Goal: Information Seeking & Learning: Check status

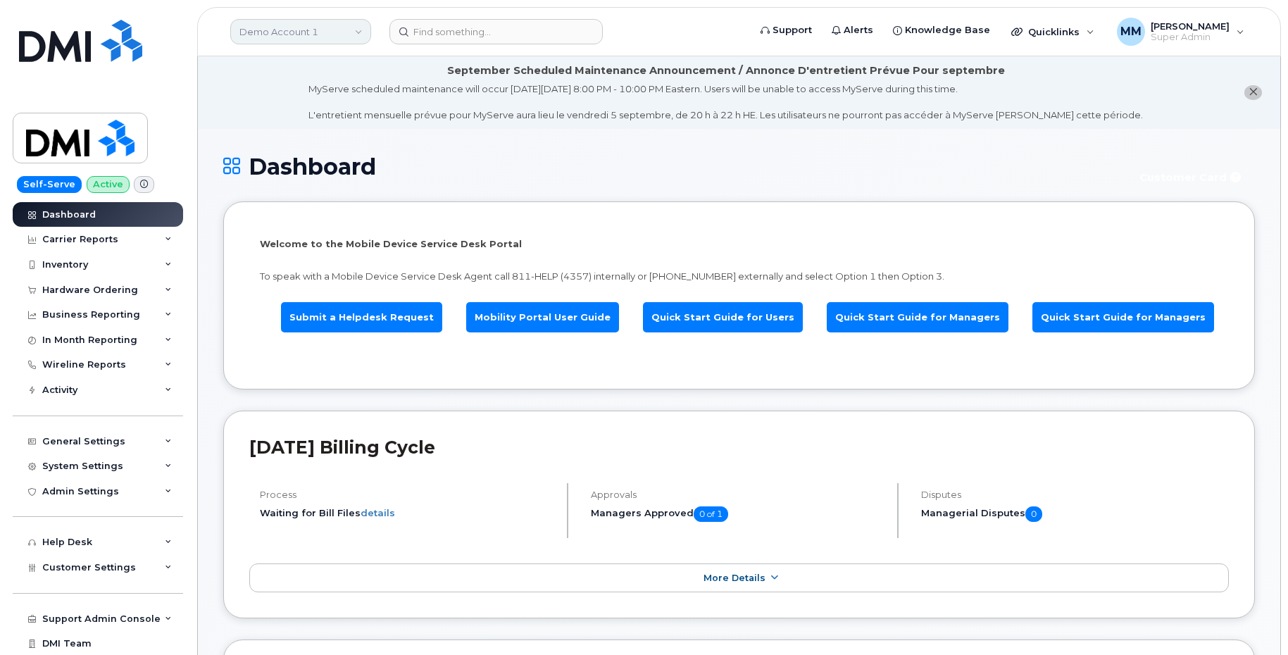
click at [274, 33] on link "Demo Account 1" at bounding box center [300, 31] width 141 height 25
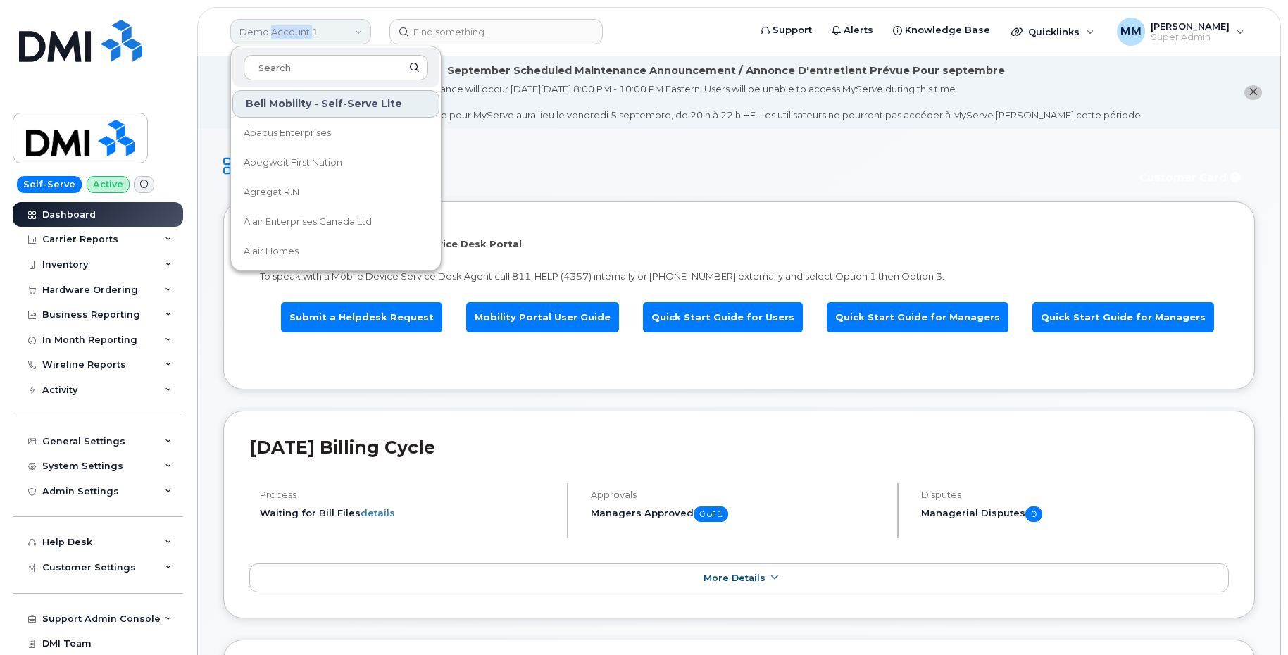
click at [274, 33] on link "Demo Account 1" at bounding box center [300, 31] width 141 height 25
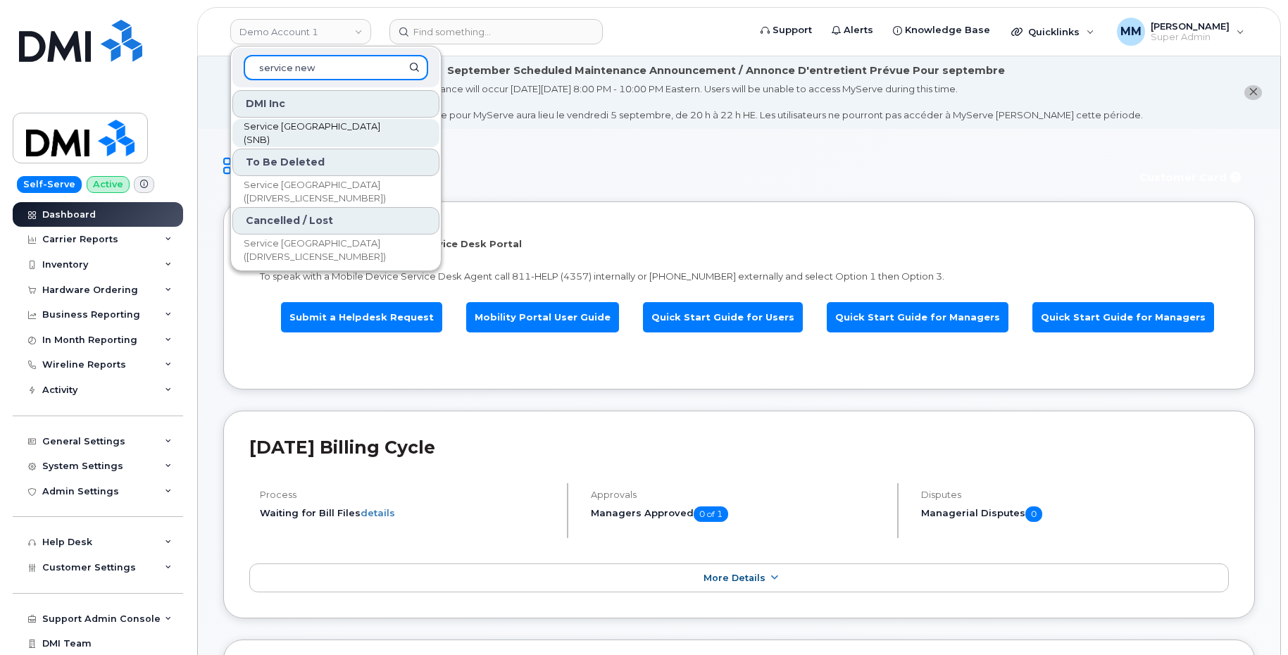
type input "service new"
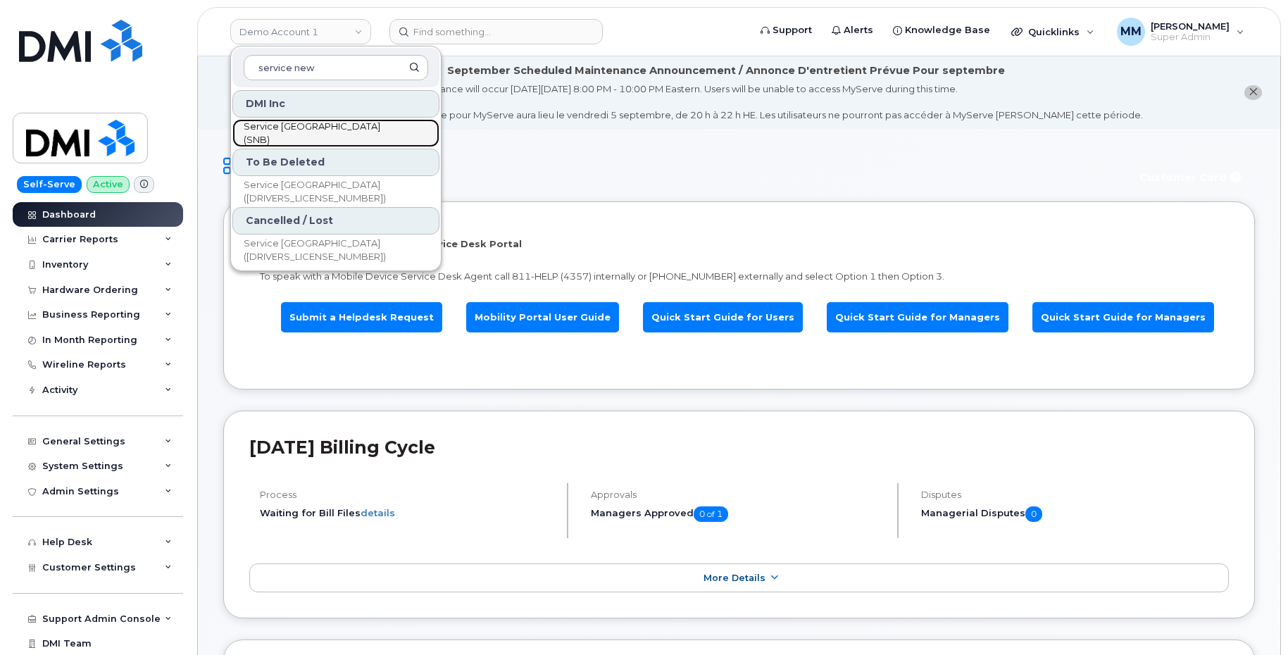
click at [353, 134] on span "Service [GEOGRAPHIC_DATA] (SNB)" at bounding box center [325, 133] width 162 height 27
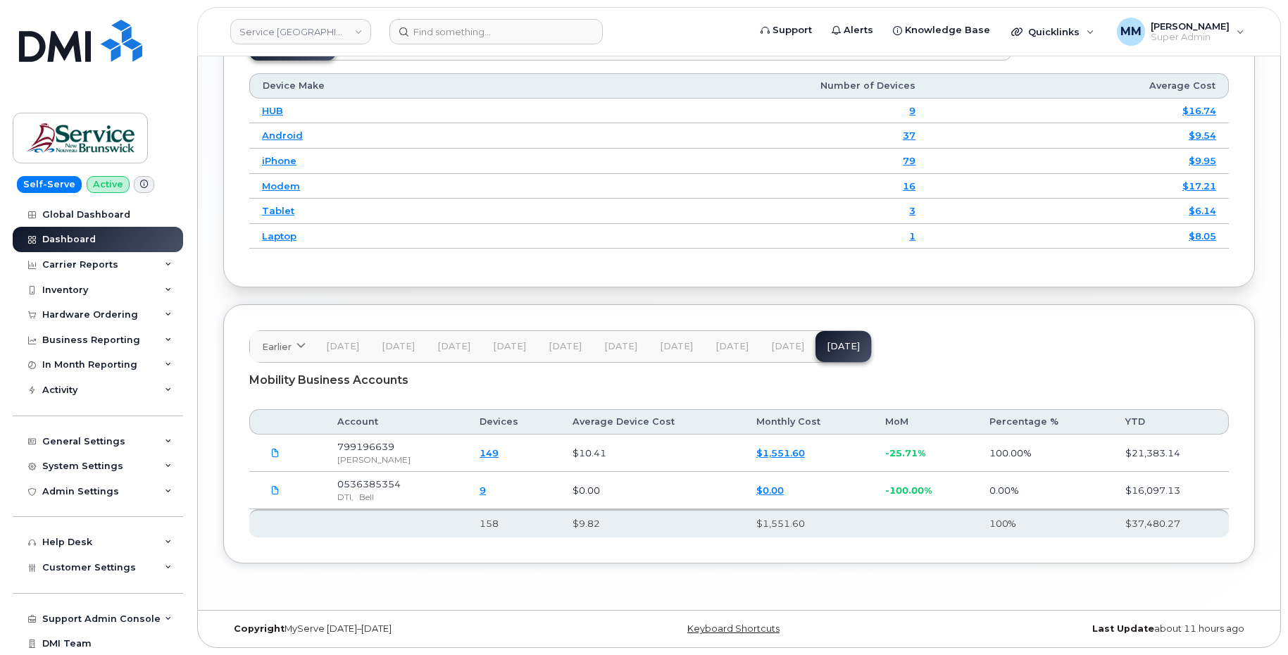
scroll to position [1850, 0]
click at [781, 348] on span "Jul 25" at bounding box center [787, 346] width 33 height 11
click at [730, 351] on span "Jun 25" at bounding box center [732, 346] width 33 height 11
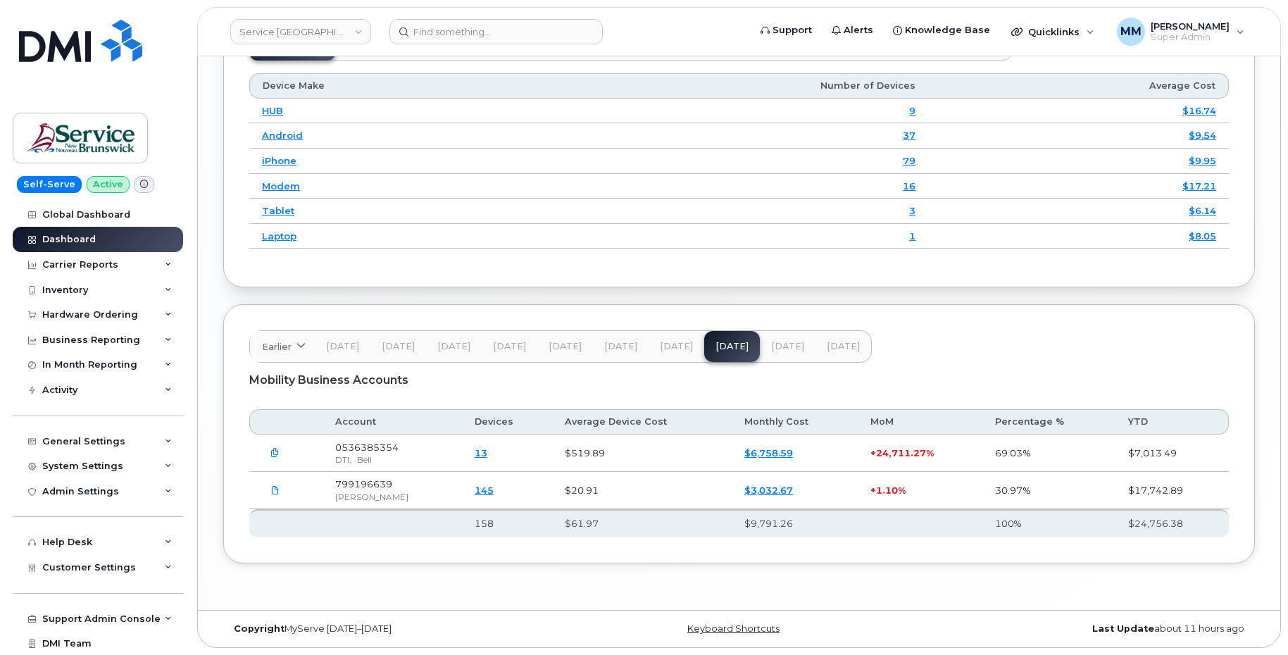
click at [673, 337] on button "May 25" at bounding box center [677, 346] width 56 height 31
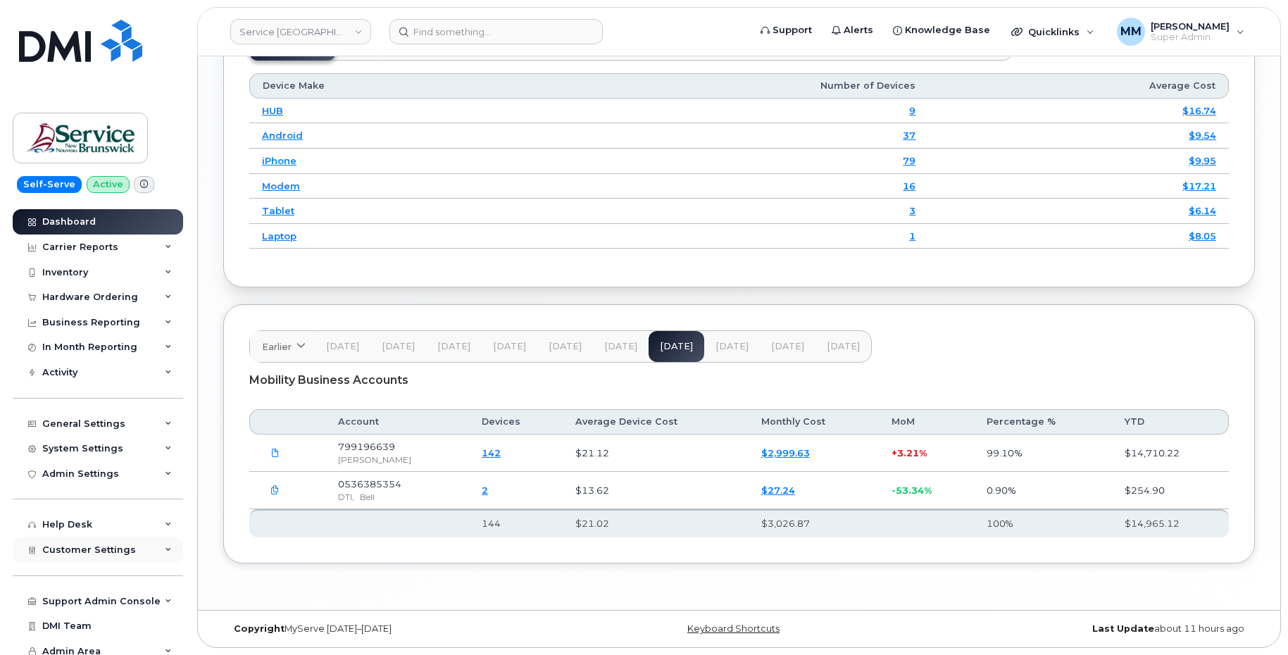
scroll to position [25, 0]
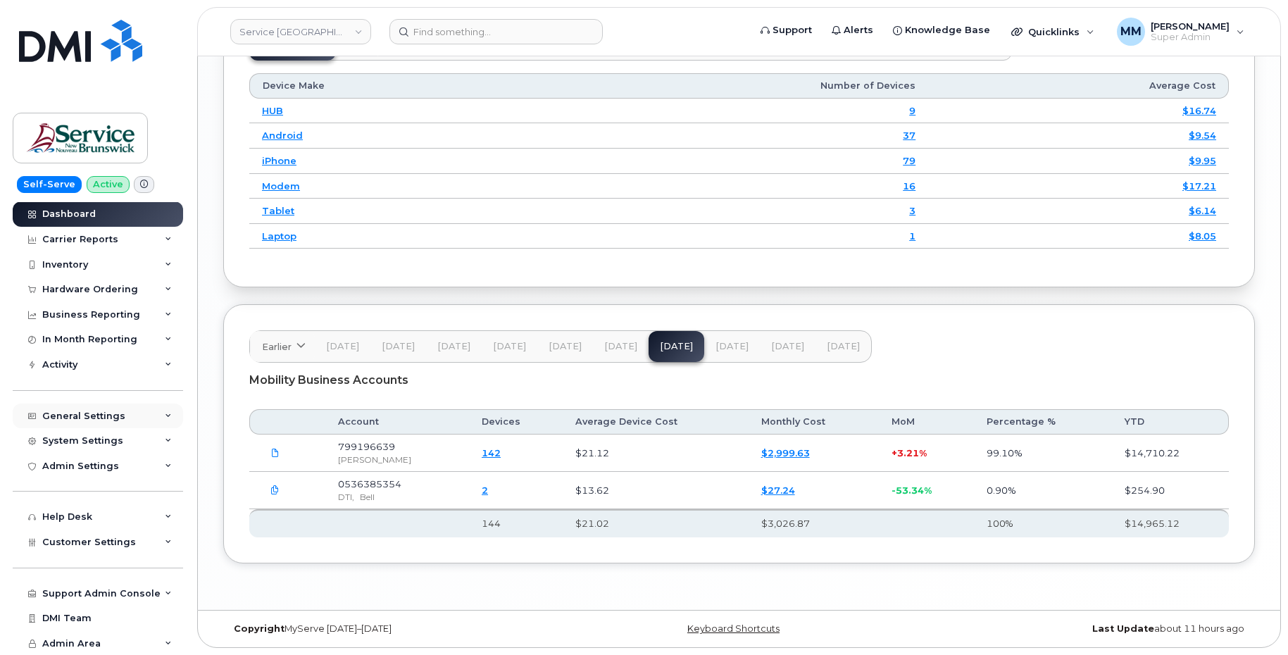
click at [106, 421] on div "General Settings" at bounding box center [83, 416] width 83 height 11
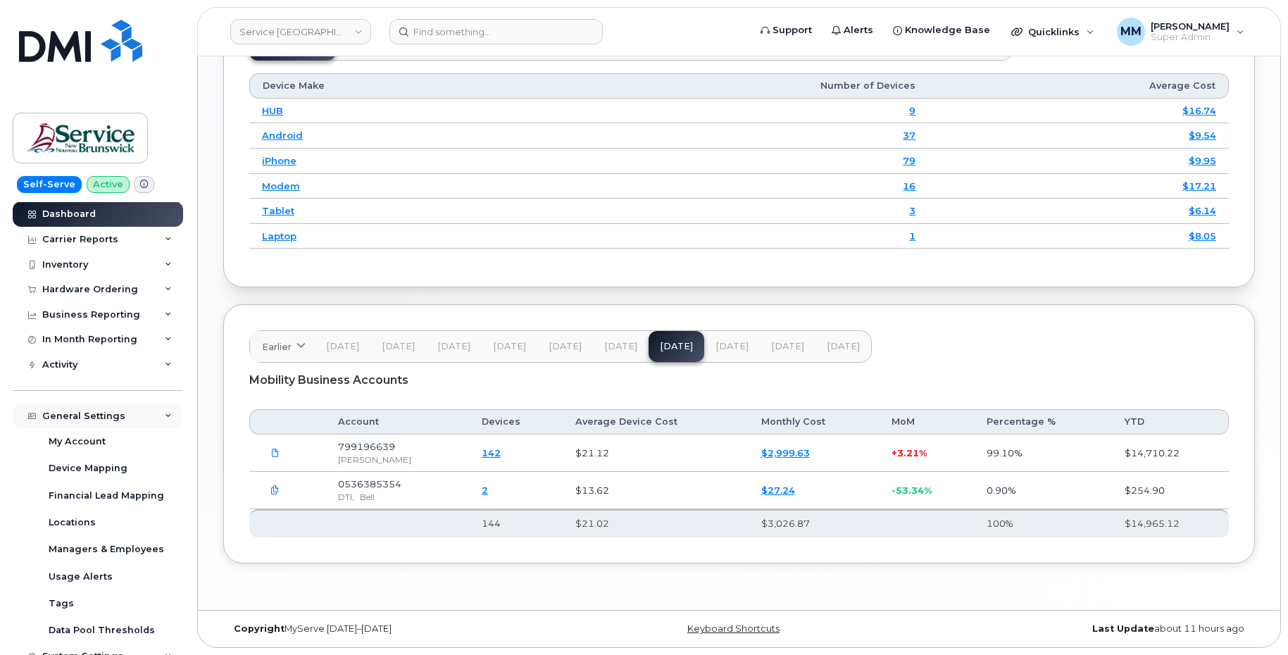
click at [80, 417] on div "General Settings" at bounding box center [83, 416] width 83 height 11
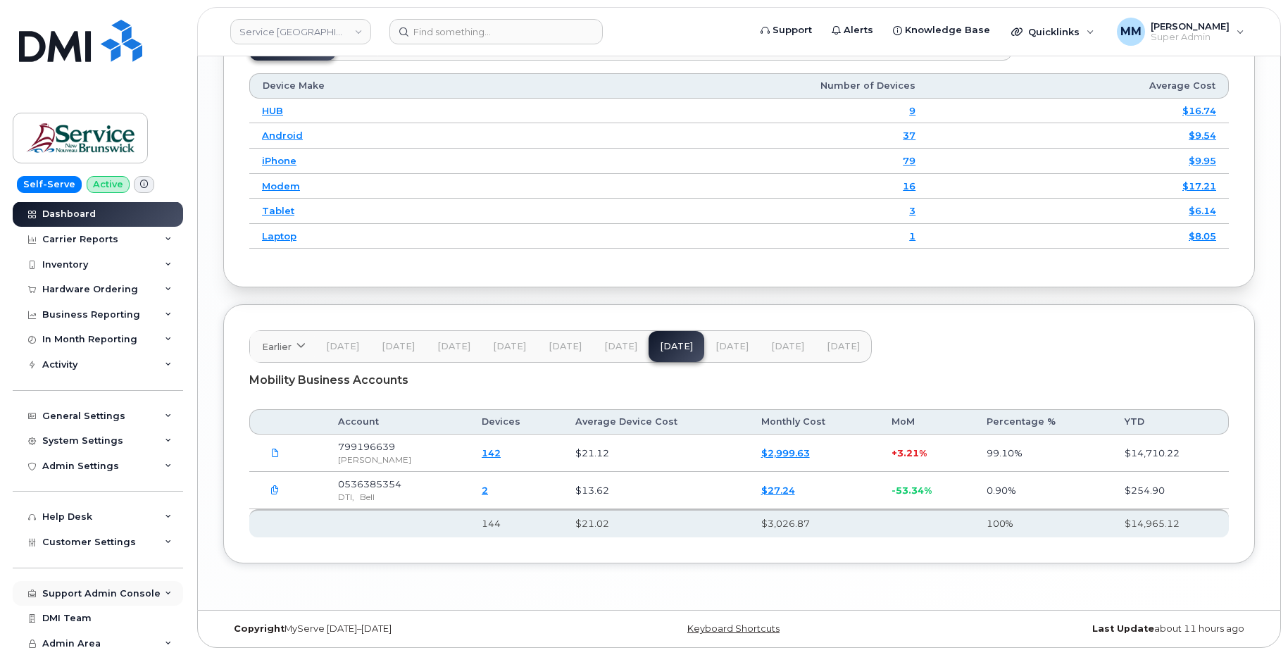
click at [95, 590] on div "Support Admin Console" at bounding box center [101, 593] width 118 height 11
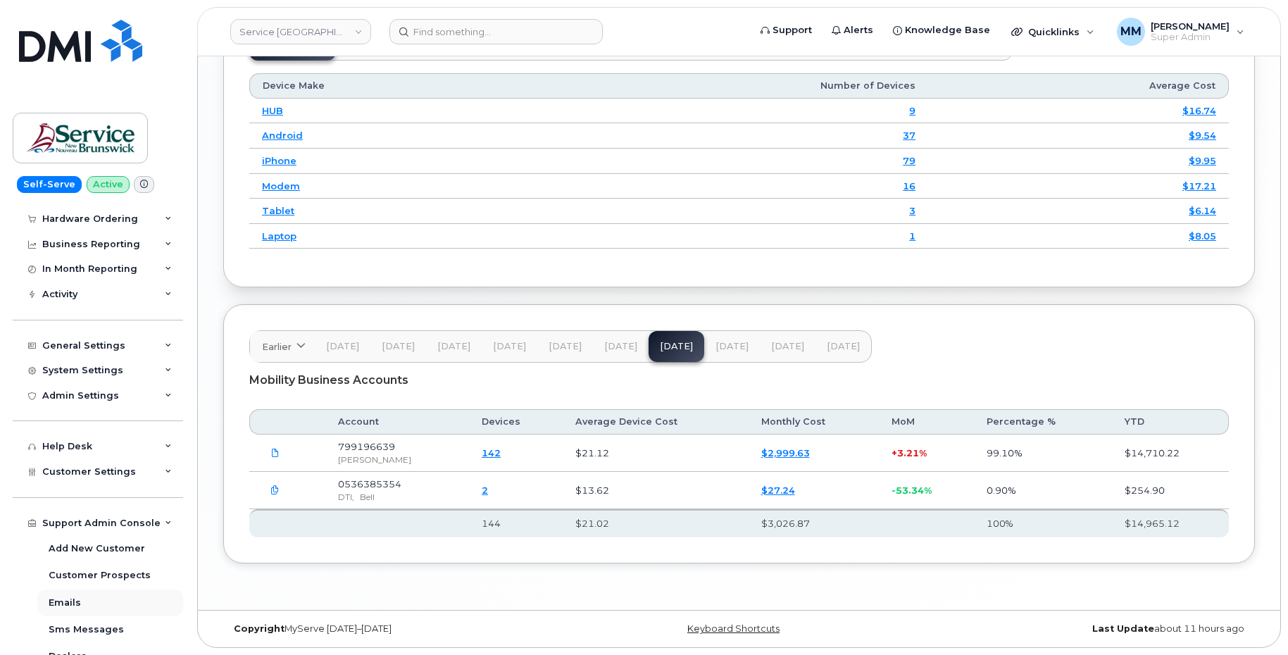
scroll to position [166, 0]
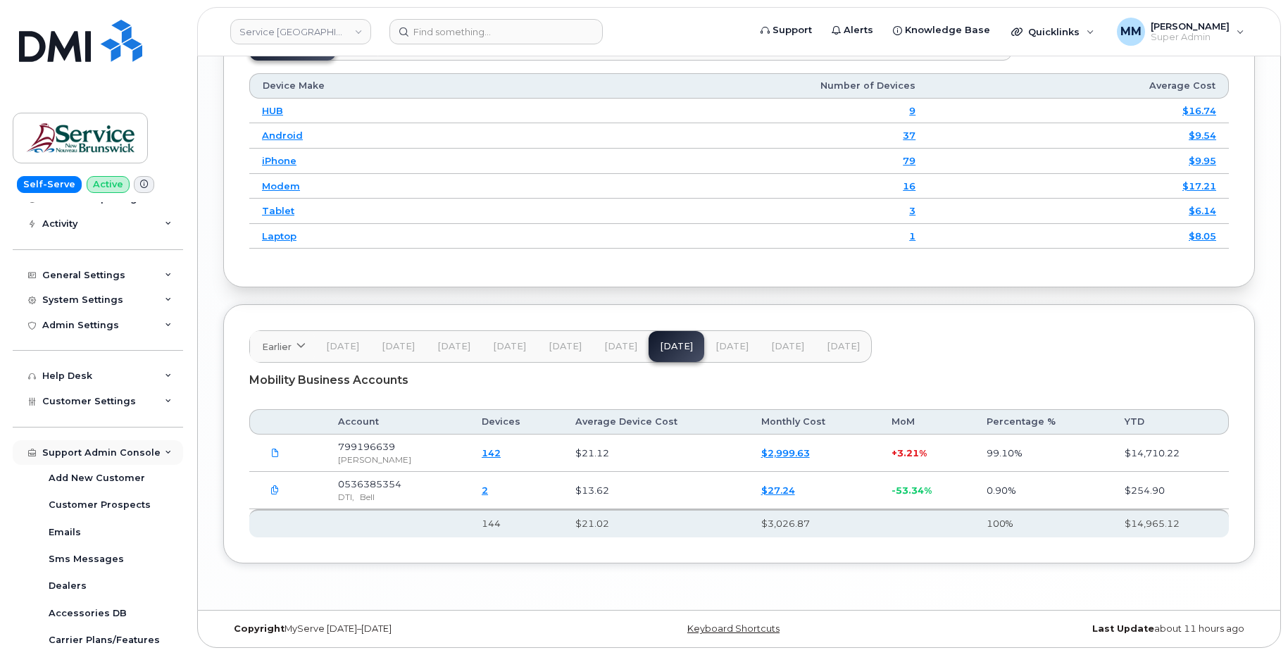
click at [94, 456] on div "Support Admin Console" at bounding box center [101, 452] width 118 height 11
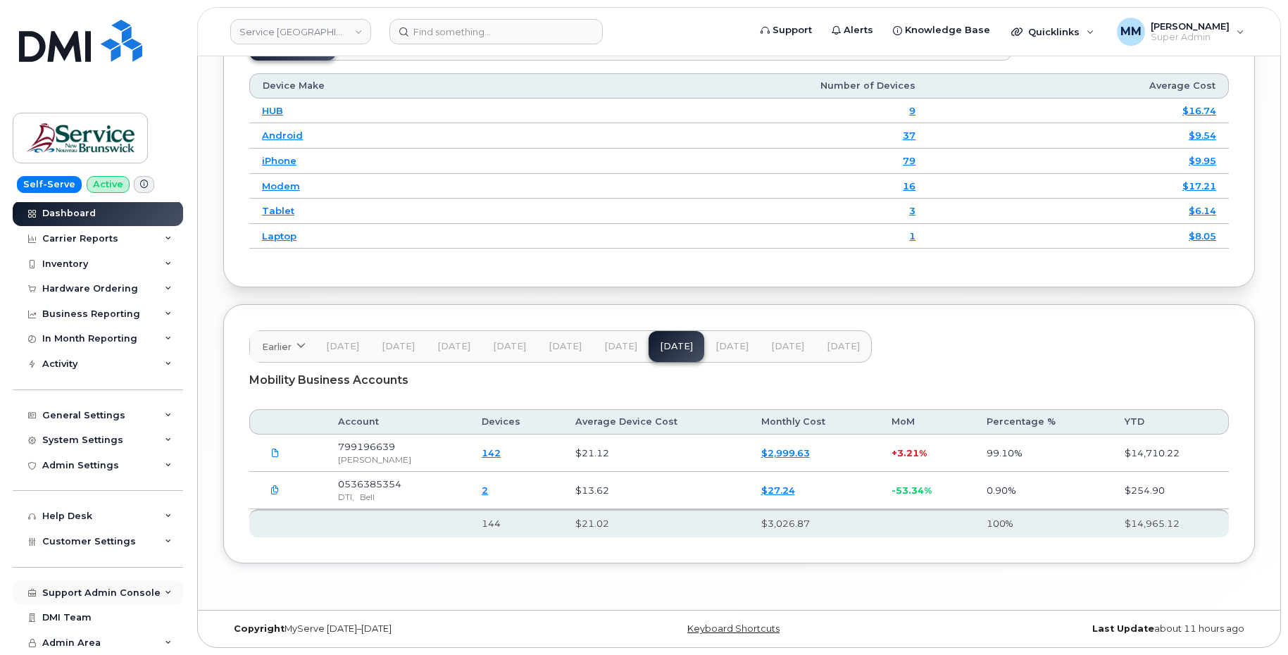
click at [69, 593] on div "Support Admin Console" at bounding box center [101, 592] width 118 height 11
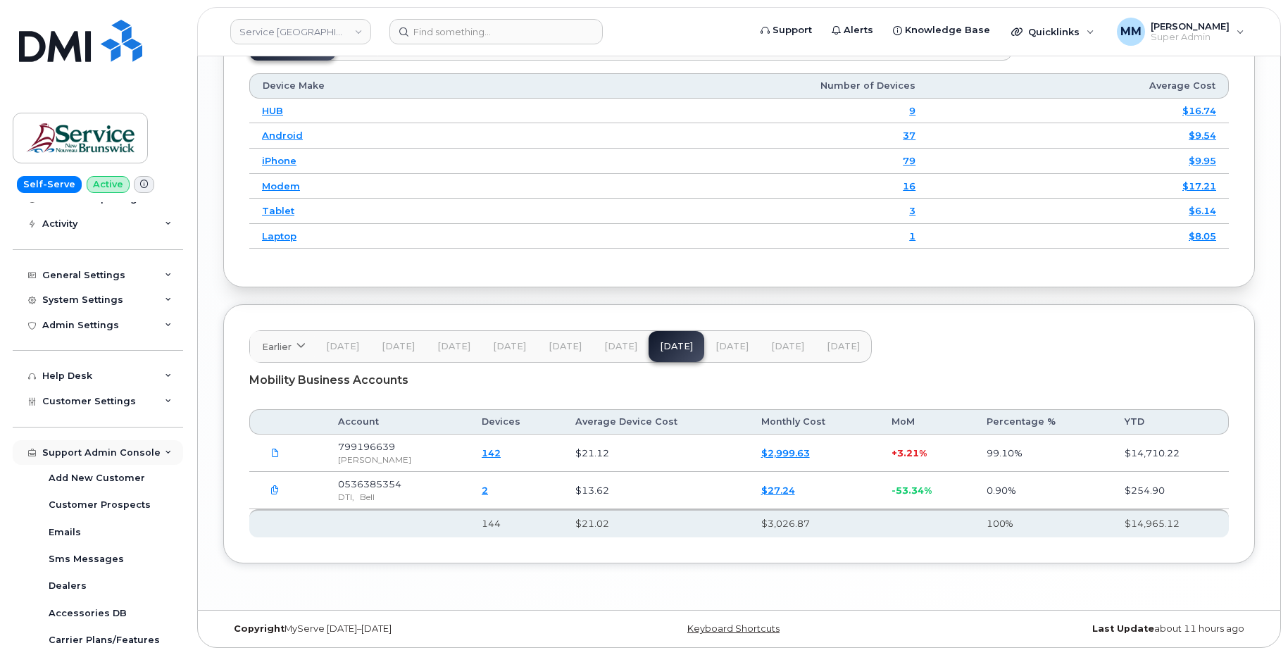
click at [103, 449] on div "Support Admin Console" at bounding box center [101, 452] width 118 height 11
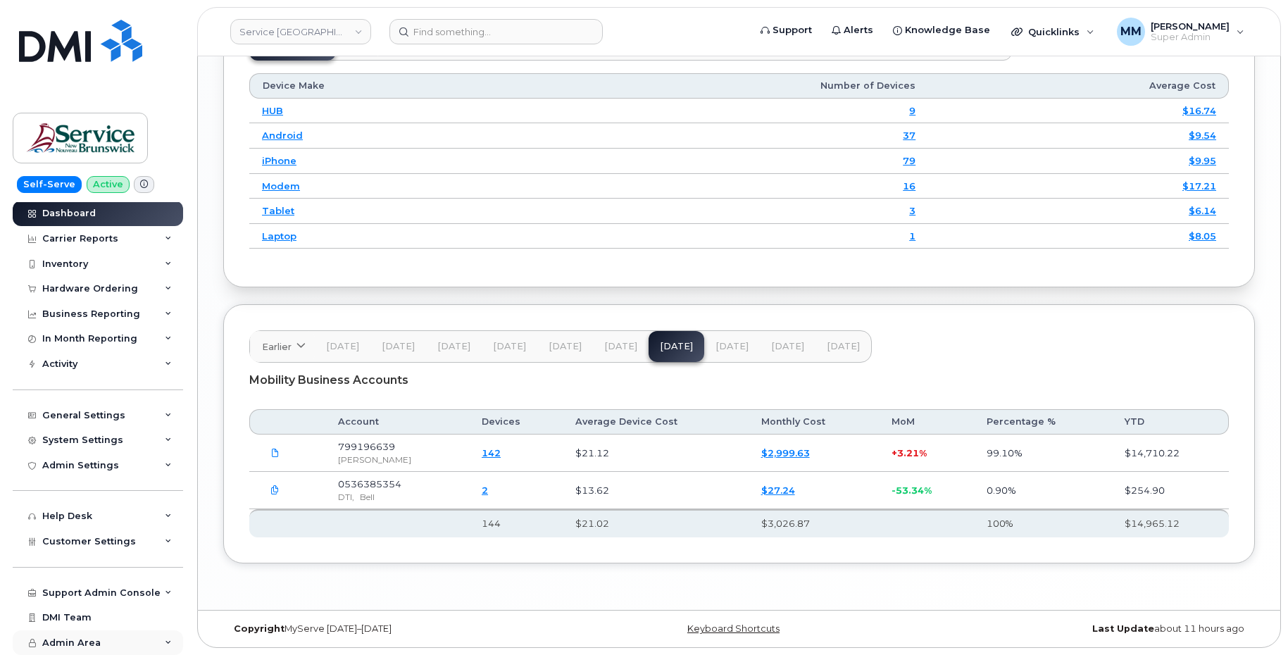
click at [89, 636] on div "Admin Area" at bounding box center [98, 642] width 170 height 25
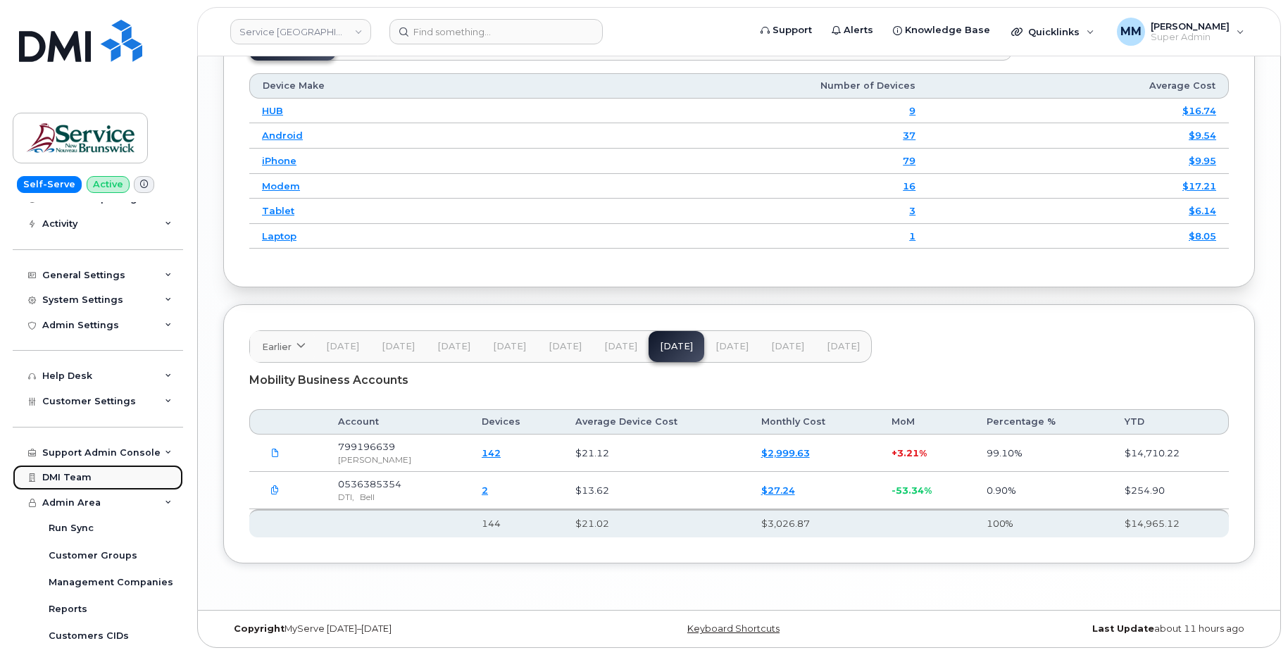
click at [78, 480] on div "DMI Team" at bounding box center [66, 477] width 49 height 11
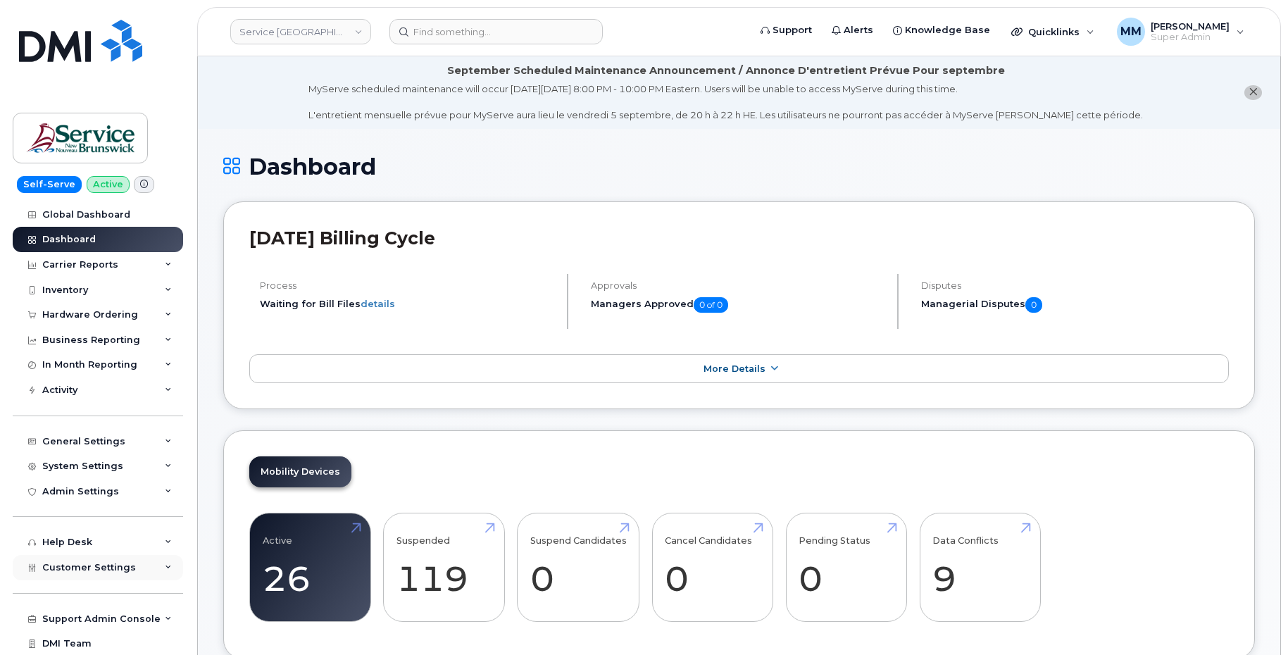
click at [113, 568] on span "Customer Settings" at bounding box center [89, 567] width 94 height 11
click at [78, 591] on div "General" at bounding box center [68, 593] width 39 height 13
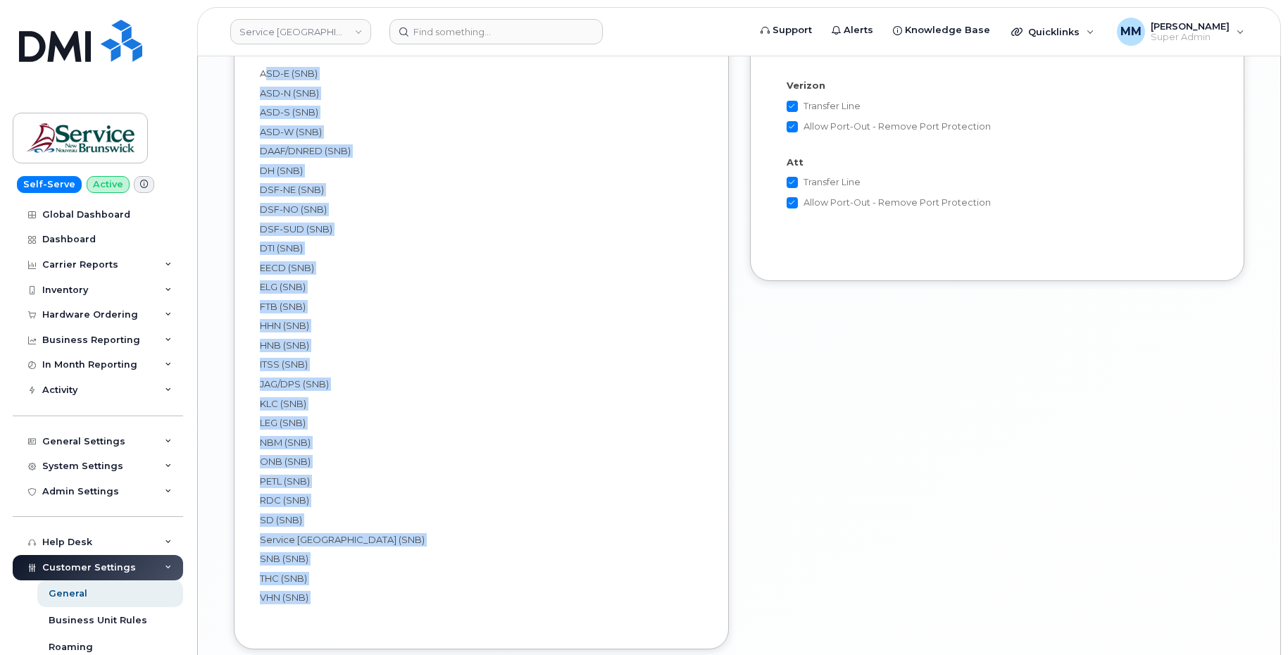
scroll to position [3057, 0]
drag, startPoint x: 262, startPoint y: 364, endPoint x: 329, endPoint y: 574, distance: 220.3
click at [329, 574] on div "ASD-E (SNB) ASD-N (SNB) ASD-S (SNB) ASD-W (SNB) DAAF/DNRED (SNB) DH (SNB) DSF-N…" at bounding box center [481, 334] width 443 height 537
copy div "ASD-E (SNB) ASD-N (SNB) ASD-S (SNB) ASD-W (SNB) DAAF/DNRED (SNB) DH (SNB) DSF-N…"
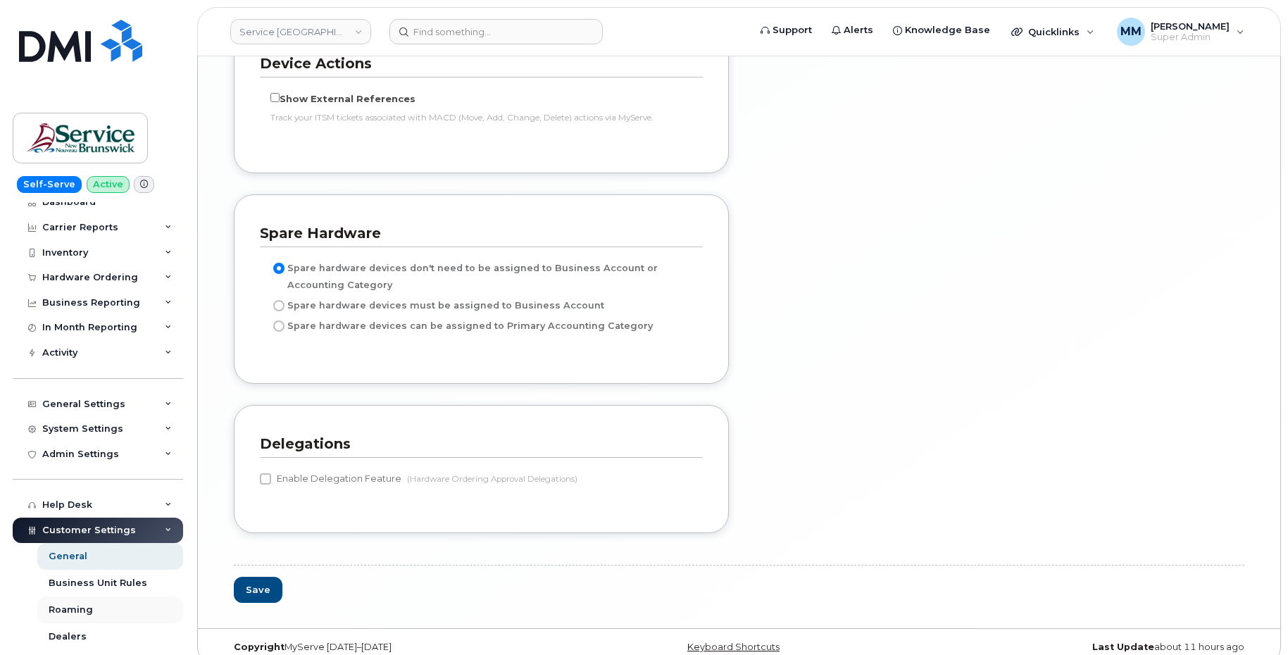
scroll to position [70, 0]
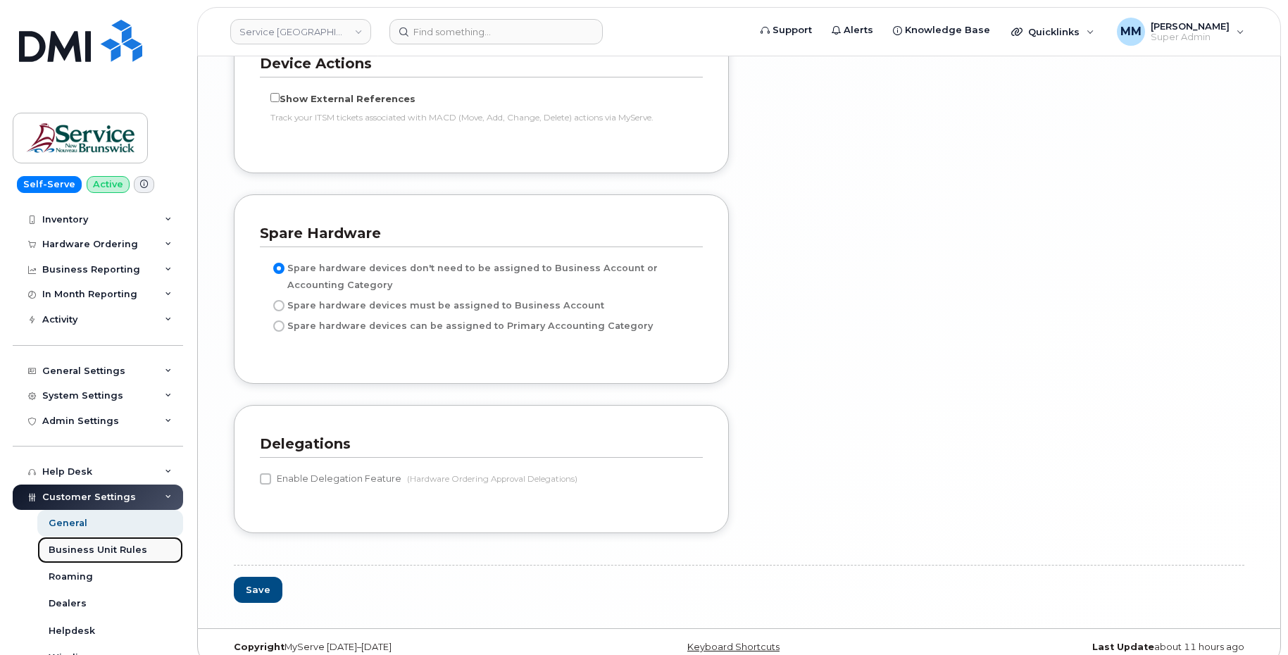
click at [105, 550] on div "Business Unit Rules" at bounding box center [98, 550] width 99 height 13
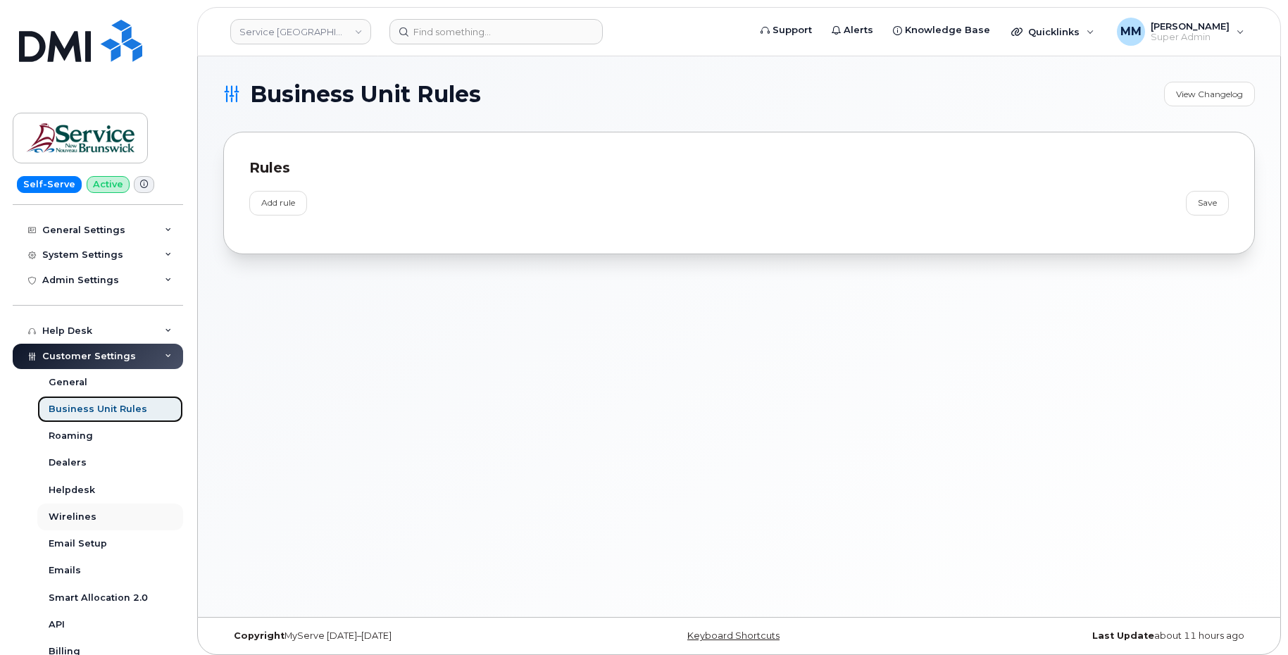
scroll to position [282, 0]
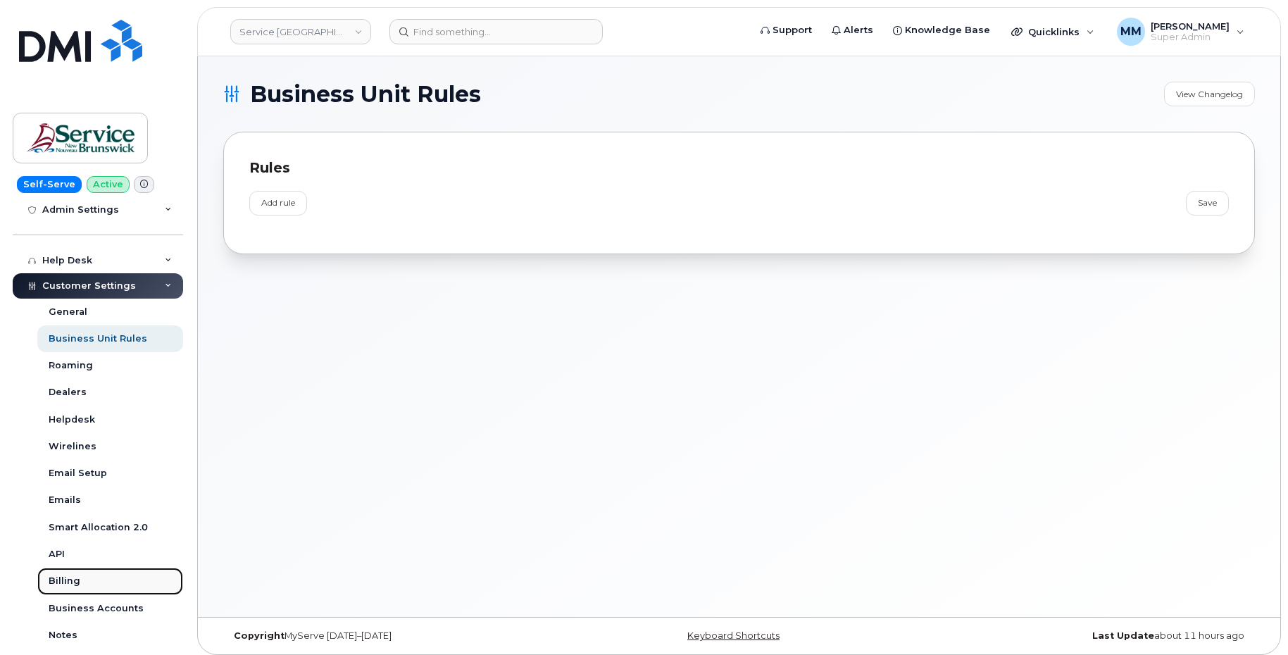
click at [68, 575] on link "Billing" at bounding box center [110, 581] width 146 height 27
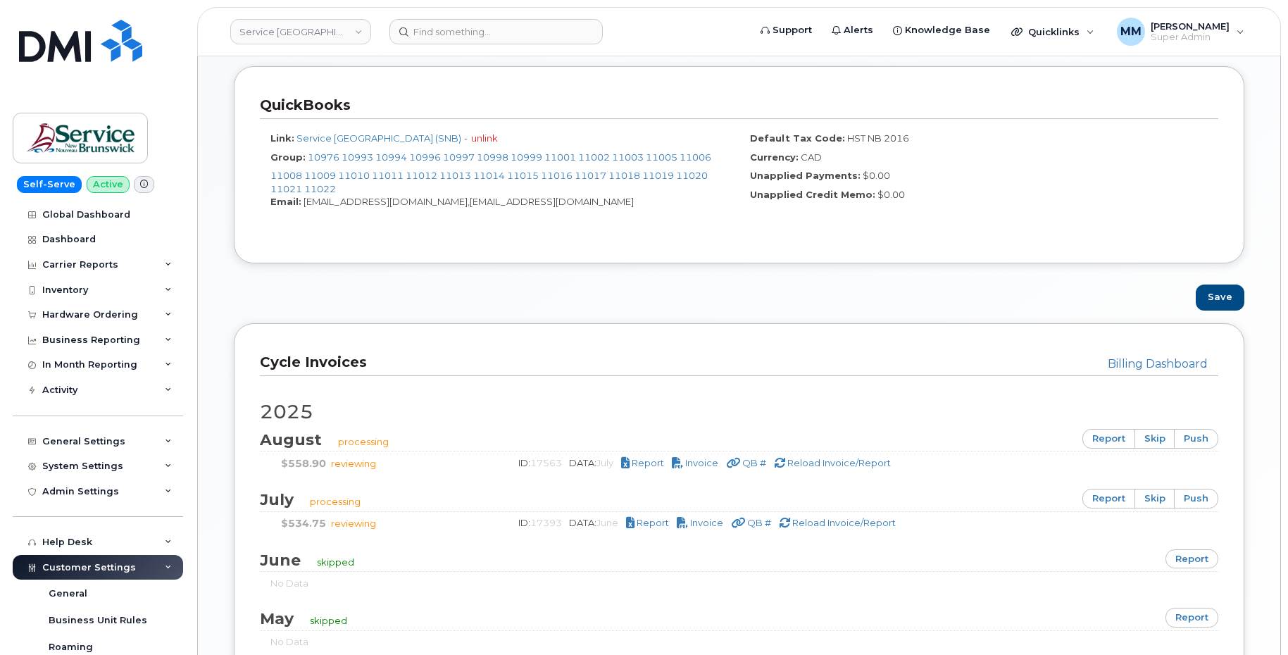
scroll to position [704, 0]
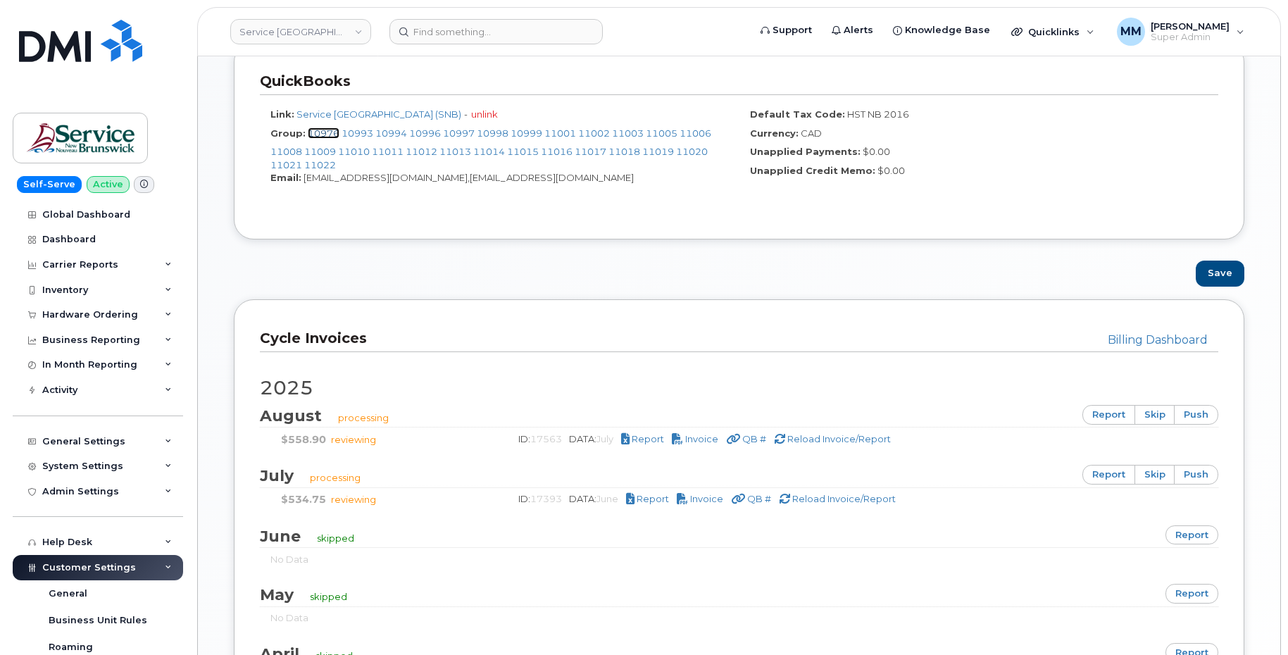
click at [318, 133] on link "10976" at bounding box center [324, 132] width 32 height 11
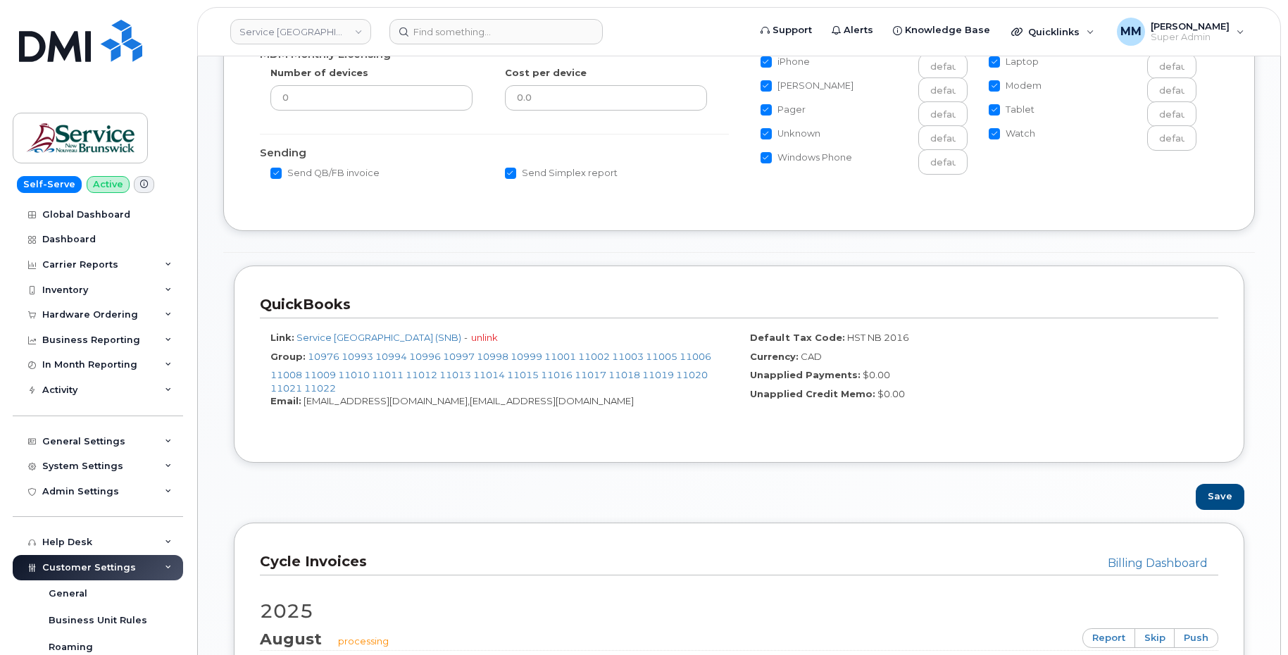
scroll to position [447, 0]
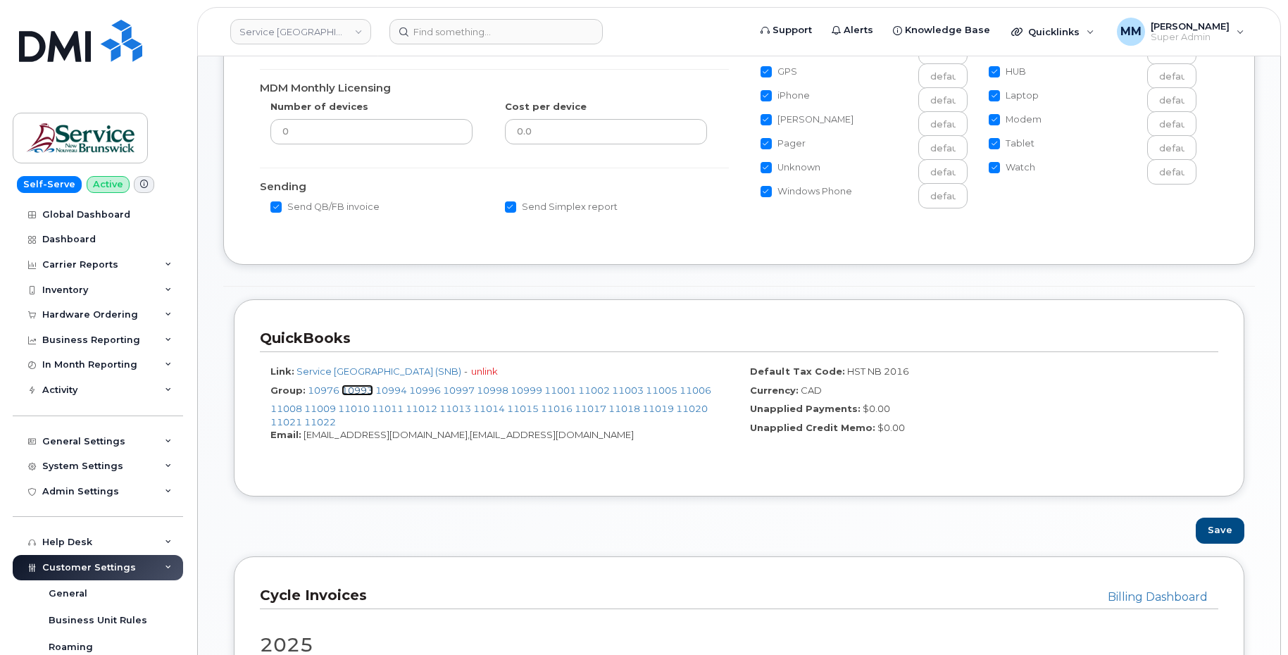
click at [349, 390] on link "10993" at bounding box center [358, 390] width 32 height 11
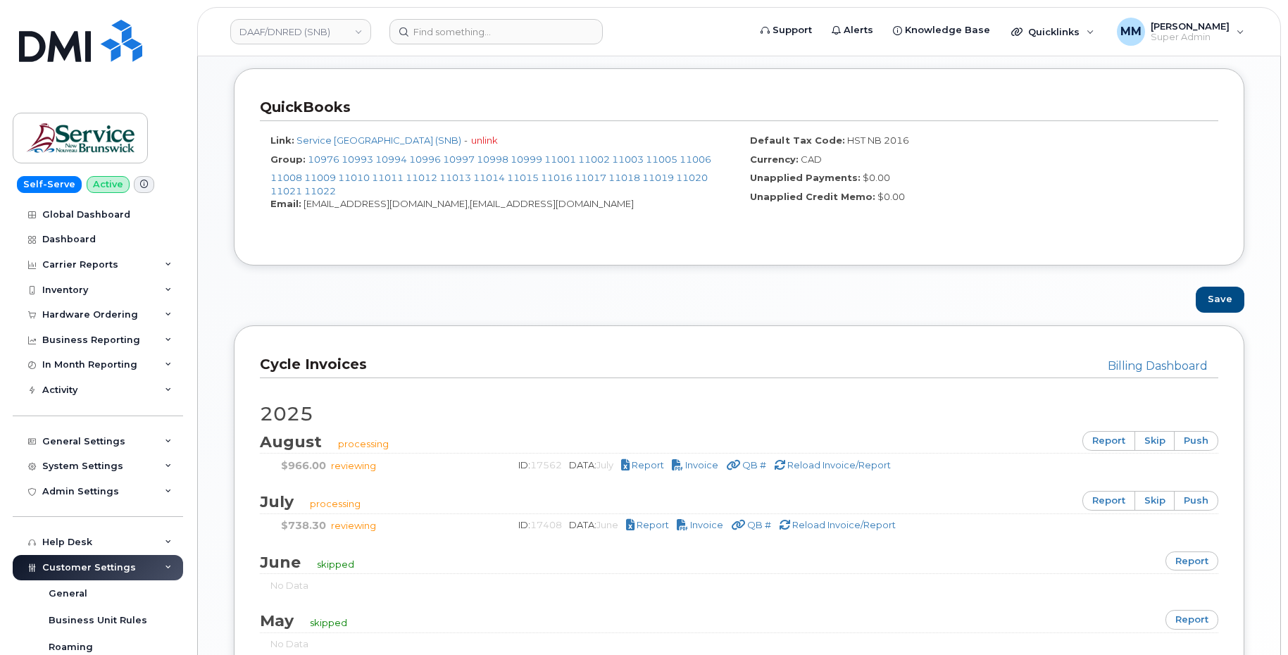
scroll to position [634, 0]
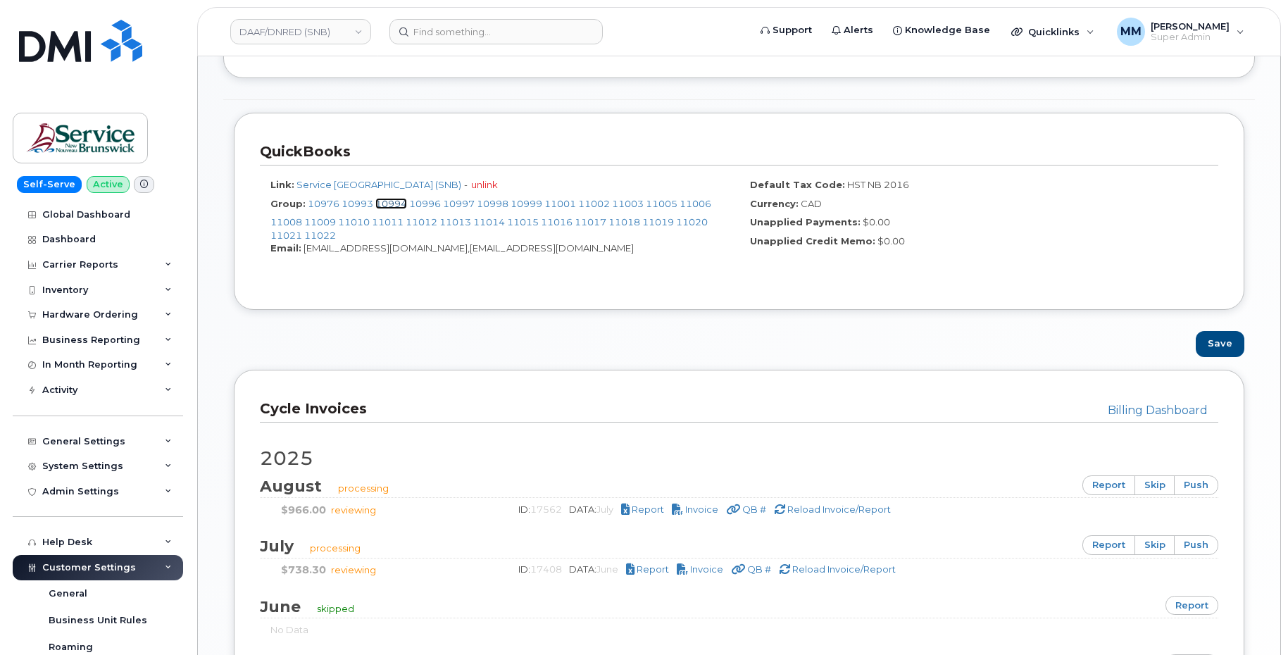
click at [389, 204] on link "10994" at bounding box center [391, 203] width 32 height 11
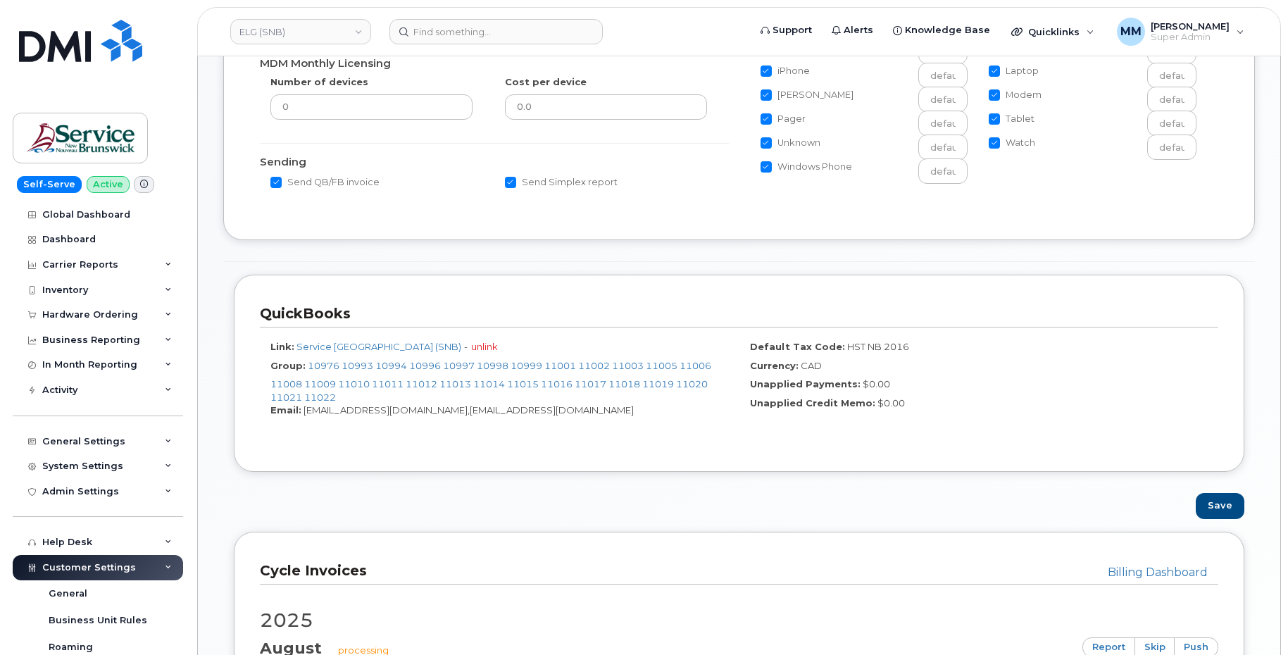
scroll to position [459, 0]
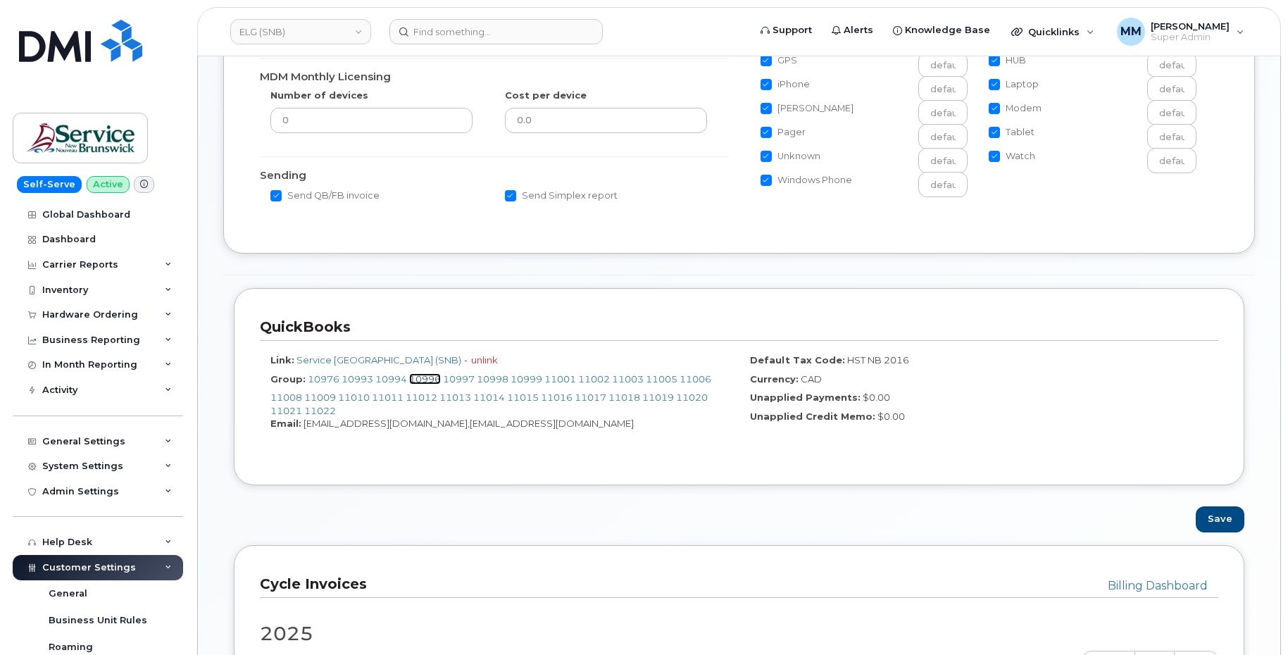
click at [423, 379] on link "10996" at bounding box center [425, 378] width 32 height 11
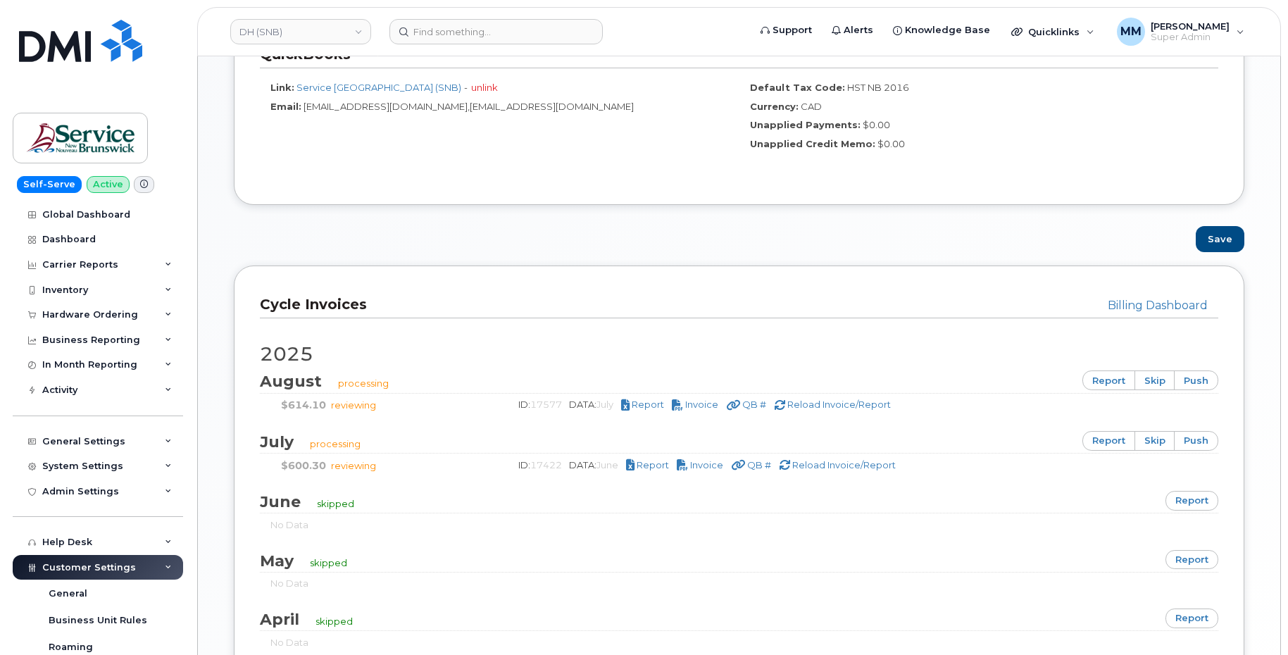
scroll to position [874, 0]
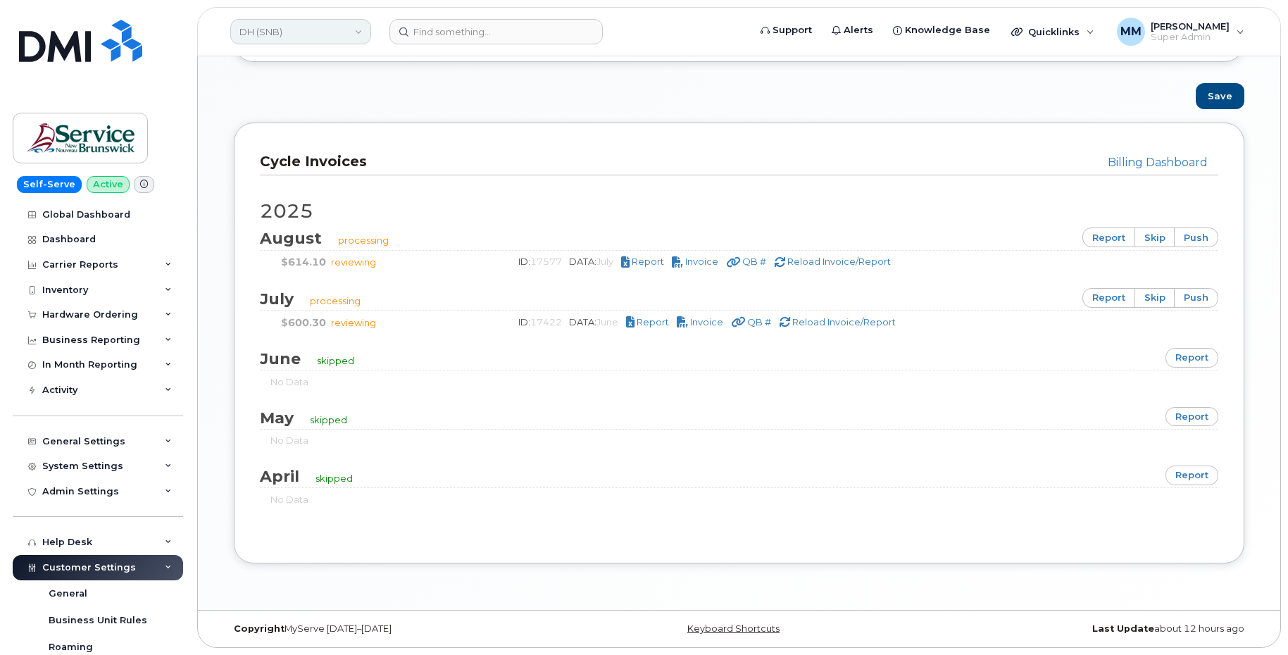
click at [358, 32] on link "DH (SNB)" at bounding box center [300, 31] width 141 height 25
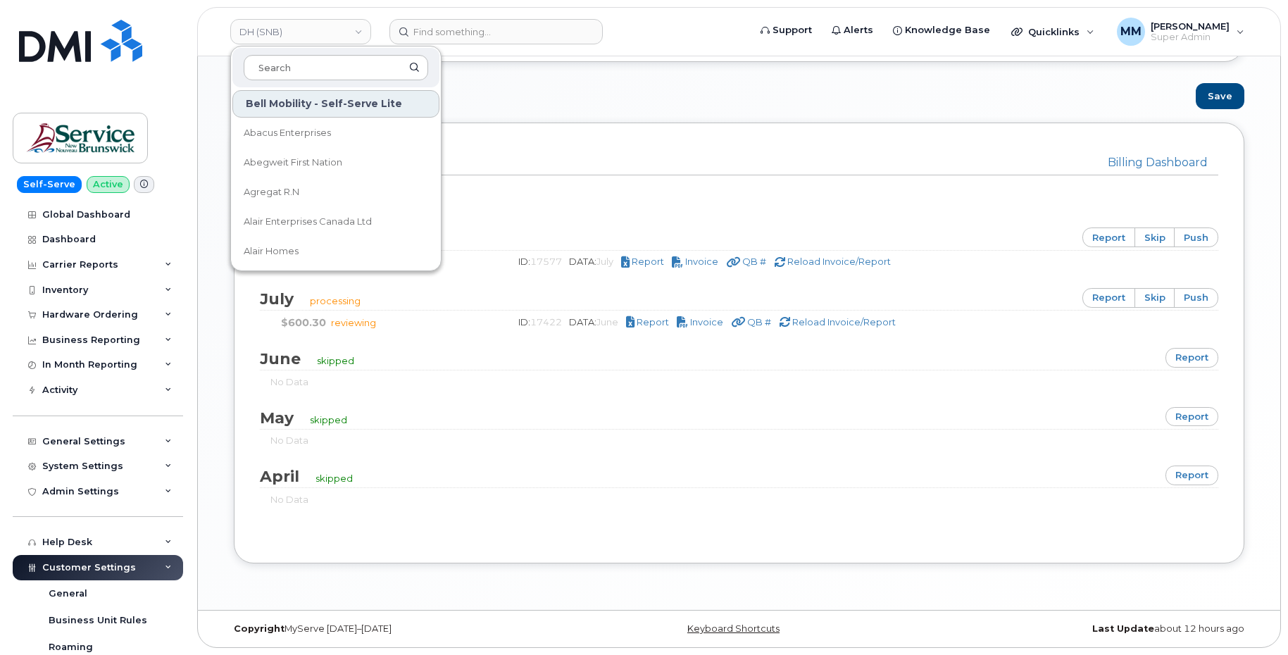
click at [719, 97] on div "Save" at bounding box center [739, 96] width 1032 height 26
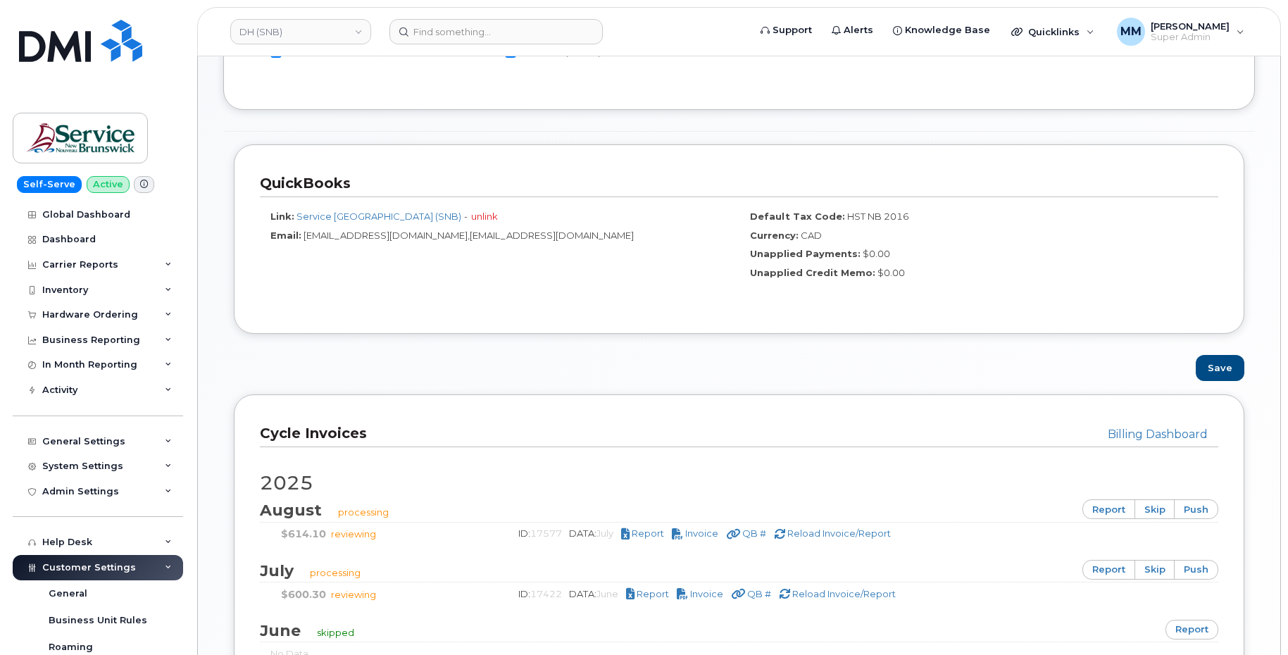
scroll to position [592, 0]
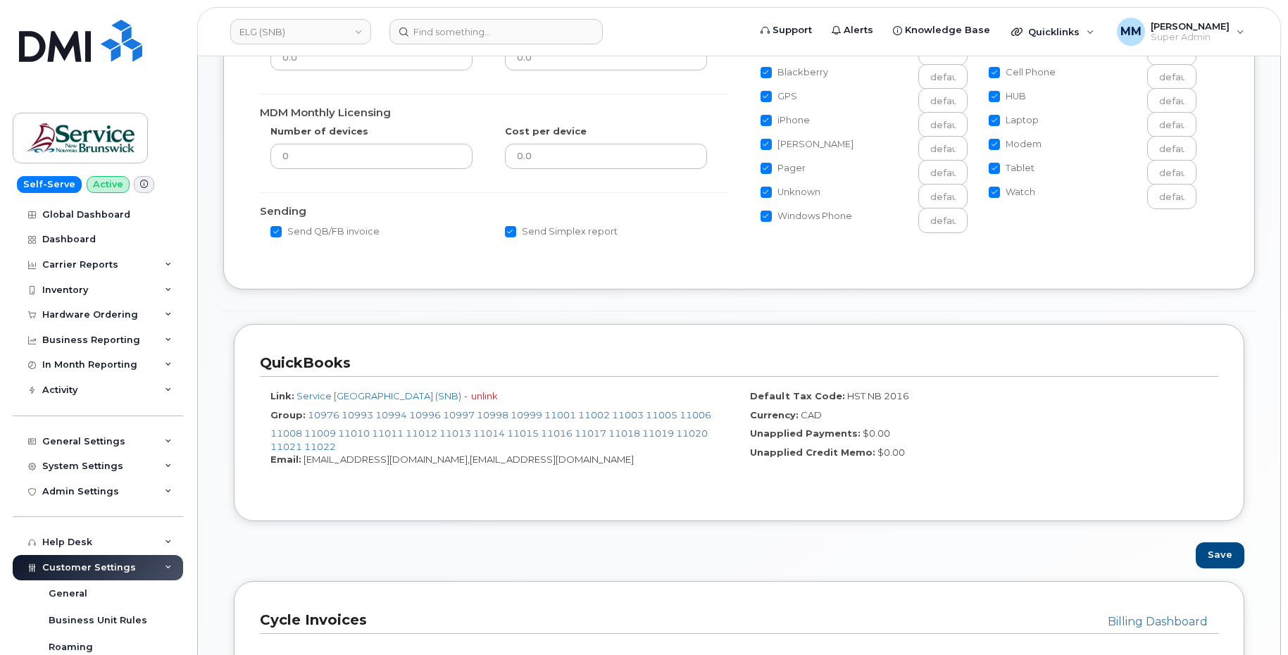
scroll to position [493, 0]
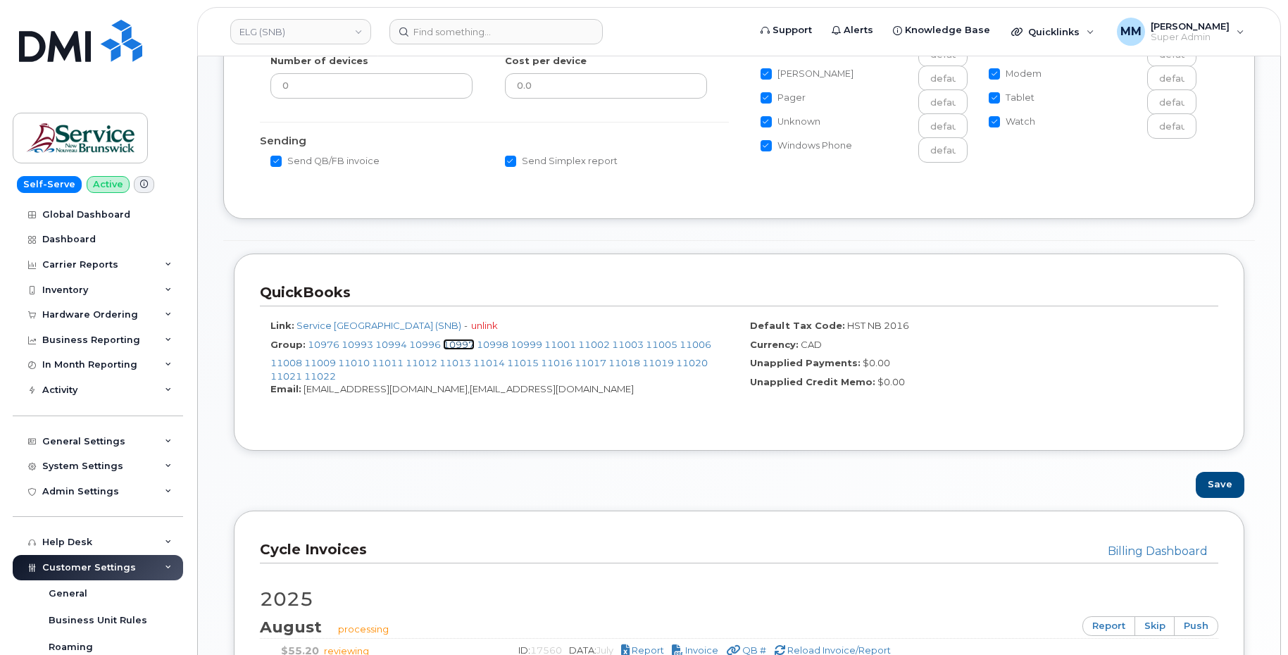
click at [461, 346] on link "10997" at bounding box center [459, 344] width 32 height 11
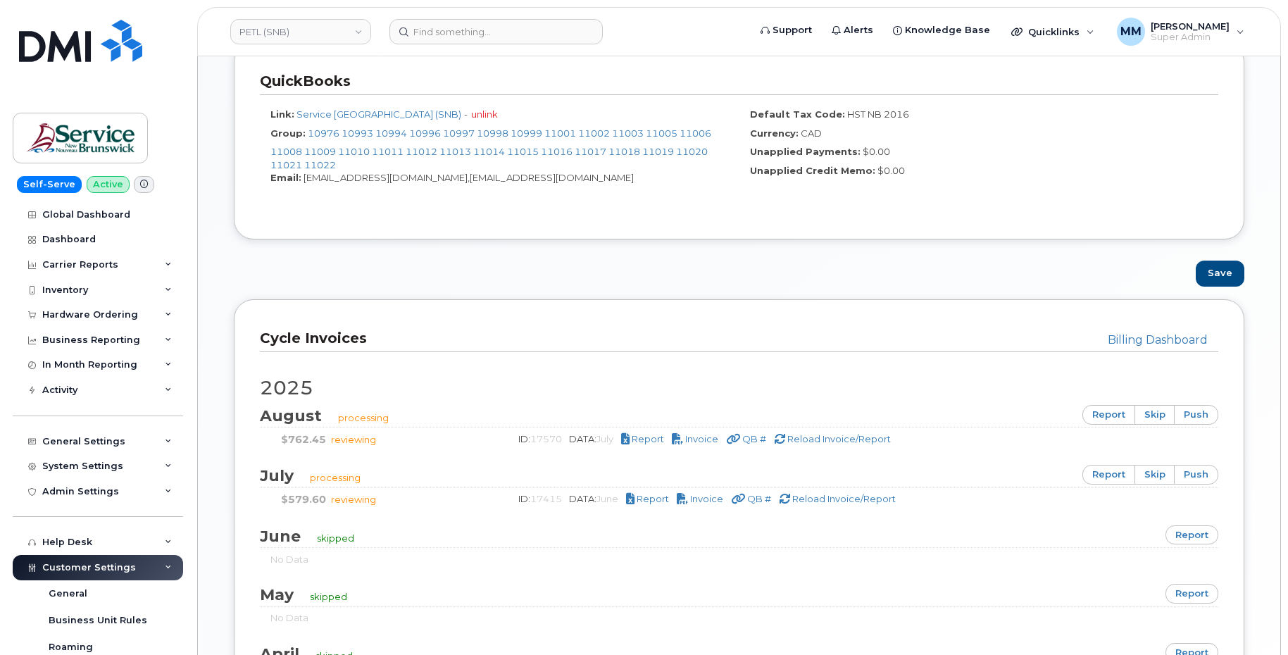
scroll to position [775, 0]
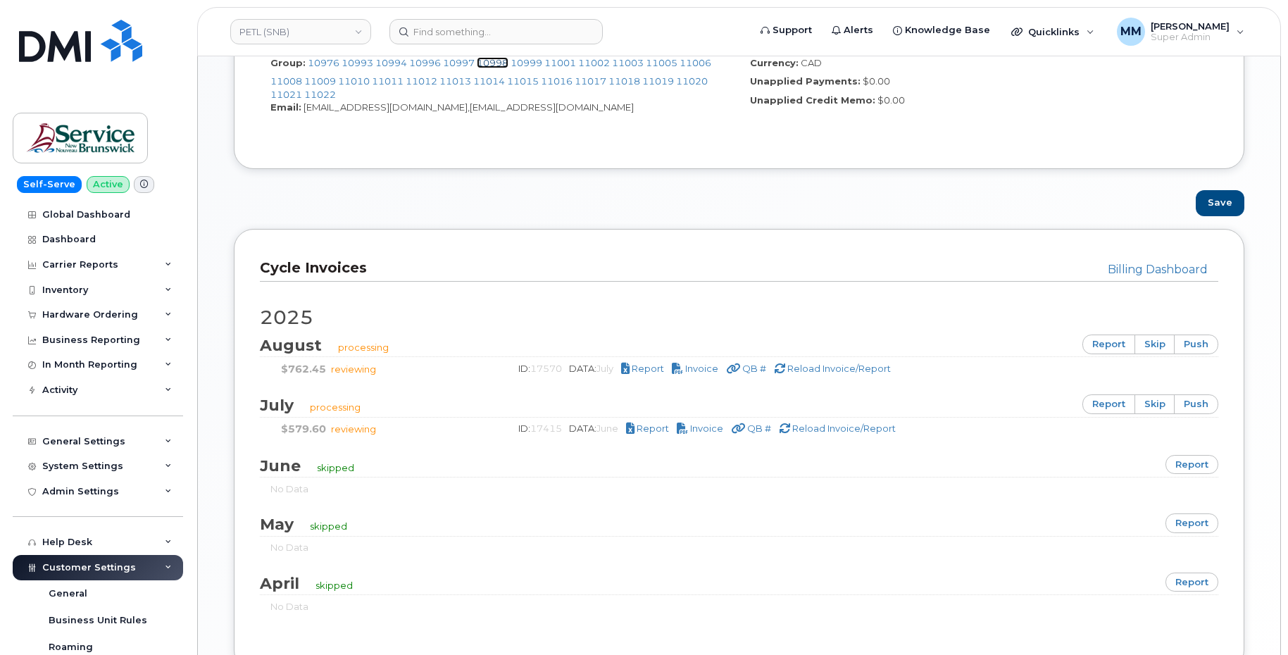
click at [489, 65] on link "10998" at bounding box center [493, 62] width 32 height 11
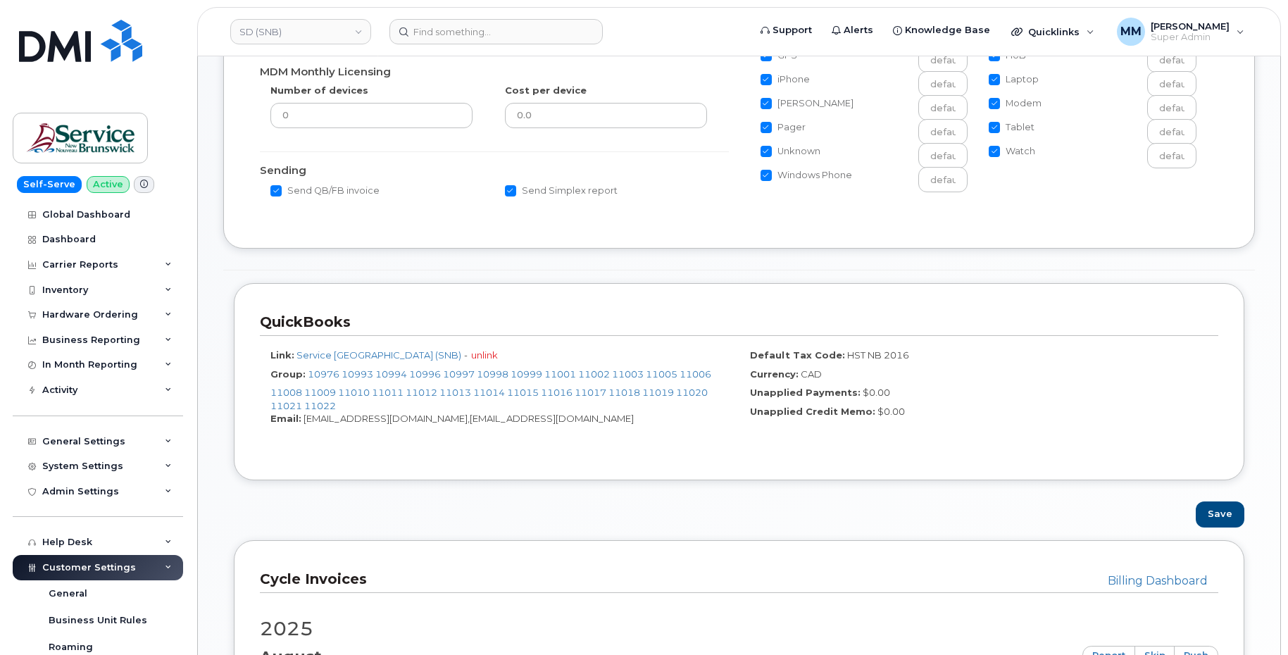
scroll to position [459, 0]
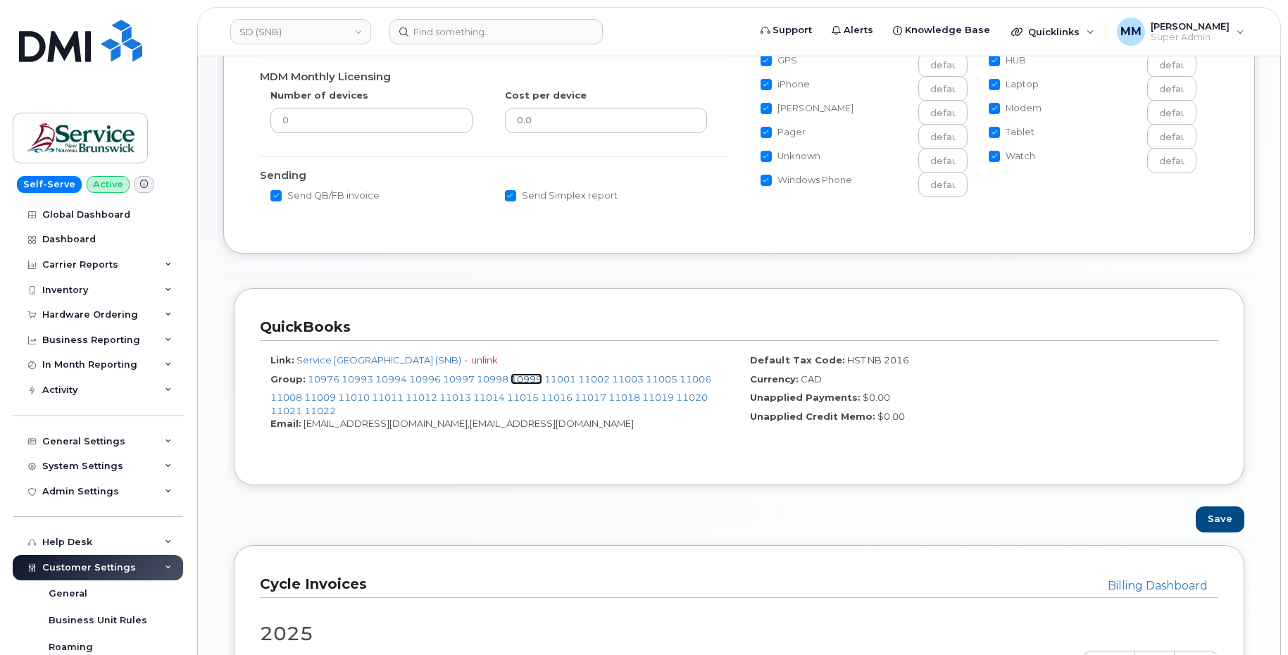
click at [541, 382] on link "10999" at bounding box center [527, 378] width 32 height 11
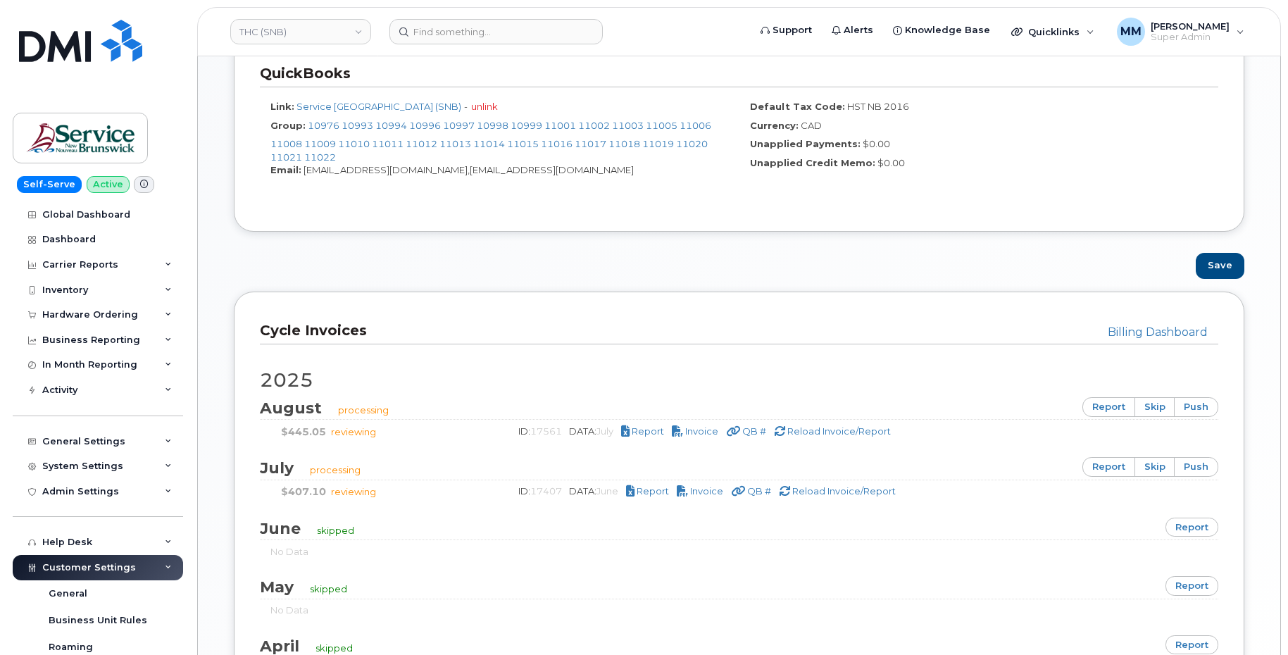
scroll to position [775, 0]
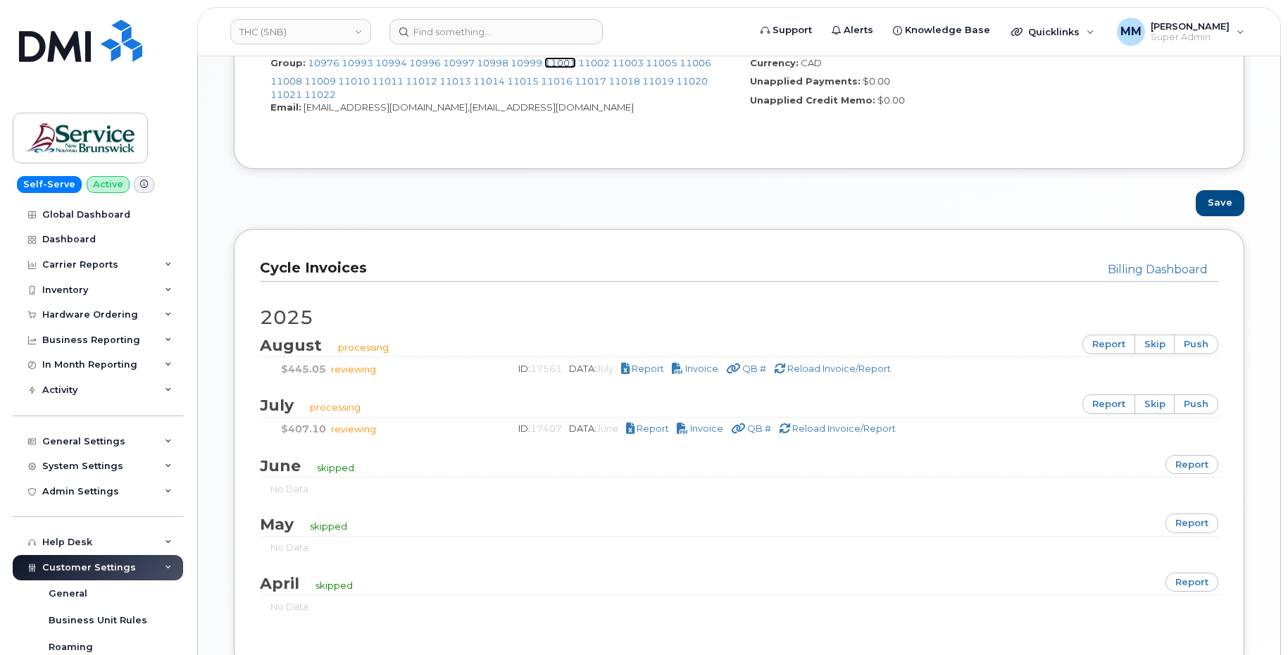
click at [569, 64] on link "11001" at bounding box center [560, 62] width 32 height 11
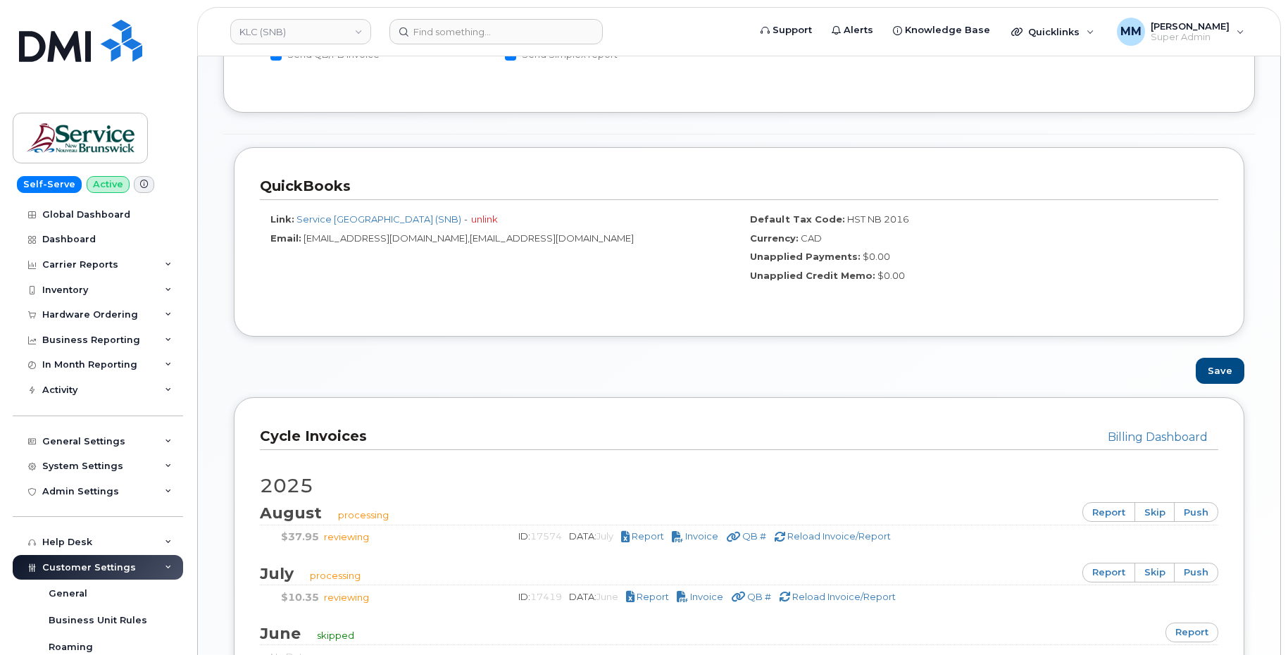
scroll to position [522, 0]
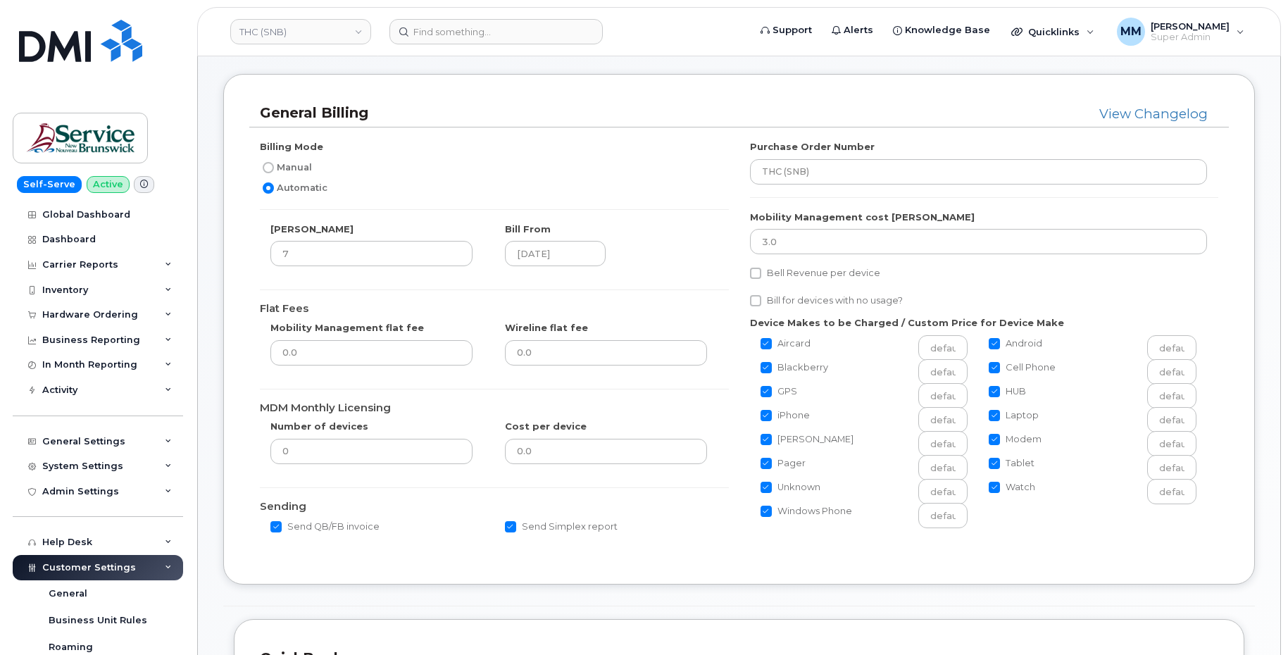
scroll to position [352, 0]
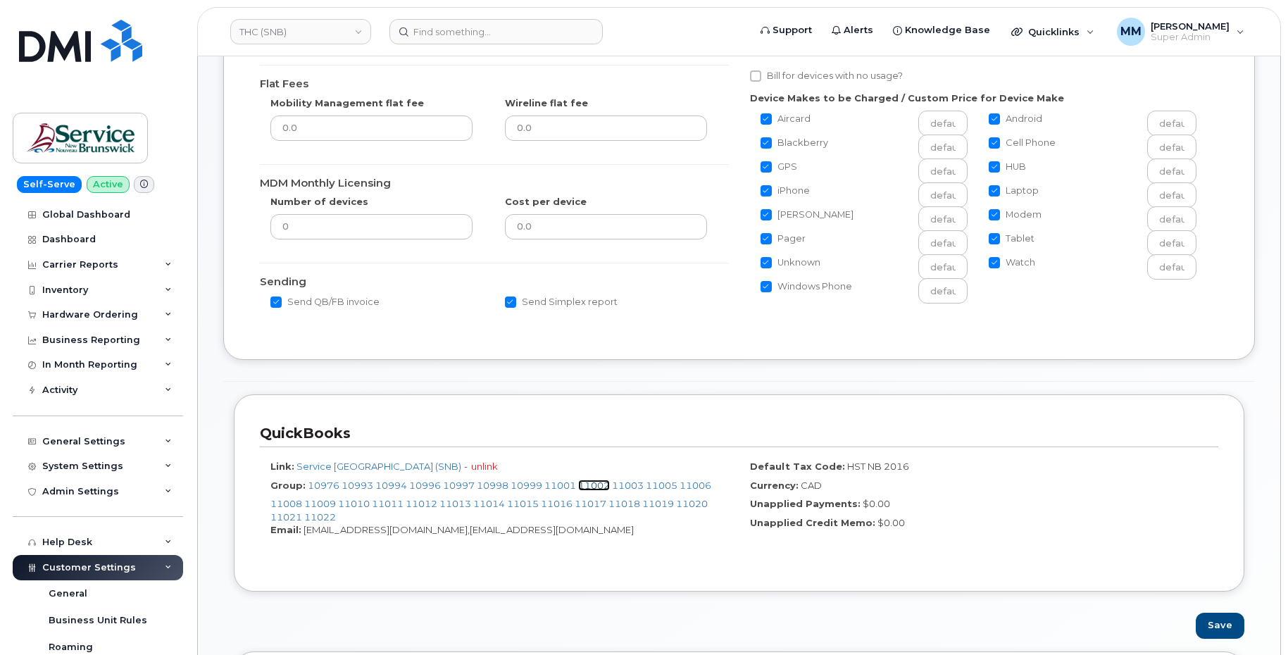
click at [589, 490] on link "11002" at bounding box center [594, 485] width 32 height 11
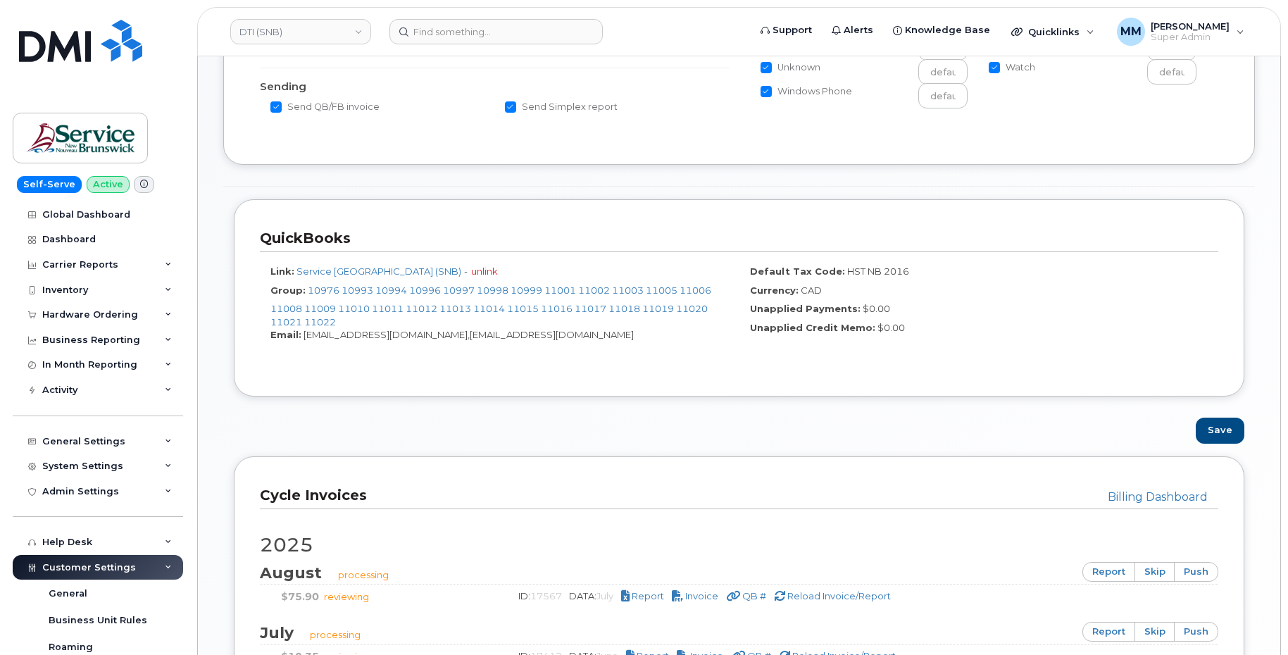
scroll to position [634, 0]
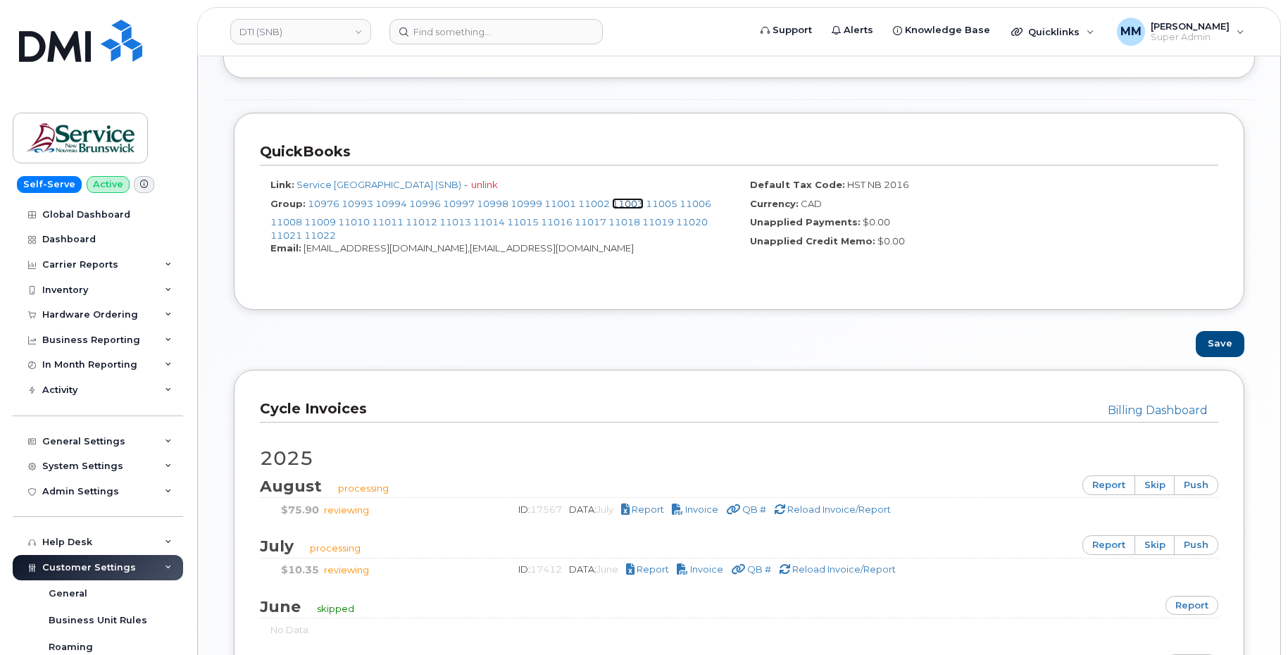
click at [633, 204] on link "11003" at bounding box center [628, 203] width 32 height 11
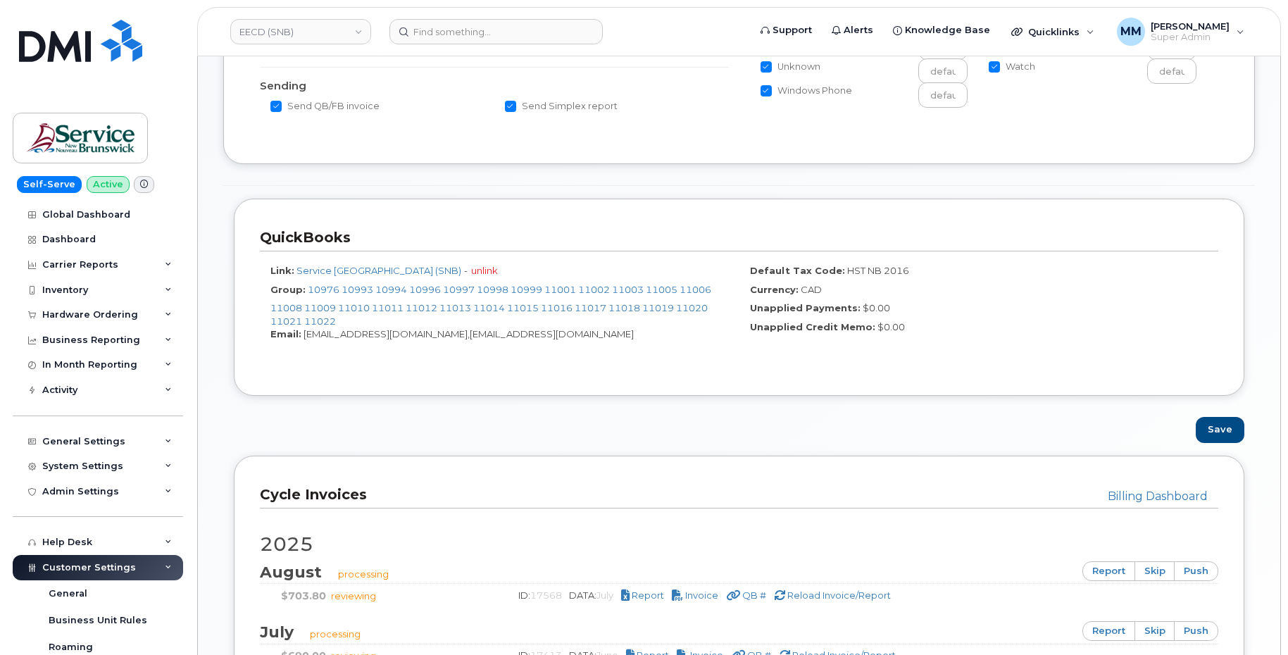
scroll to position [634, 0]
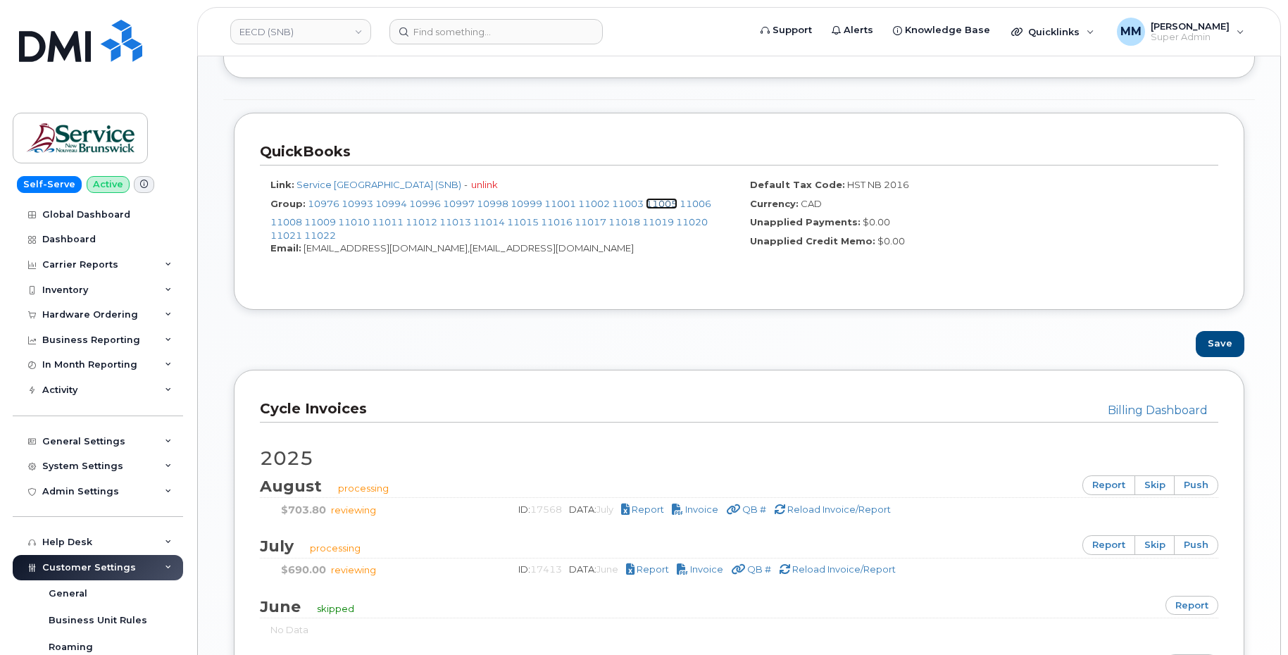
click at [666, 203] on link "11005" at bounding box center [662, 203] width 32 height 11
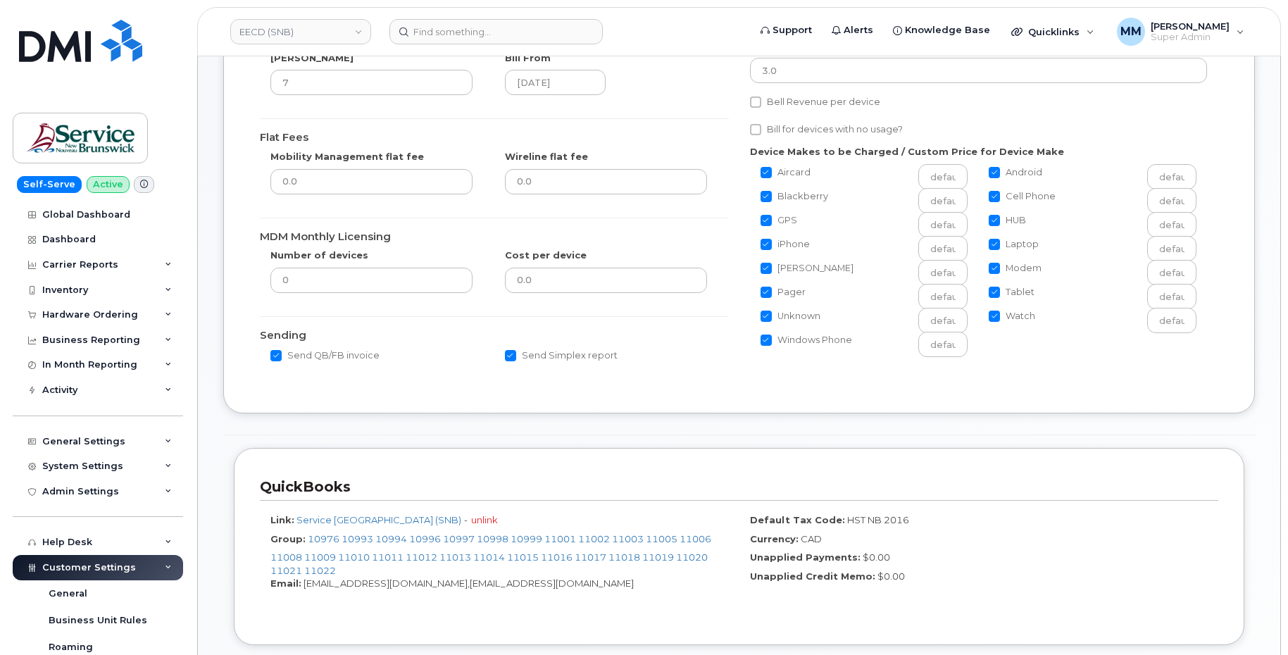
scroll to position [493, 0]
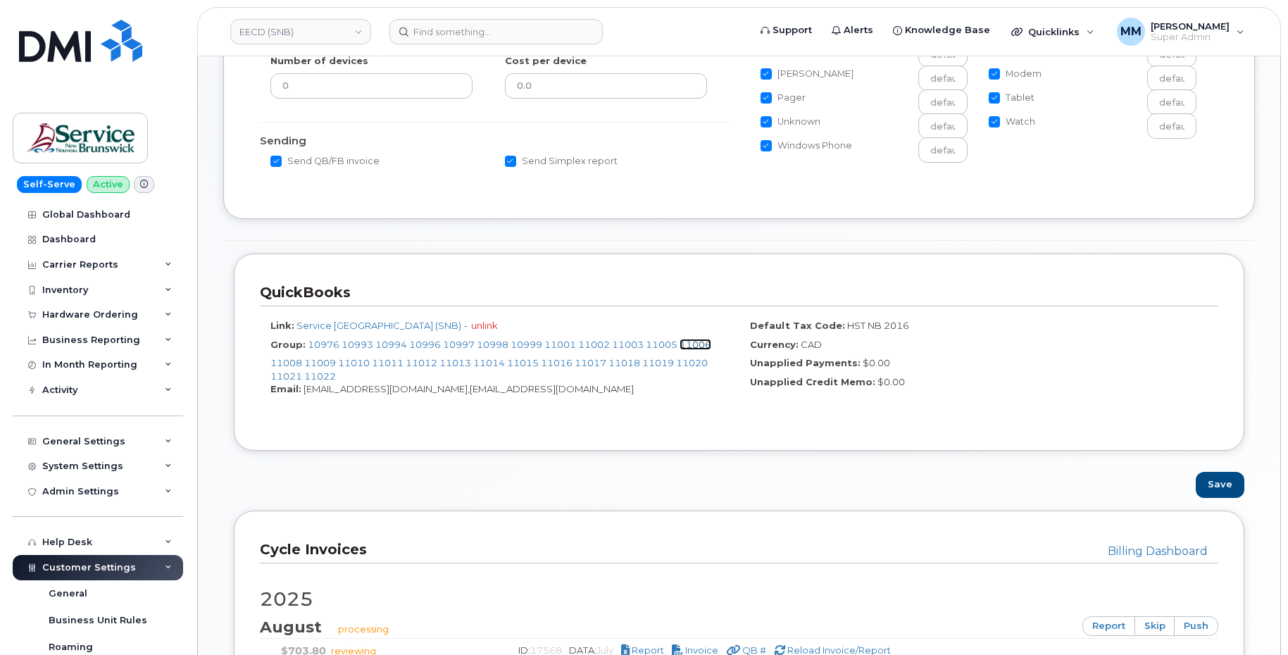
click at [695, 345] on link "11006" at bounding box center [696, 344] width 32 height 11
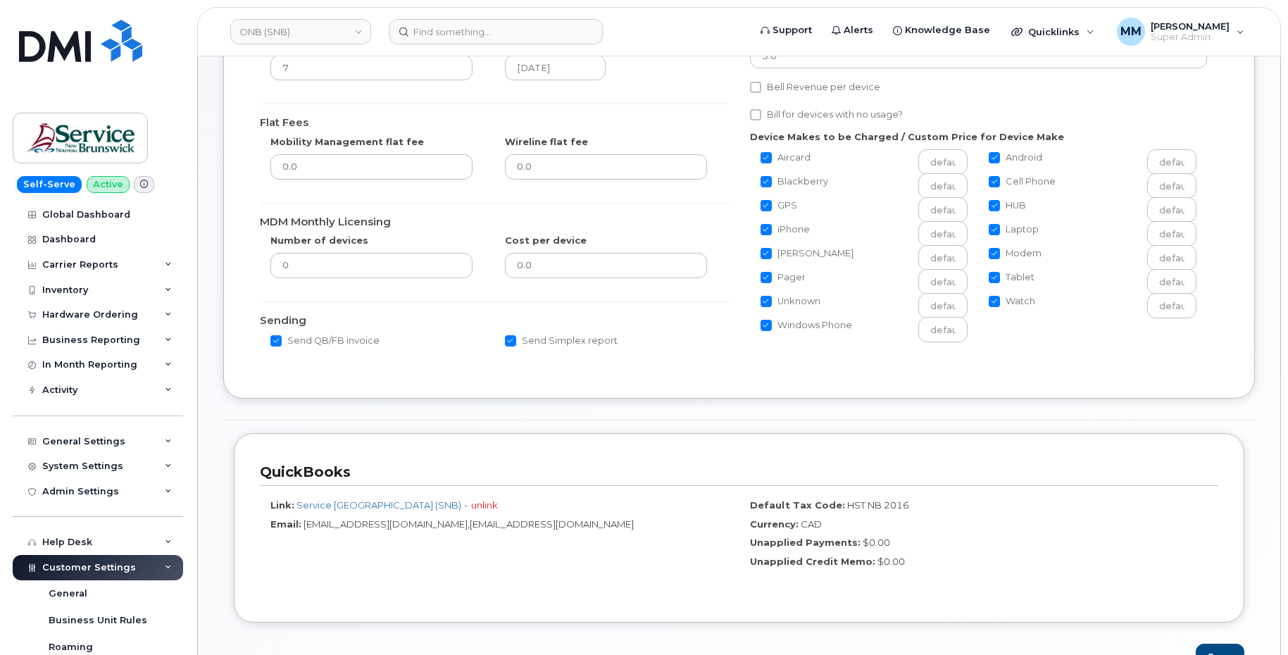
scroll to position [282, 0]
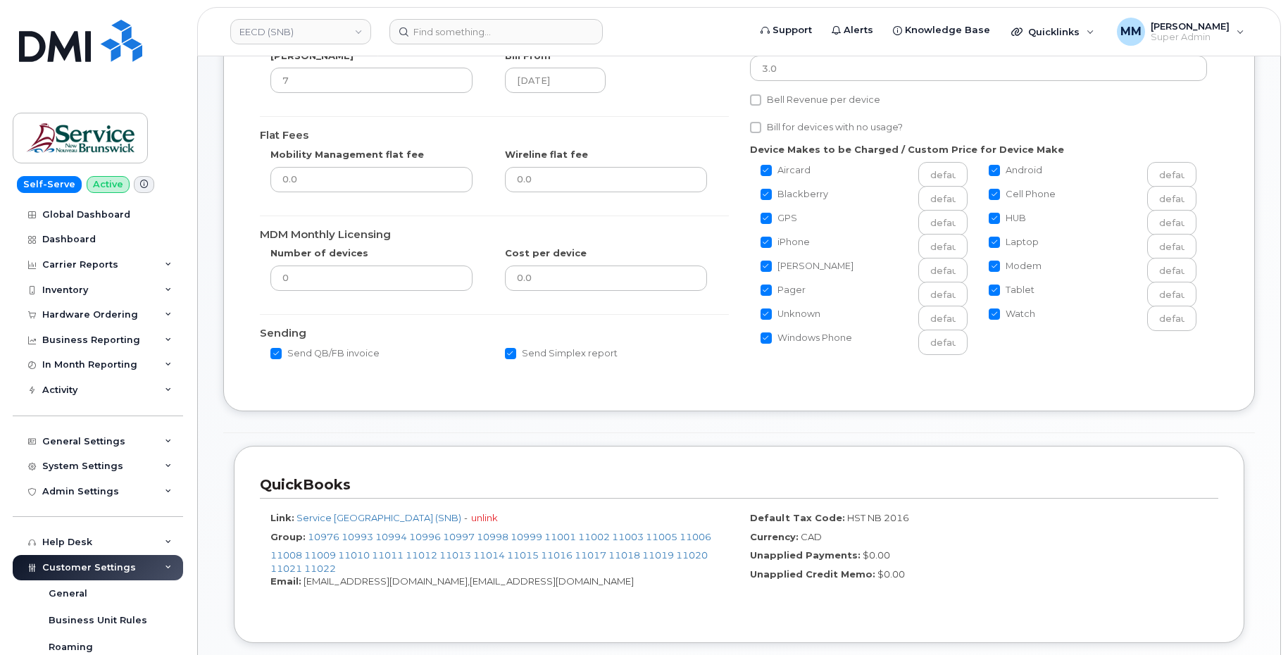
scroll to position [352, 0]
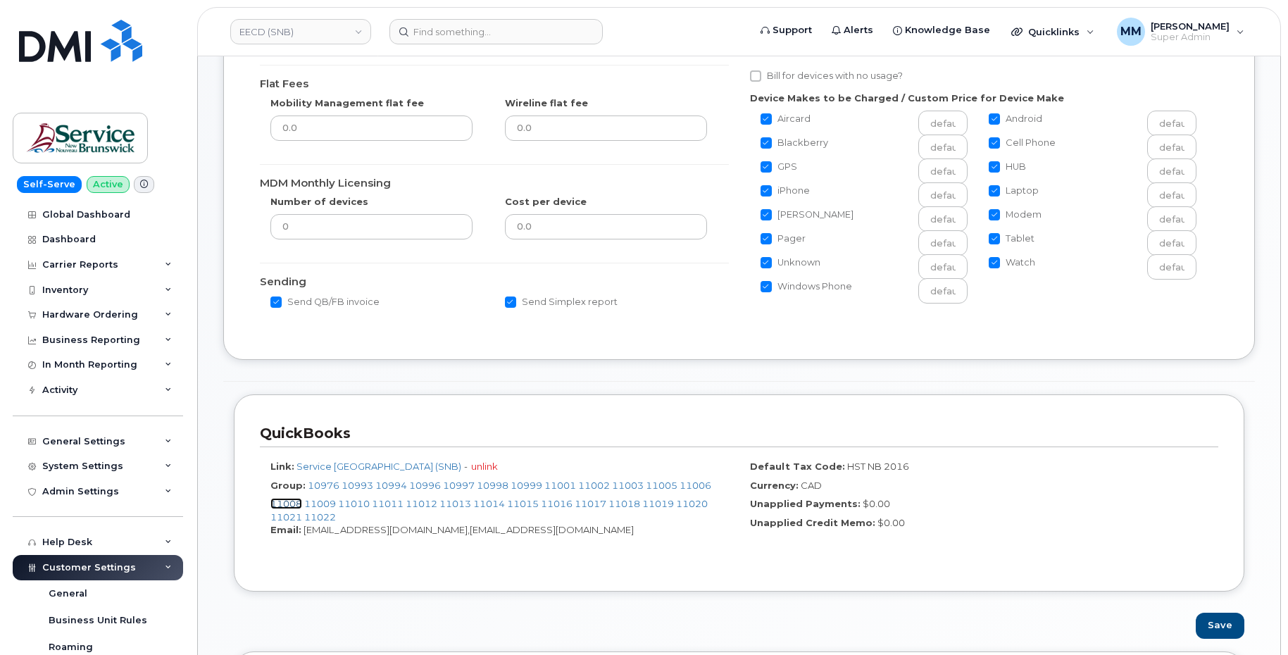
click at [288, 503] on link "11008" at bounding box center [286, 503] width 32 height 11
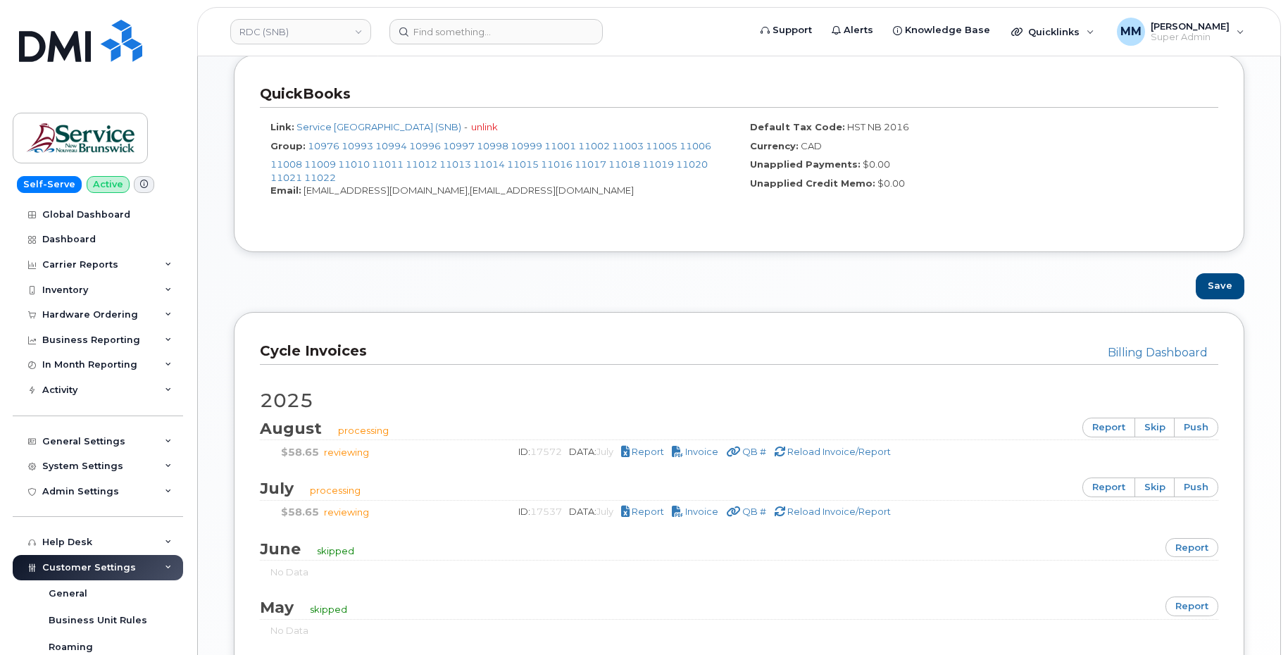
scroll to position [704, 0]
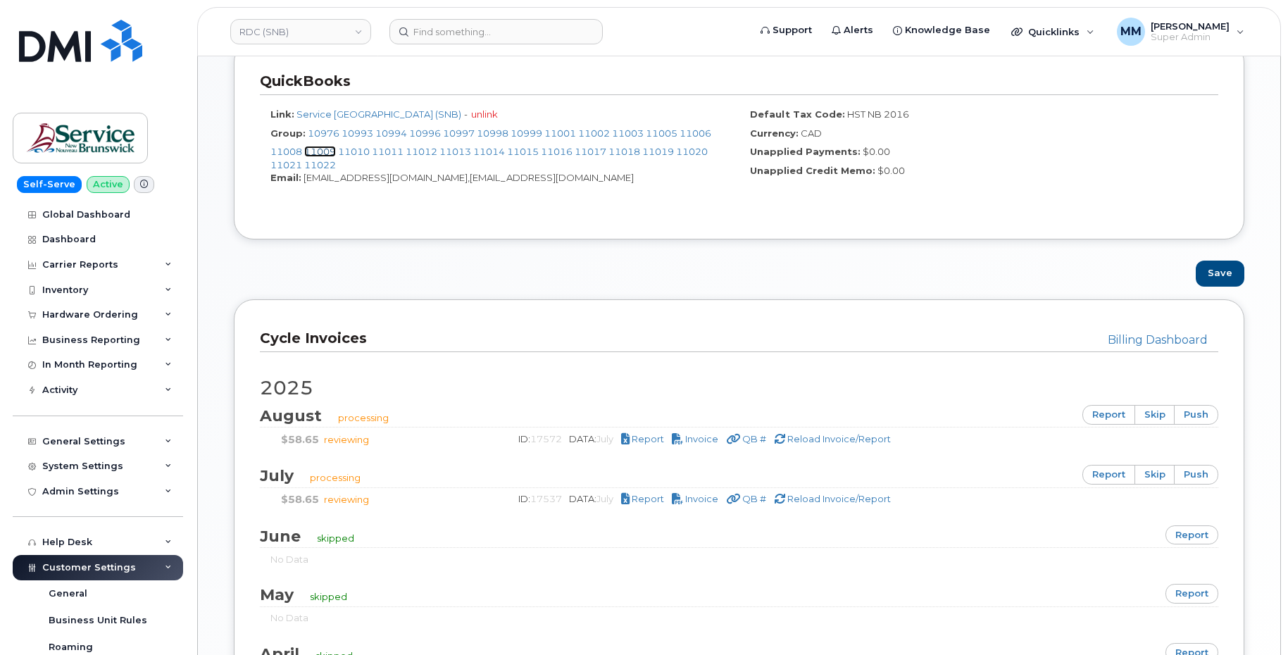
click at [323, 154] on link "11009" at bounding box center [320, 151] width 32 height 11
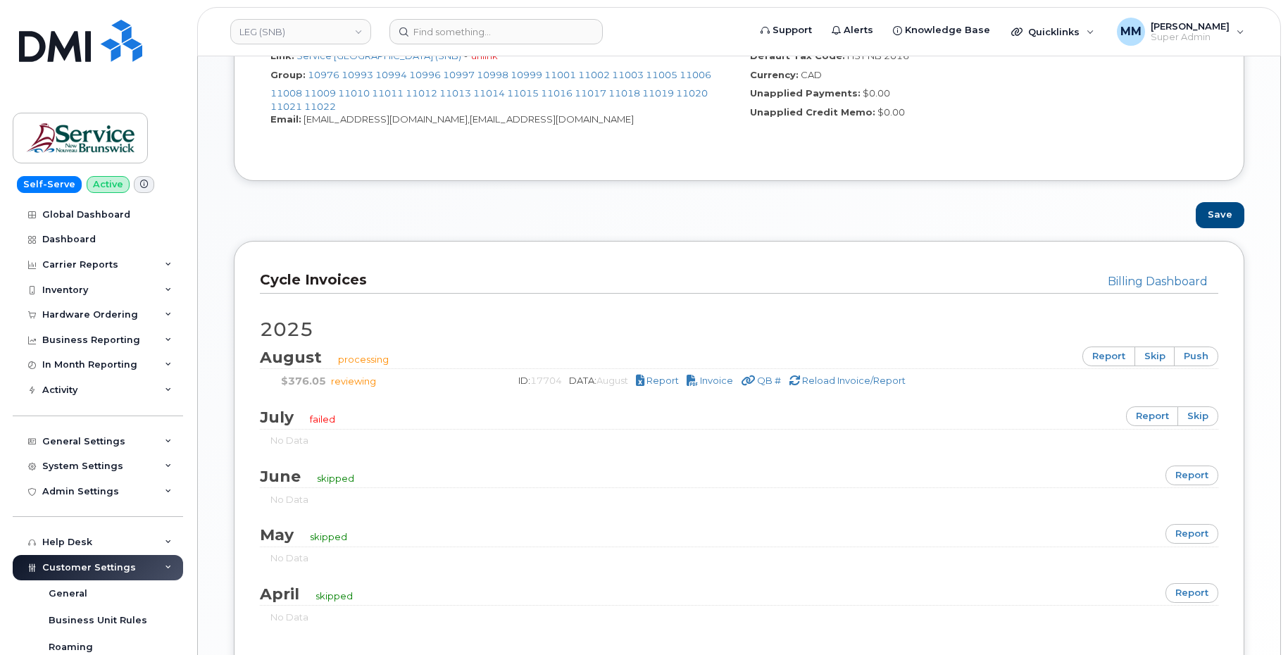
scroll to position [775, 0]
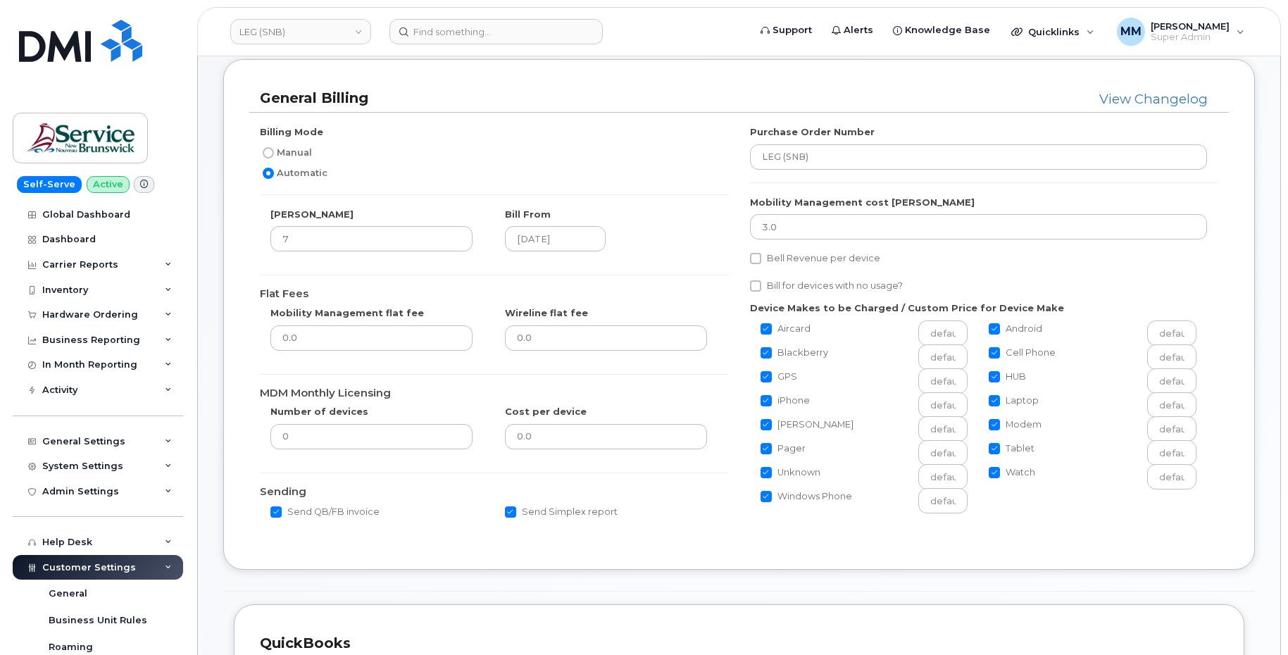
scroll to position [352, 0]
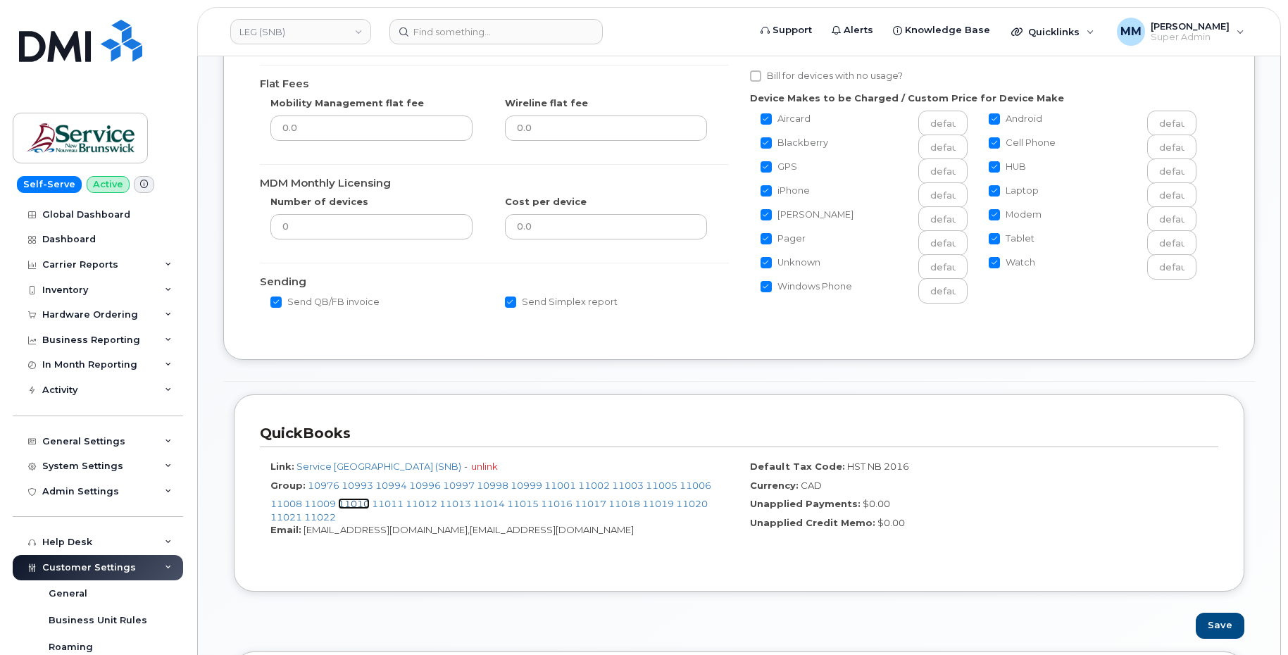
click at [351, 504] on link "11010" at bounding box center [354, 503] width 32 height 11
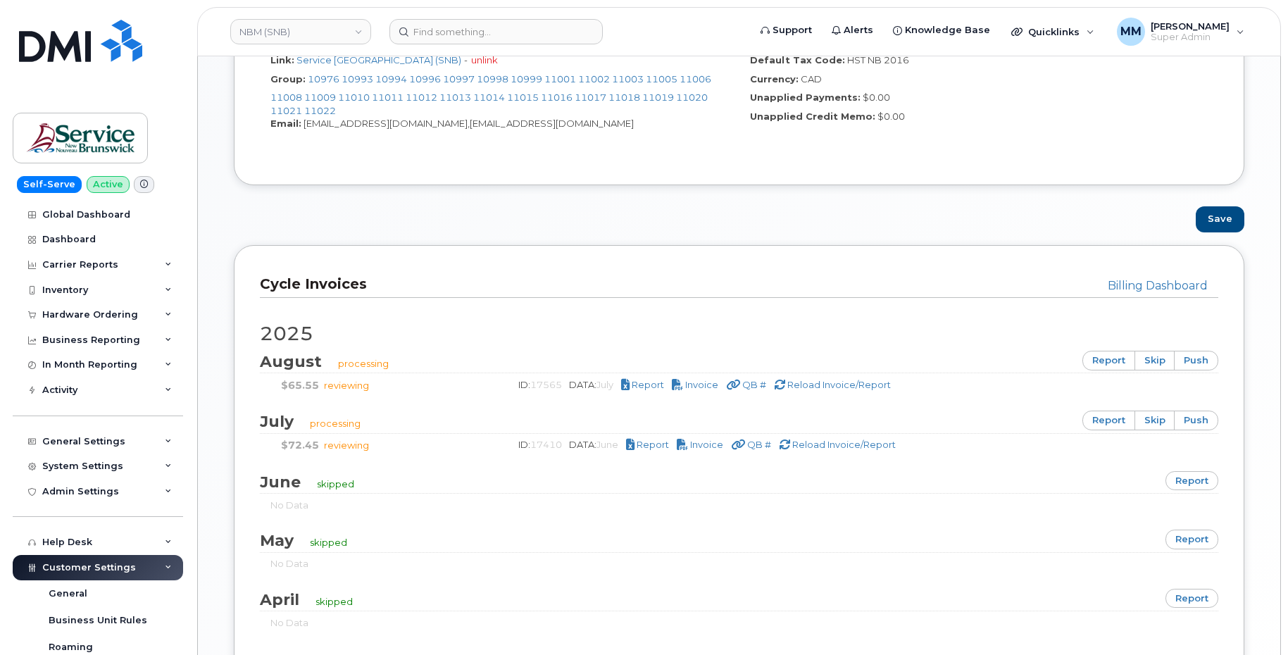
scroll to position [775, 0]
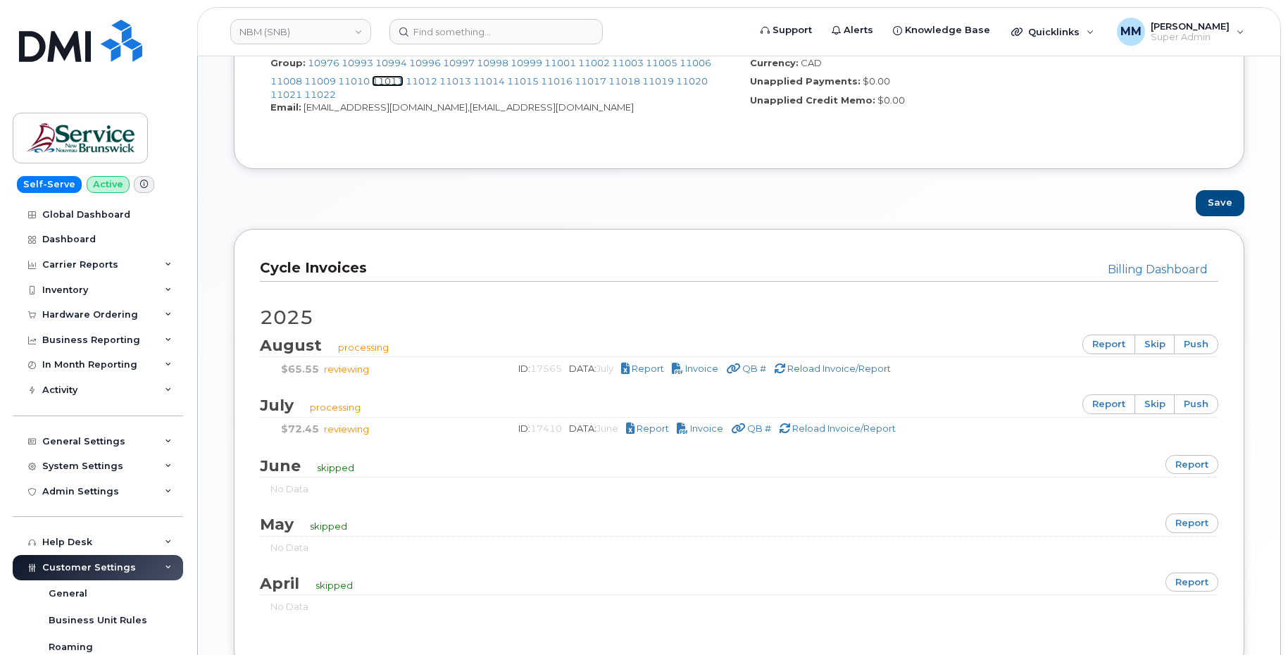
click at [390, 84] on link "11011" at bounding box center [388, 80] width 32 height 11
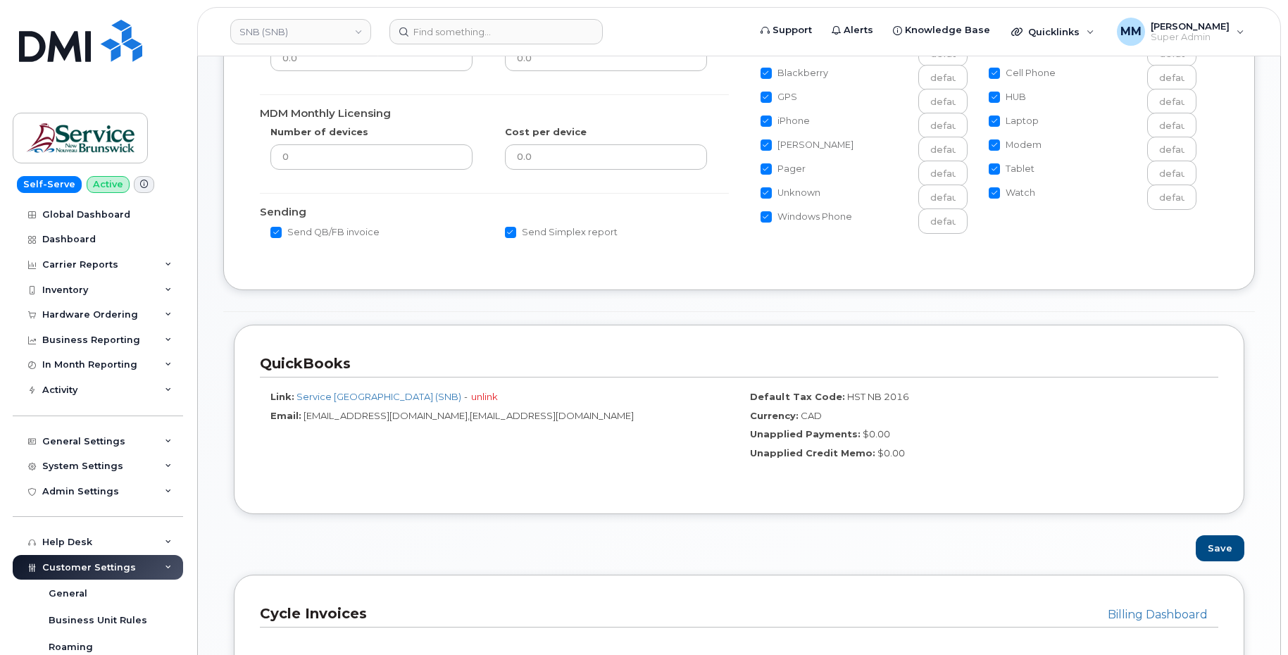
scroll to position [423, 0]
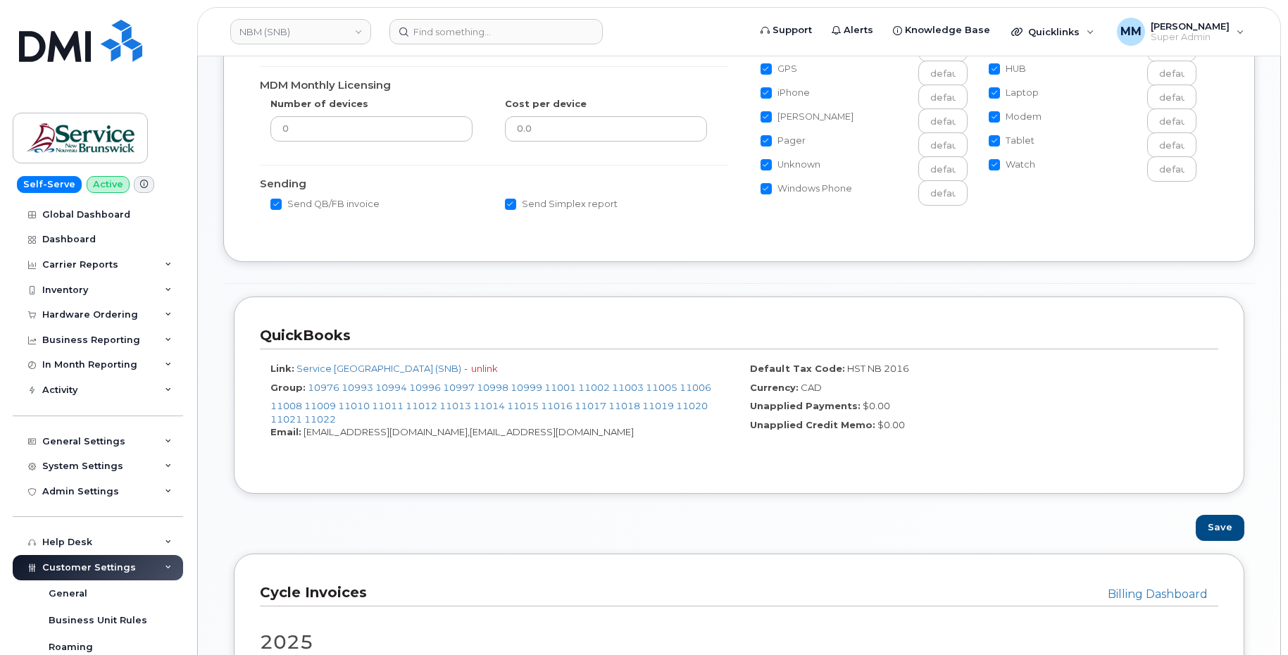
scroll to position [493, 0]
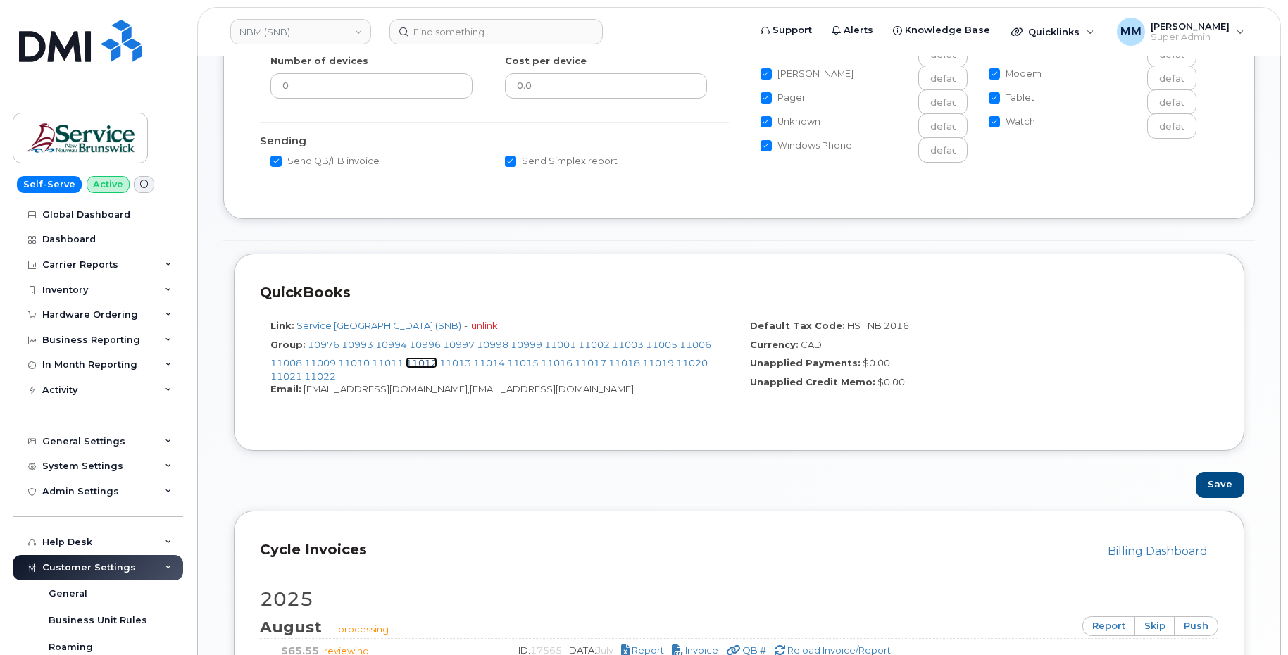
click at [430, 364] on link "11012" at bounding box center [422, 362] width 32 height 11
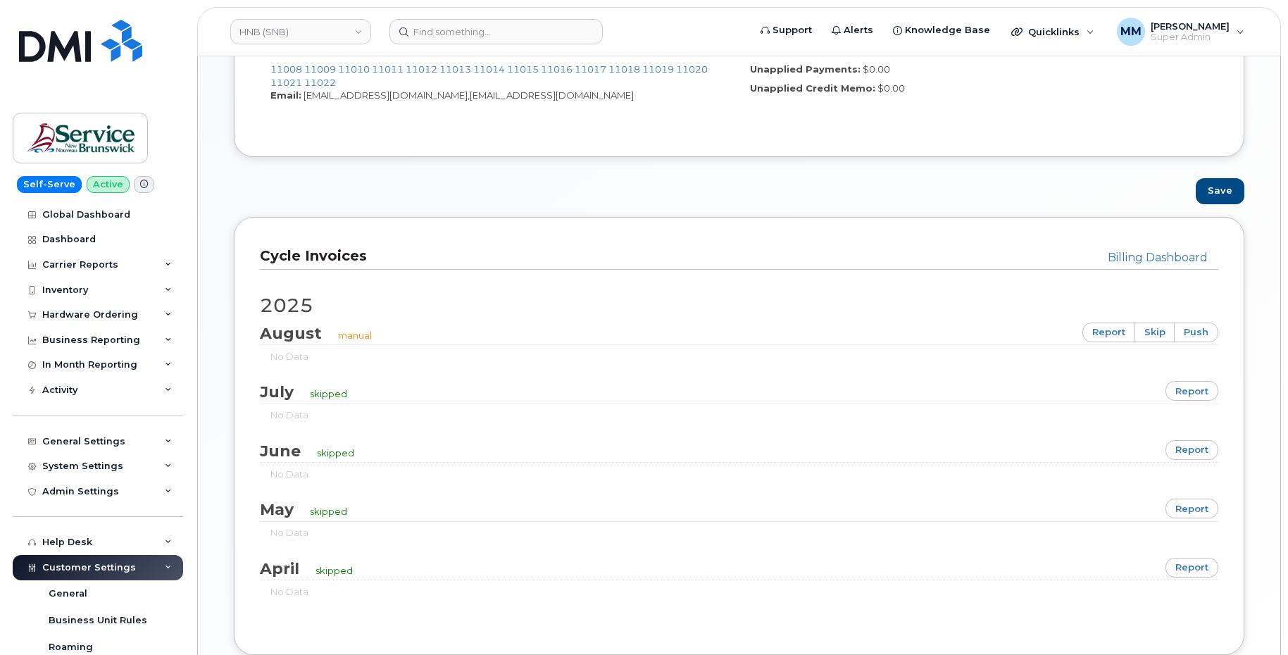
scroll to position [597, 0]
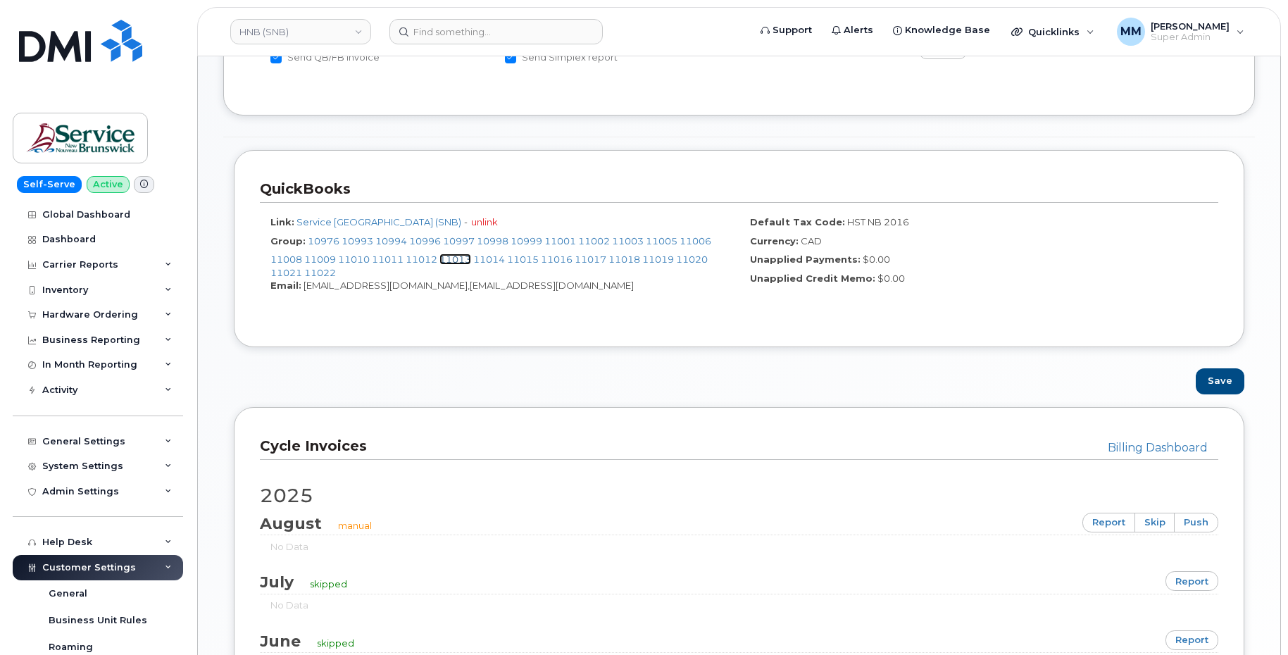
click at [462, 259] on link "11013" at bounding box center [456, 259] width 32 height 11
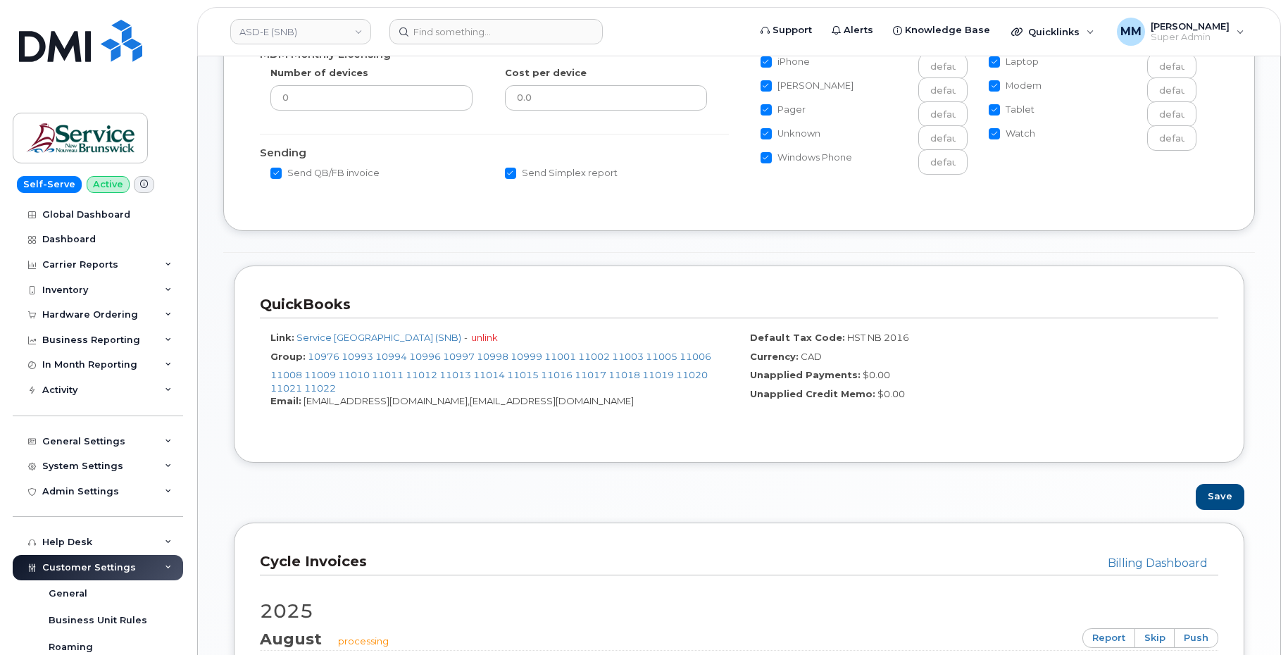
scroll to position [459, 0]
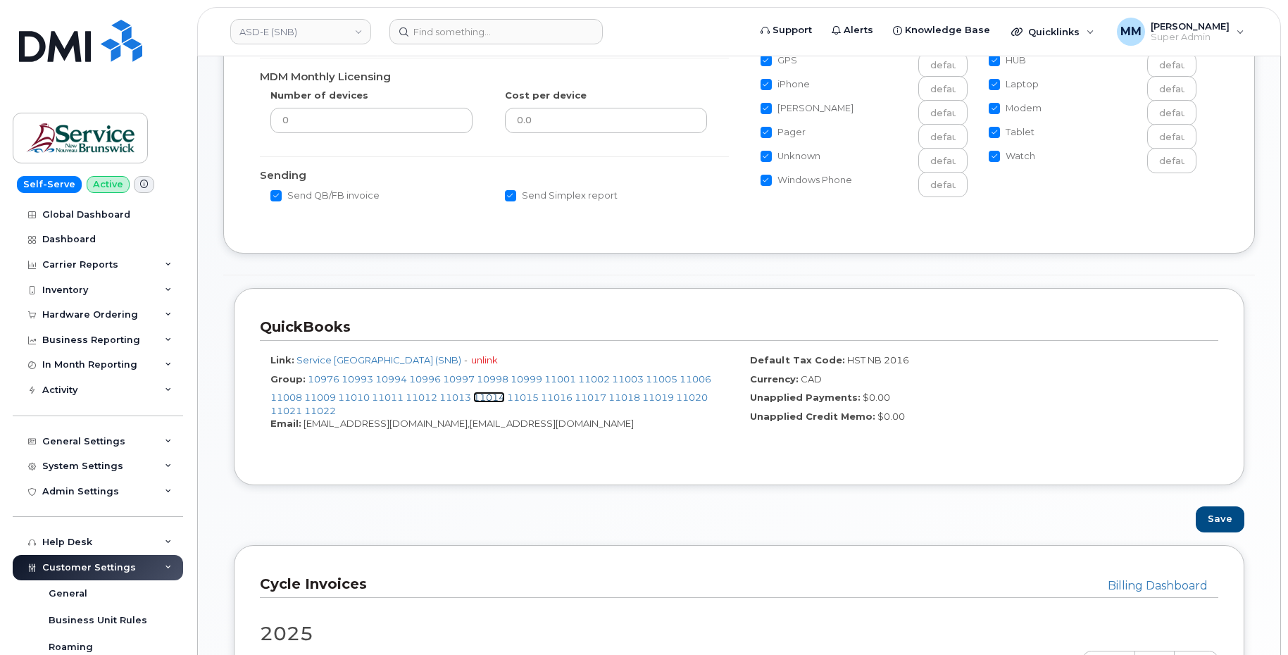
click at [489, 397] on link "11014" at bounding box center [489, 397] width 32 height 11
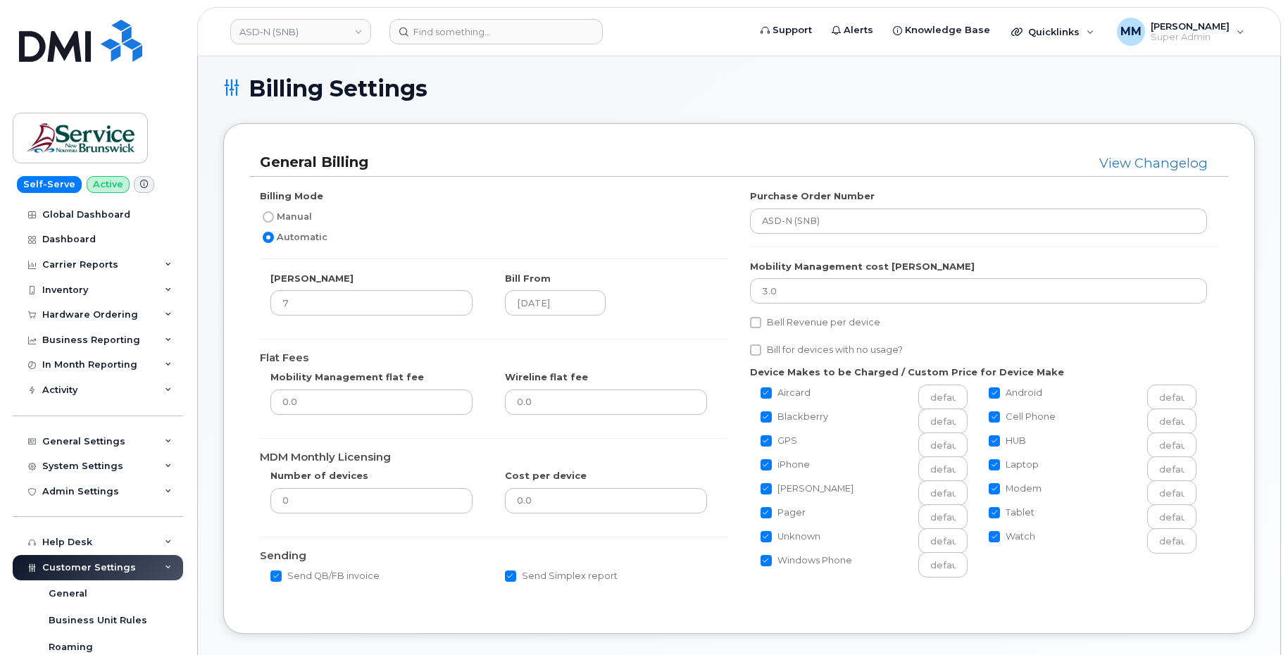
scroll to position [70, 0]
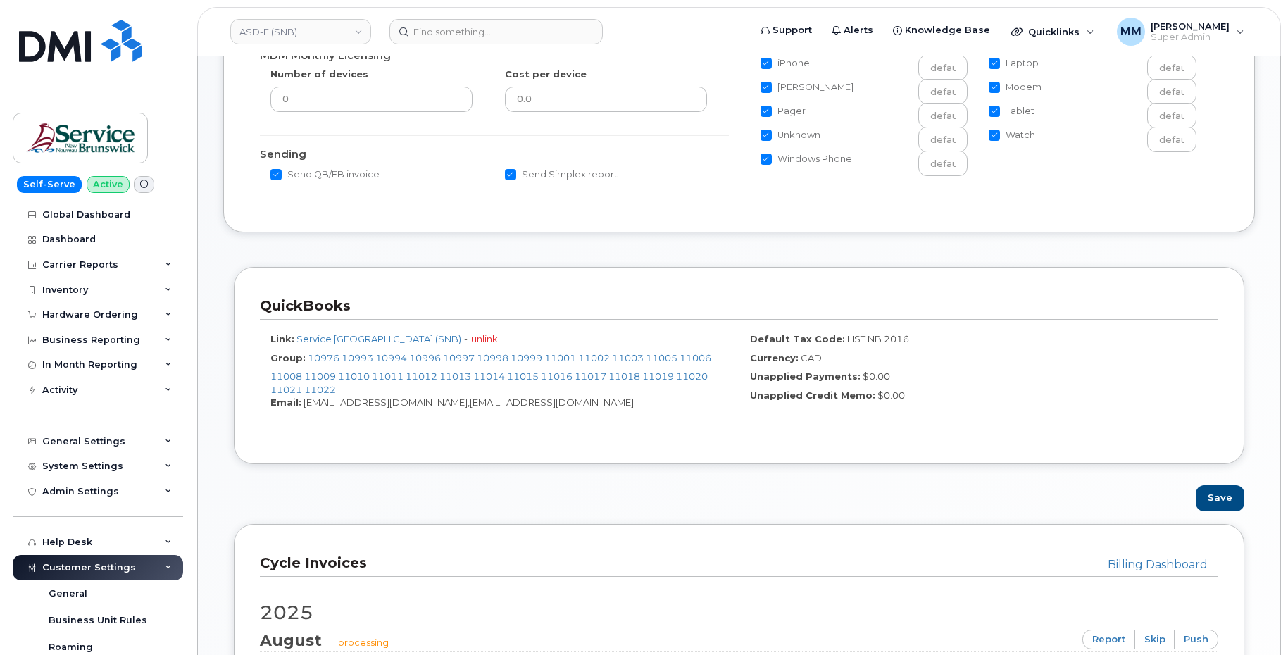
scroll to position [564, 0]
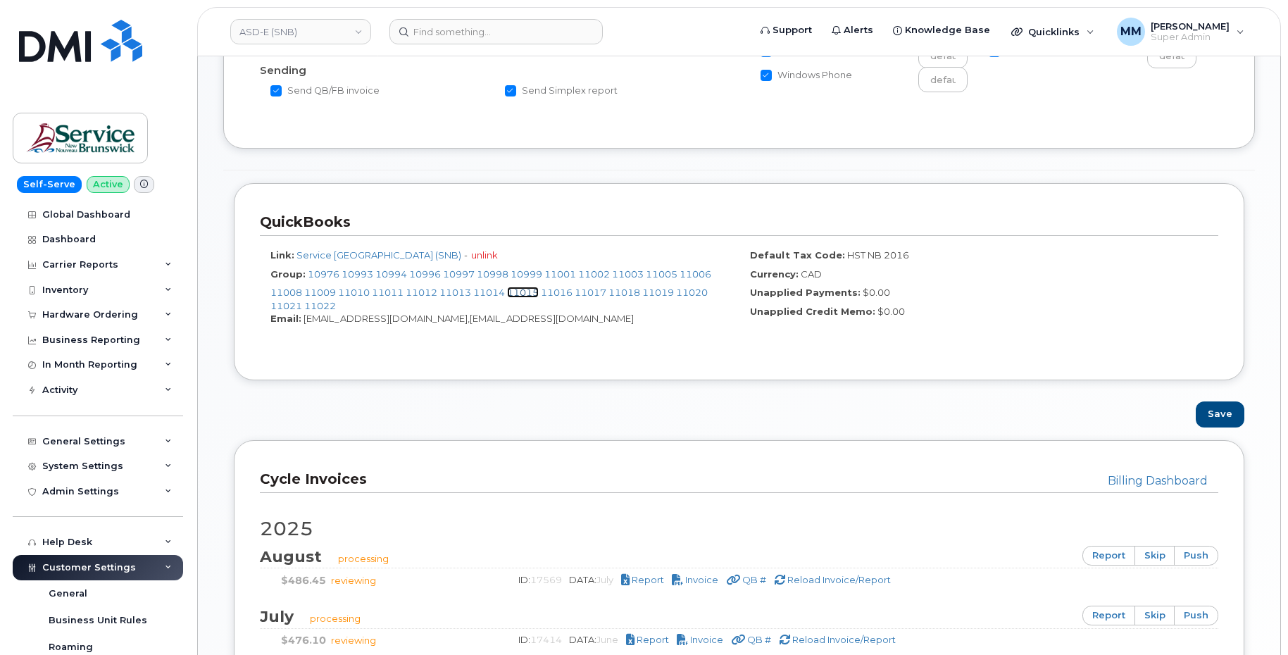
click at [528, 294] on link "11015" at bounding box center [523, 292] width 32 height 11
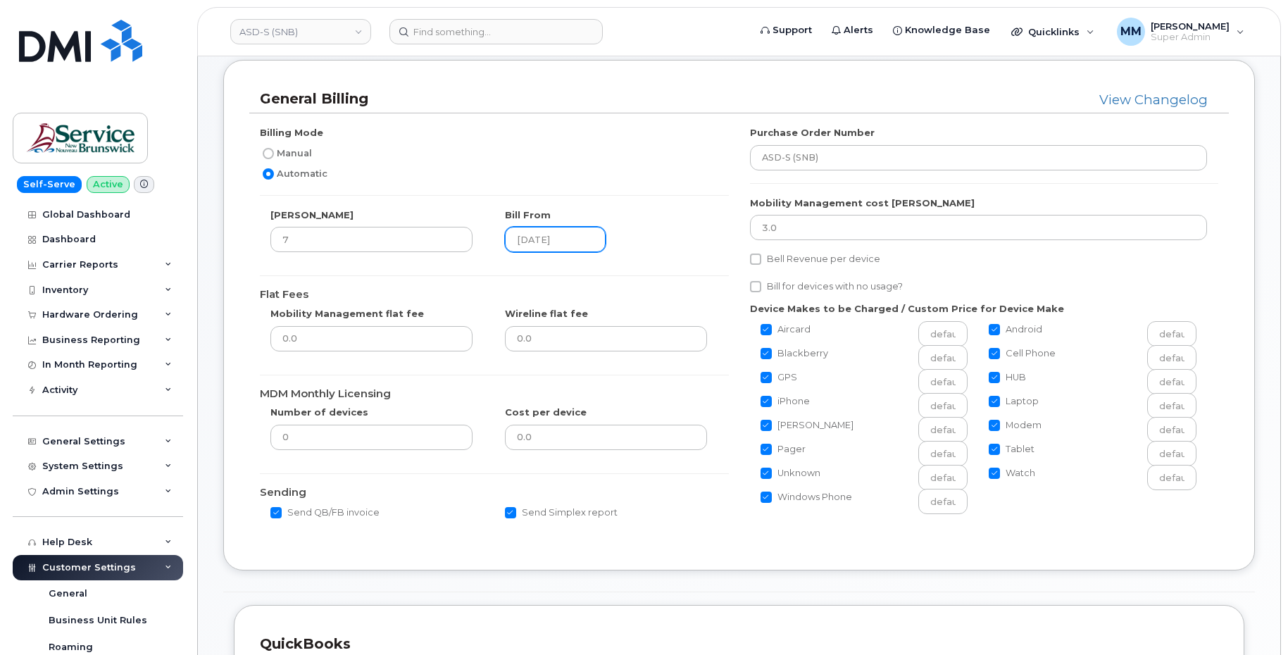
scroll to position [123, 0]
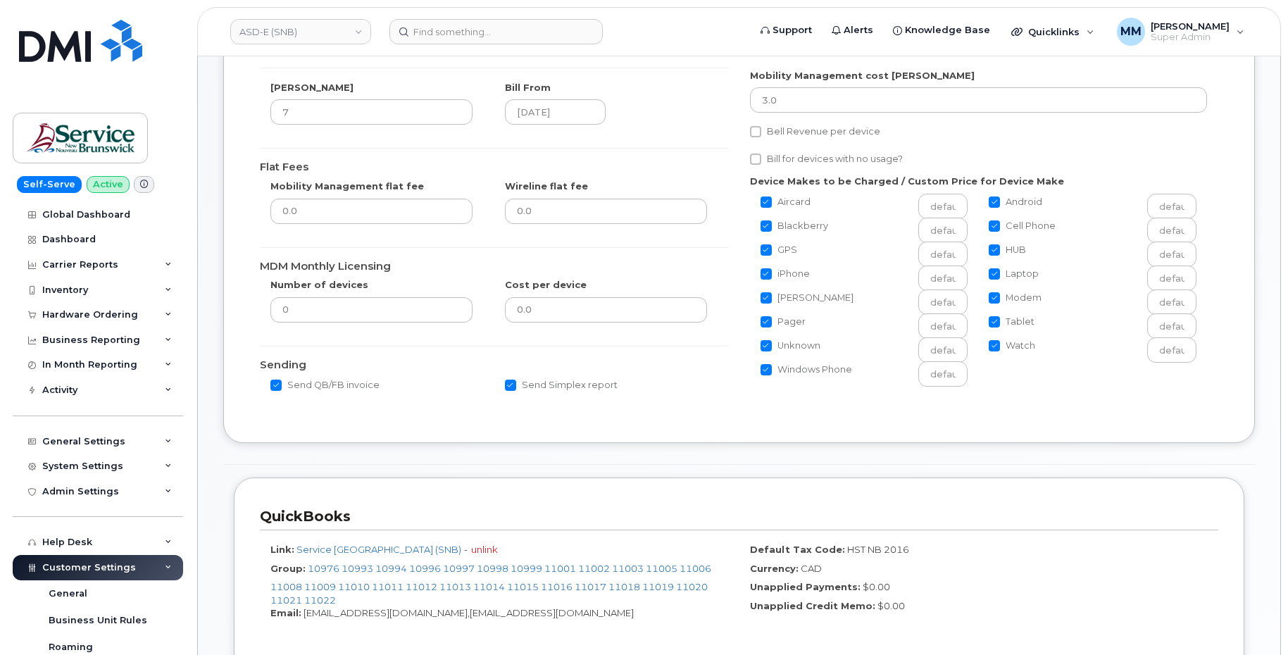
scroll to position [423, 0]
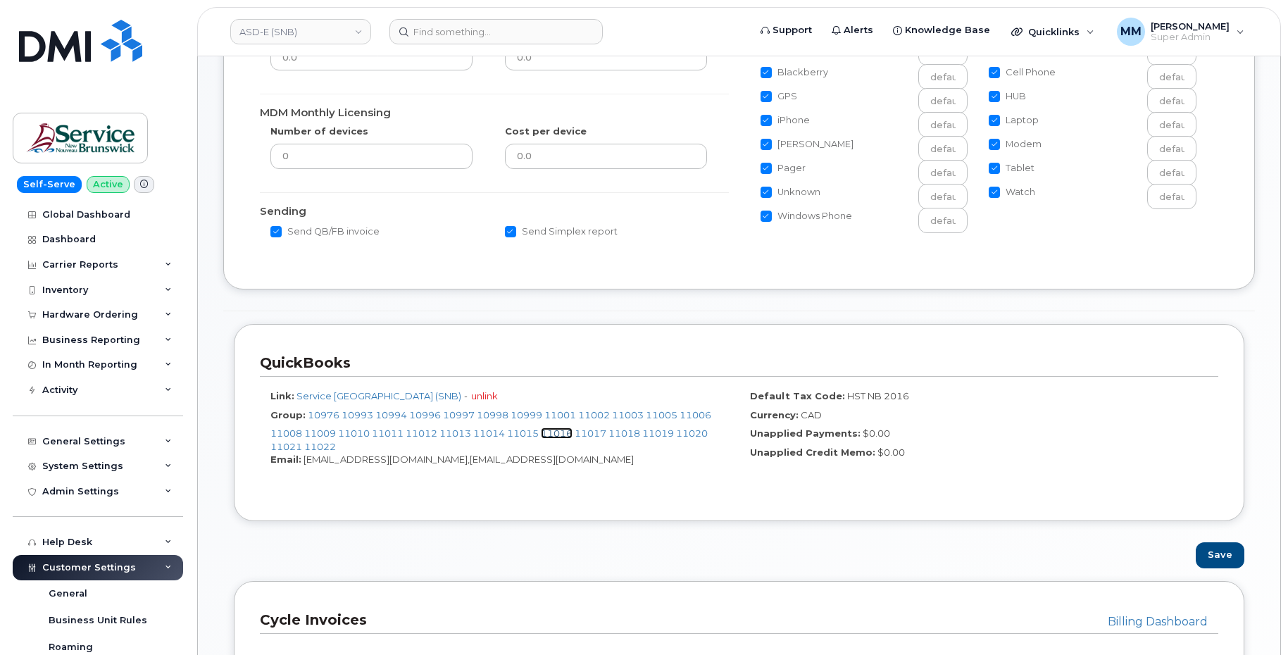
click at [566, 436] on link "11016" at bounding box center [557, 433] width 32 height 11
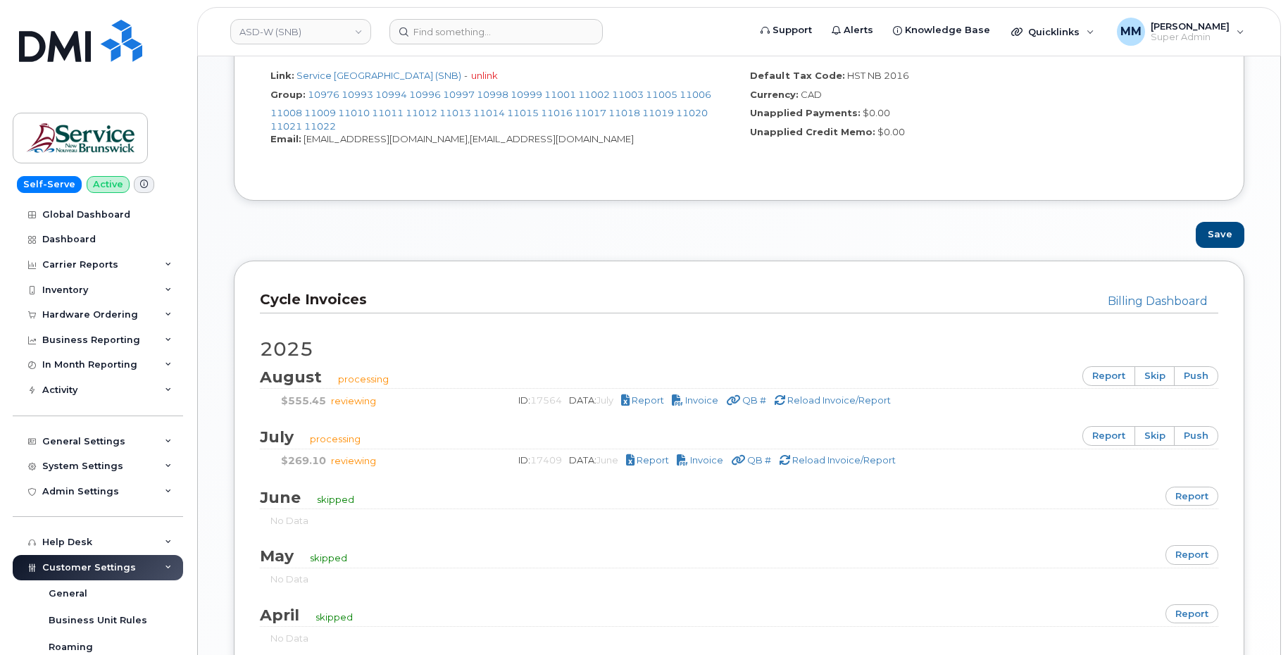
scroll to position [564, 0]
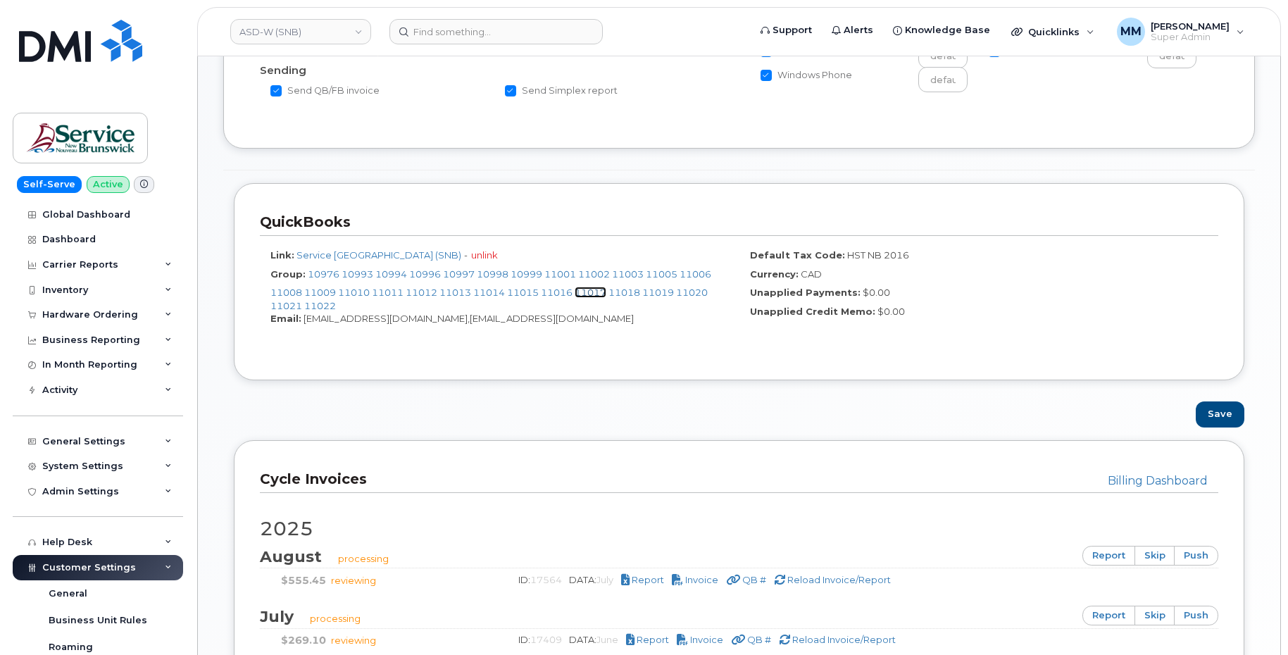
click at [606, 293] on link "11017" at bounding box center [591, 292] width 32 height 11
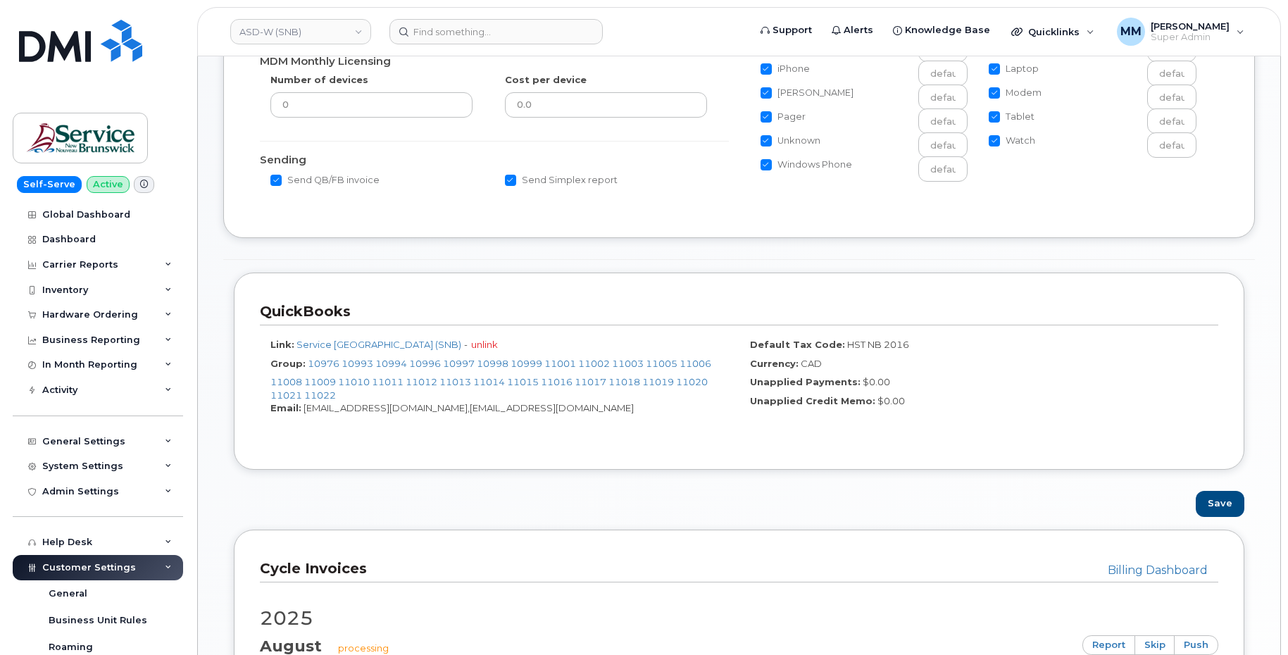
scroll to position [493, 0]
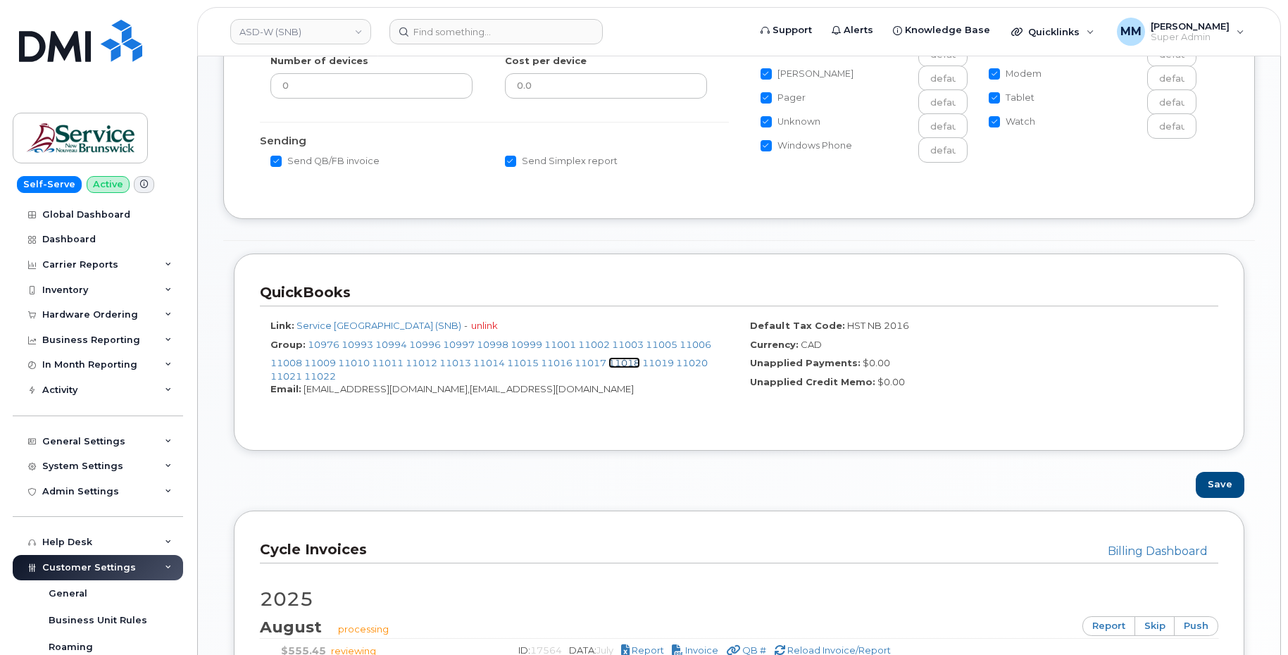
click at [630, 367] on link "11018" at bounding box center [625, 362] width 32 height 11
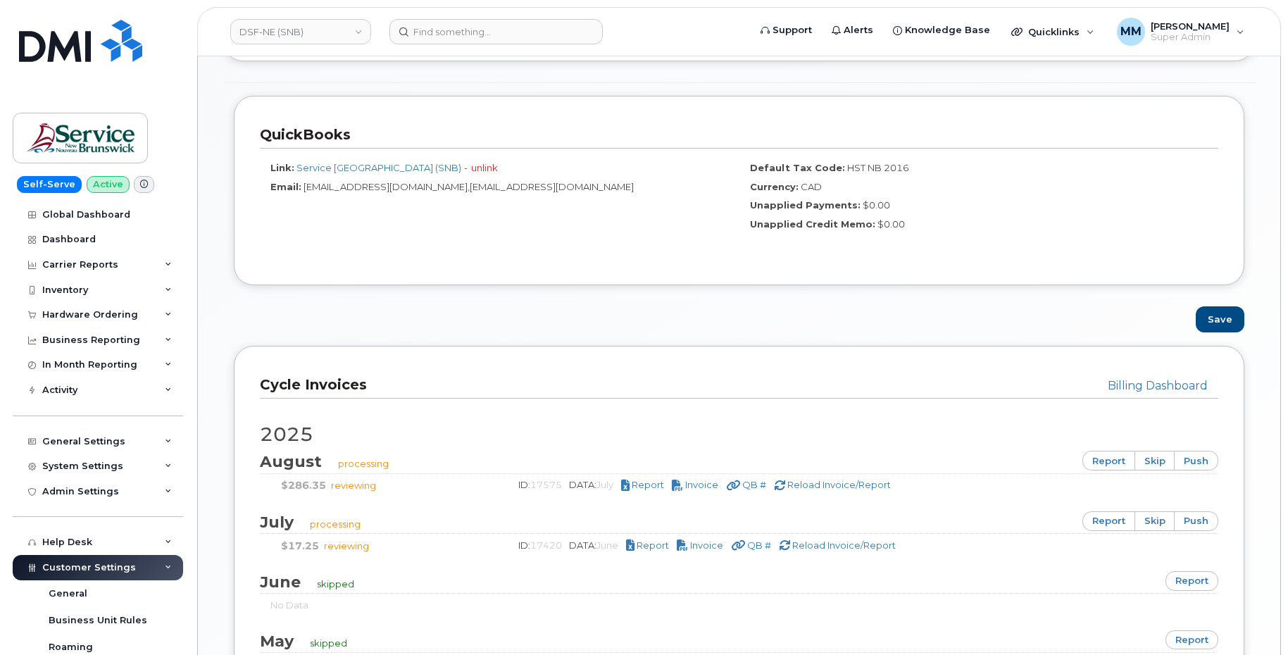
scroll to position [564, 0]
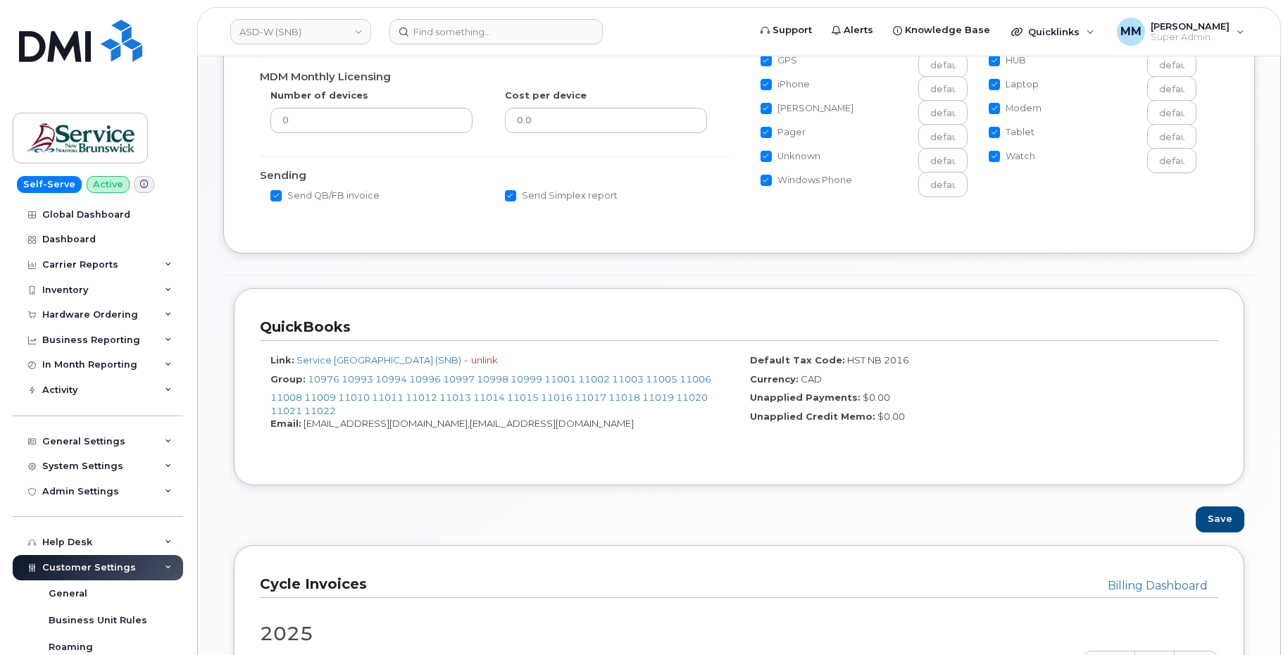
scroll to position [493, 0]
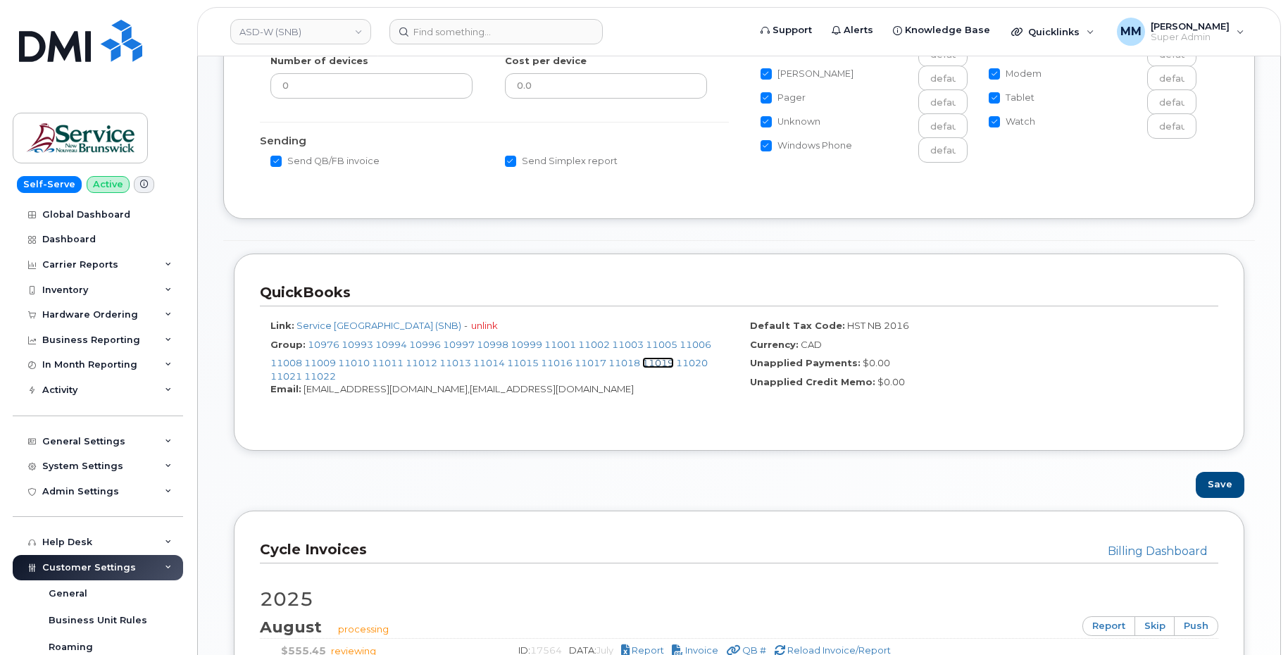
click at [664, 363] on link "11019" at bounding box center [658, 362] width 32 height 11
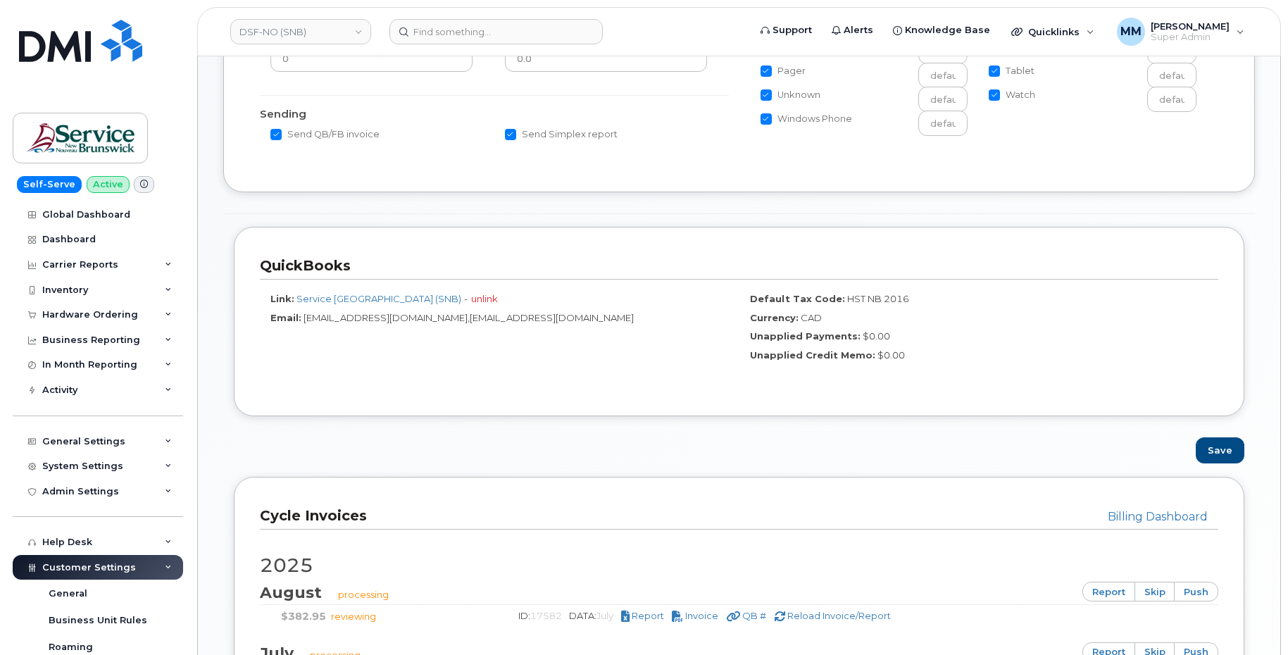
scroll to position [493, 0]
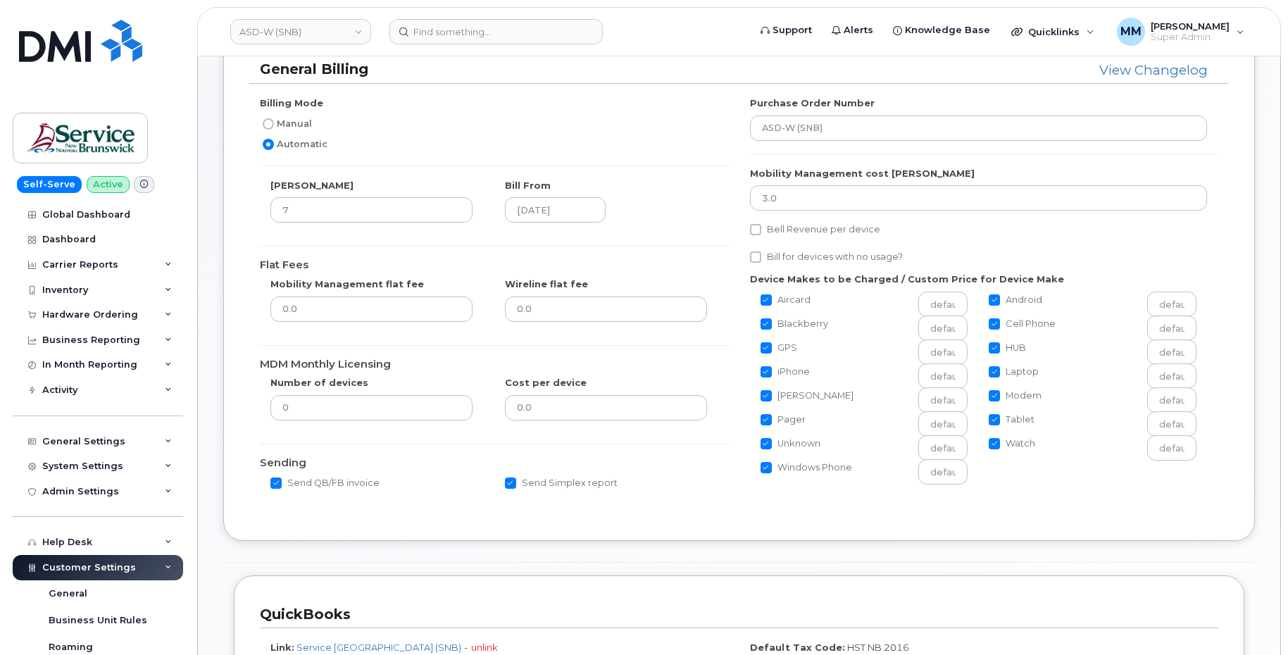
scroll to position [423, 0]
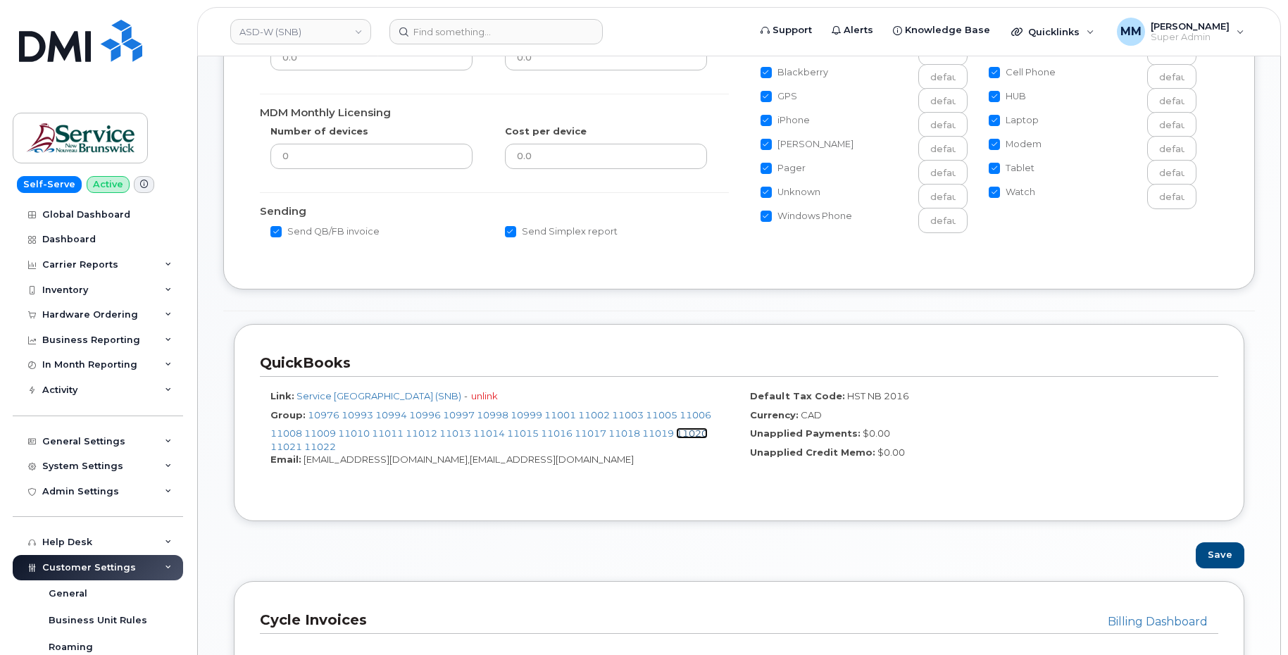
click at [704, 437] on link "11020" at bounding box center [692, 433] width 32 height 11
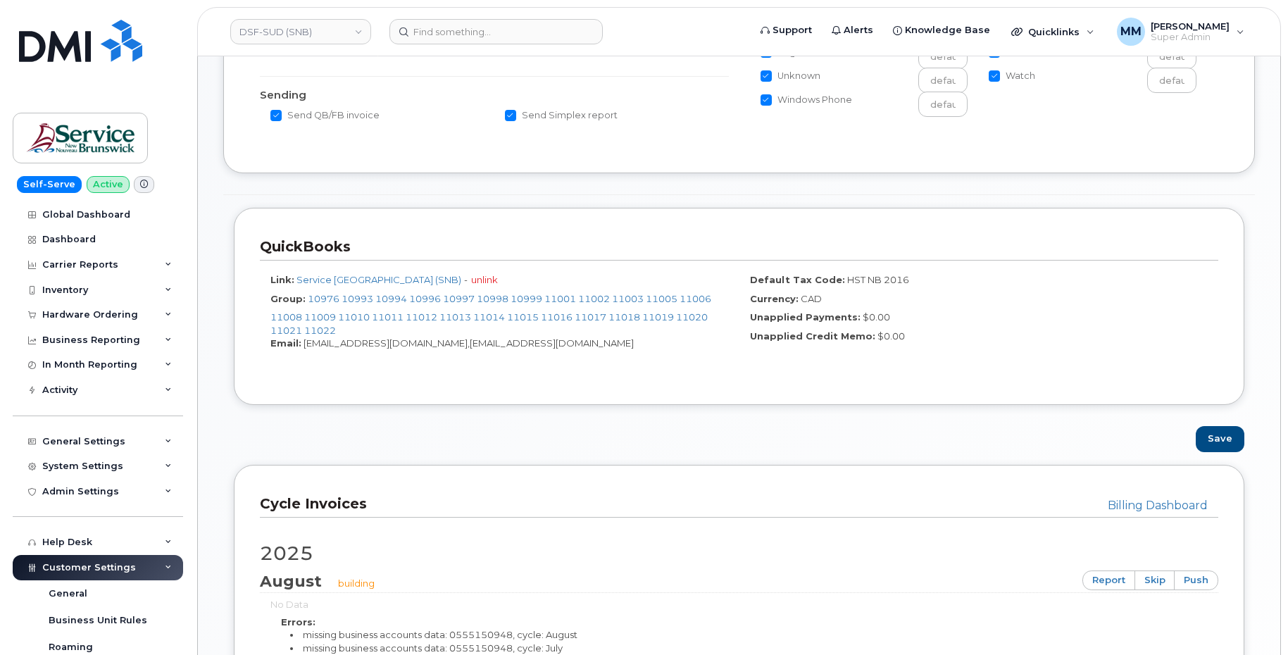
scroll to position [634, 0]
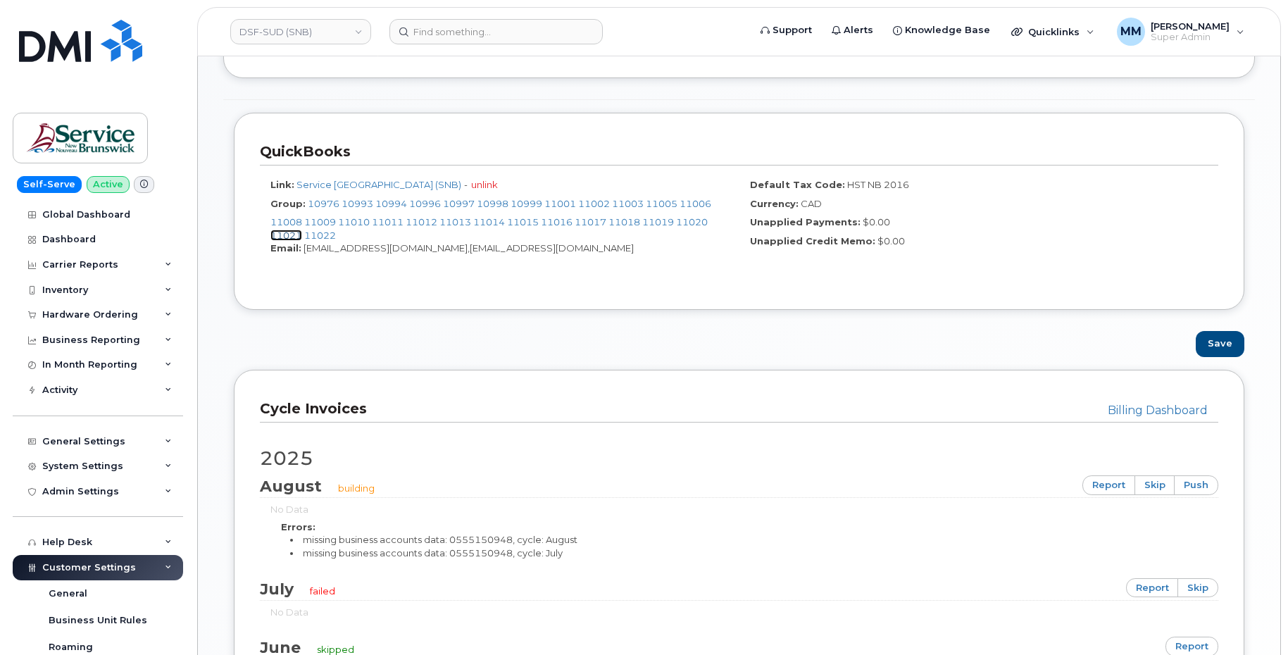
click at [282, 234] on link "11021" at bounding box center [286, 235] width 32 height 11
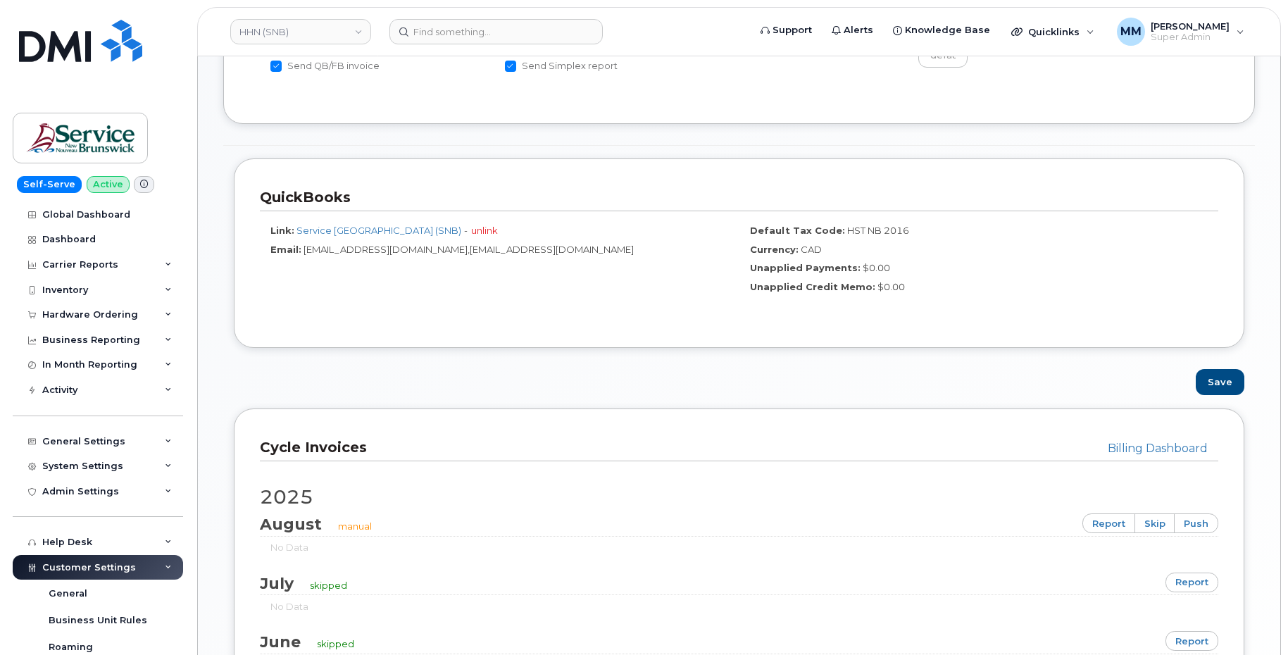
scroll to position [634, 0]
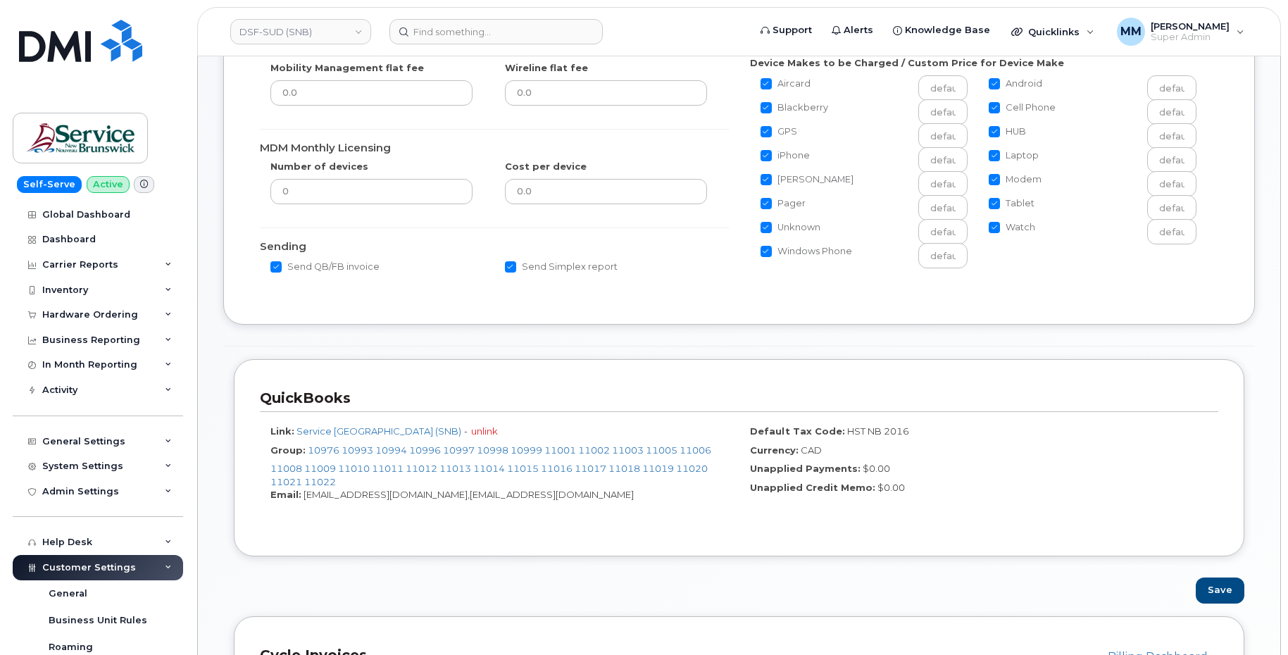
scroll to position [423, 0]
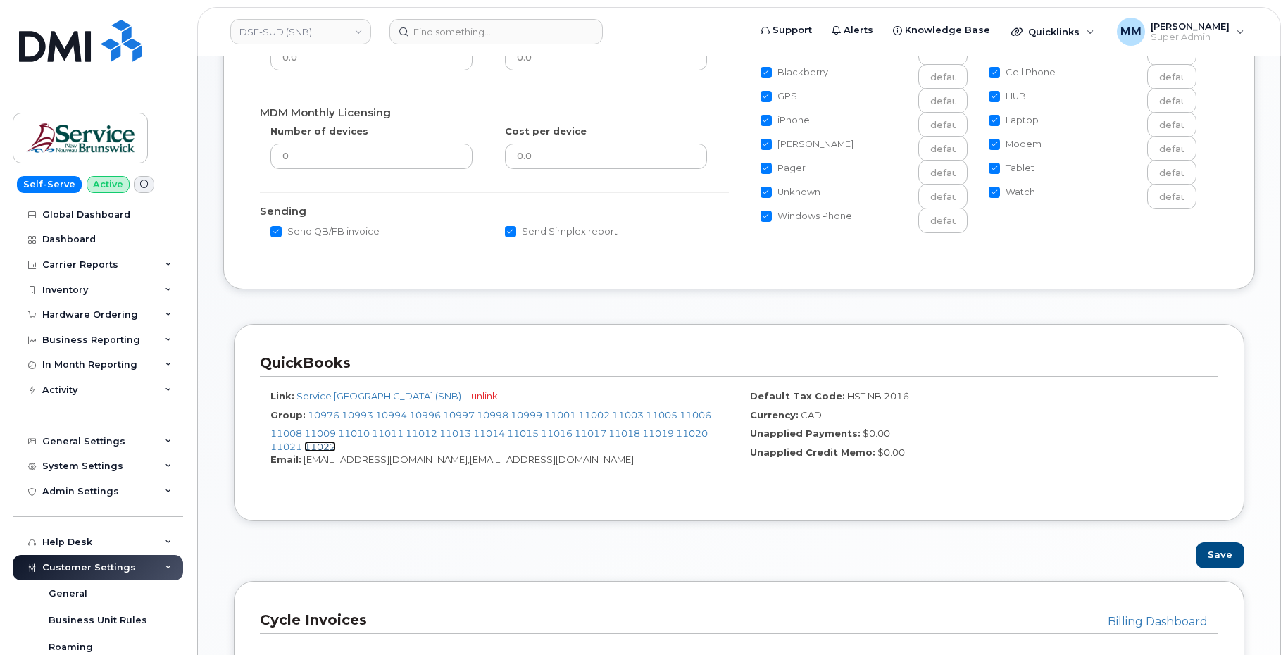
click at [323, 442] on link "11022" at bounding box center [320, 446] width 32 height 11
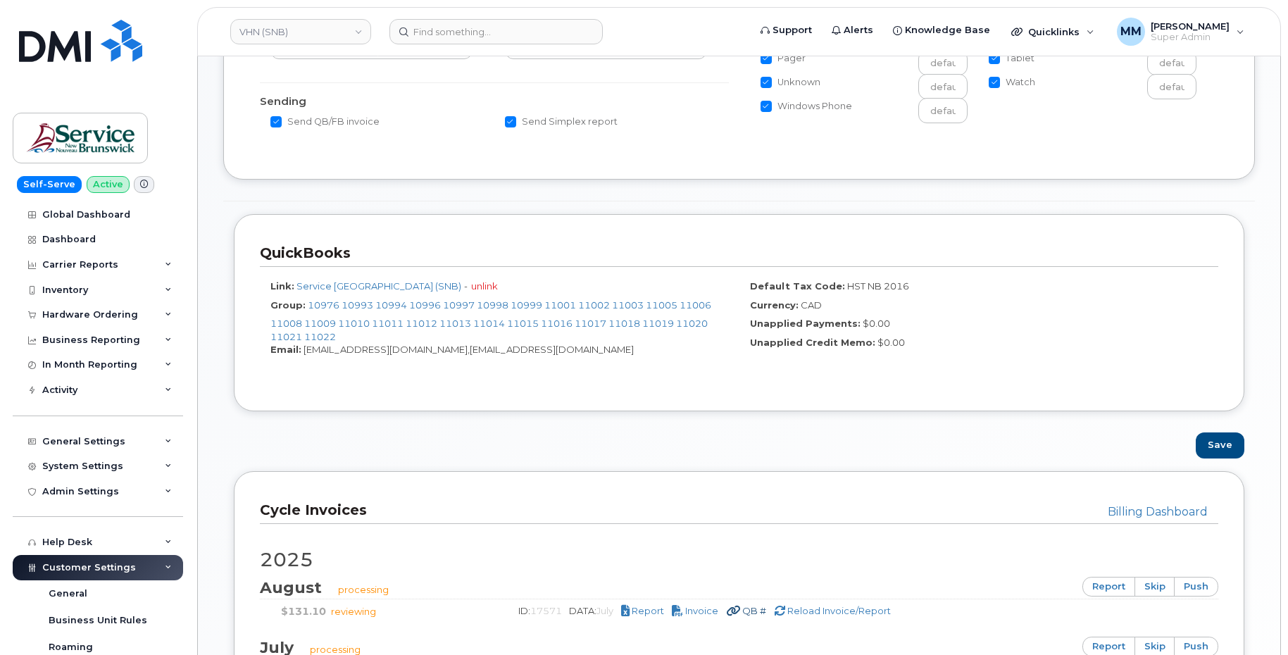
scroll to position [634, 0]
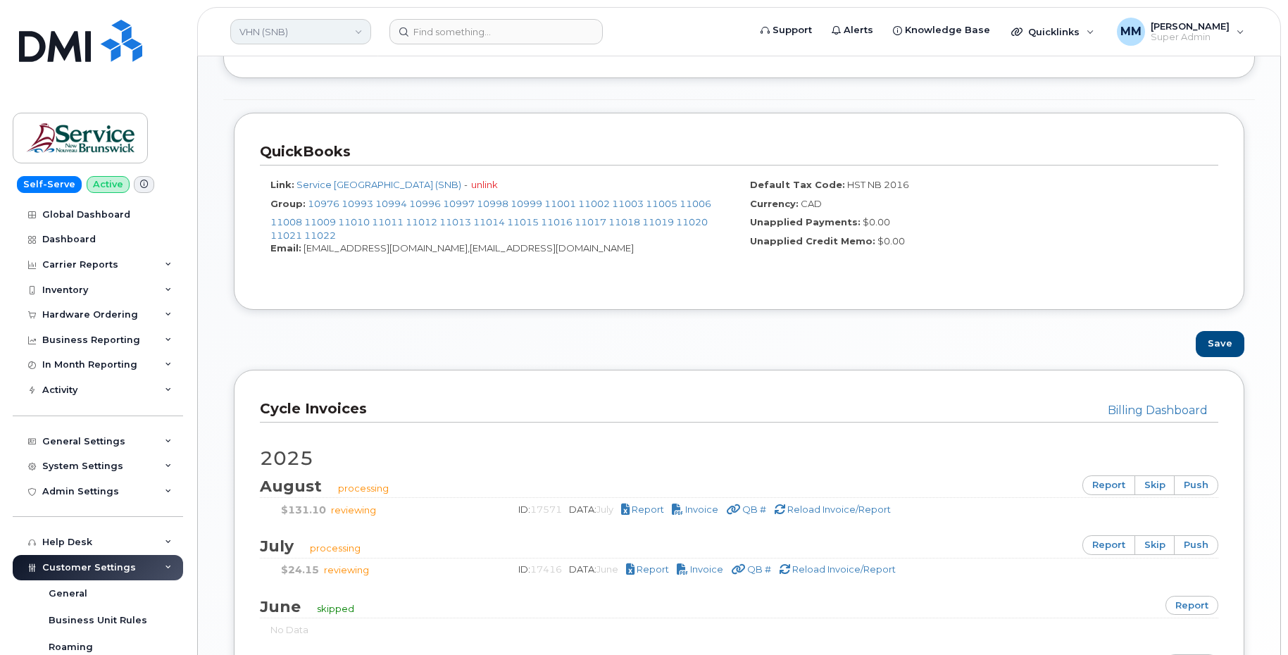
click at [310, 31] on link "VHN (SNB)" at bounding box center [300, 31] width 141 height 25
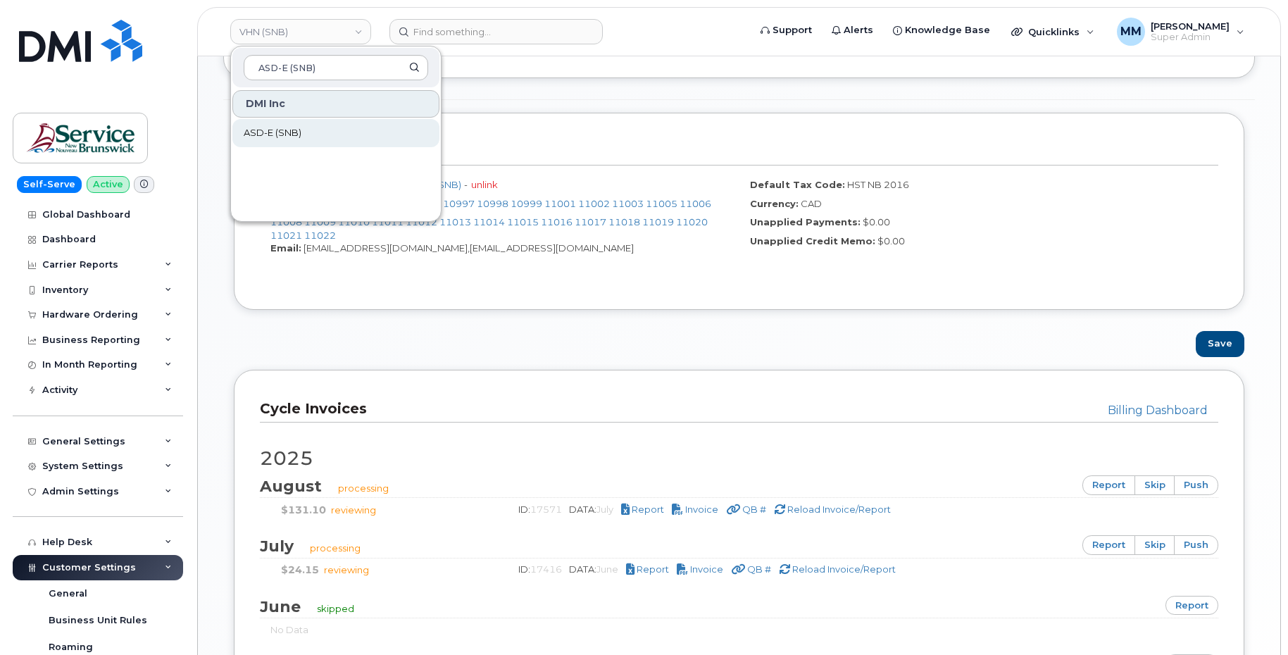
type input "ASD-E (SNB)"
click at [300, 137] on span "ASD-E (SNB)" at bounding box center [273, 133] width 58 height 14
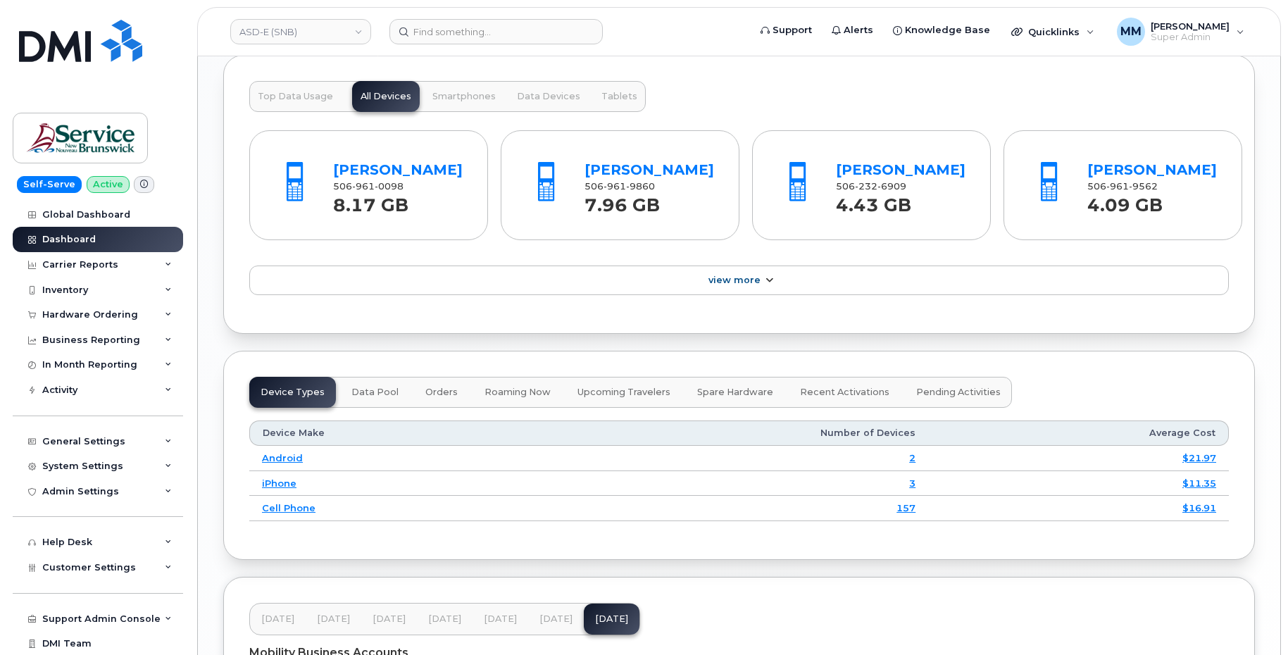
scroll to position [1705, 0]
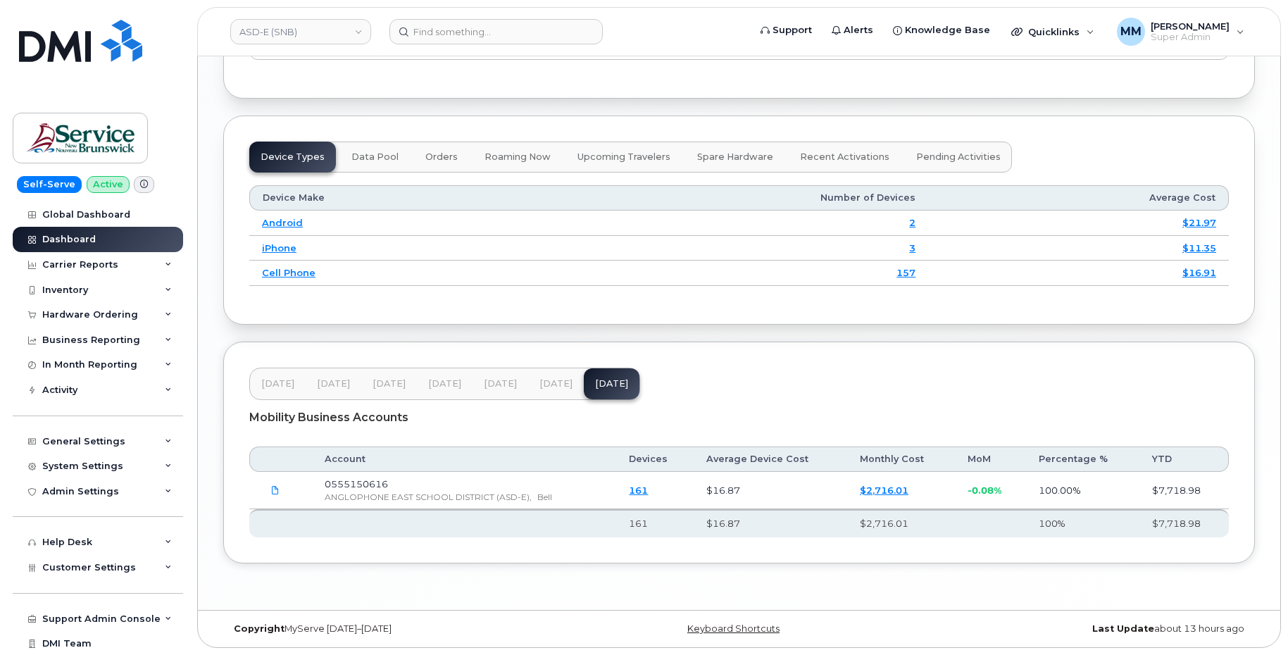
click at [540, 388] on span "[DATE]" at bounding box center [556, 383] width 33 height 11
click at [491, 387] on span "[DATE]" at bounding box center [500, 383] width 33 height 11
click at [548, 383] on span "[DATE]" at bounding box center [556, 383] width 33 height 11
click at [505, 384] on span "[DATE]" at bounding box center [500, 383] width 33 height 11
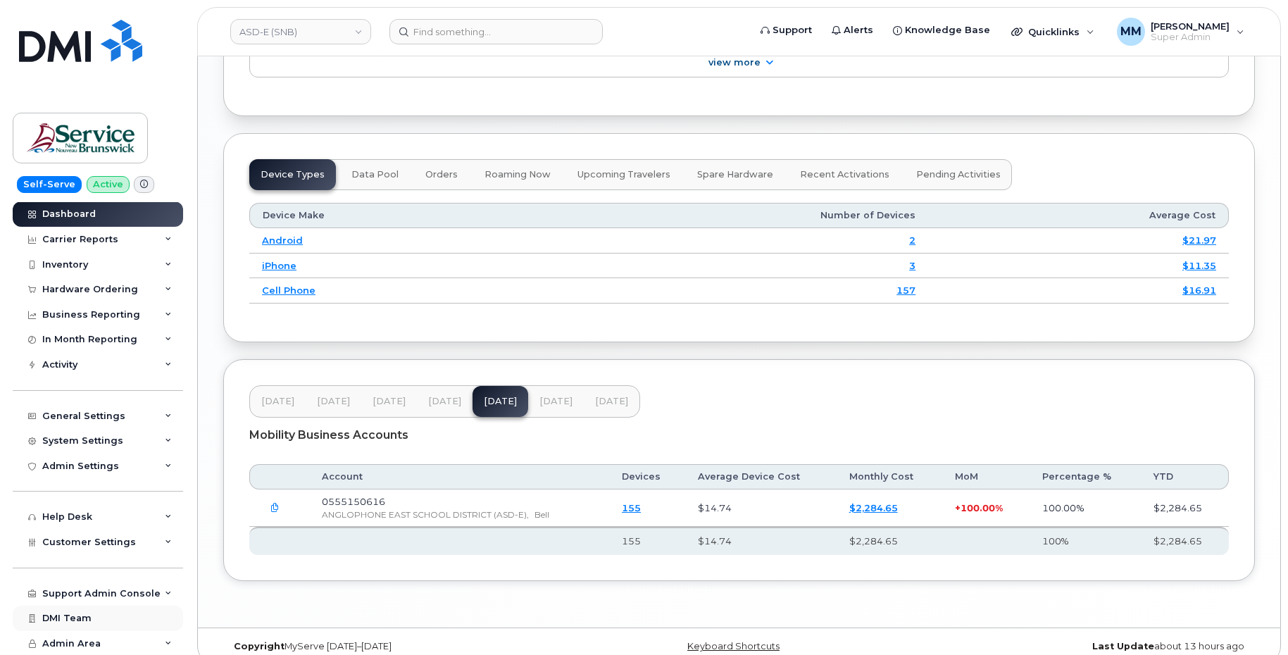
scroll to position [1705, 0]
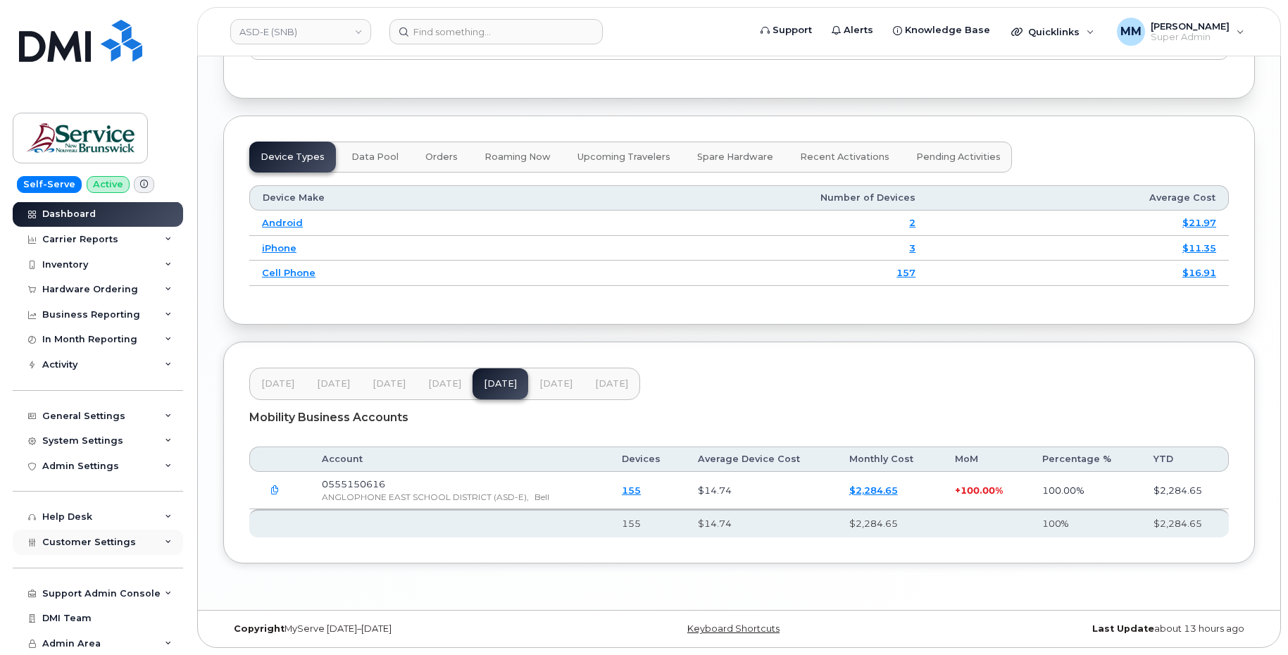
click at [106, 540] on span "Customer Settings" at bounding box center [89, 542] width 94 height 11
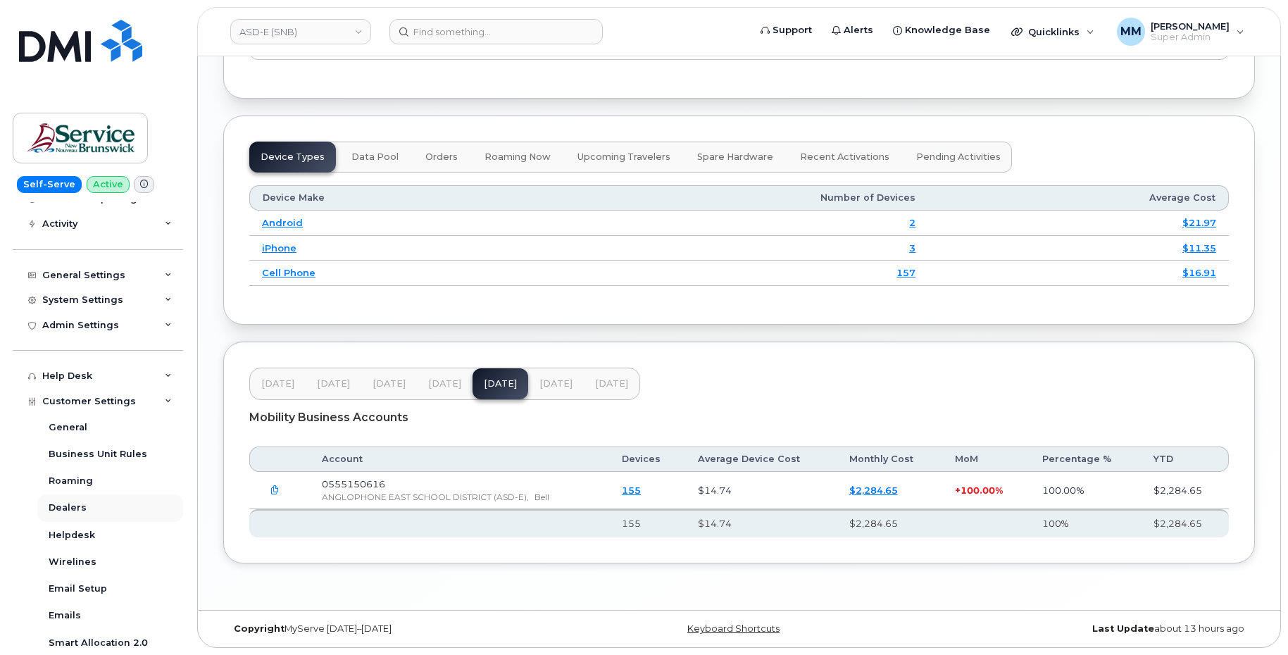
scroll to position [237, 0]
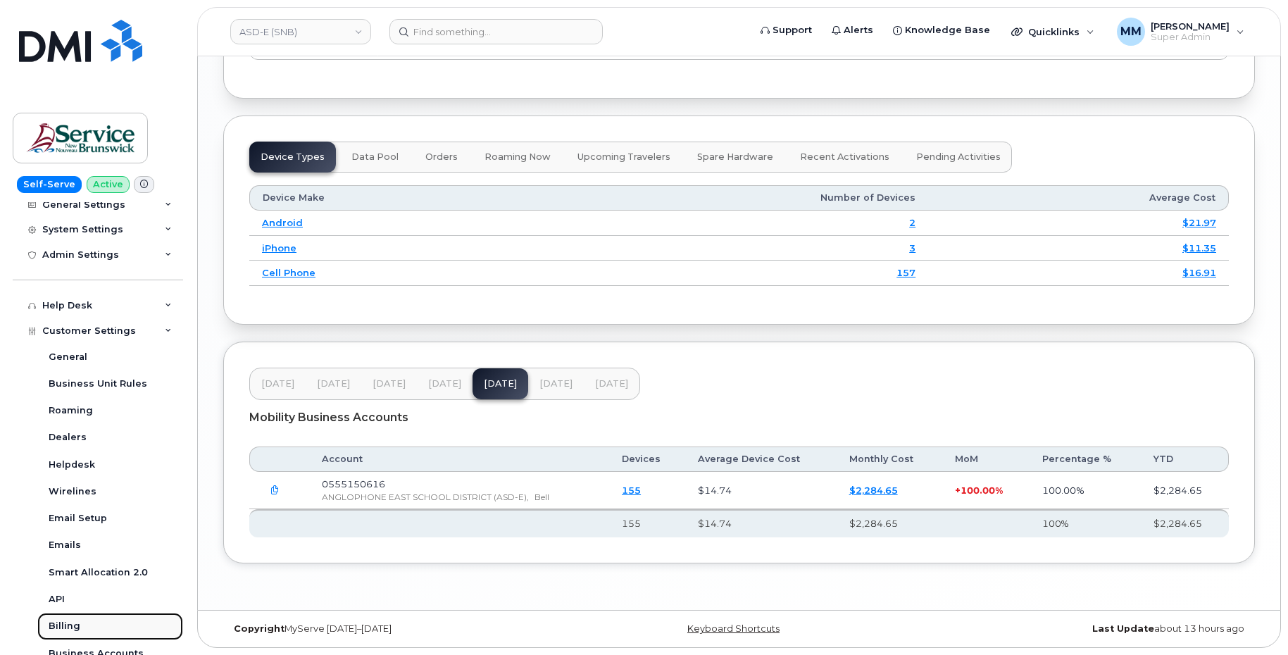
click at [73, 620] on div "Billing" at bounding box center [65, 626] width 32 height 13
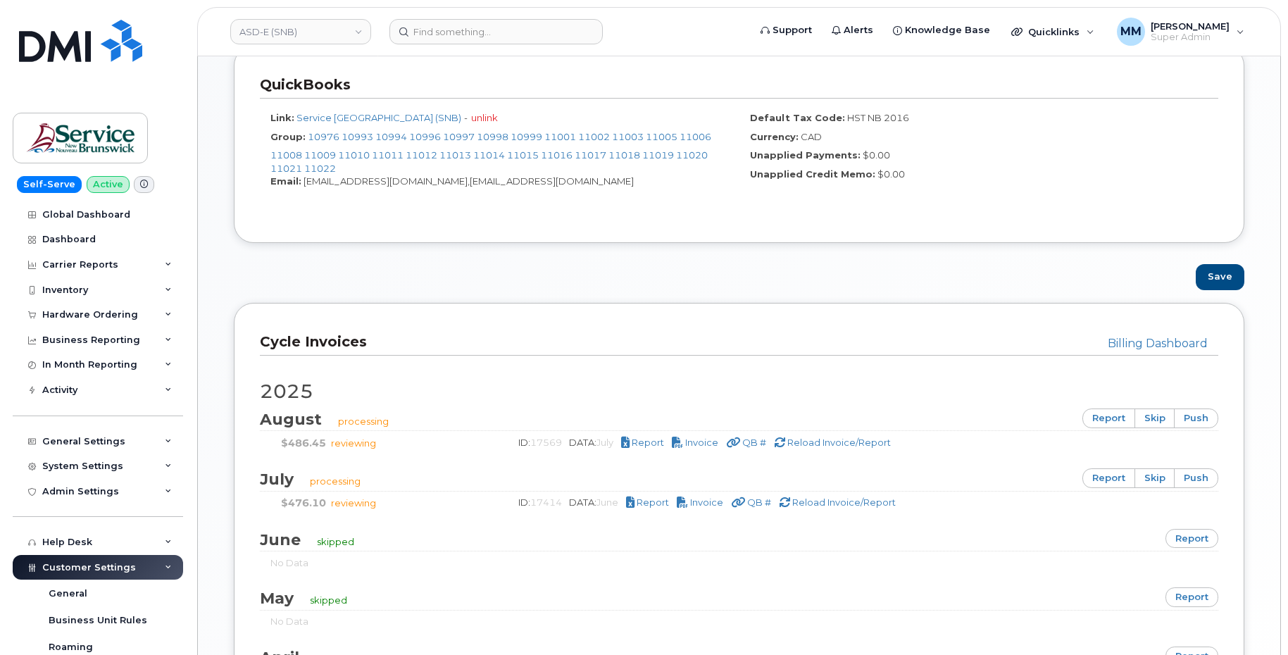
scroll to position [704, 0]
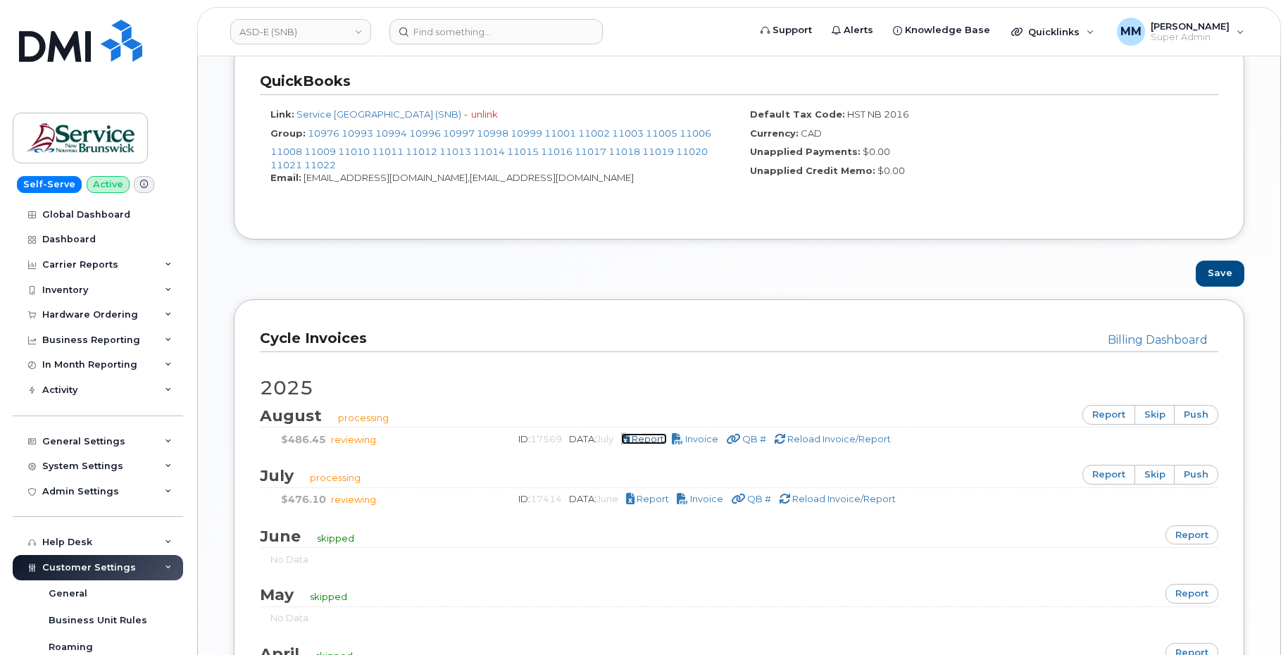
click at [652, 437] on span "Report" at bounding box center [648, 438] width 32 height 11
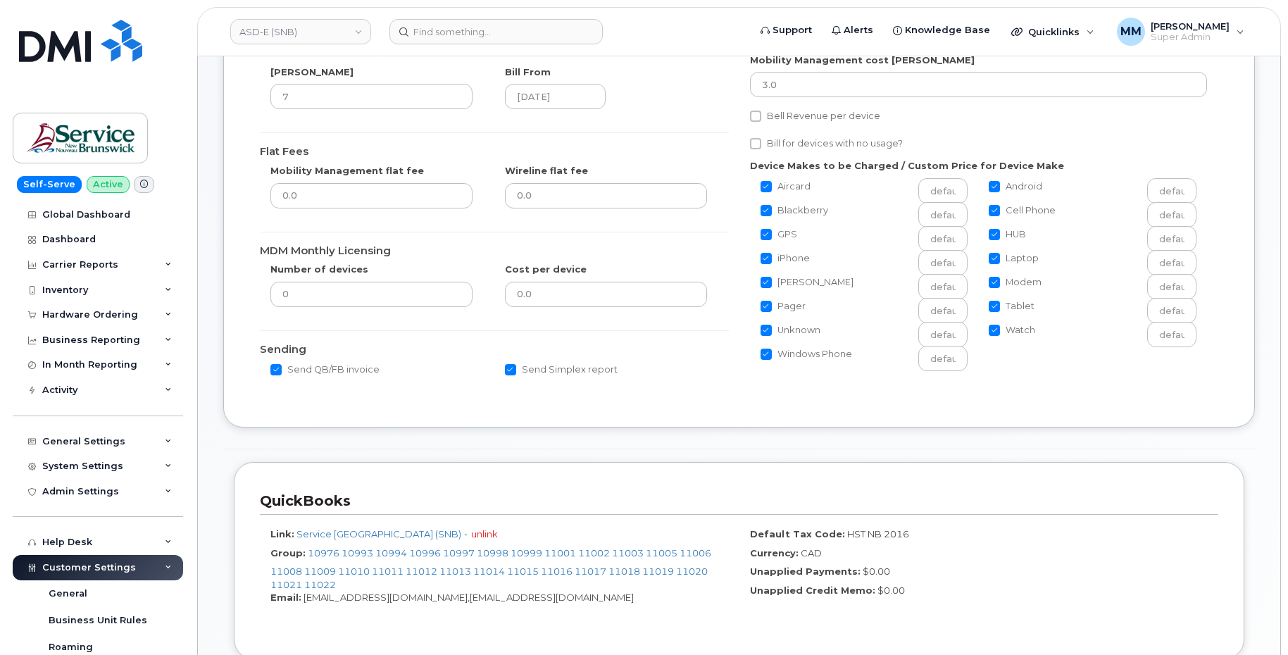
scroll to position [282, 0]
click at [99, 263] on div "Carrier Reports" at bounding box center [80, 264] width 76 height 11
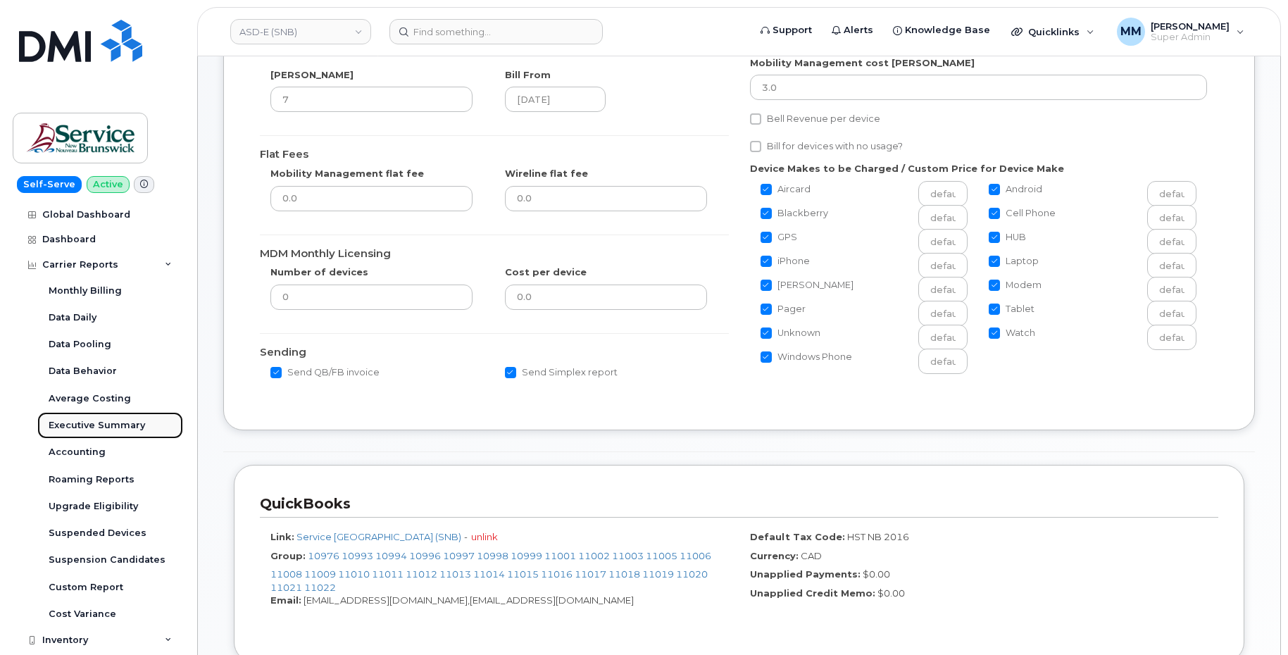
click at [86, 425] on div "Executive Summary" at bounding box center [97, 425] width 97 height 13
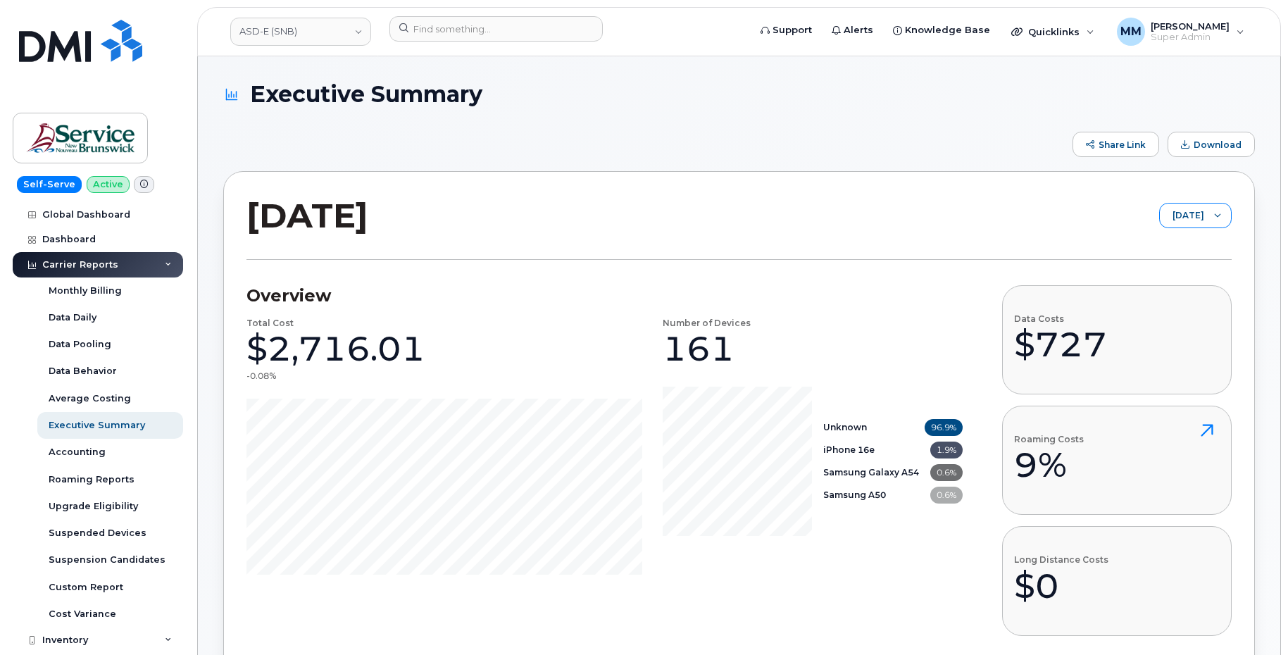
click at [1160, 213] on span "[DATE]" at bounding box center [1182, 216] width 44 height 25
click at [1166, 273] on span "July 2025" at bounding box center [1163, 270] width 30 height 13
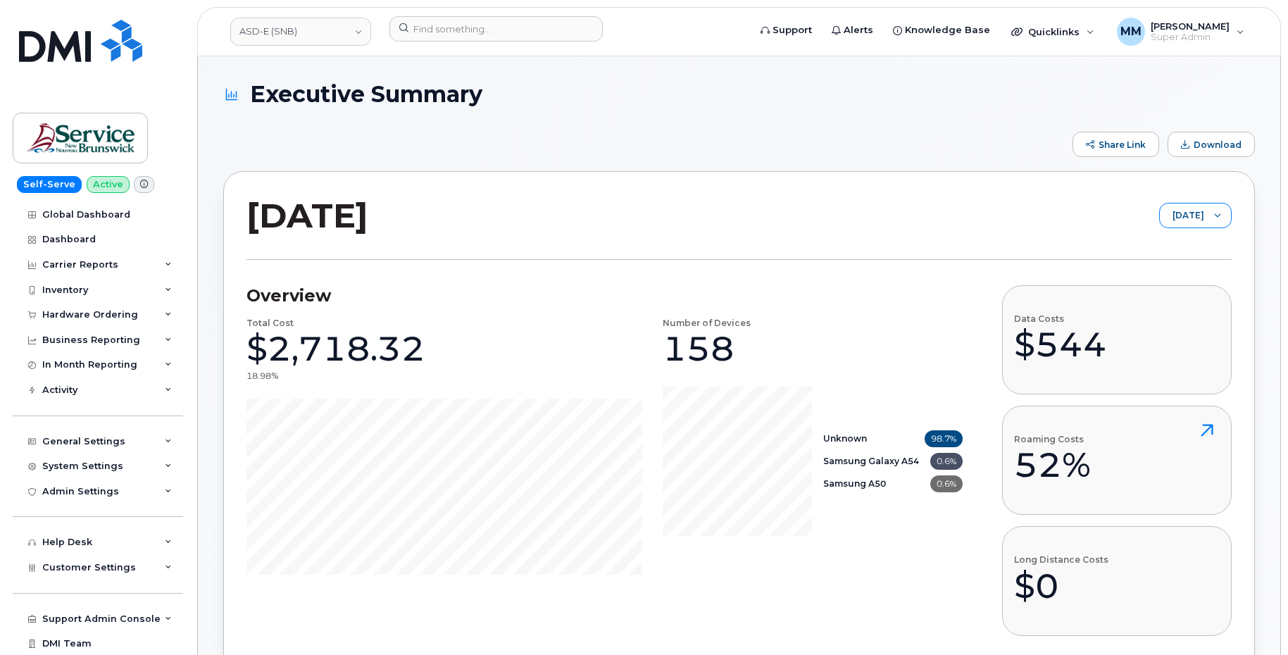
click at [1171, 220] on span "July 2025" at bounding box center [1182, 216] width 44 height 25
click at [1172, 291] on span "June 2025" at bounding box center [1177, 294] width 30 height 13
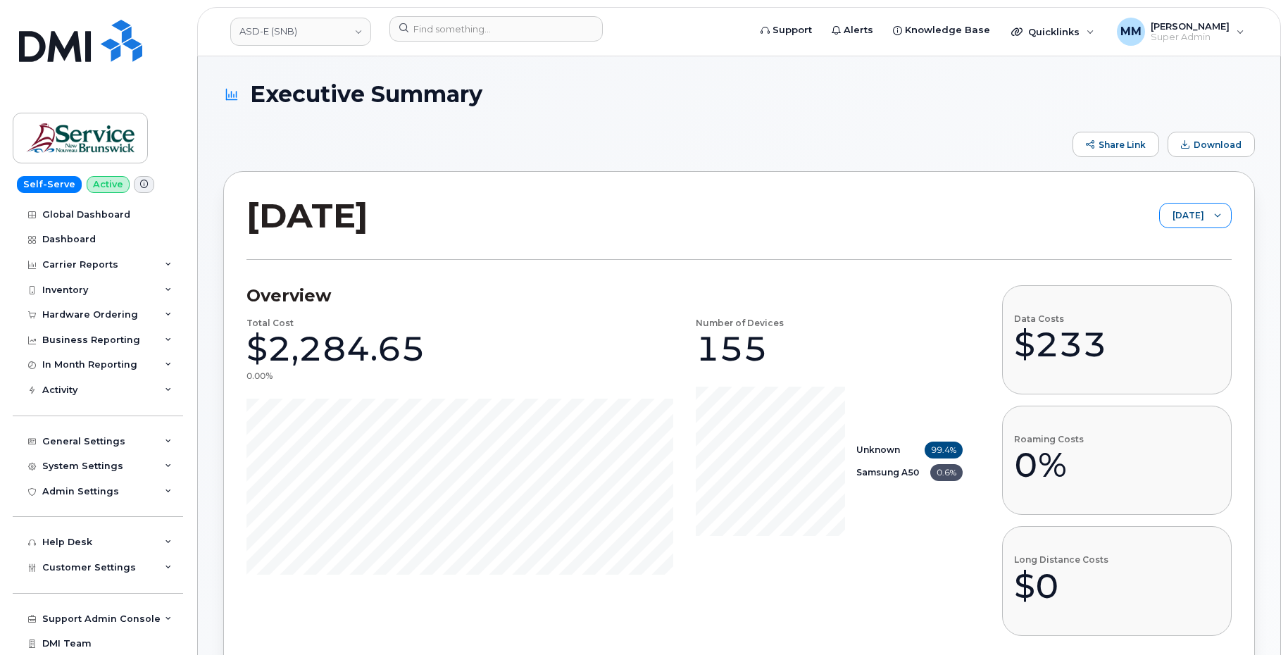
click at [1164, 213] on span "June 2025" at bounding box center [1182, 216] width 44 height 25
click at [1169, 323] on span "May 2025" at bounding box center [1174, 319] width 30 height 13
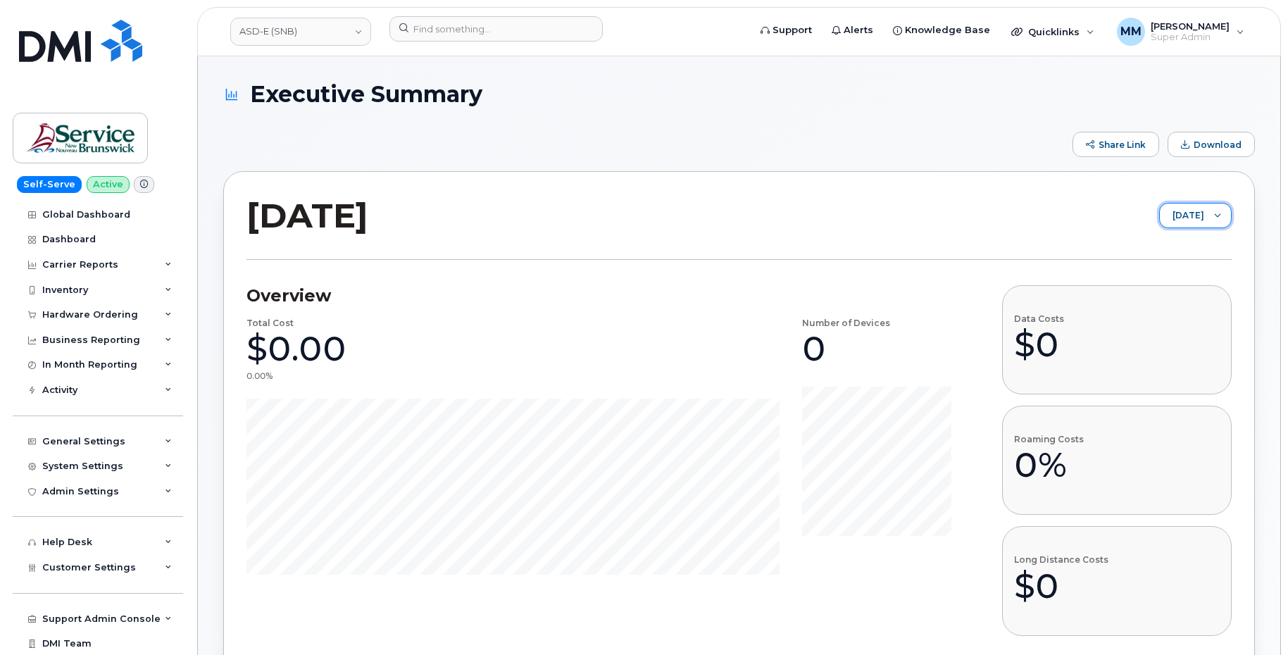
click at [1204, 211] on span "May 2025" at bounding box center [1182, 216] width 44 height 25
click at [1192, 290] on span "June 2025" at bounding box center [1177, 294] width 30 height 13
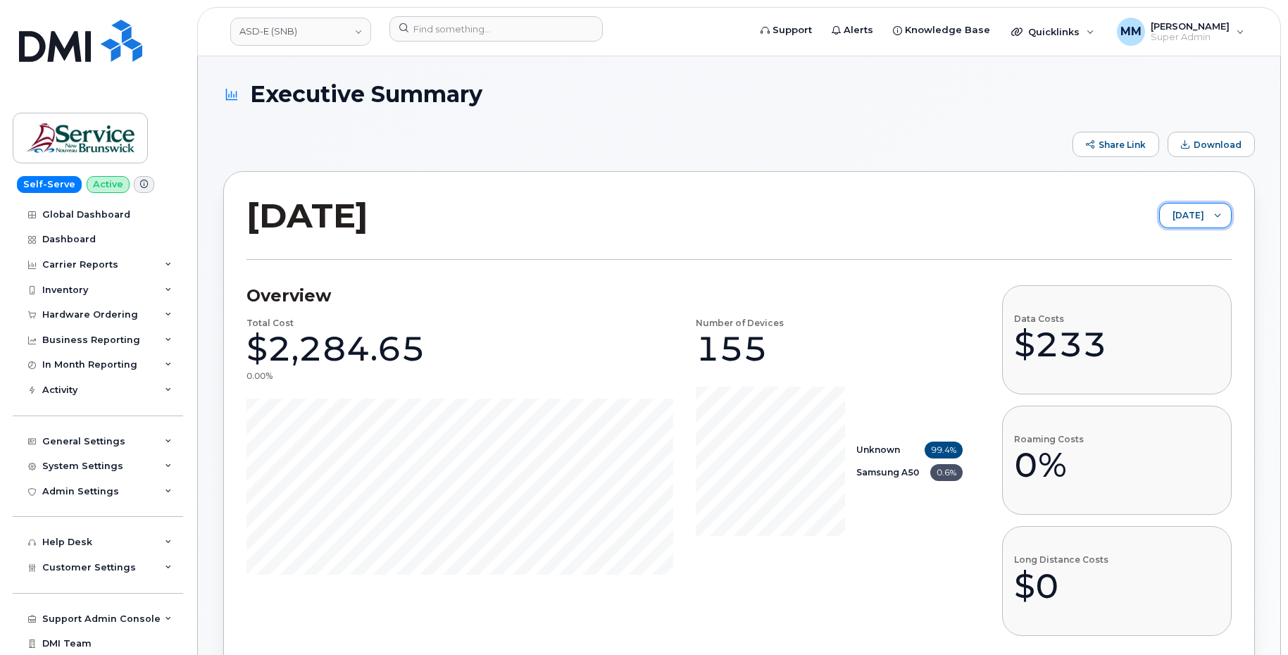
click at [1199, 211] on span "June 2025" at bounding box center [1182, 216] width 44 height 25
click at [1189, 251] on span "August 2025" at bounding box center [1174, 245] width 30 height 13
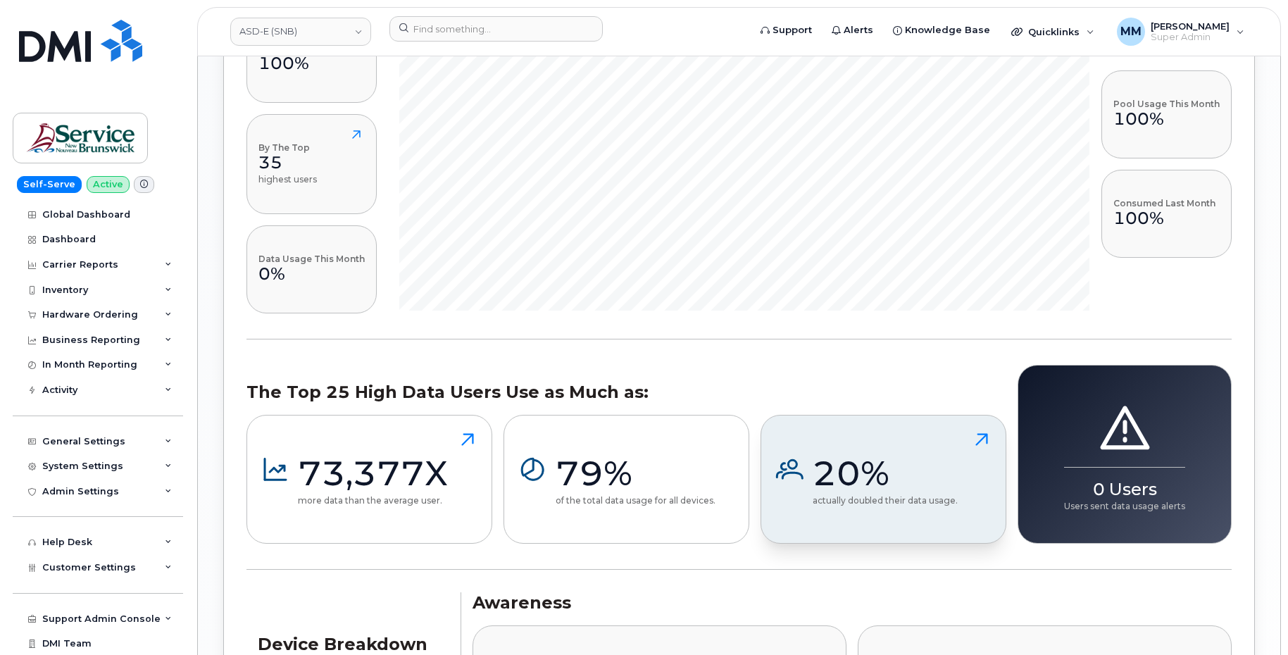
scroll to position [1094, 0]
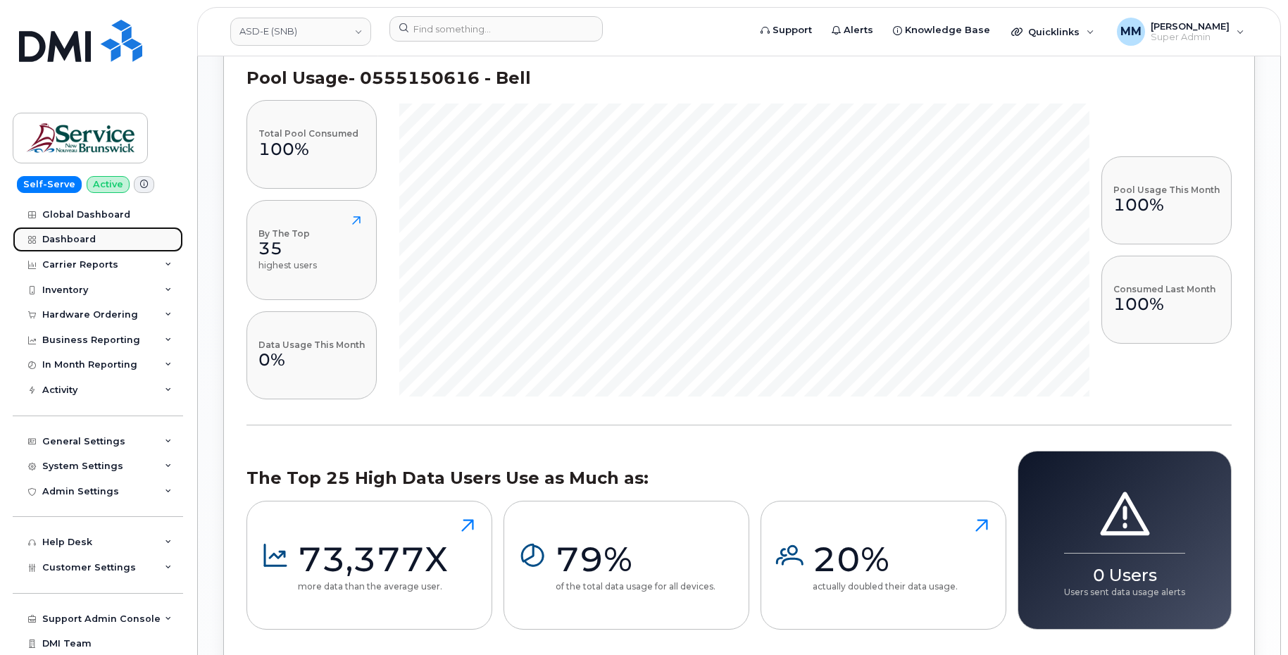
click at [64, 239] on div "Dashboard" at bounding box center [69, 239] width 54 height 11
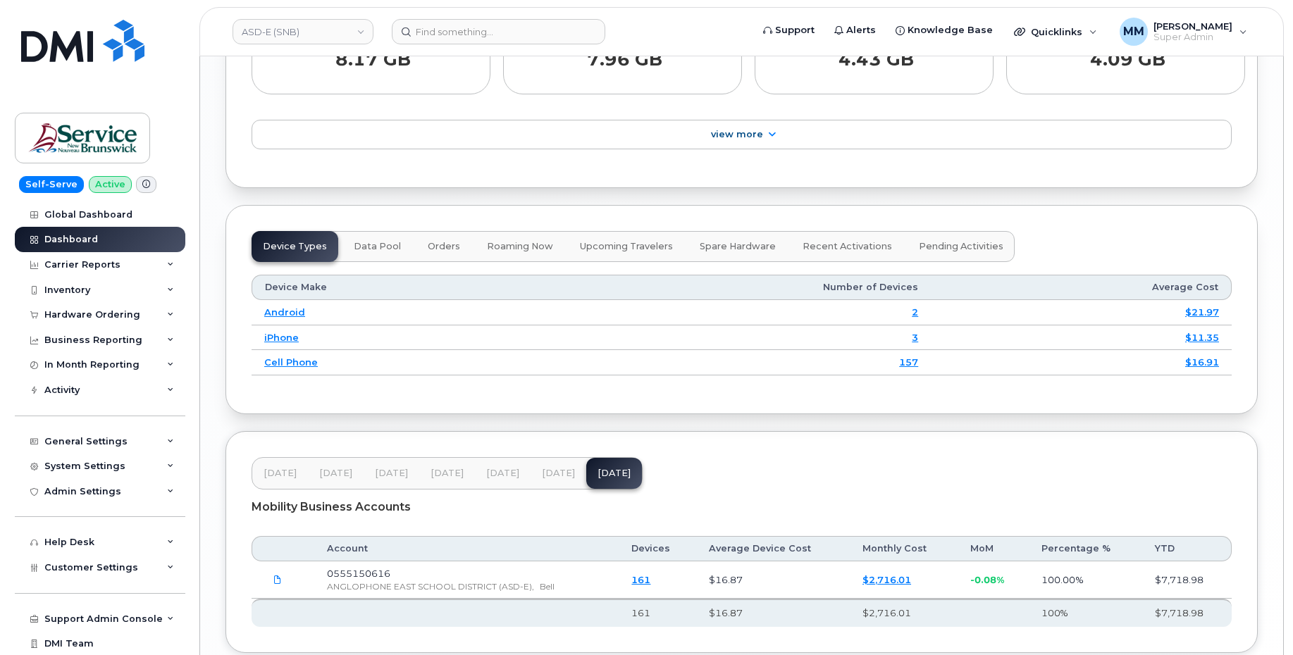
scroll to position [1705, 0]
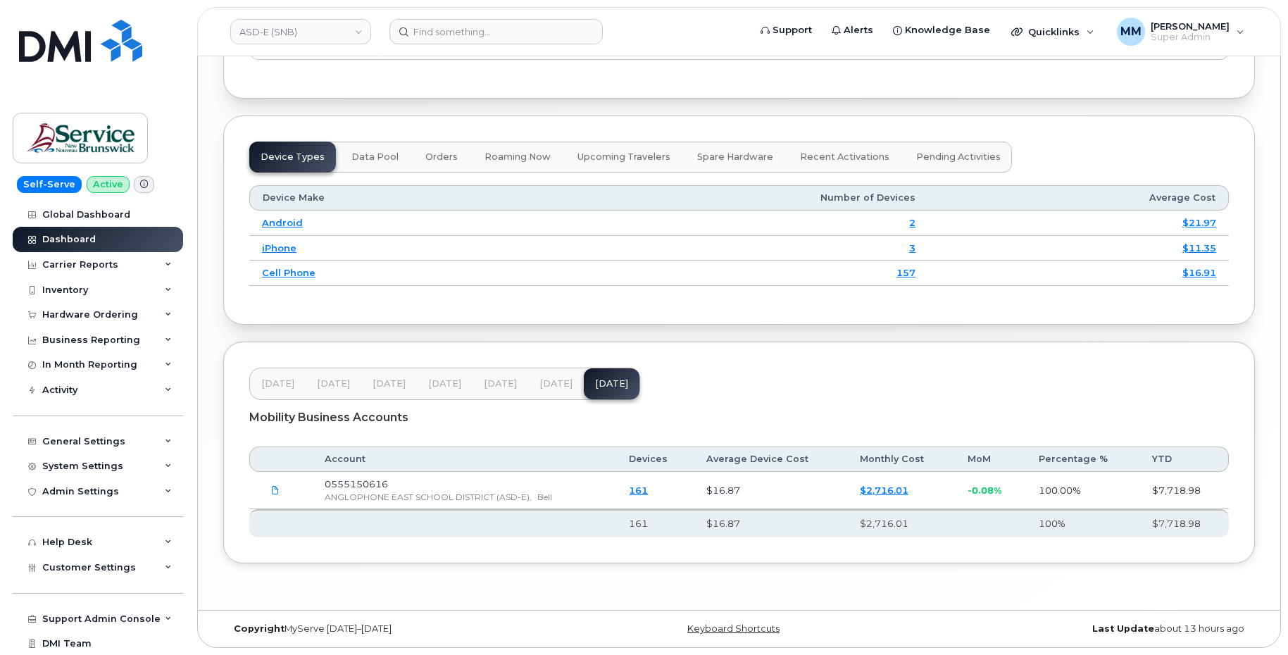
click at [553, 389] on span "[DATE]" at bounding box center [556, 383] width 33 height 11
click at [504, 382] on span "[DATE]" at bounding box center [500, 383] width 33 height 11
click at [551, 383] on span "[DATE]" at bounding box center [556, 383] width 33 height 11
click at [595, 386] on span "[DATE]" at bounding box center [611, 383] width 33 height 11
click at [644, 489] on link "161" at bounding box center [638, 490] width 19 height 11
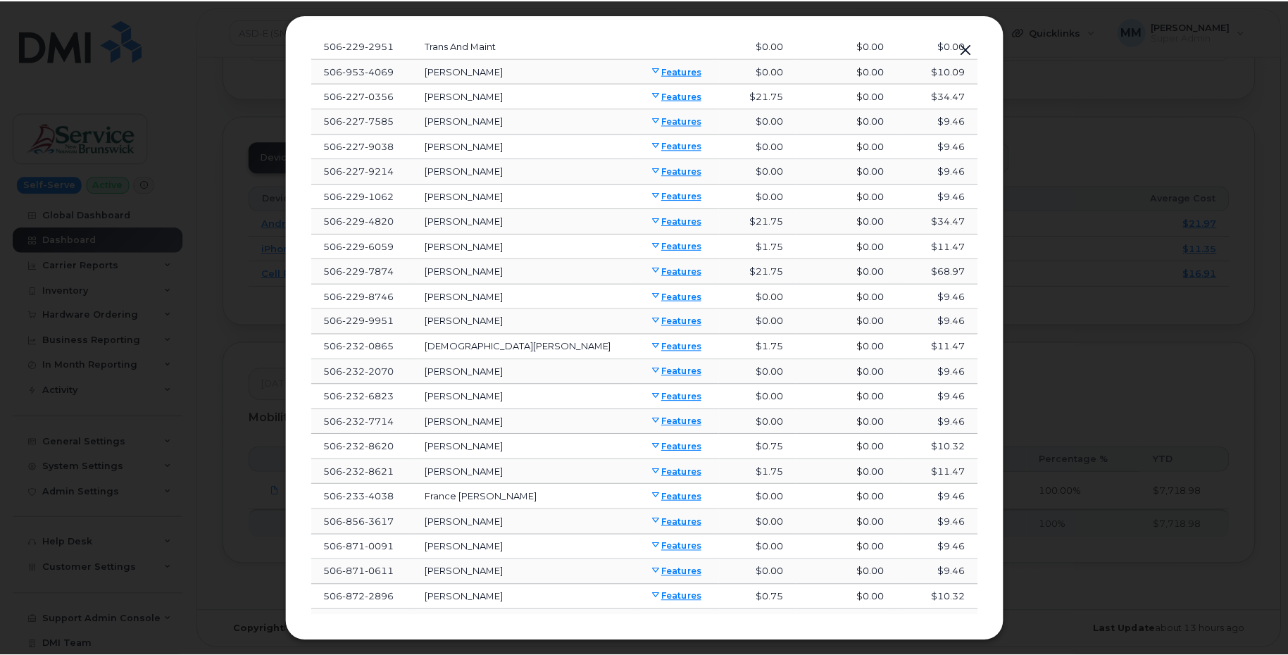
scroll to position [0, 0]
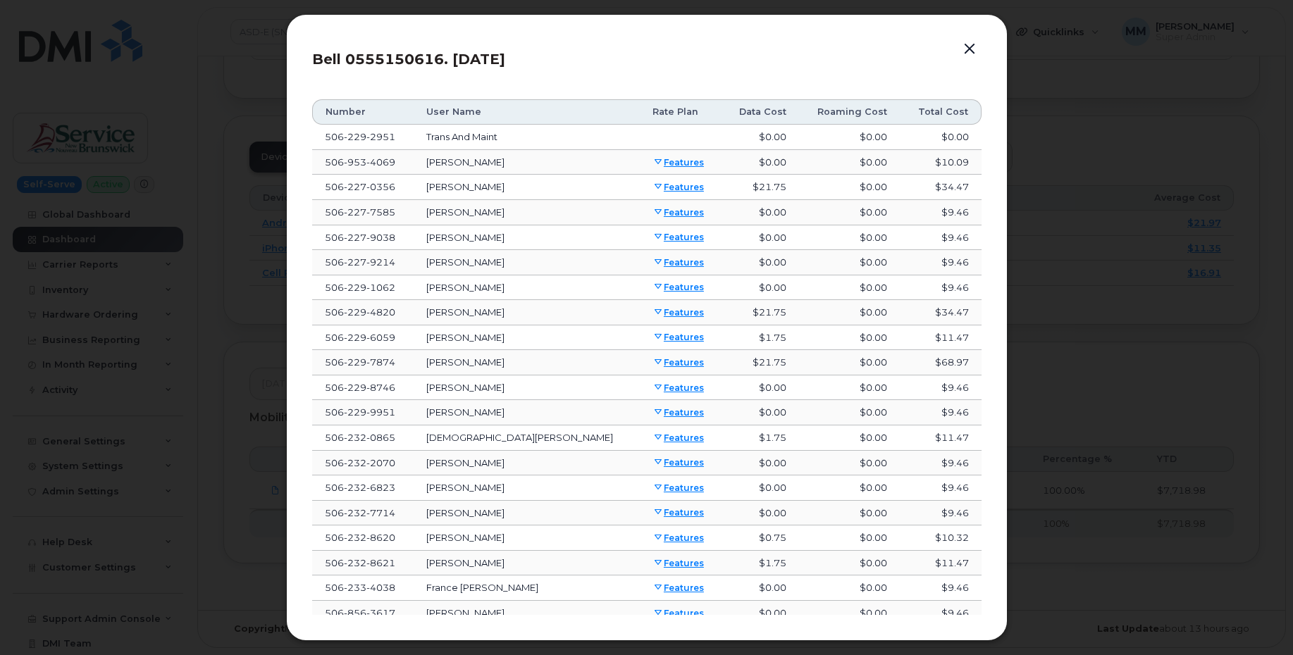
click at [967, 51] on button "button" at bounding box center [969, 49] width 21 height 20
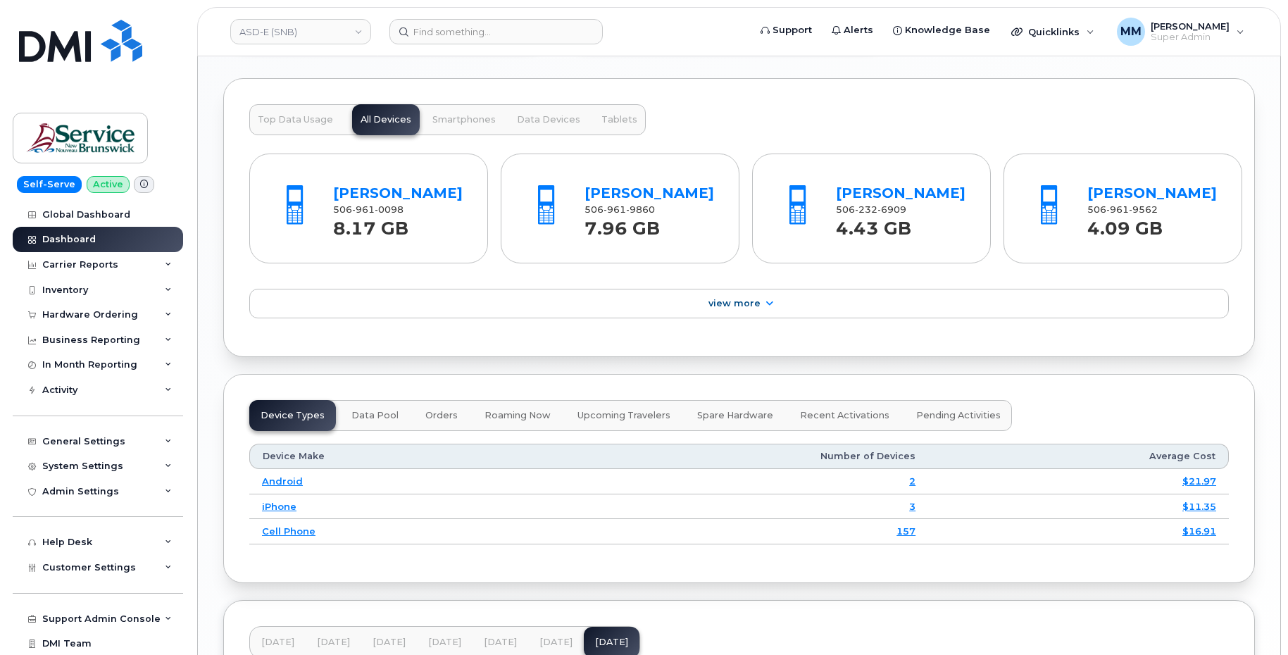
scroll to position [1423, 0]
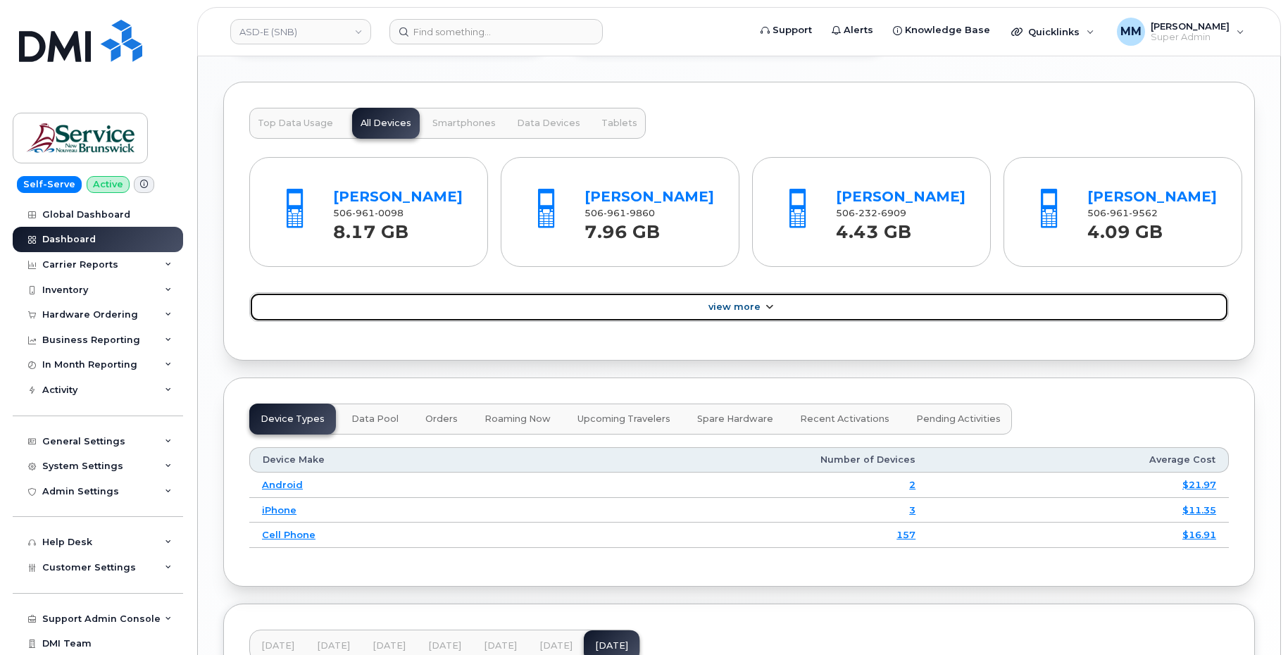
click at [757, 312] on span "View More" at bounding box center [735, 306] width 52 height 11
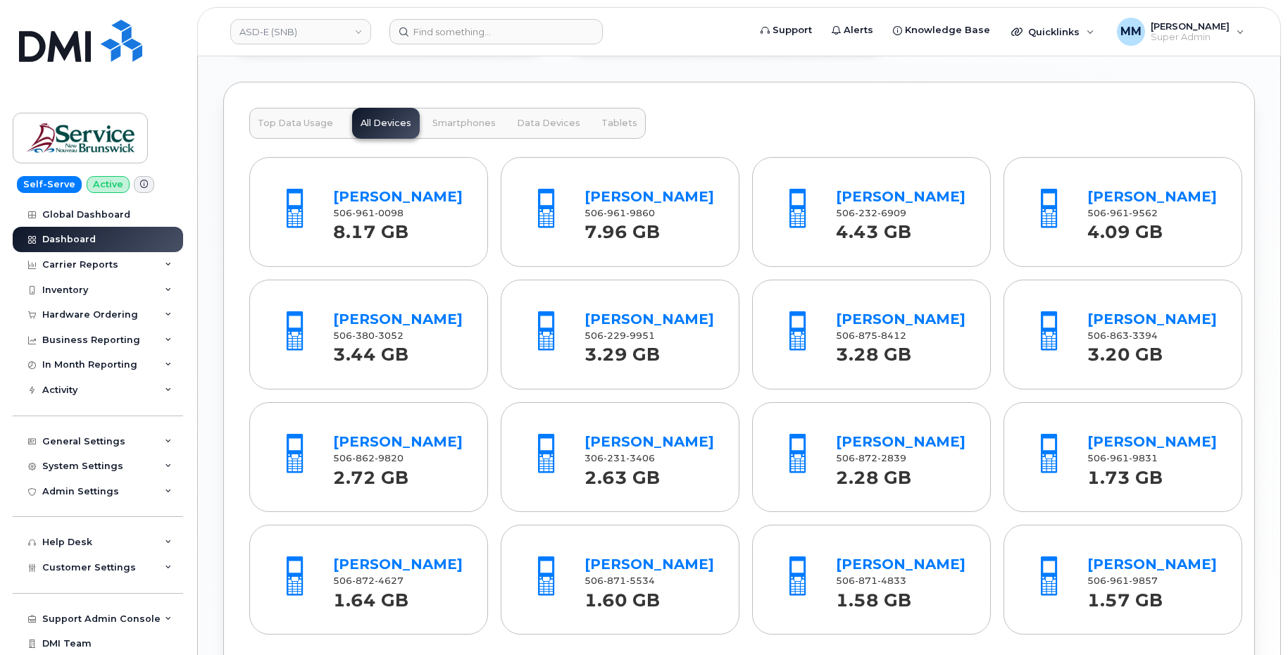
click at [392, 121] on div "Top Data Usage All Devices Smartphones Data Devices Tablets" at bounding box center [447, 123] width 397 height 31
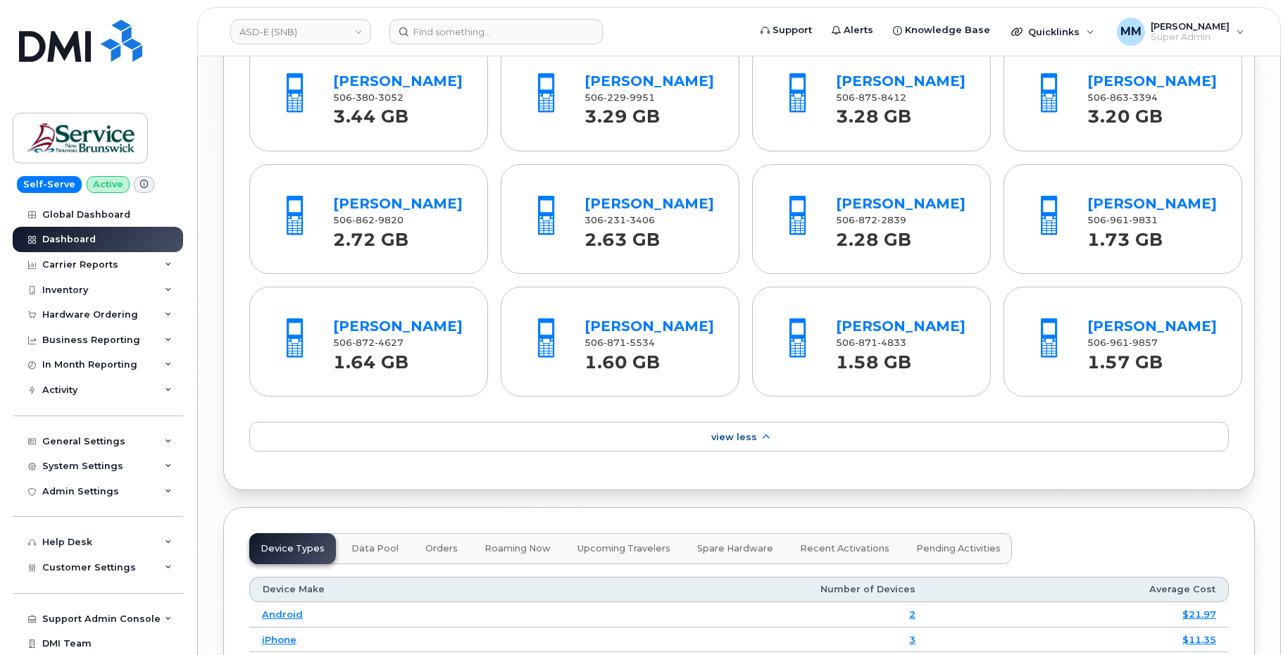
scroll to position [1775, 0]
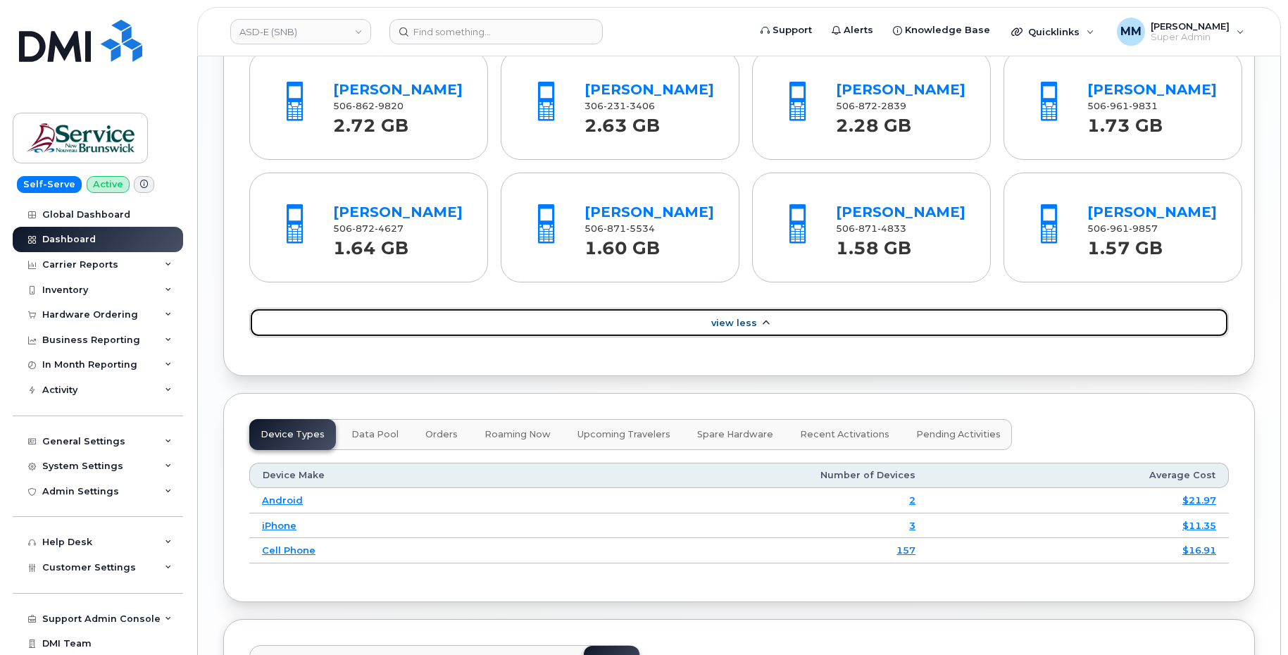
click at [755, 328] on span "View Less" at bounding box center [734, 323] width 46 height 11
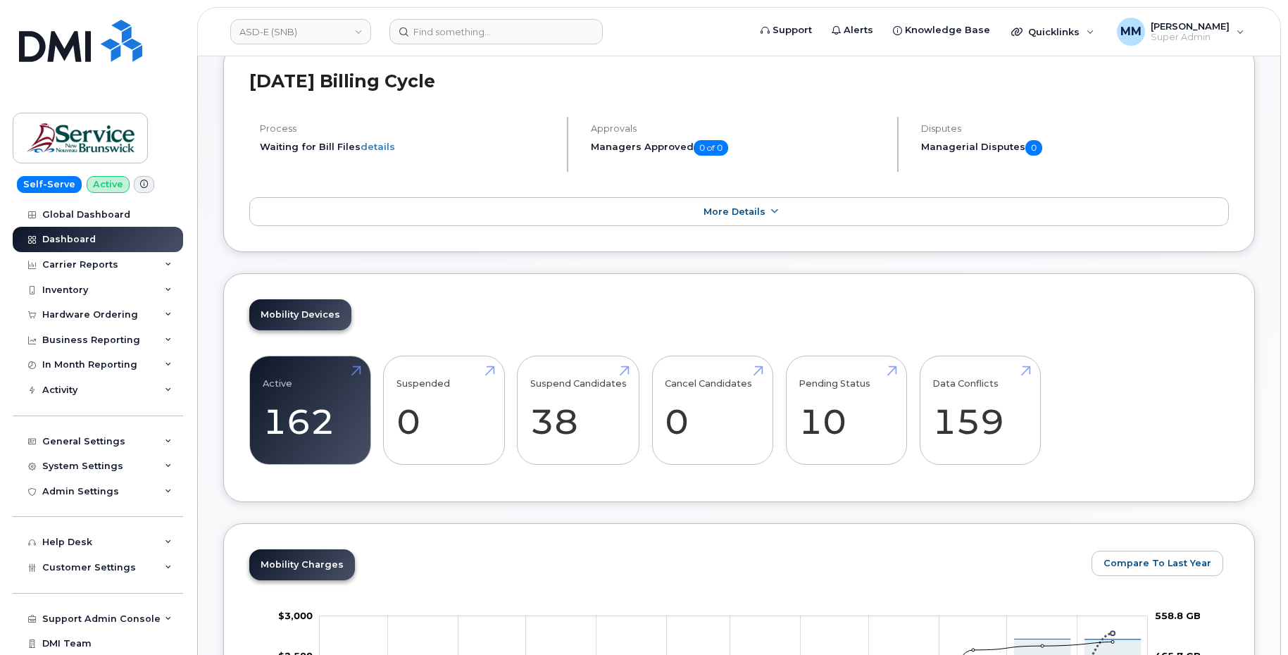
scroll to position [155, 0]
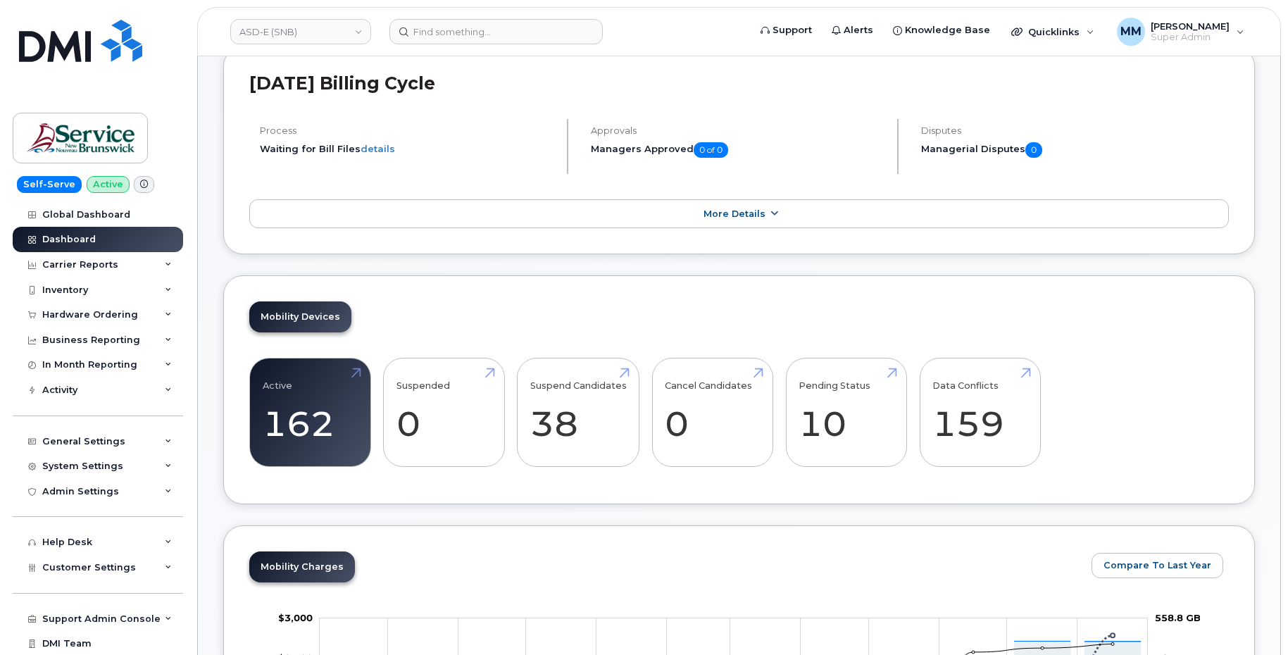
click at [763, 213] on span "More Details" at bounding box center [735, 213] width 62 height 11
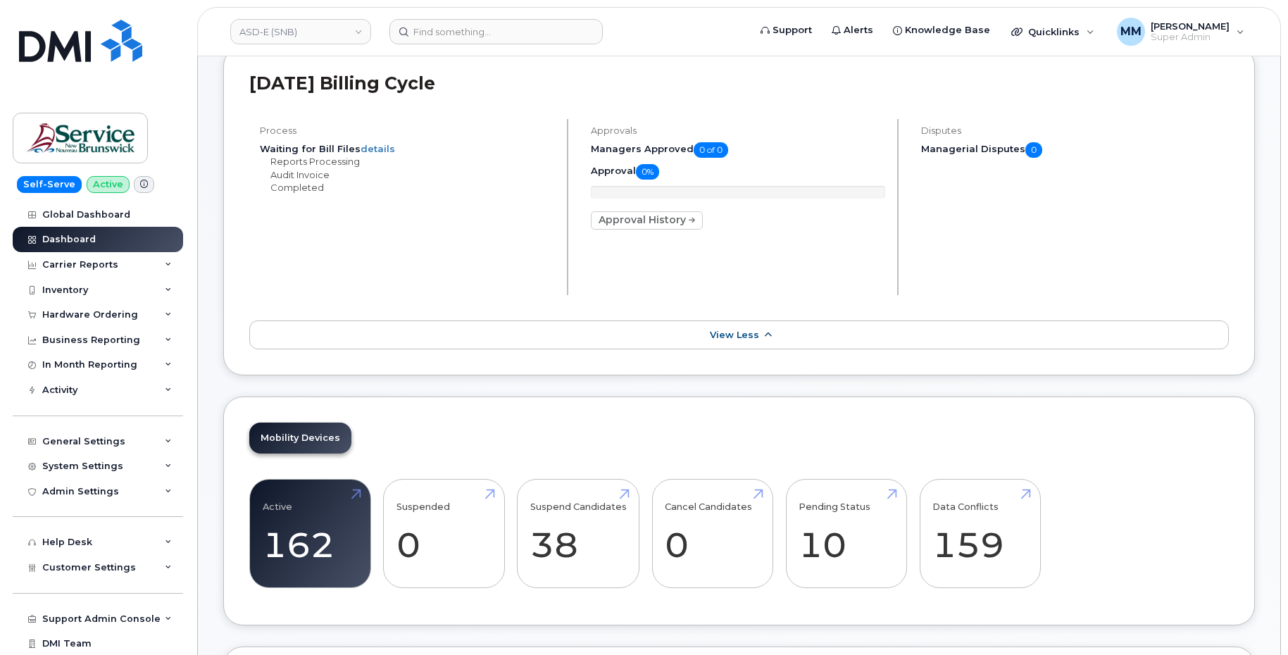
click at [742, 340] on span "View Less" at bounding box center [734, 335] width 49 height 11
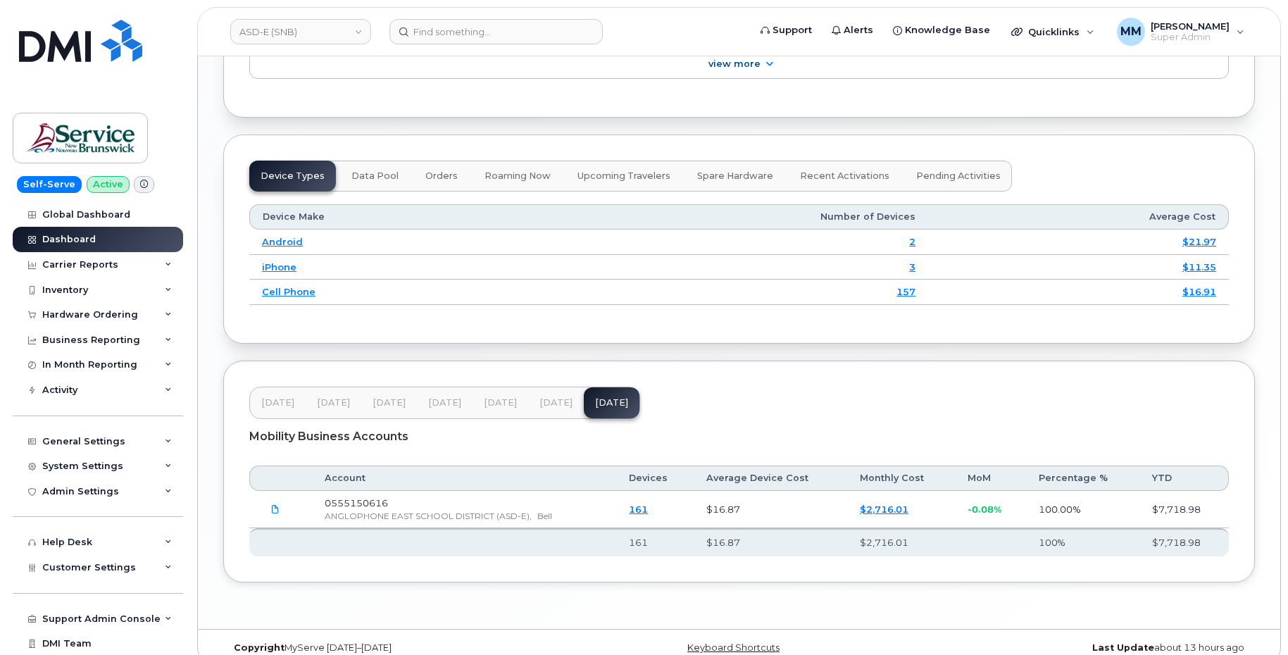
scroll to position [1705, 0]
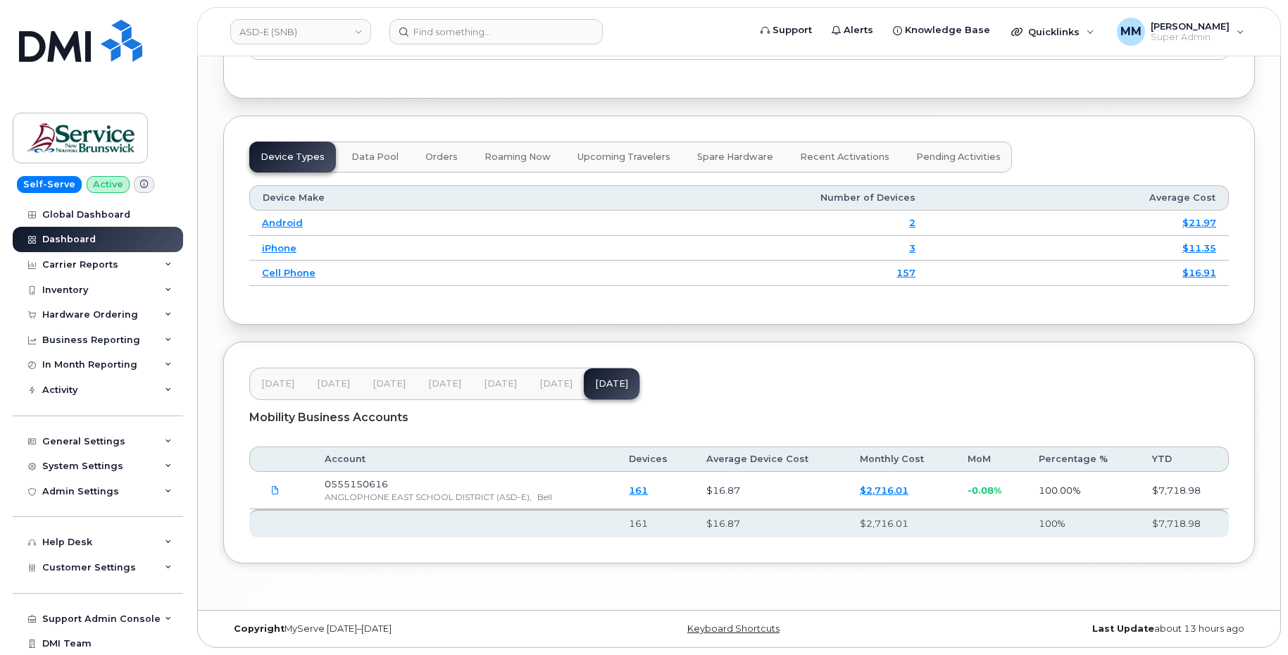
click at [547, 385] on span "Jul 25" at bounding box center [556, 383] width 33 height 11
click at [94, 266] on div "Carrier Reports" at bounding box center [80, 264] width 76 height 11
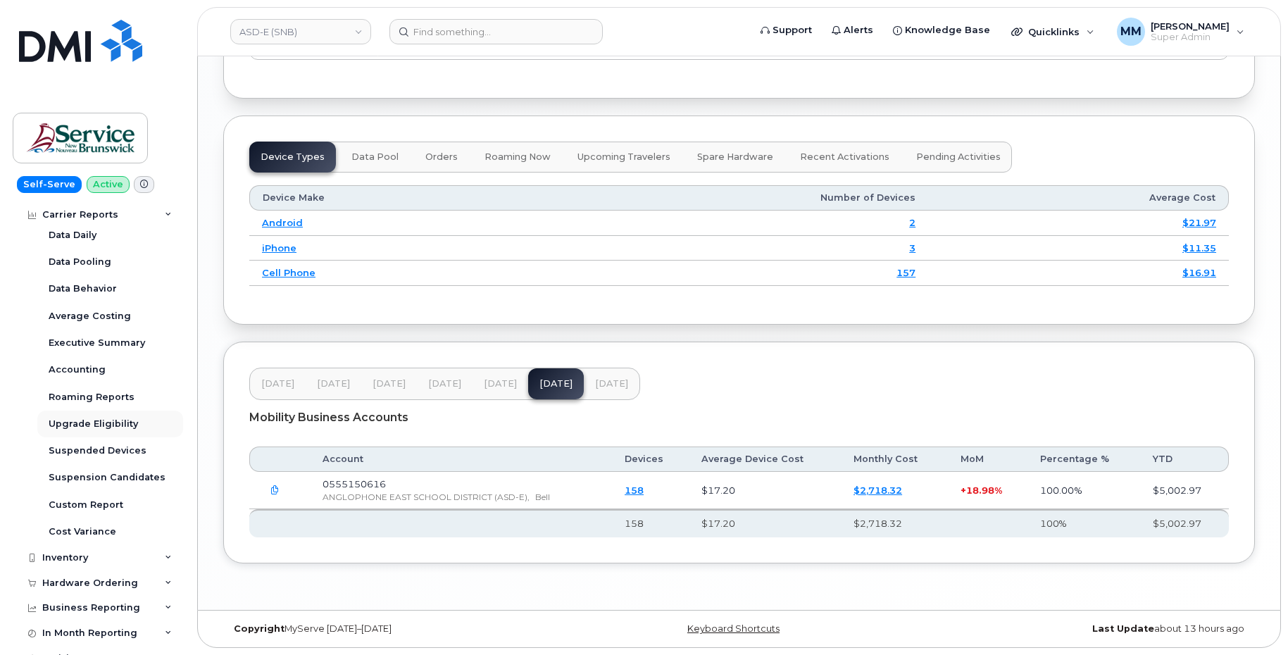
scroll to position [70, 0]
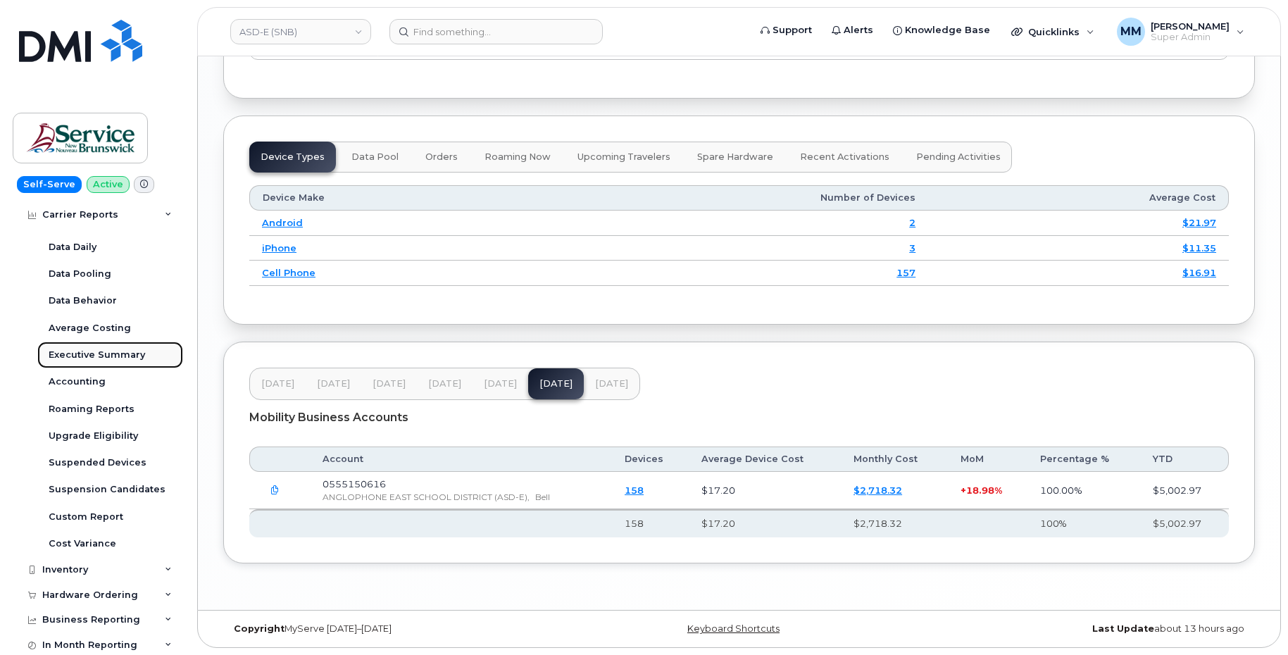
click at [87, 350] on div "Executive Summary" at bounding box center [97, 355] width 97 height 13
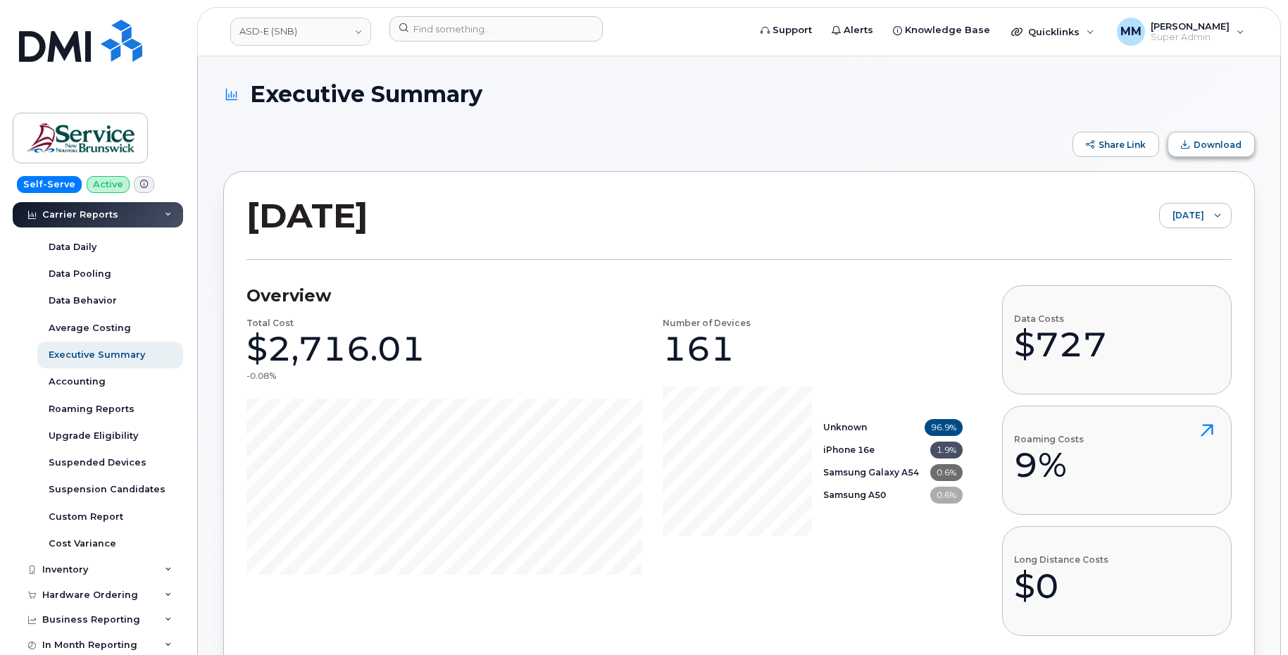
click at [1214, 136] on button "Download" at bounding box center [1211, 144] width 87 height 25
click at [273, 30] on link "ASD-E (SNB)" at bounding box center [300, 32] width 141 height 28
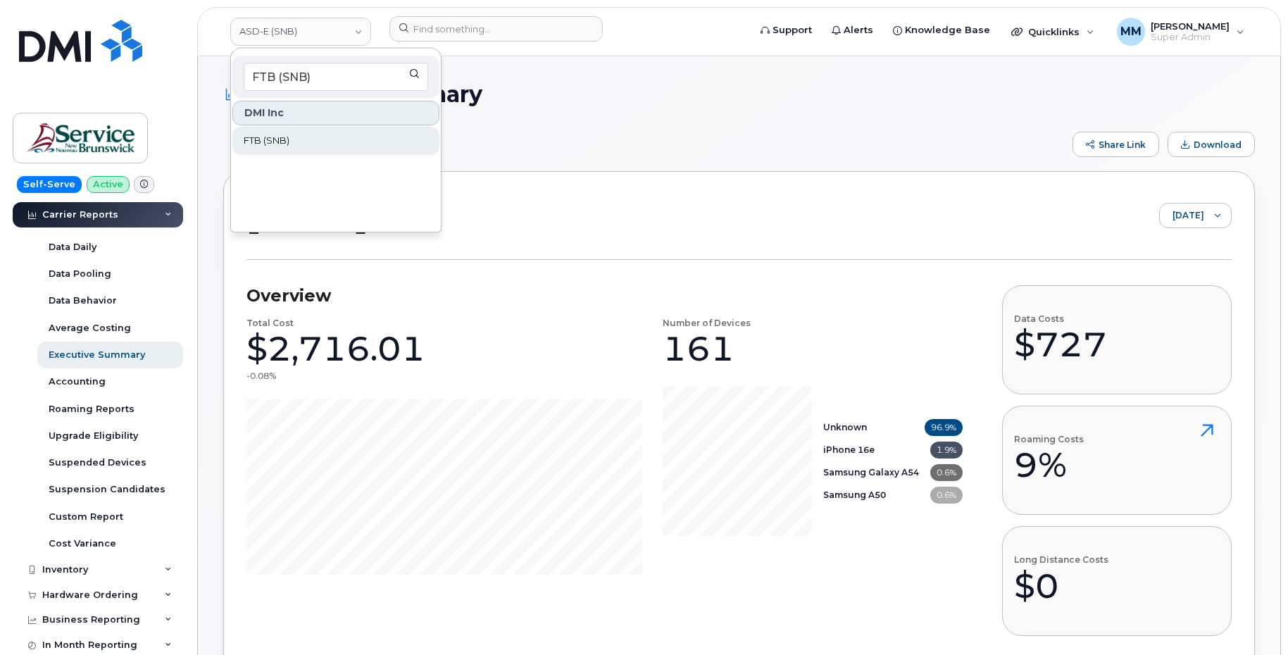
type input "FTB (SNB)"
click at [283, 144] on span "FTB (SNB)" at bounding box center [267, 141] width 46 height 14
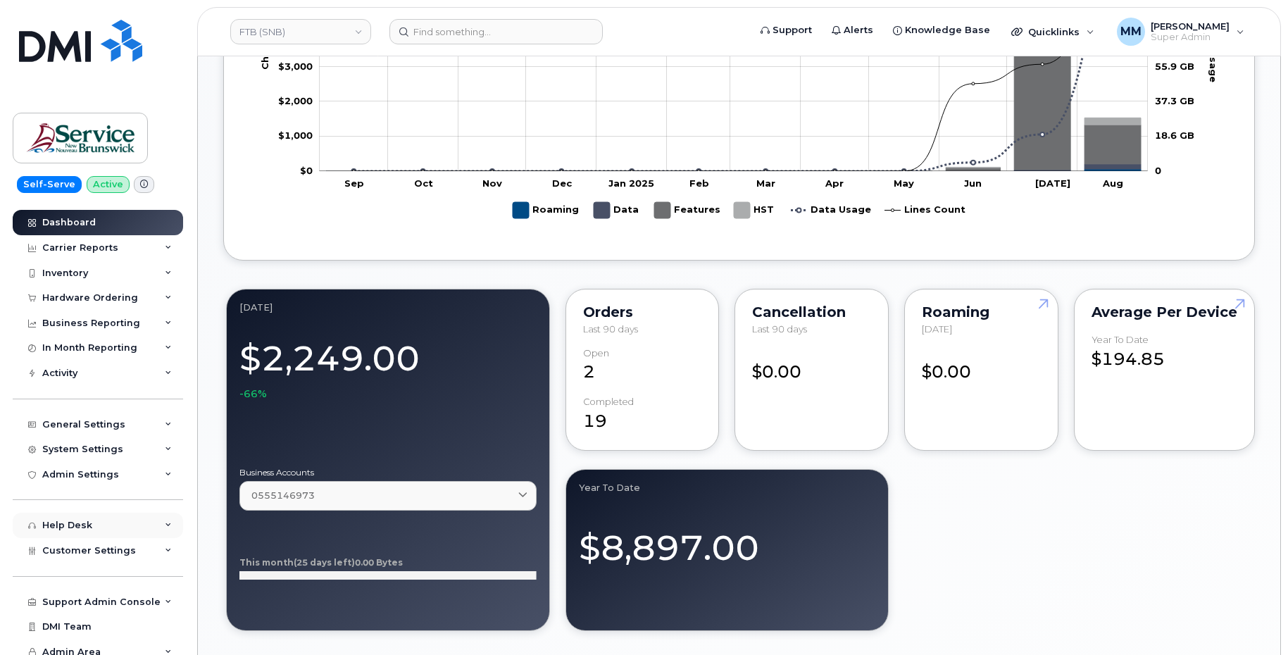
scroll to position [25, 0]
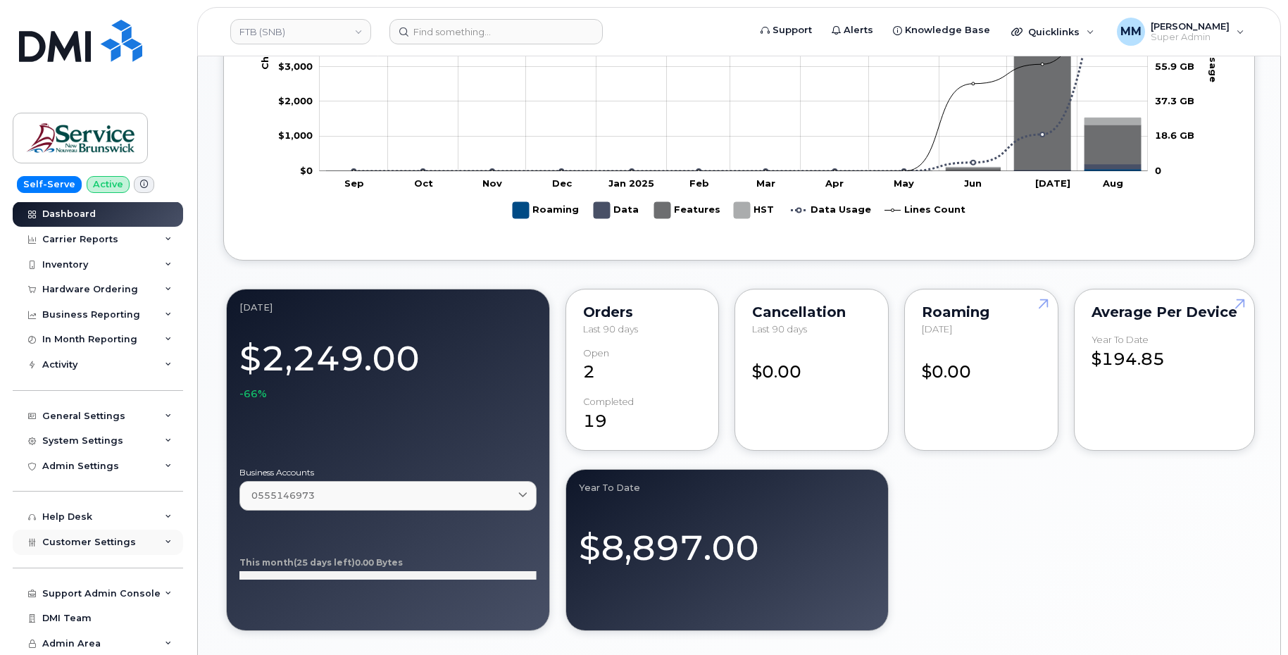
click at [92, 542] on span "Customer Settings" at bounding box center [89, 542] width 94 height 11
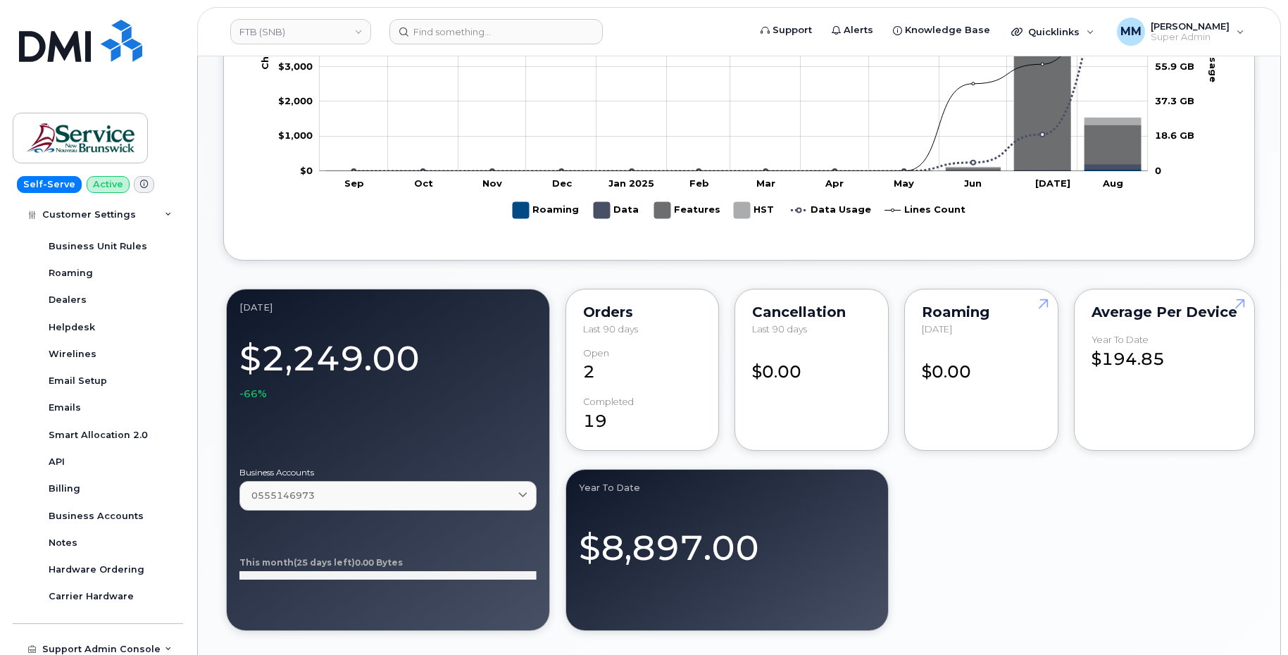
scroll to position [430, 0]
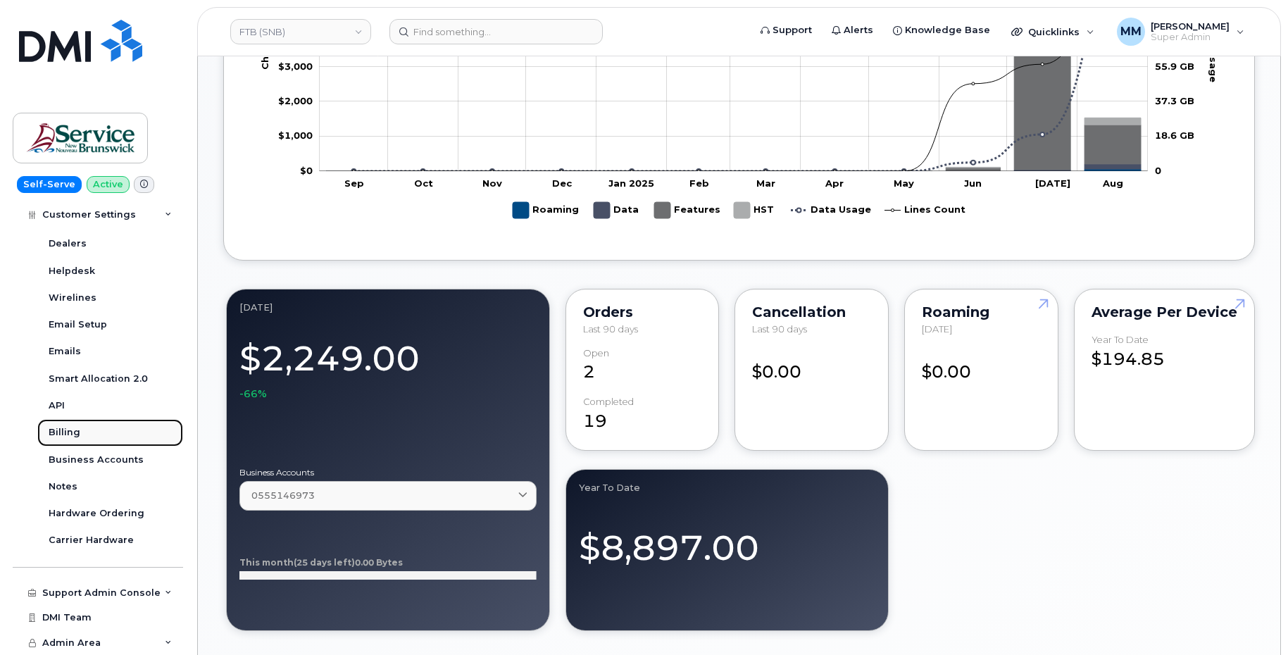
click at [73, 431] on div "Billing" at bounding box center [65, 432] width 32 height 13
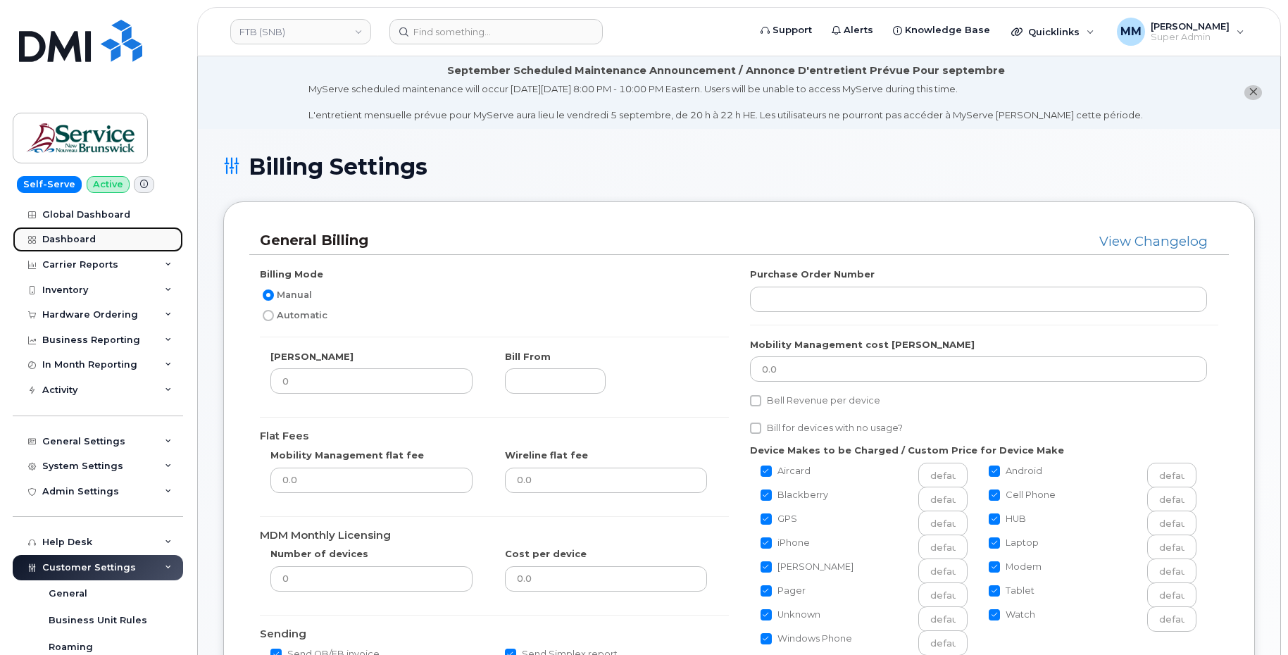
click at [73, 238] on div "Dashboard" at bounding box center [69, 239] width 54 height 11
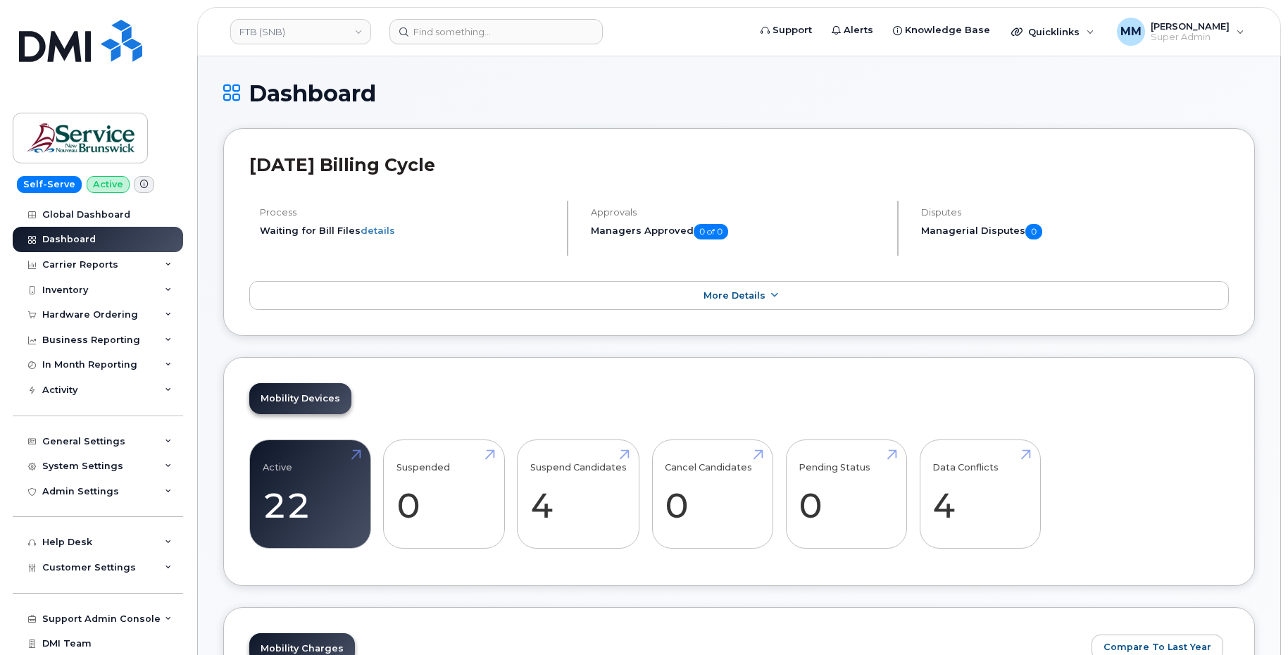
scroll to position [70, 0]
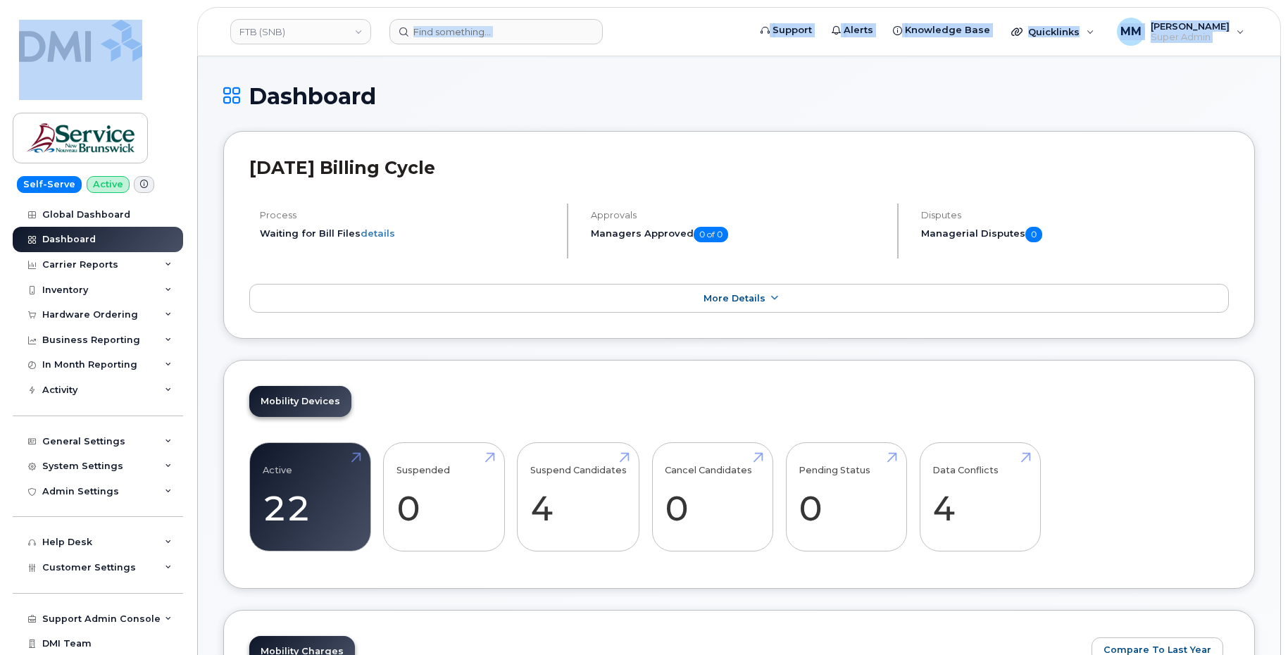
drag, startPoint x: 295, startPoint y: 28, endPoint x: 132, endPoint y: 11, distance: 164.4
click at [197, 11] on div "FTB (SNB) Support Alerts Knowledge Base Quicklinks Suspend / Cancel Device Chan…" at bounding box center [739, 31] width 1084 height 49
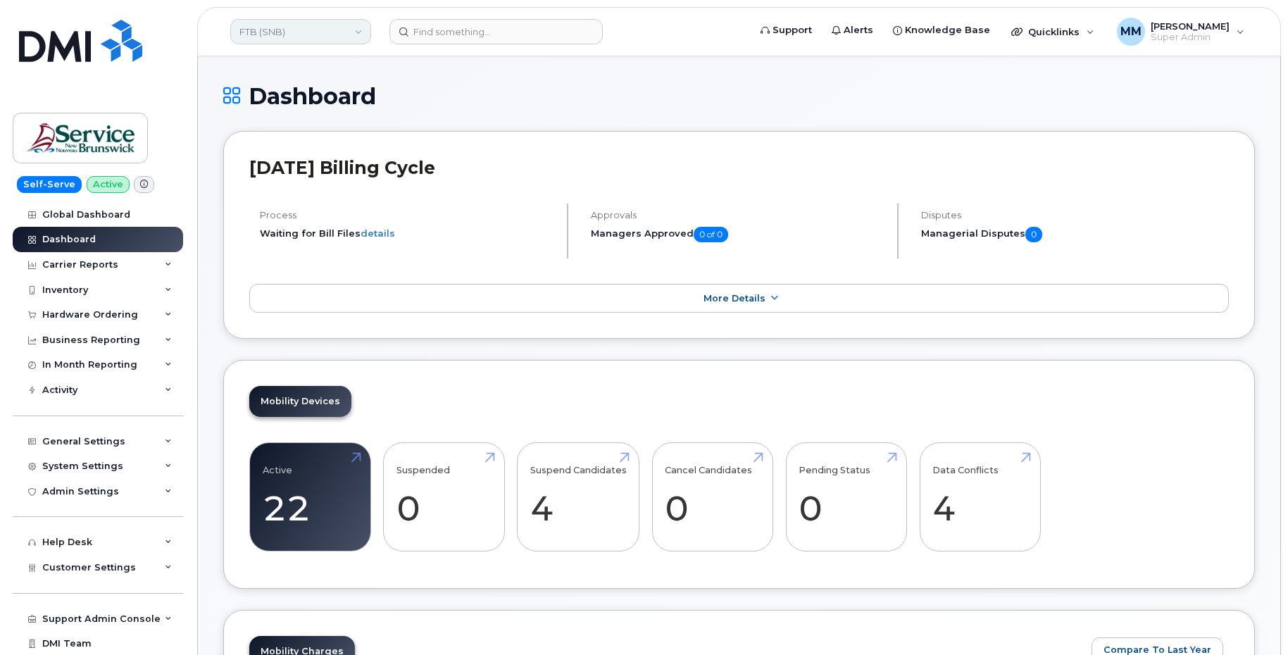
drag, startPoint x: 132, startPoint y: 11, endPoint x: 255, endPoint y: 27, distance: 124.4
click at [255, 27] on link "FTB (SNB)" at bounding box center [300, 31] width 141 height 25
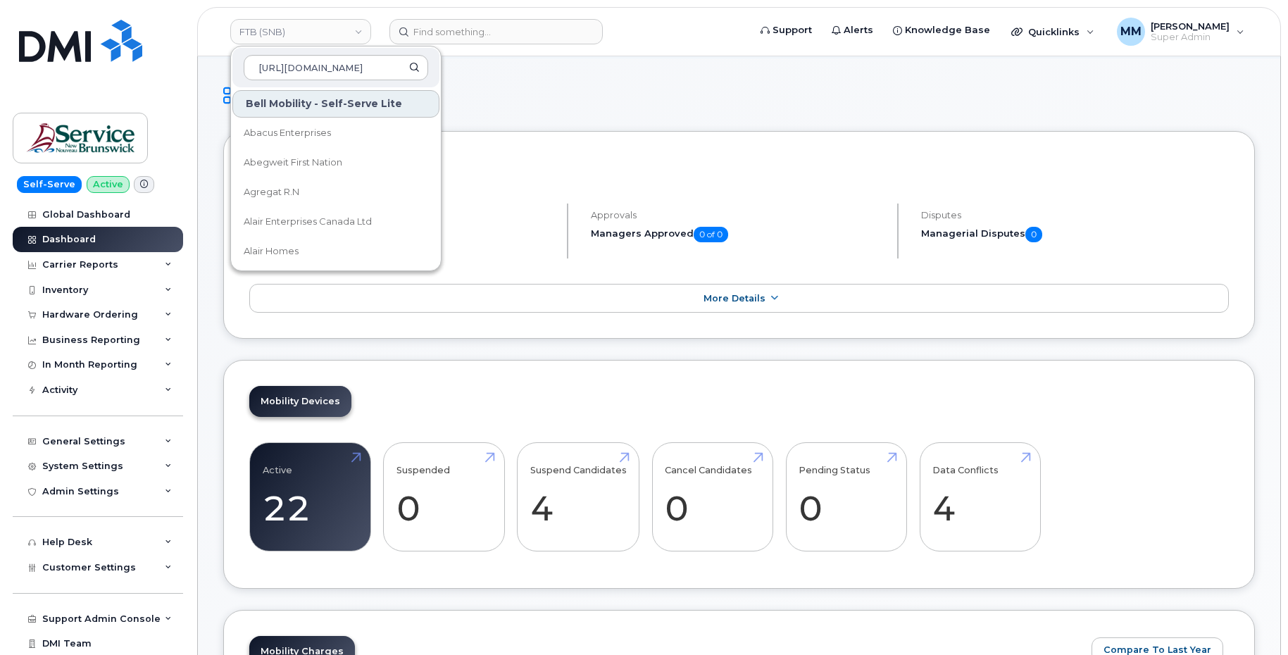
scroll to position [0, 18]
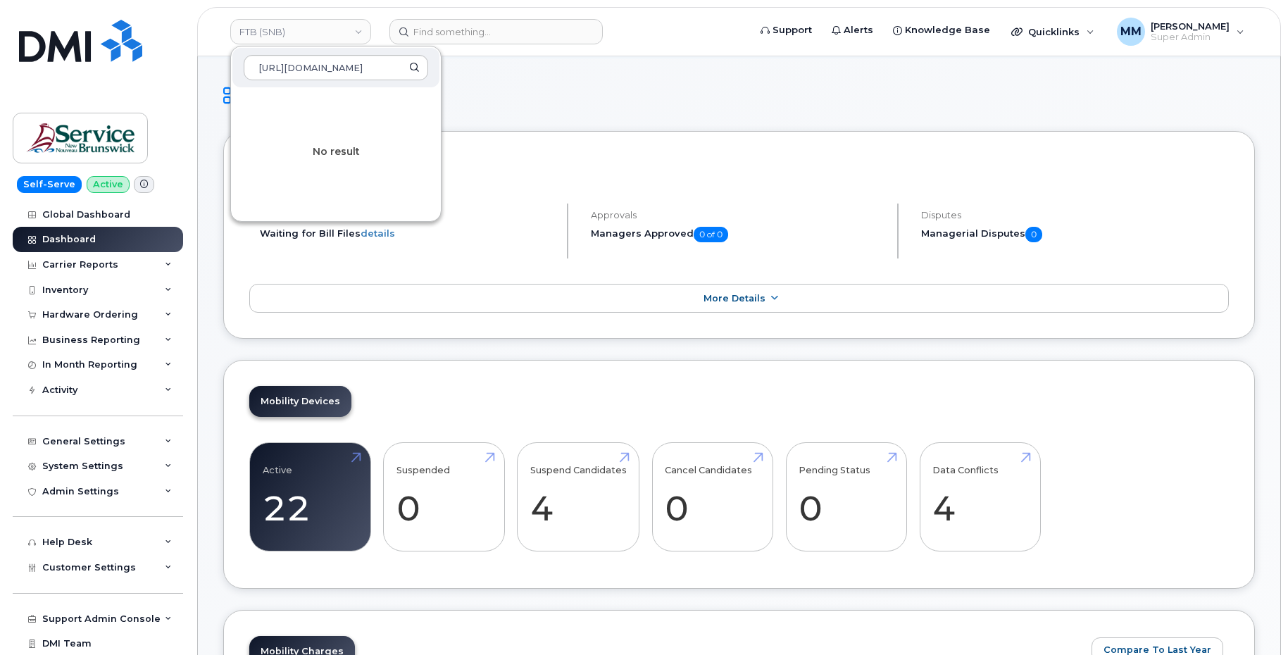
type input "[URL][DOMAIN_NAME]"
click at [295, 33] on link "FTB (SNB)" at bounding box center [300, 31] width 141 height 25
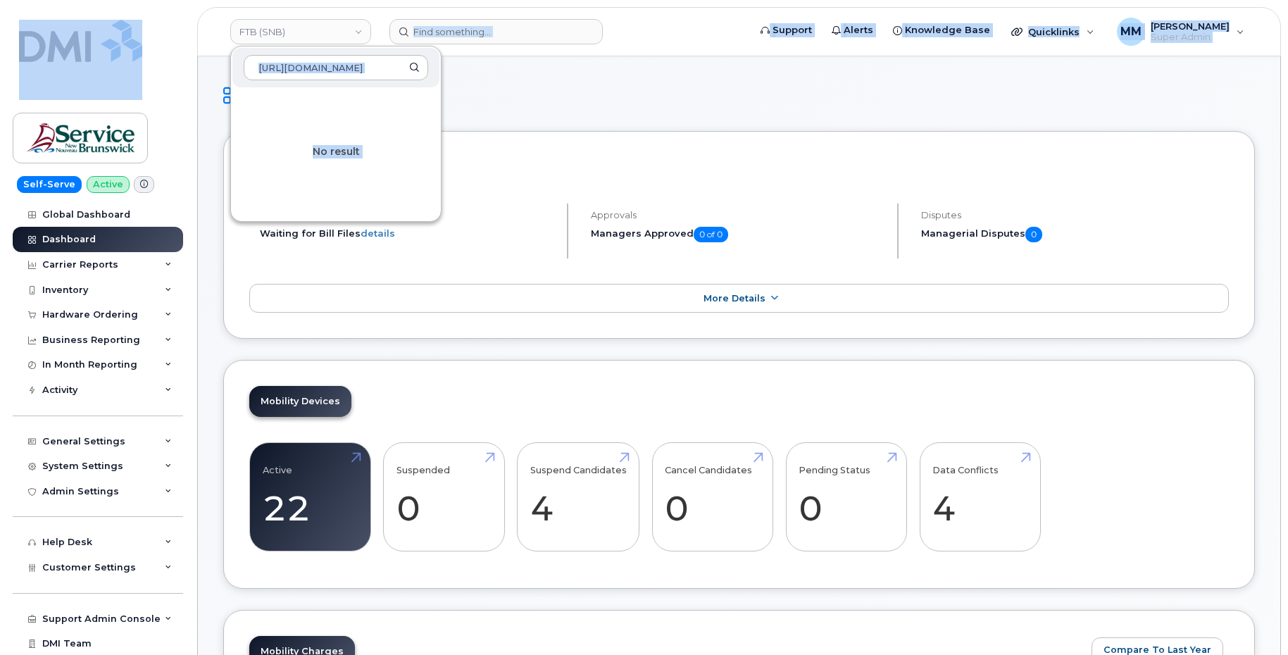
drag, startPoint x: 300, startPoint y: 32, endPoint x: 182, endPoint y: 35, distance: 118.4
click at [197, 35] on div "FTB (SNB) https://myserve.ca/customer/10995 No result Support Alerts Knowledge …" at bounding box center [739, 31] width 1084 height 49
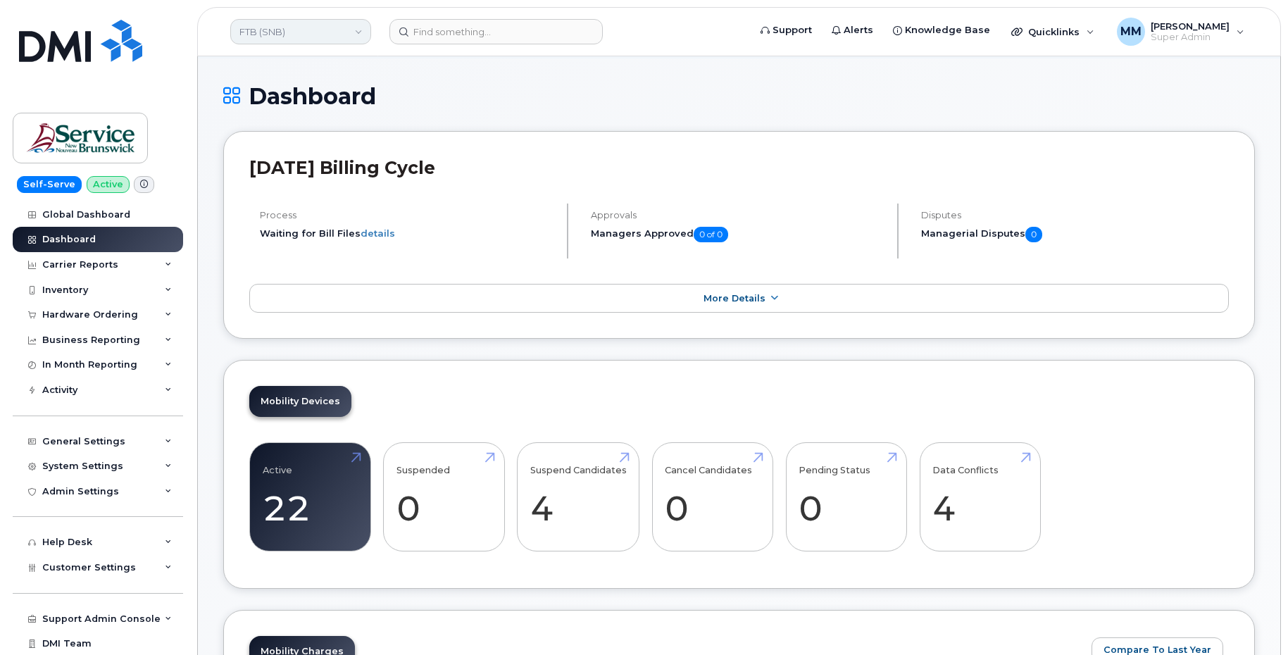
click at [267, 33] on link "FTB (SNB)" at bounding box center [300, 31] width 141 height 25
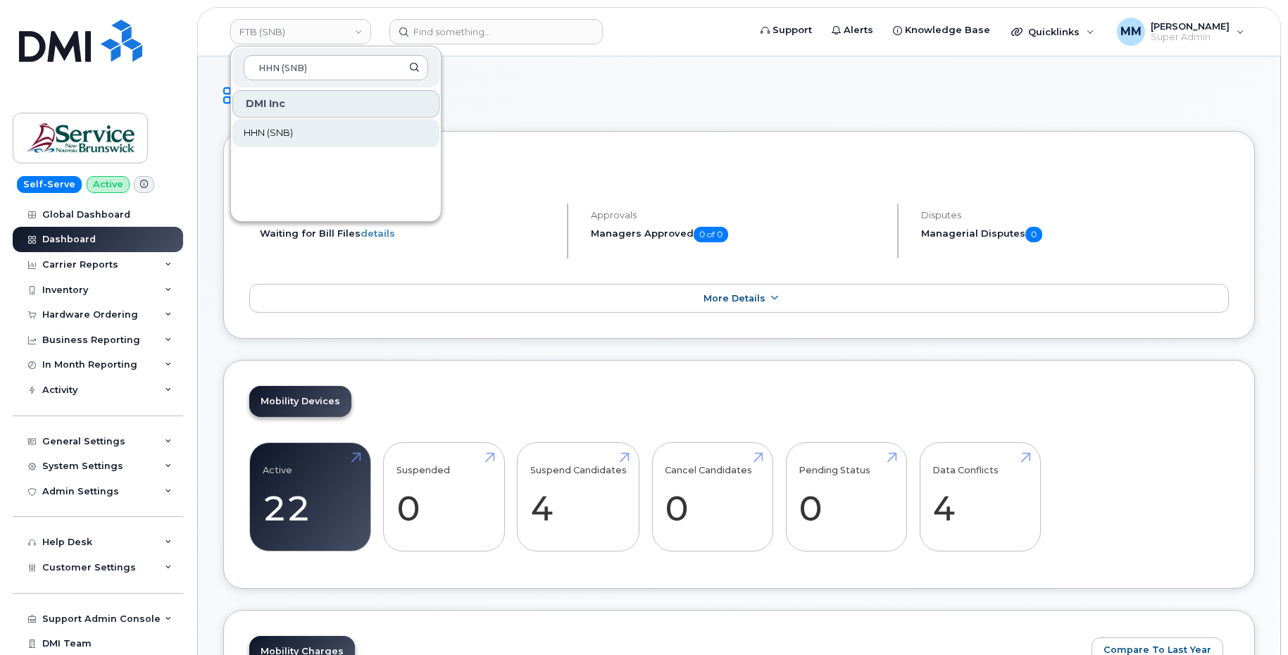
type input "HHN (SNB)"
drag, startPoint x: 313, startPoint y: 135, endPoint x: 298, endPoint y: 135, distance: 15.5
click at [313, 135] on link "HHN (SNB)" at bounding box center [335, 133] width 207 height 28
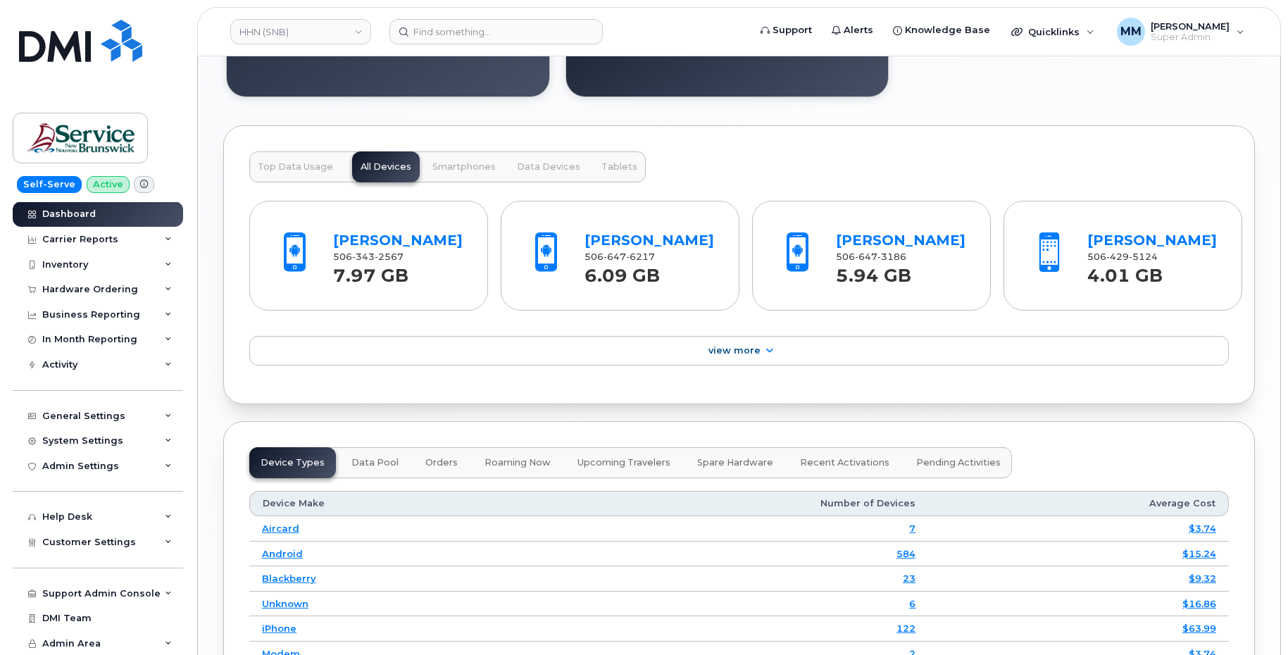
scroll to position [1383, 0]
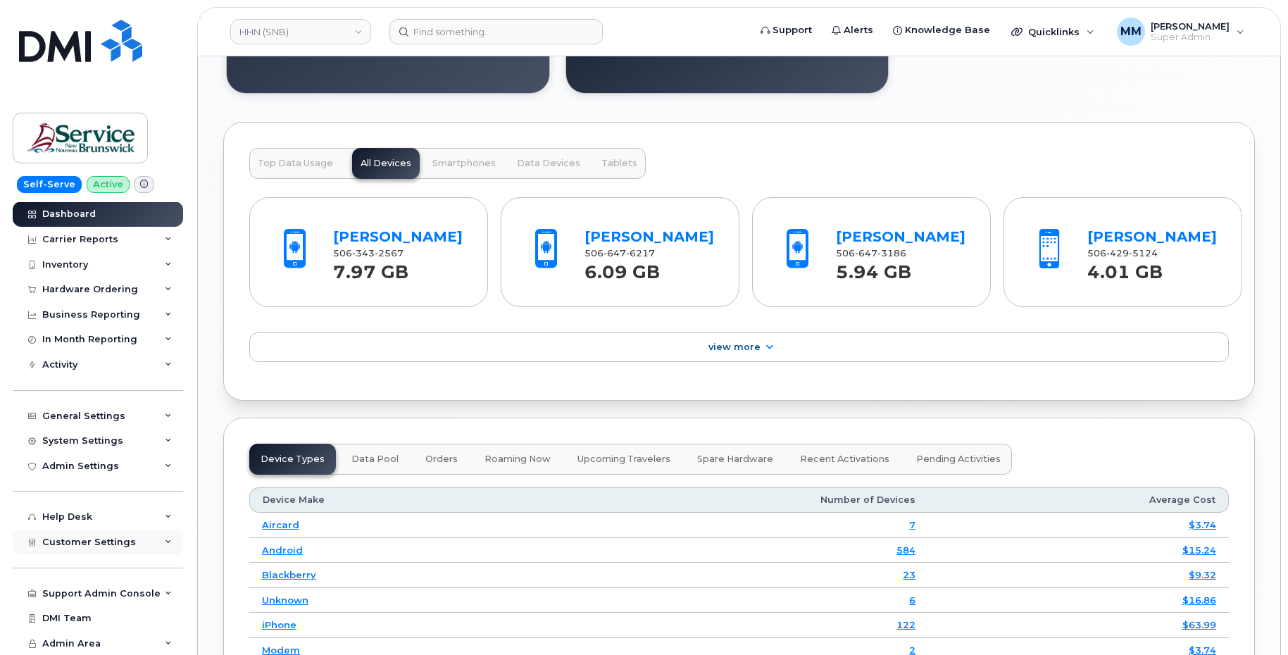
click at [75, 544] on span "Customer Settings" at bounding box center [89, 542] width 94 height 11
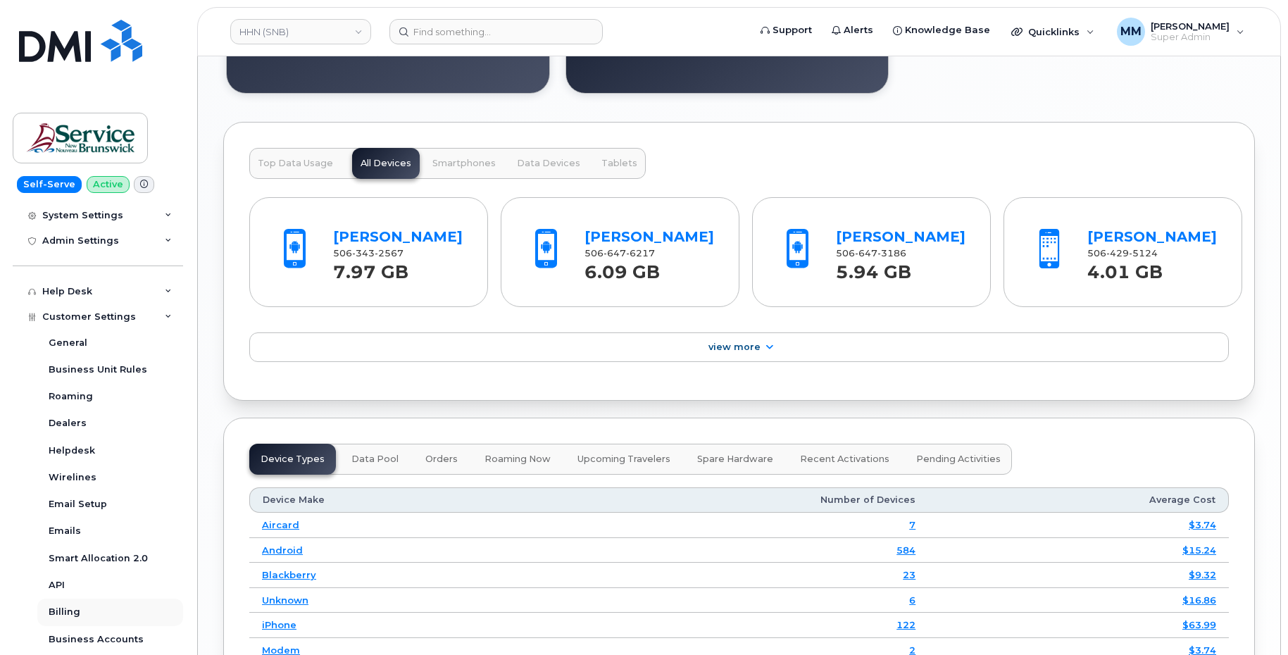
scroll to position [378, 0]
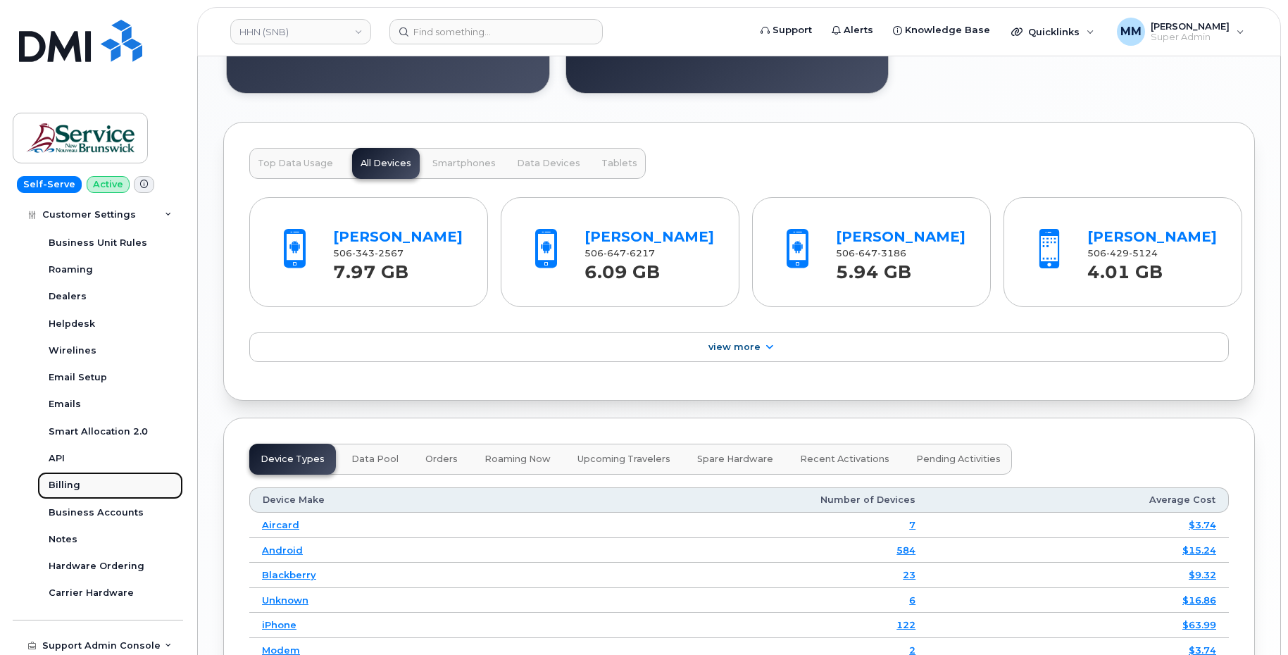
click at [58, 483] on div "Billing" at bounding box center [65, 485] width 32 height 13
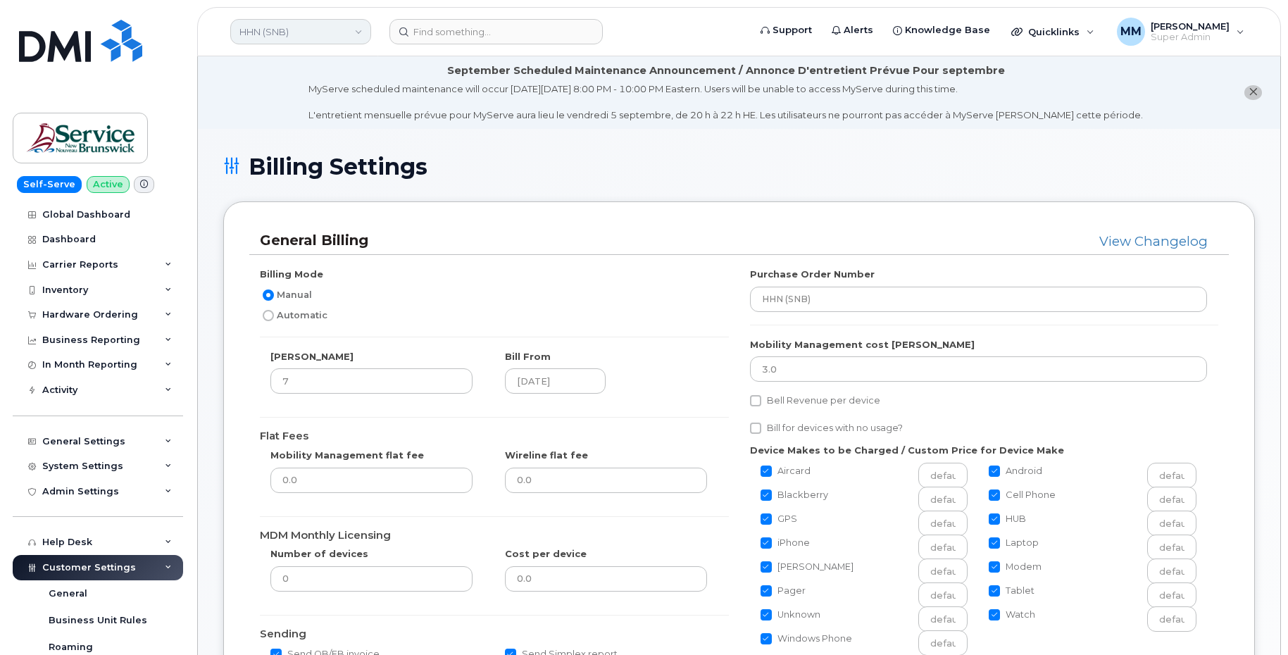
click at [309, 36] on link "HHN (SNB)" at bounding box center [300, 31] width 141 height 25
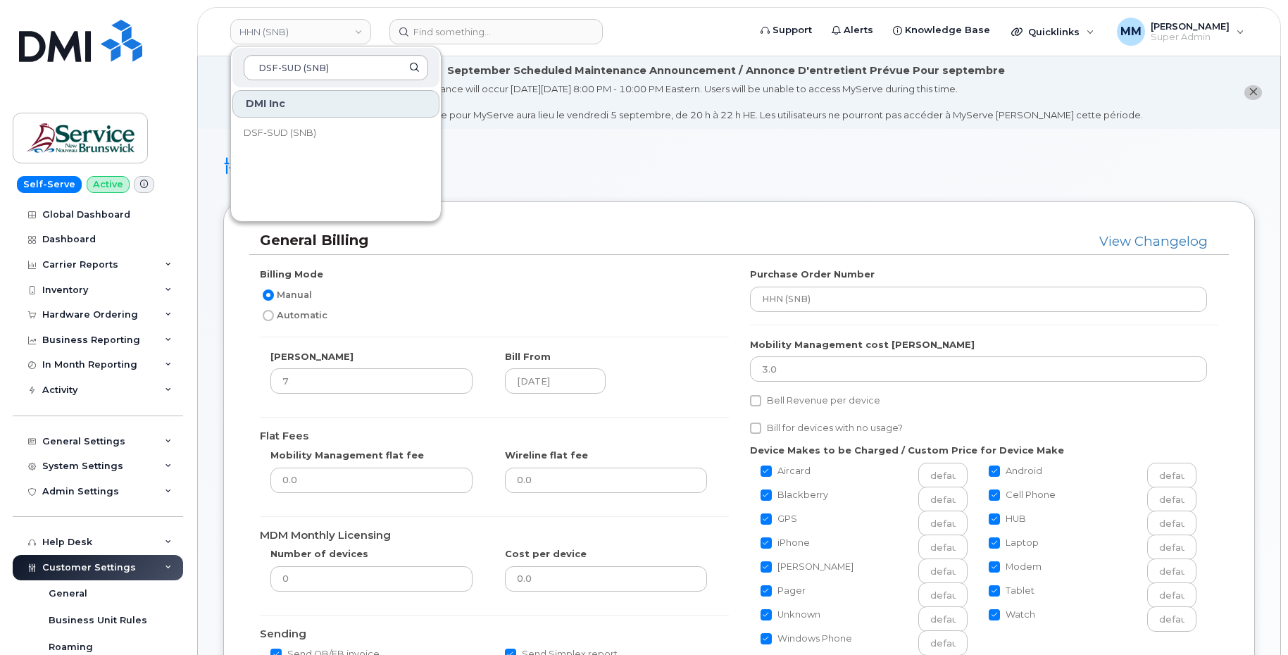
type input "DSF-SUD (SNB)"
click at [311, 135] on span "DSF-SUD (SNB)" at bounding box center [280, 133] width 73 height 14
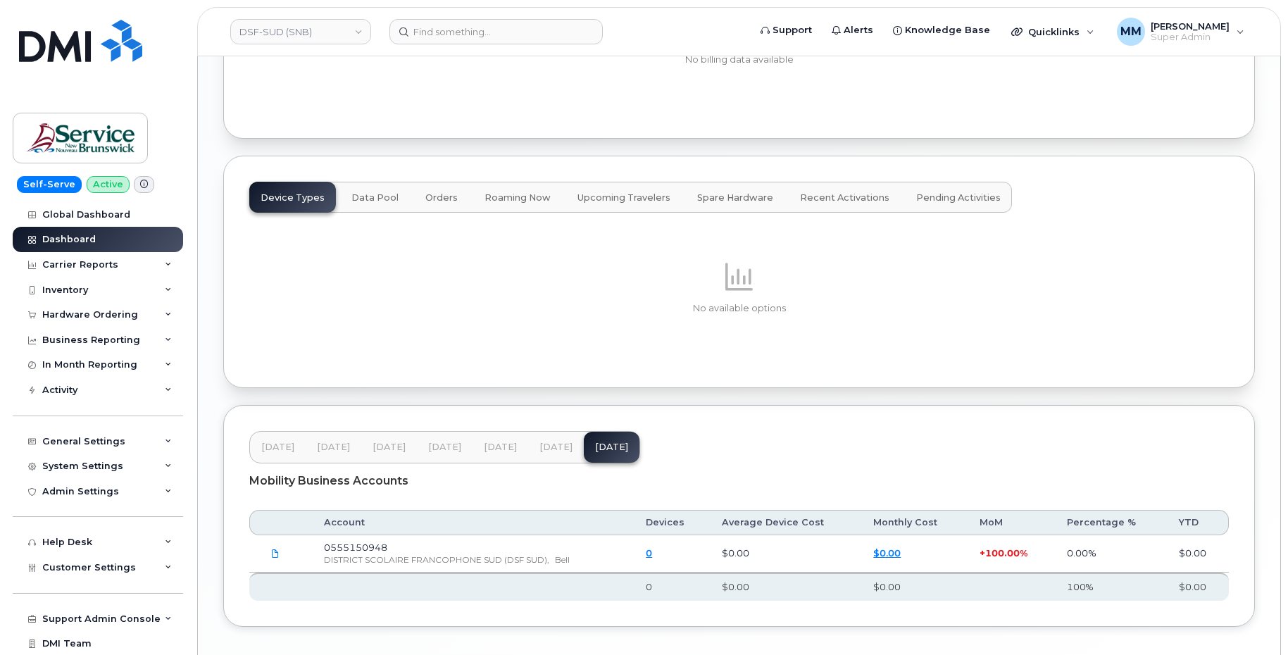
scroll to position [1661, 0]
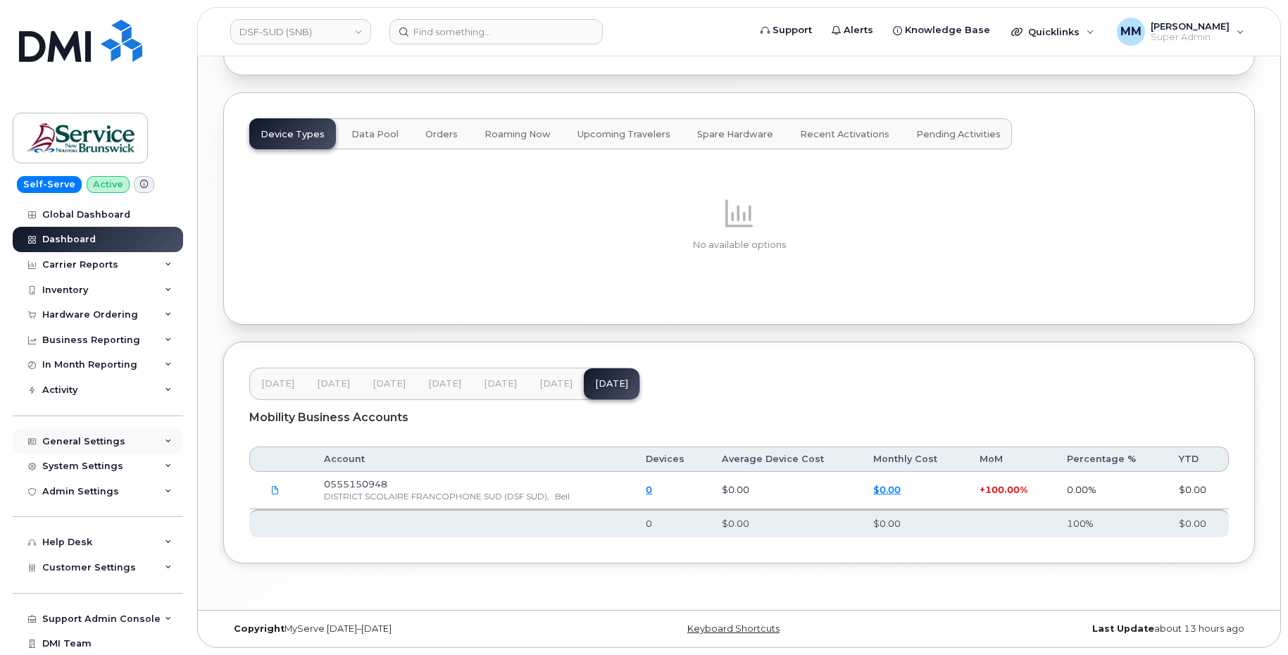
click at [98, 446] on div "General Settings" at bounding box center [83, 441] width 83 height 11
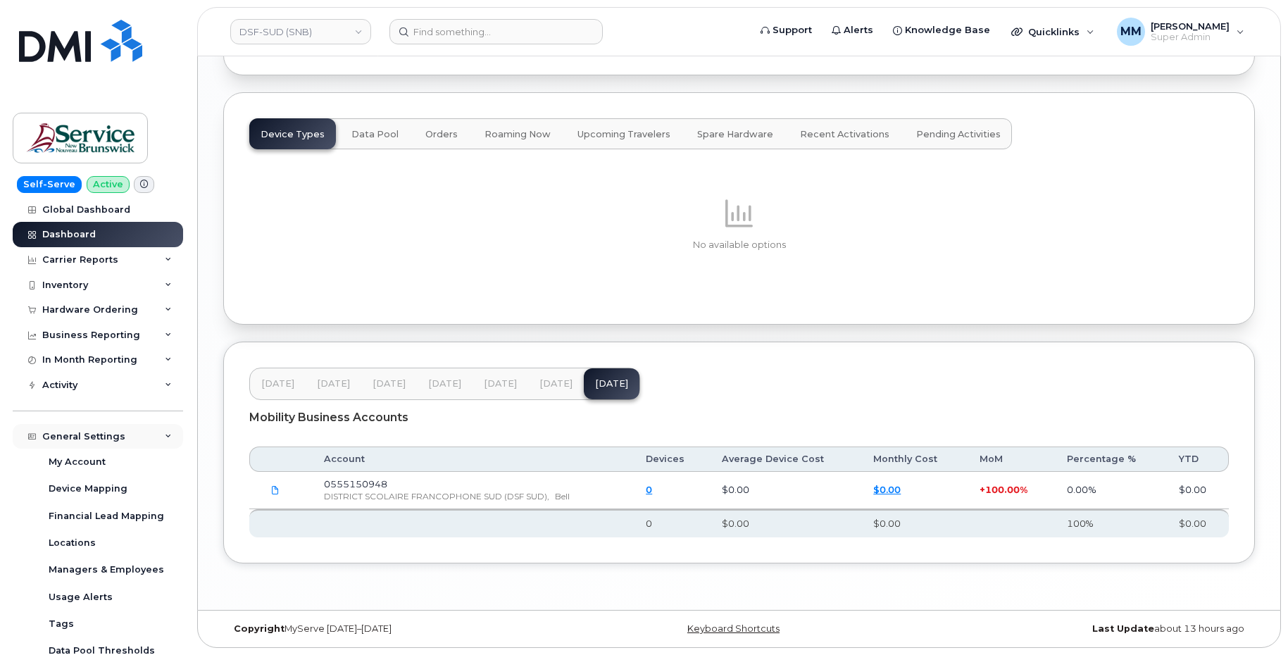
scroll to position [0, 0]
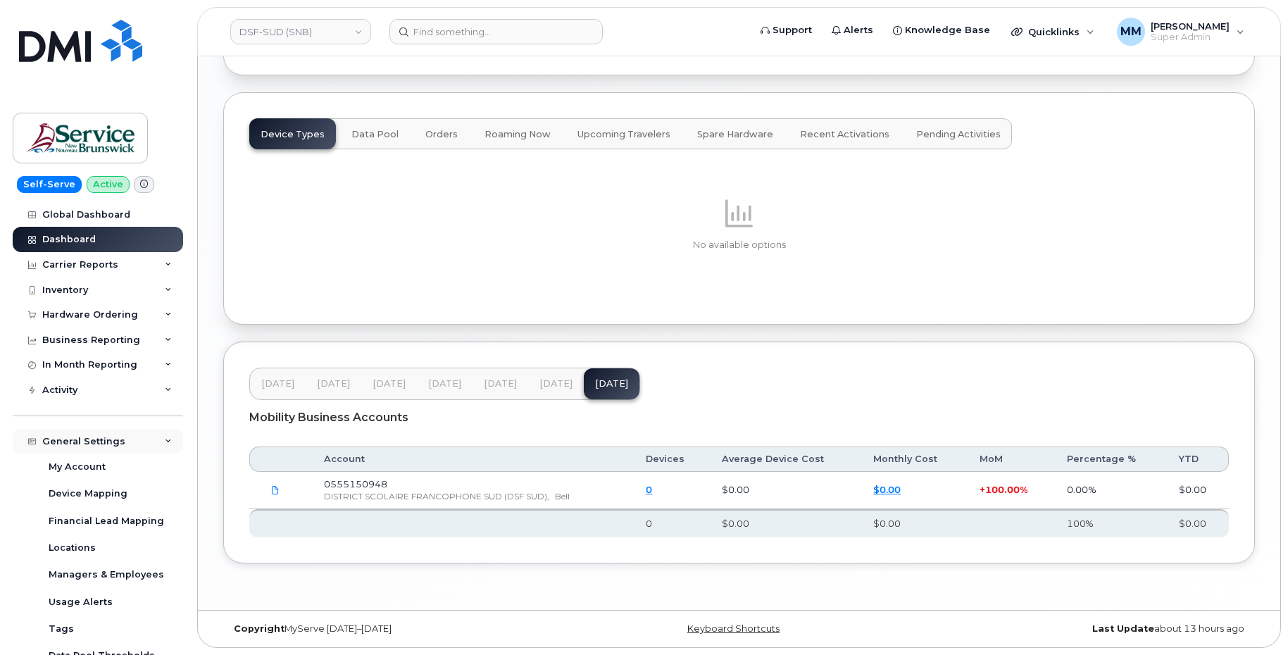
click at [107, 436] on div "General Settings" at bounding box center [83, 441] width 83 height 11
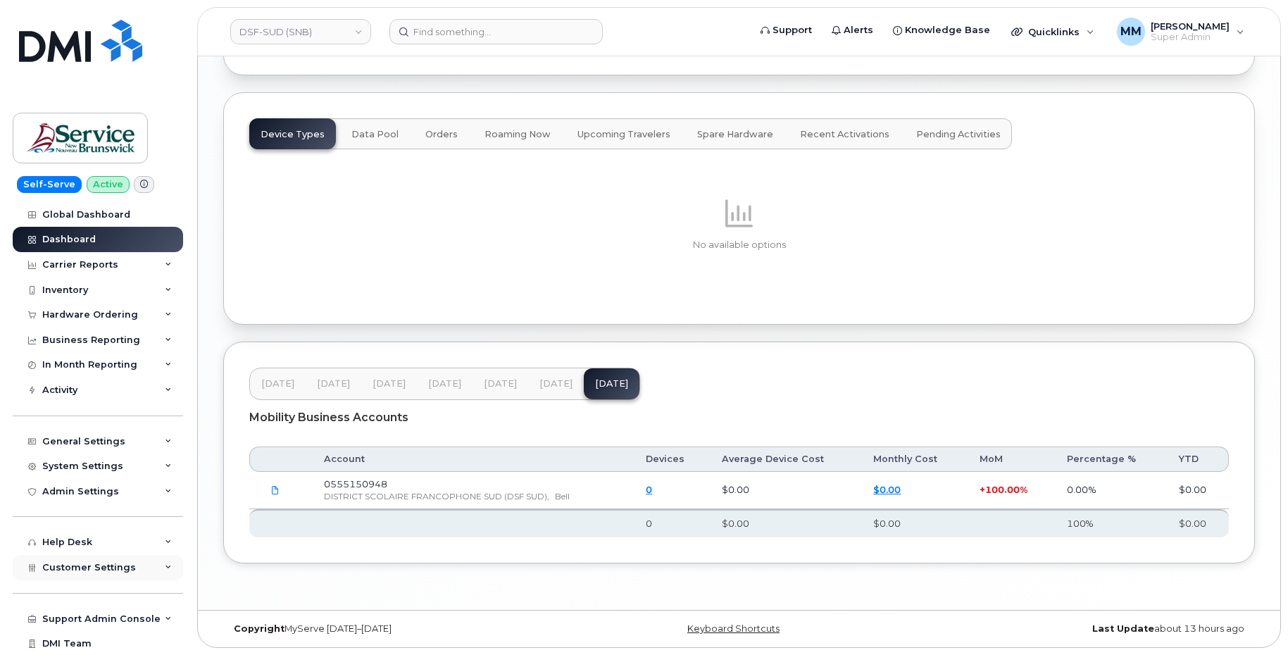
click at [109, 568] on span "Customer Settings" at bounding box center [89, 567] width 94 height 11
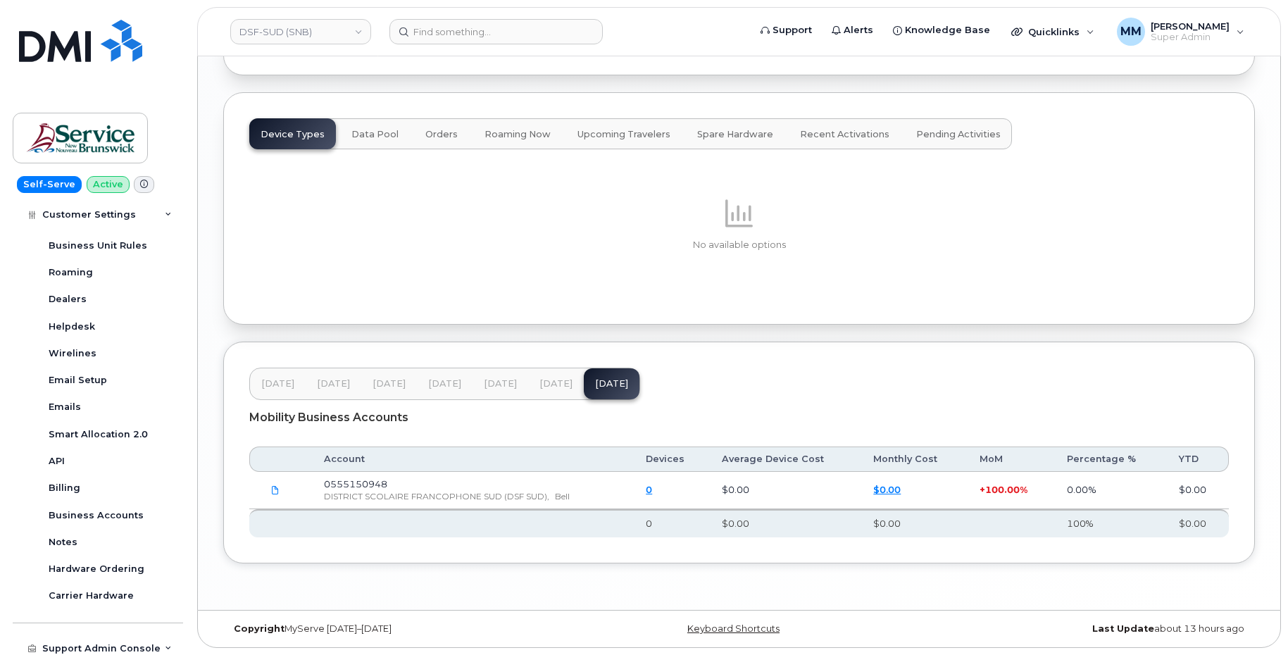
scroll to position [423, 0]
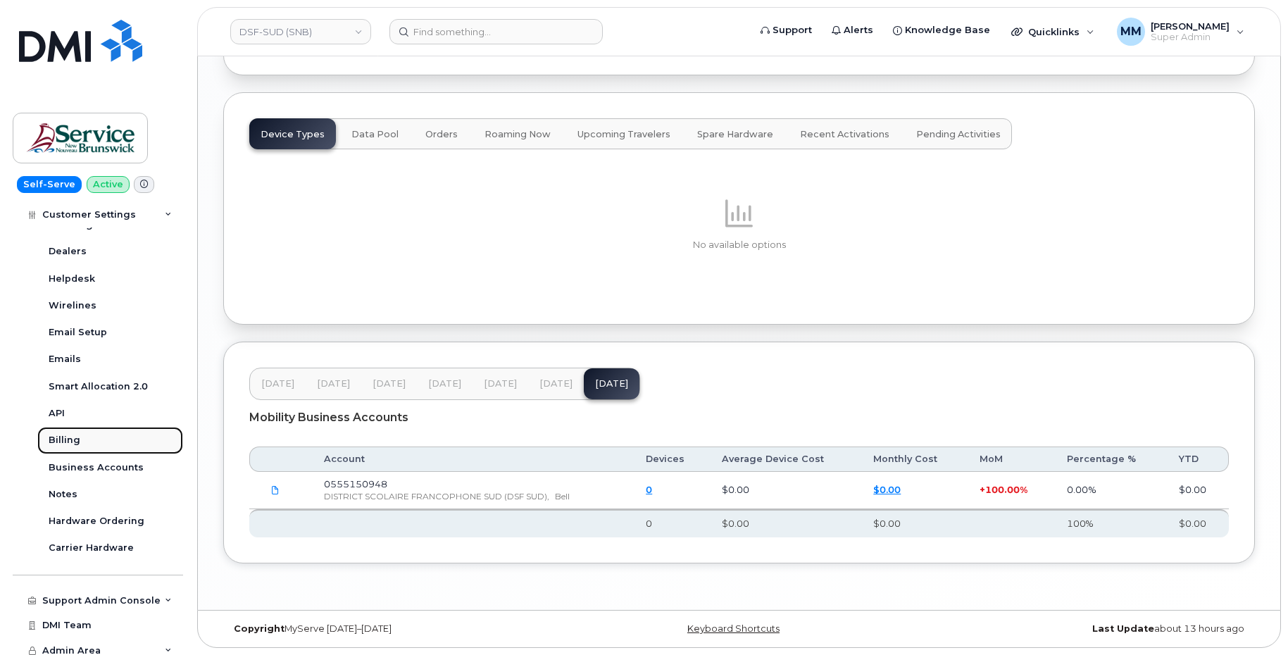
click at [66, 439] on div "Billing" at bounding box center [65, 440] width 32 height 13
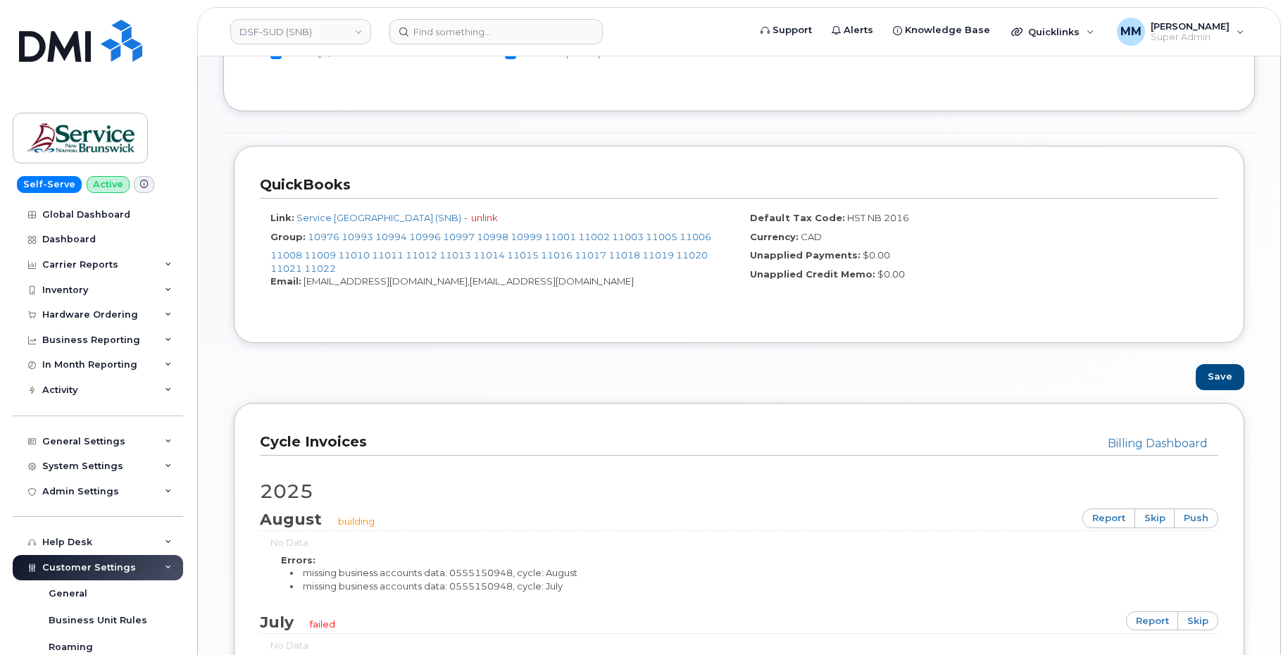
scroll to position [634, 0]
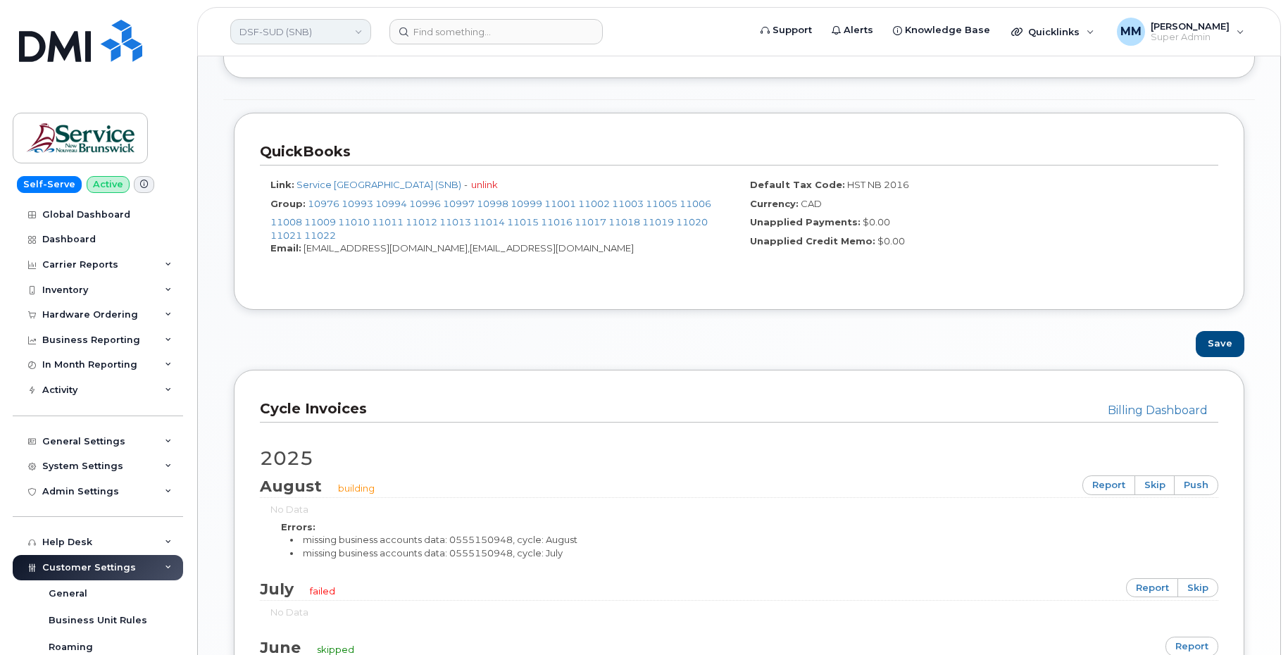
click at [320, 24] on link "DSF-SUD (SNB)" at bounding box center [300, 31] width 141 height 25
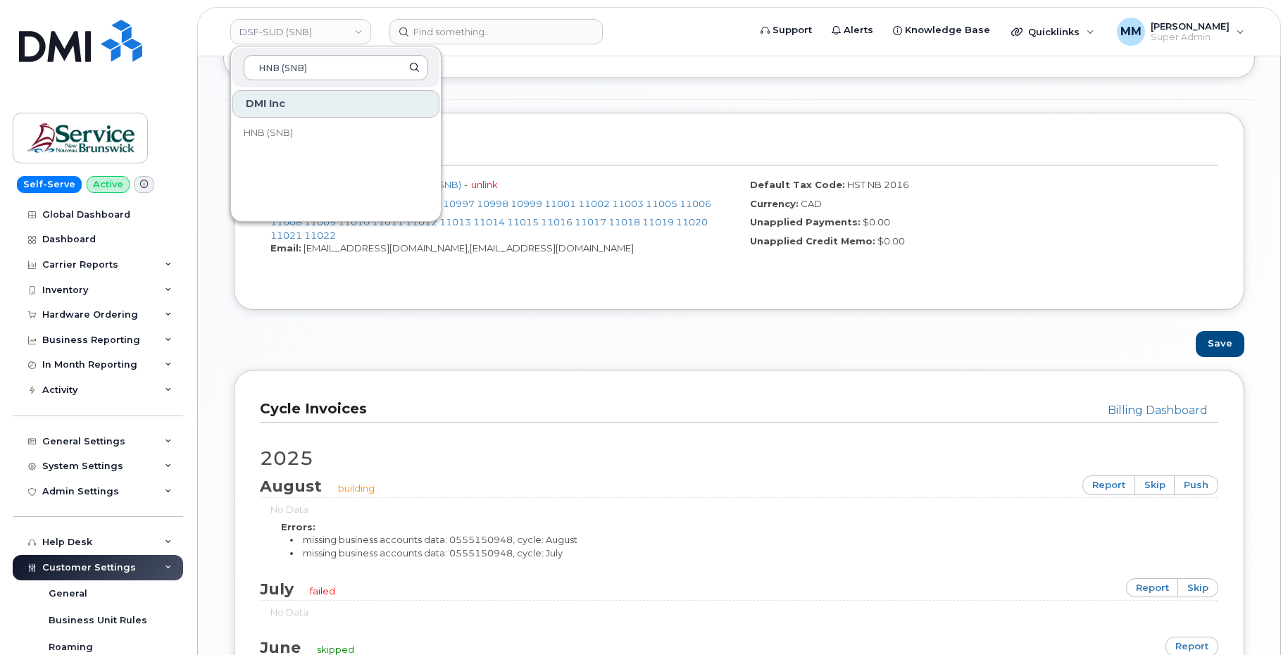
type input "HNB (SNB)"
click at [264, 131] on span "HNB (SNB)" at bounding box center [268, 133] width 49 height 14
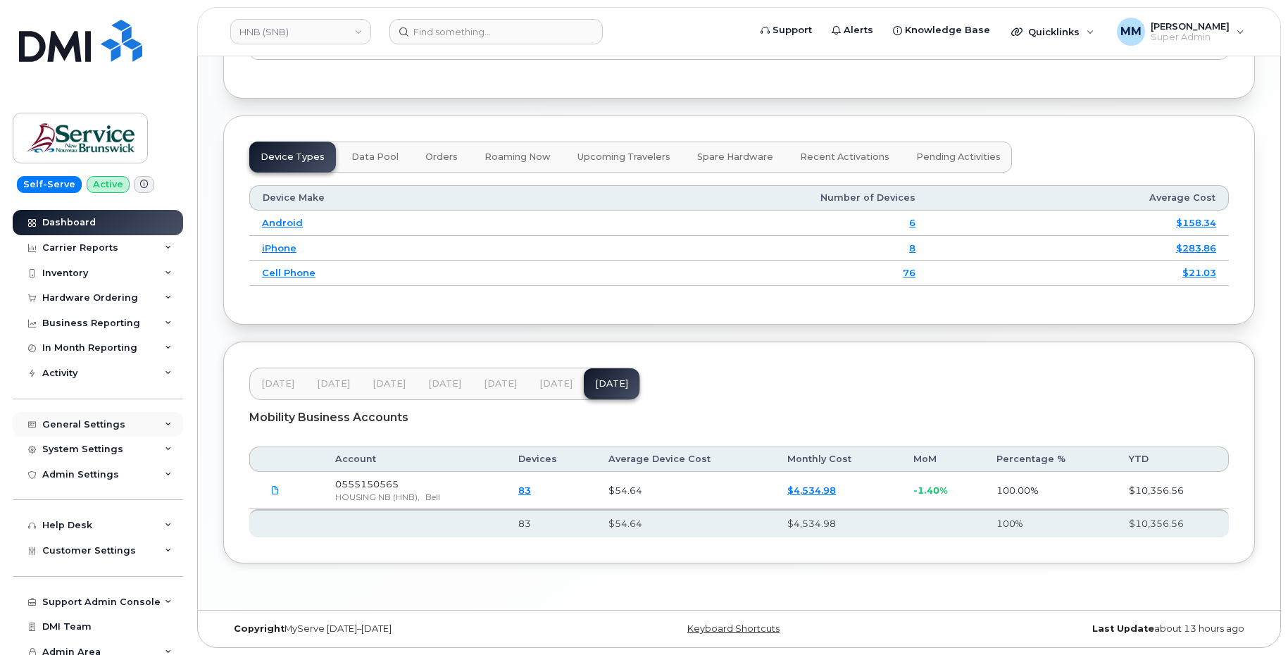
scroll to position [25, 0]
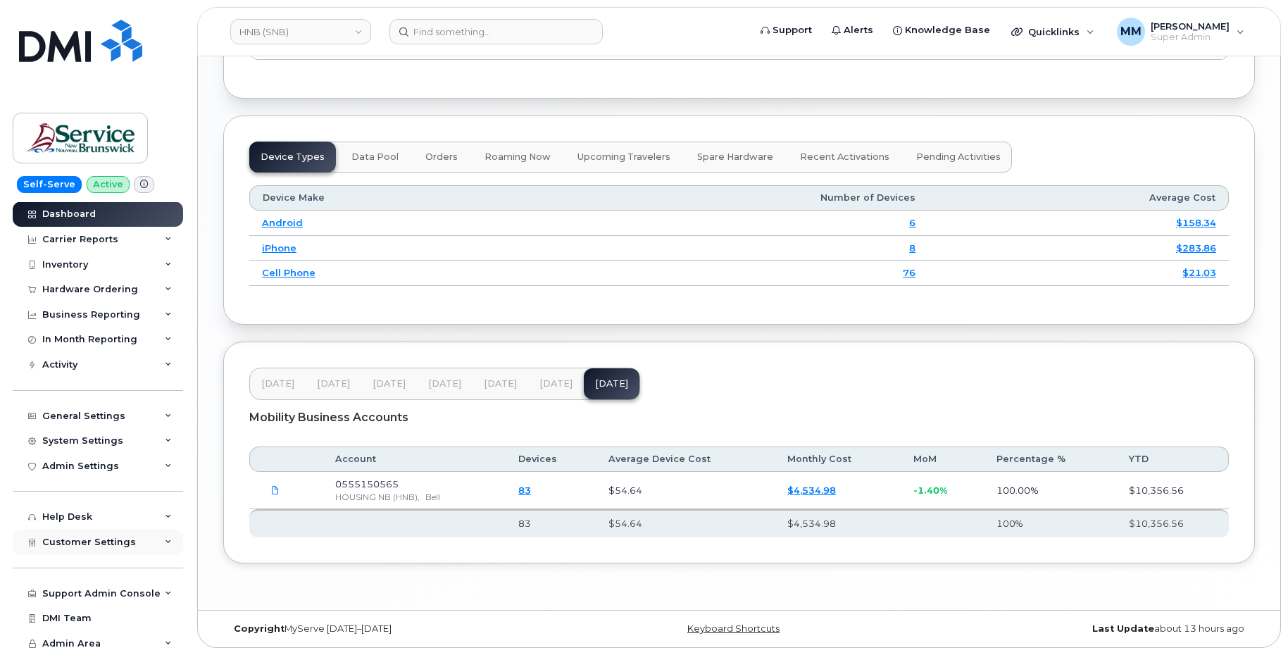
click at [94, 539] on span "Customer Settings" at bounding box center [89, 542] width 94 height 11
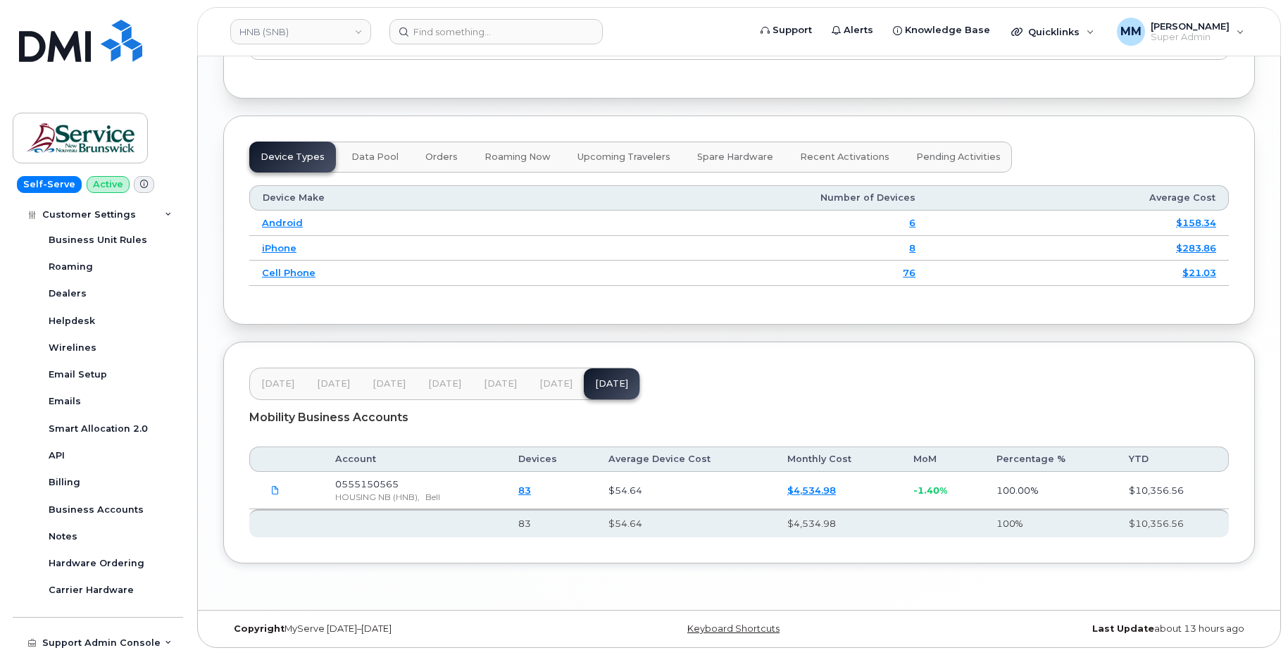
scroll to position [430, 0]
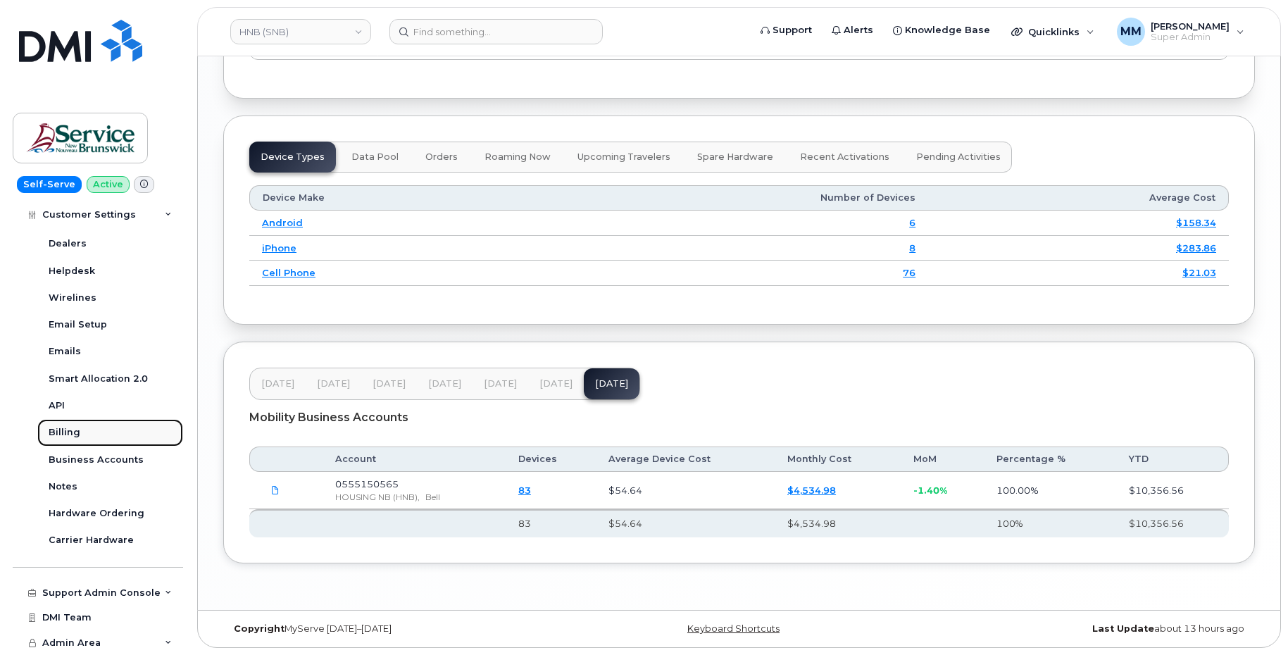
click at [63, 435] on div "Billing" at bounding box center [65, 432] width 32 height 13
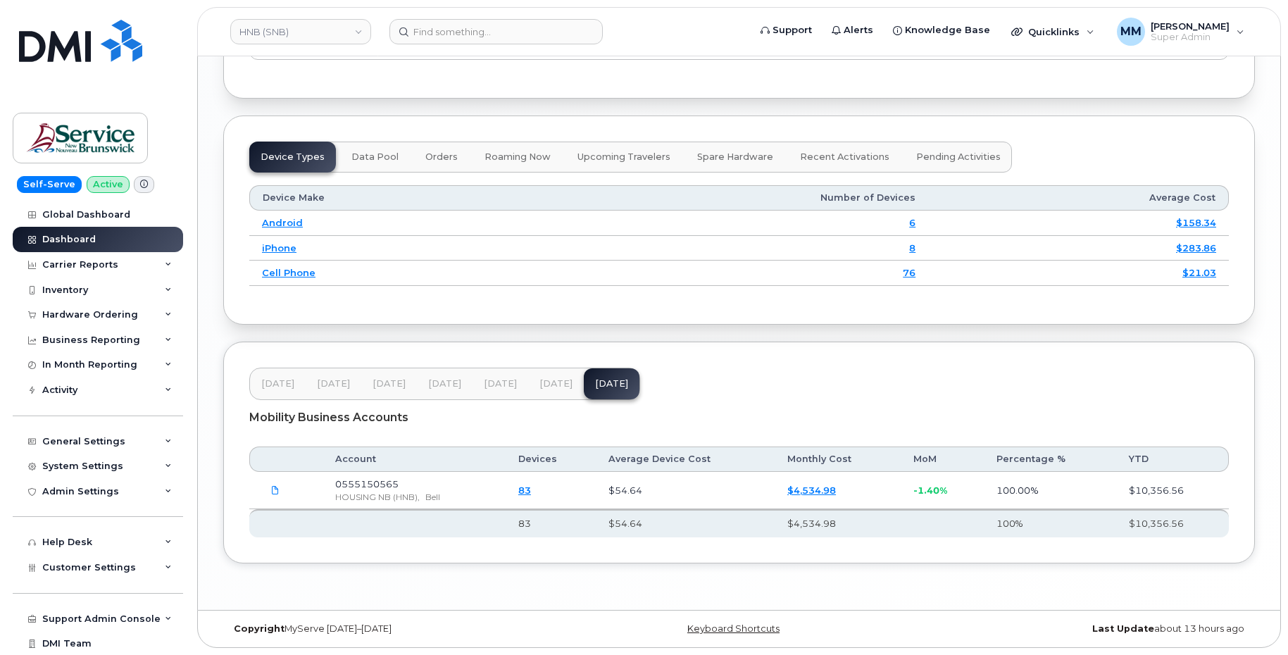
scroll to position [1705, 0]
click at [547, 382] on span "[DATE]" at bounding box center [556, 383] width 33 height 11
click at [490, 380] on span "[DATE]" at bounding box center [500, 383] width 33 height 11
click at [458, 385] on span "[DATE]" at bounding box center [444, 383] width 33 height 11
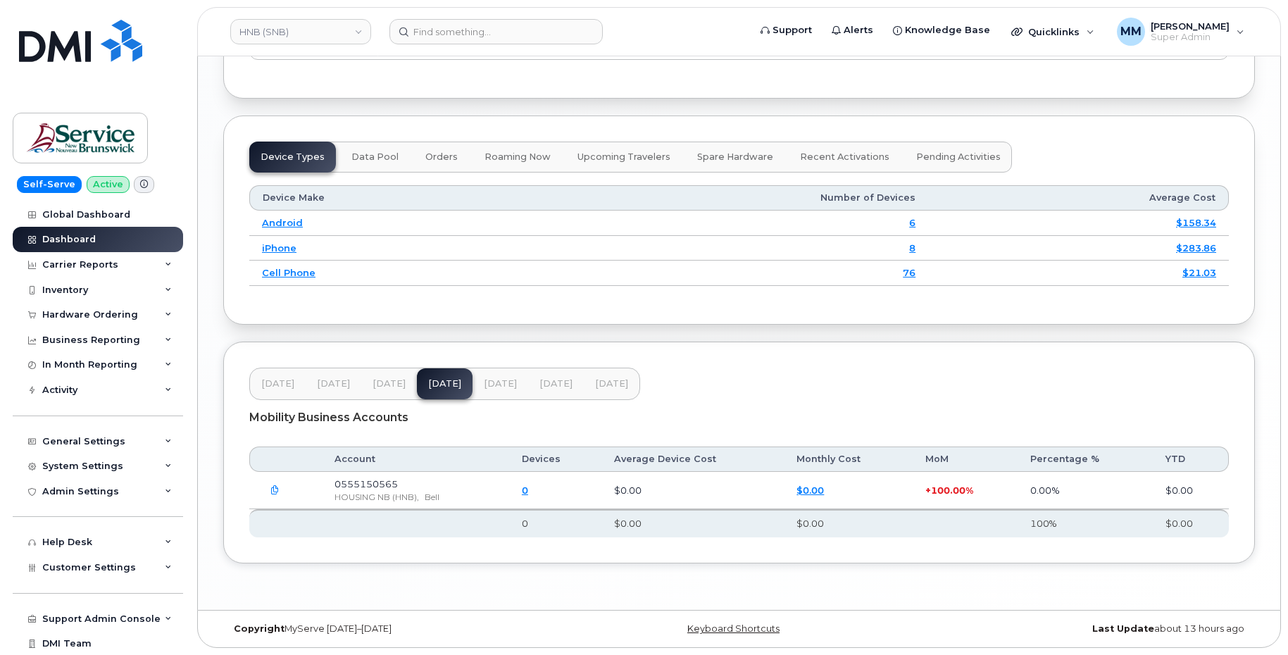
click at [501, 388] on span "[DATE]" at bounding box center [500, 383] width 33 height 11
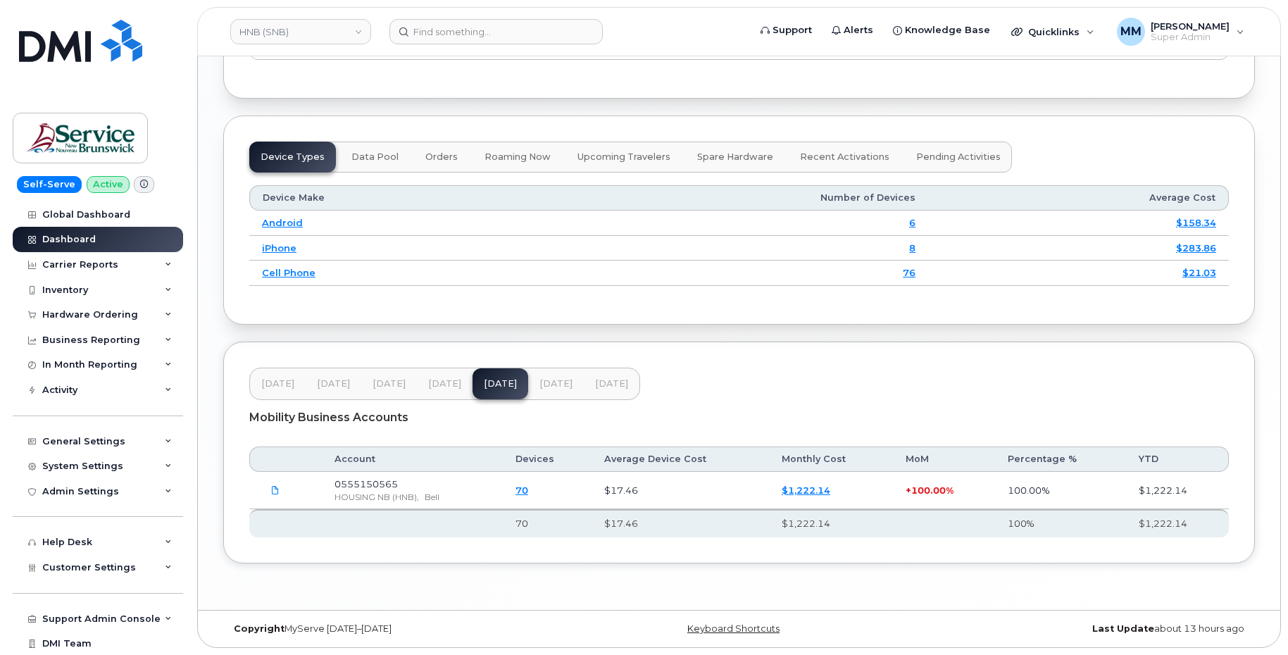
click at [390, 387] on span "[DATE]" at bounding box center [389, 383] width 33 height 11
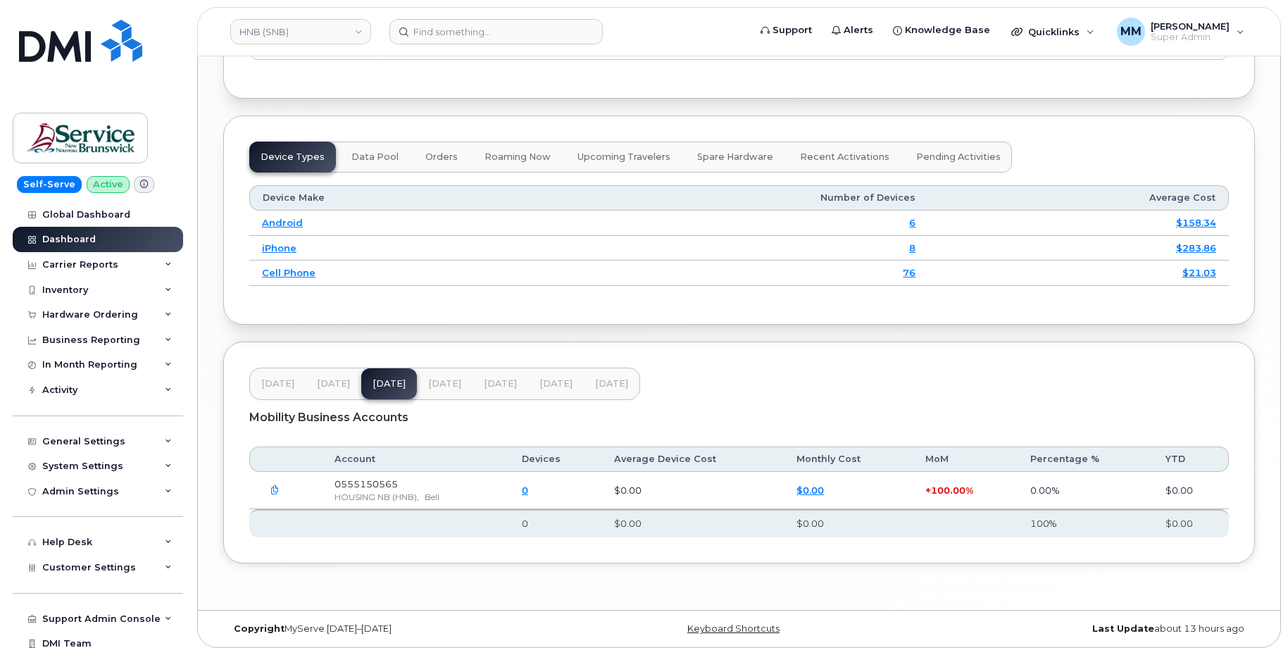
click at [503, 389] on span "[DATE]" at bounding box center [500, 383] width 33 height 11
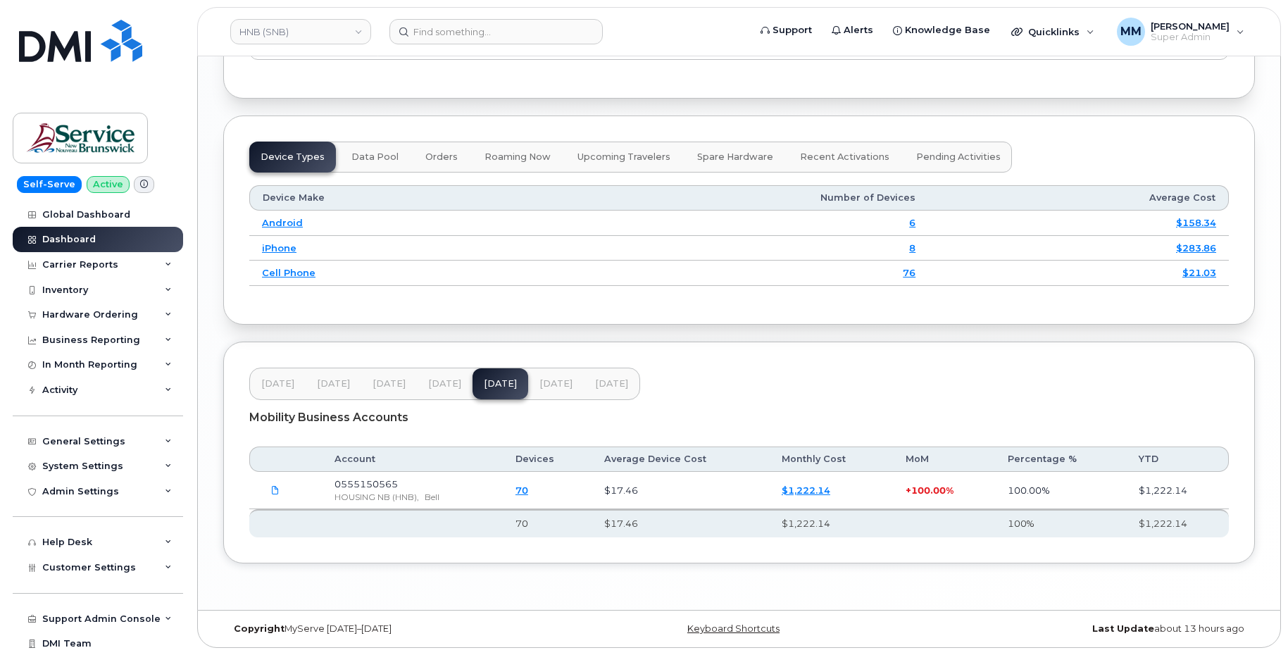
click at [540, 390] on button "[DATE]" at bounding box center [556, 383] width 56 height 31
click at [611, 389] on span "[DATE]" at bounding box center [611, 383] width 33 height 11
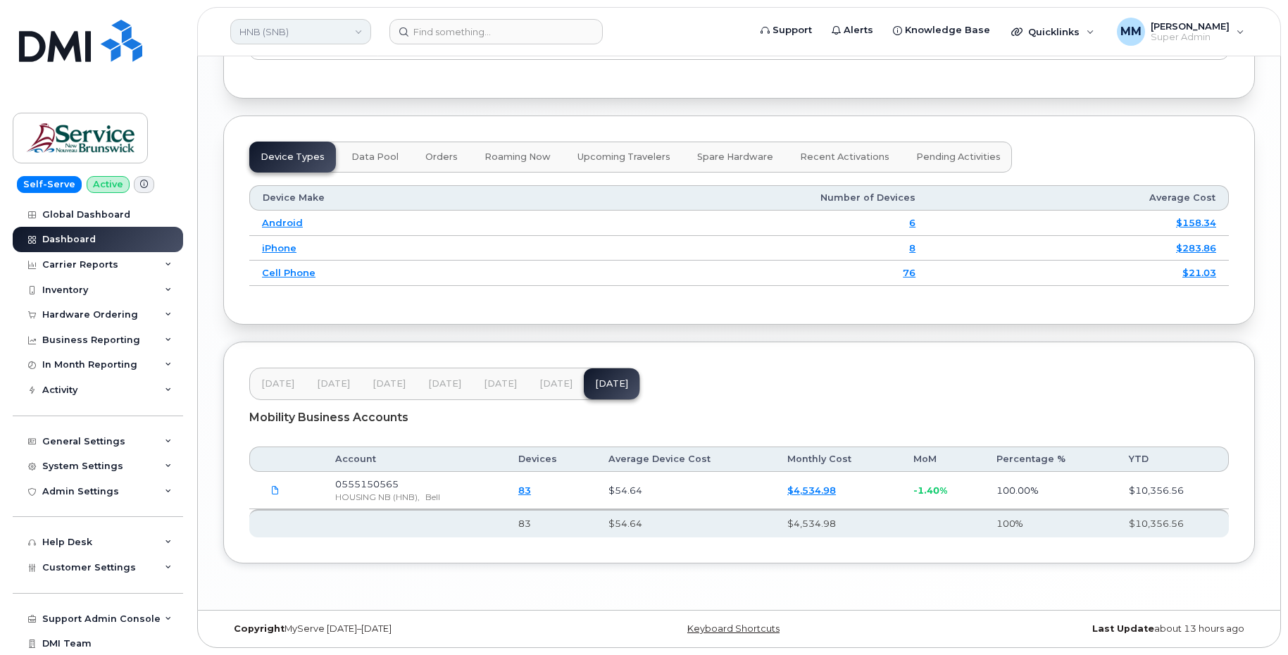
click at [355, 39] on link "HNB (SNB)" at bounding box center [300, 31] width 141 height 25
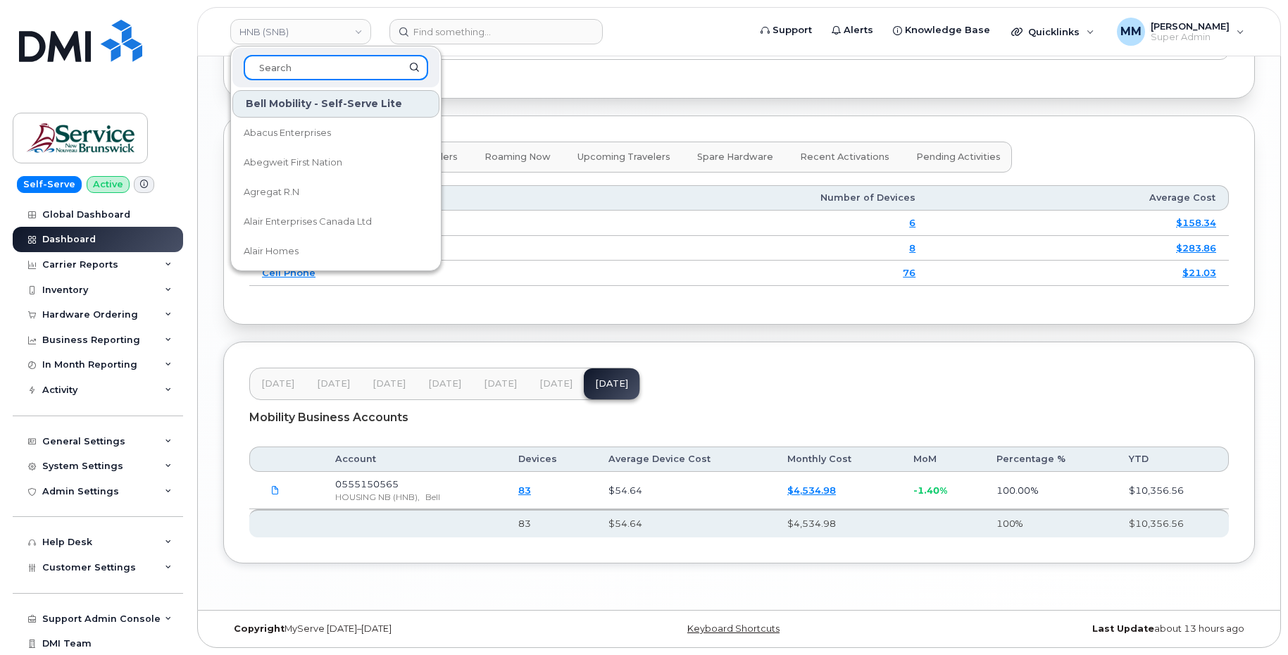
click at [294, 66] on input at bounding box center [336, 67] width 185 height 25
paste input "DSF-SUD (SNB)"
type input "DSF-SUD (SNB)"
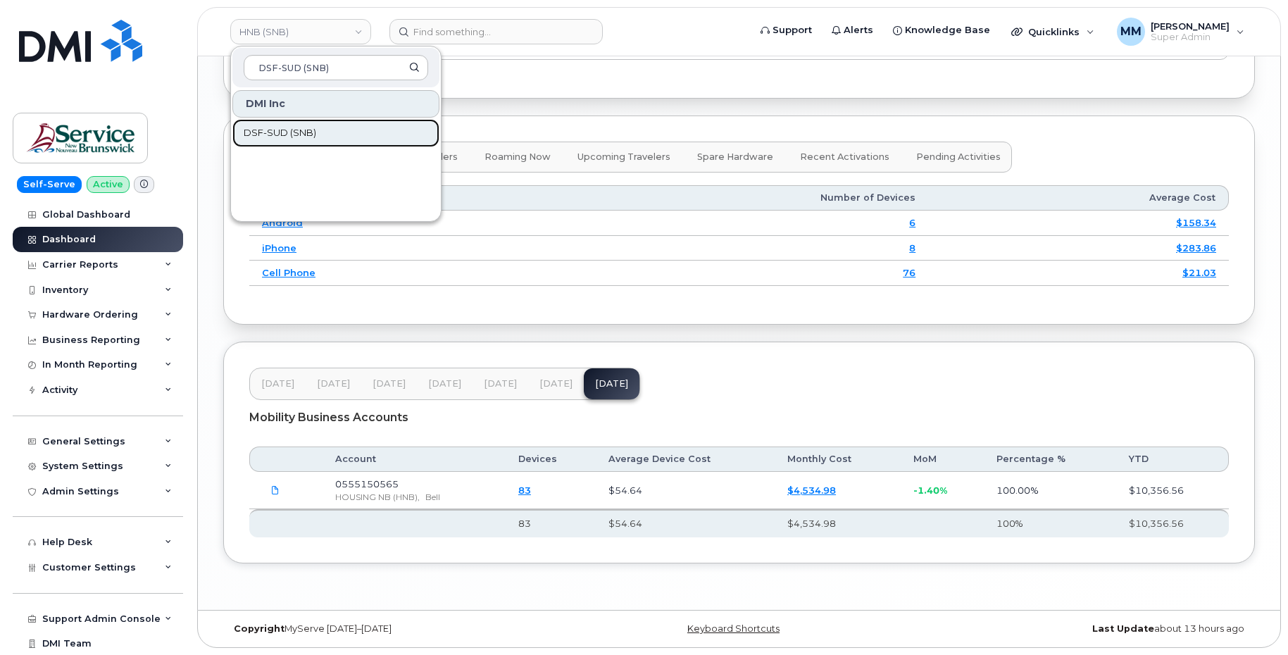
click at [251, 130] on span "DSF-SUD (SNB)" at bounding box center [280, 133] width 73 height 14
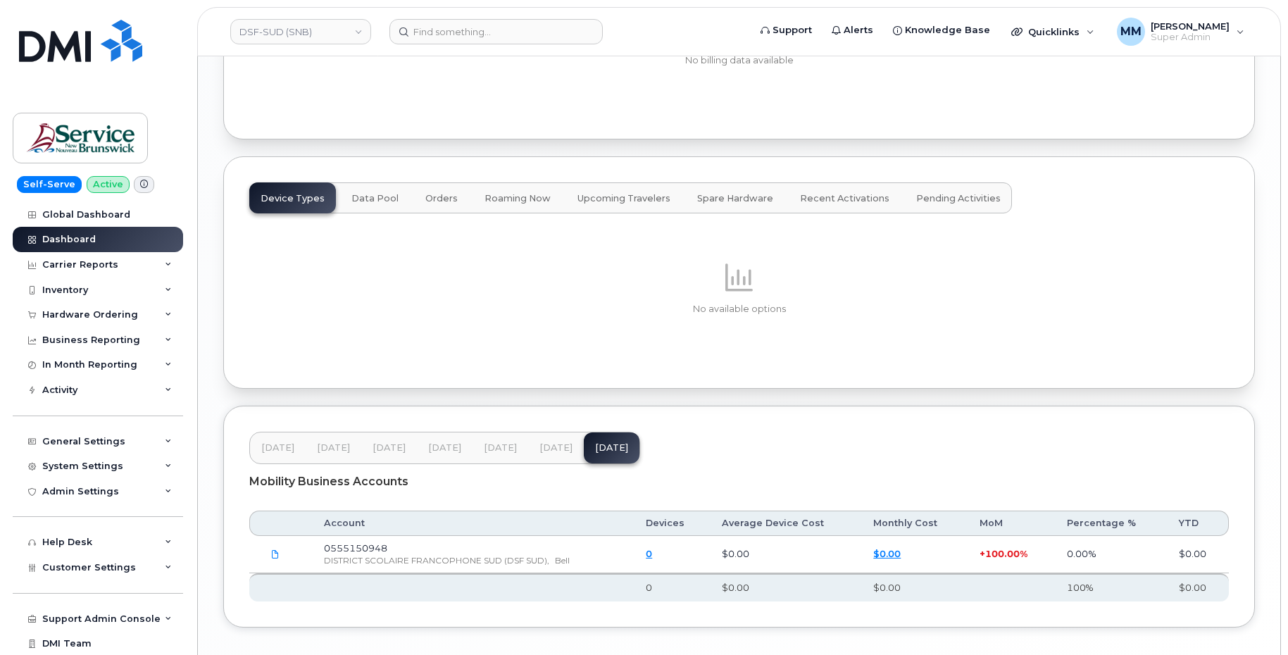
scroll to position [1661, 0]
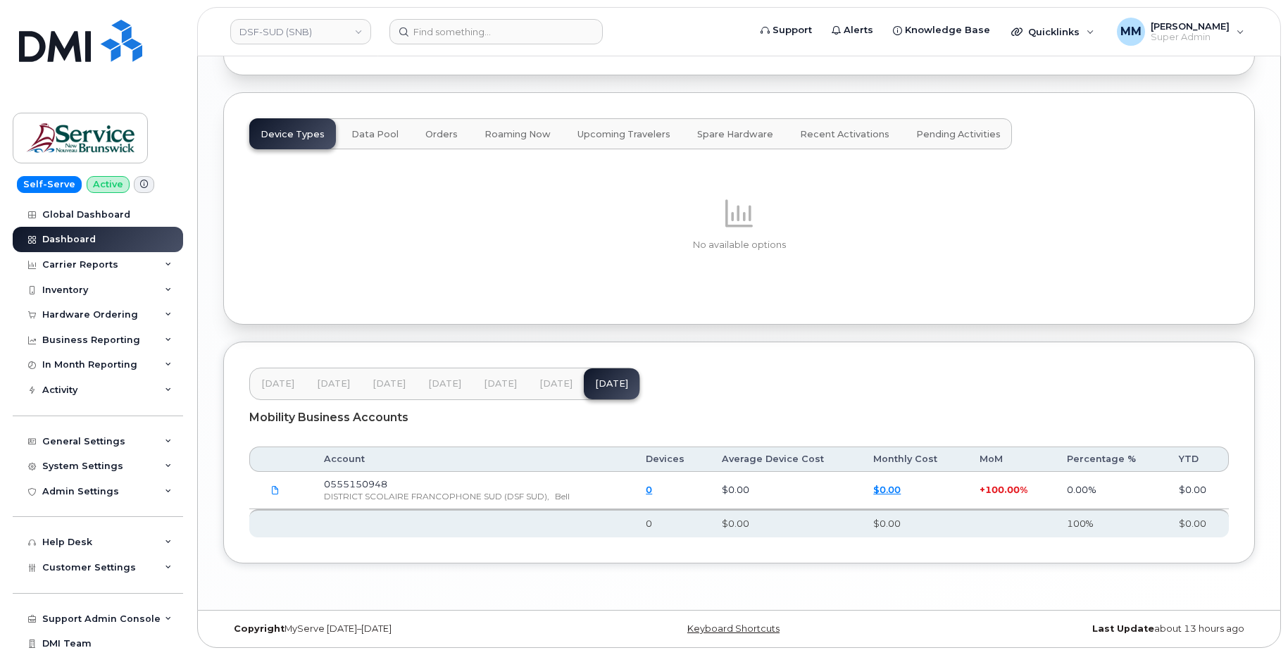
click at [531, 381] on button "[DATE]" at bounding box center [556, 383] width 56 height 31
click at [512, 385] on span "[DATE]" at bounding box center [500, 383] width 33 height 11
click at [455, 386] on span "[DATE]" at bounding box center [444, 383] width 33 height 11
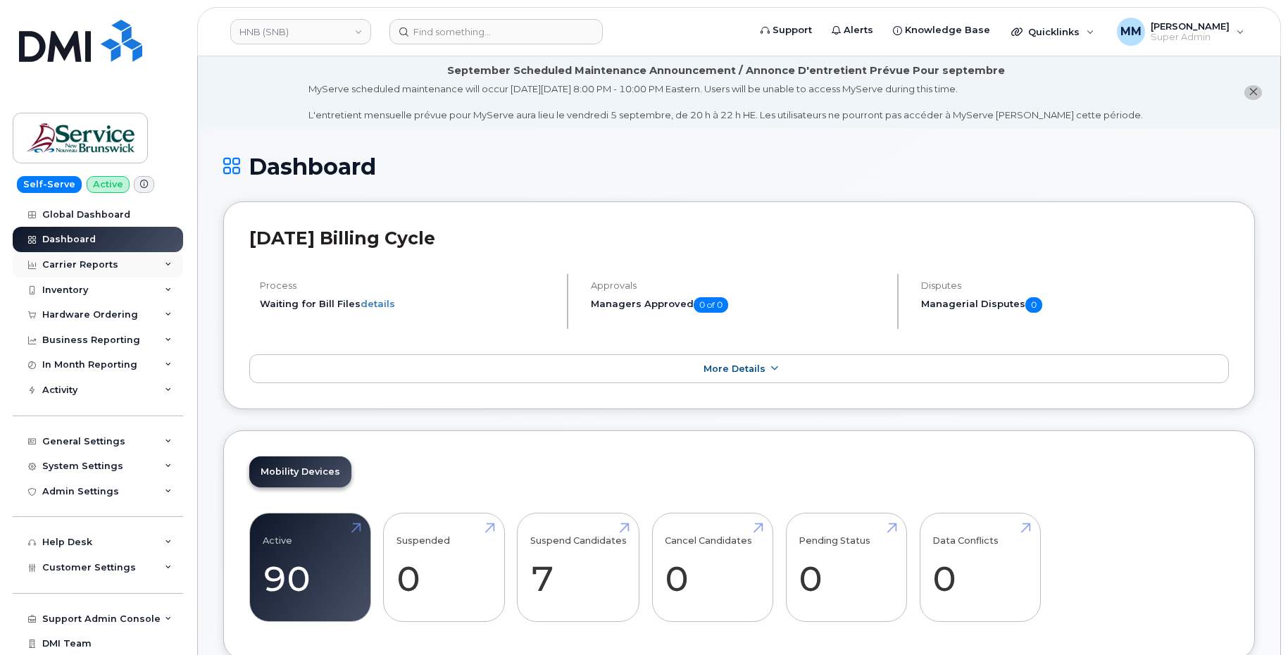
click at [78, 265] on div "Carrier Reports" at bounding box center [80, 264] width 76 height 11
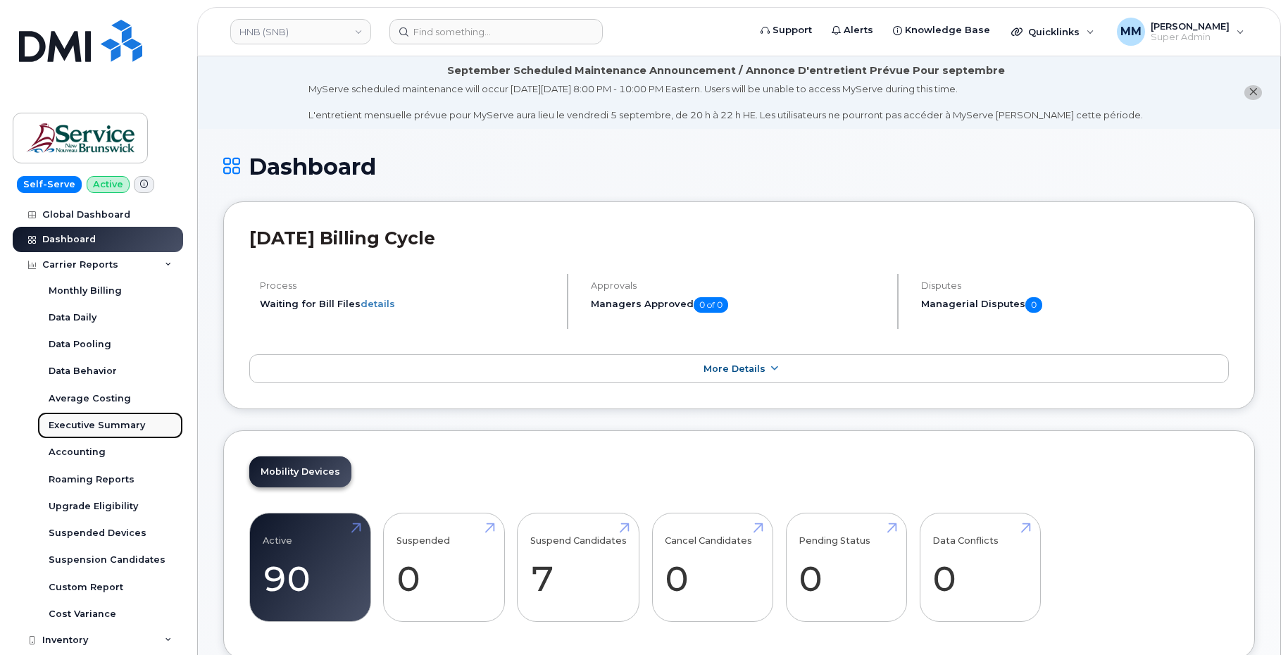
click at [96, 418] on link "Executive Summary" at bounding box center [110, 425] width 146 height 27
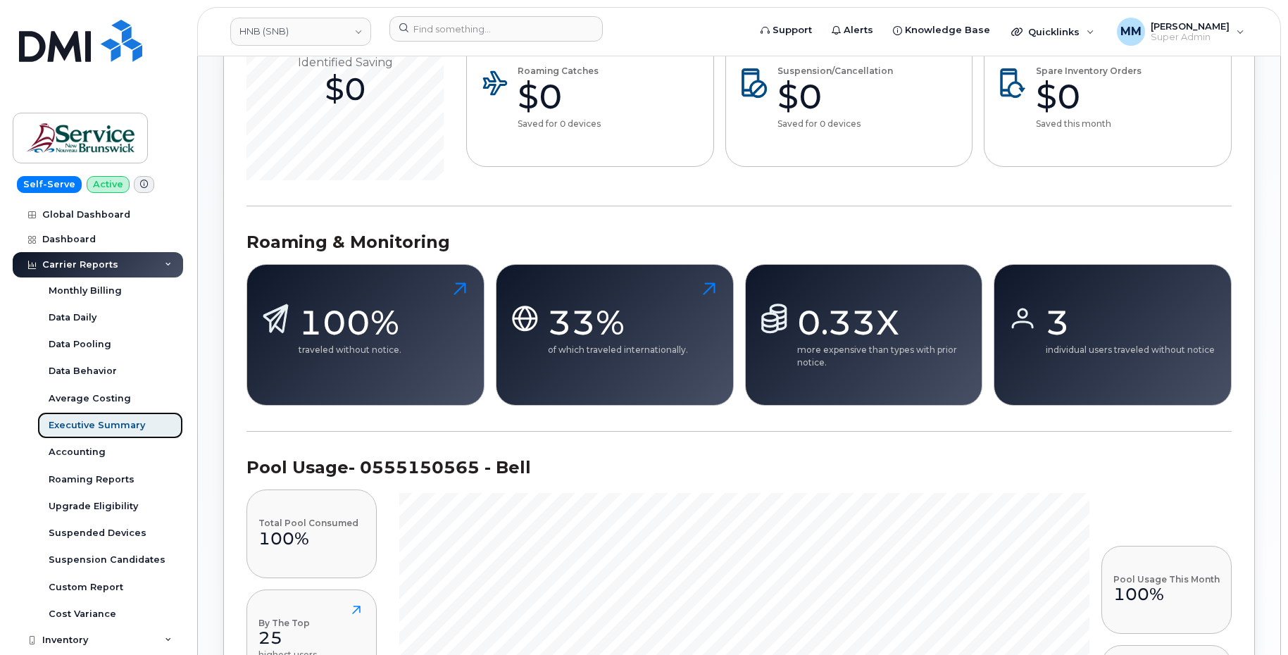
scroll to position [1057, 0]
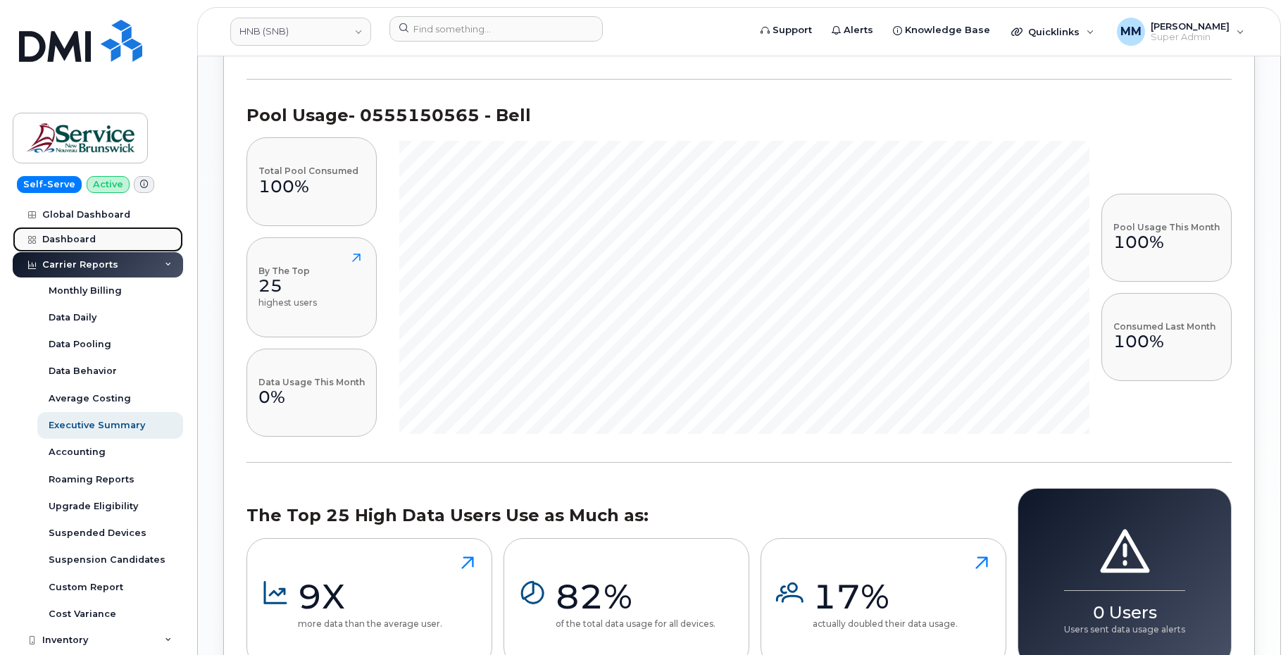
click at [68, 239] on div "Dashboard" at bounding box center [69, 239] width 54 height 11
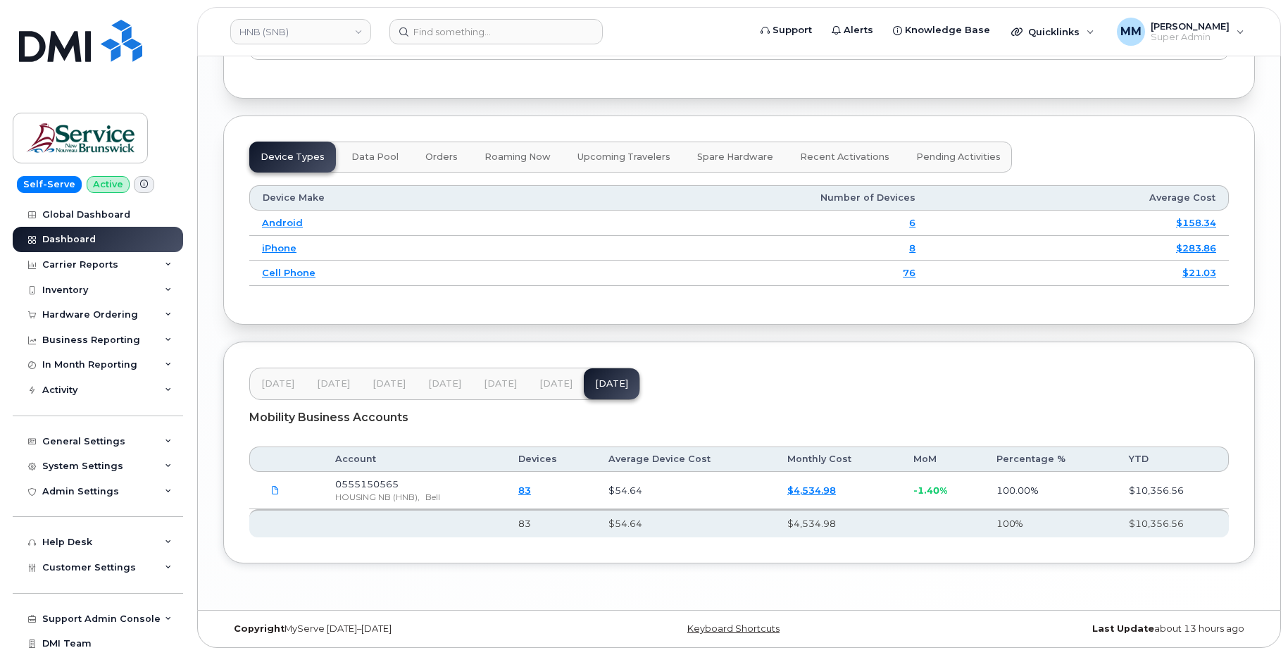
scroll to position [1705, 0]
click at [554, 387] on span "[DATE]" at bounding box center [556, 383] width 33 height 11
click at [358, 33] on link "HNB (SNB)" at bounding box center [300, 31] width 141 height 25
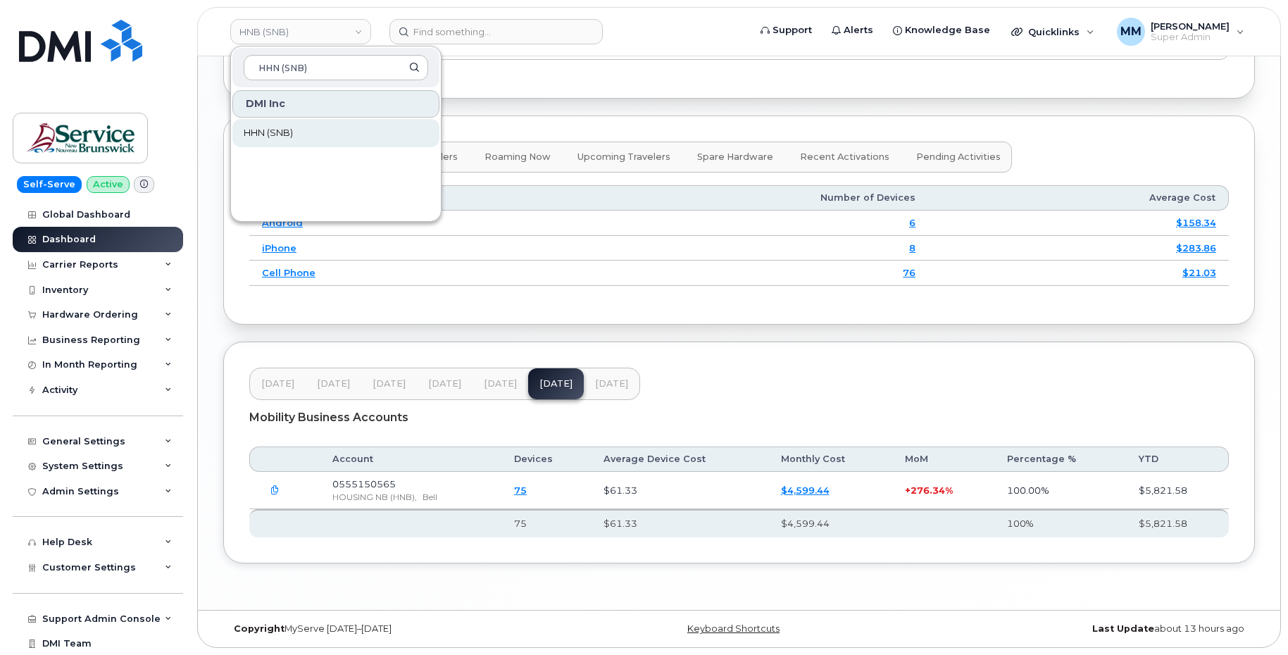
type input "HHN (SNB)"
click at [275, 125] on link "HHN (SNB)" at bounding box center [335, 133] width 207 height 28
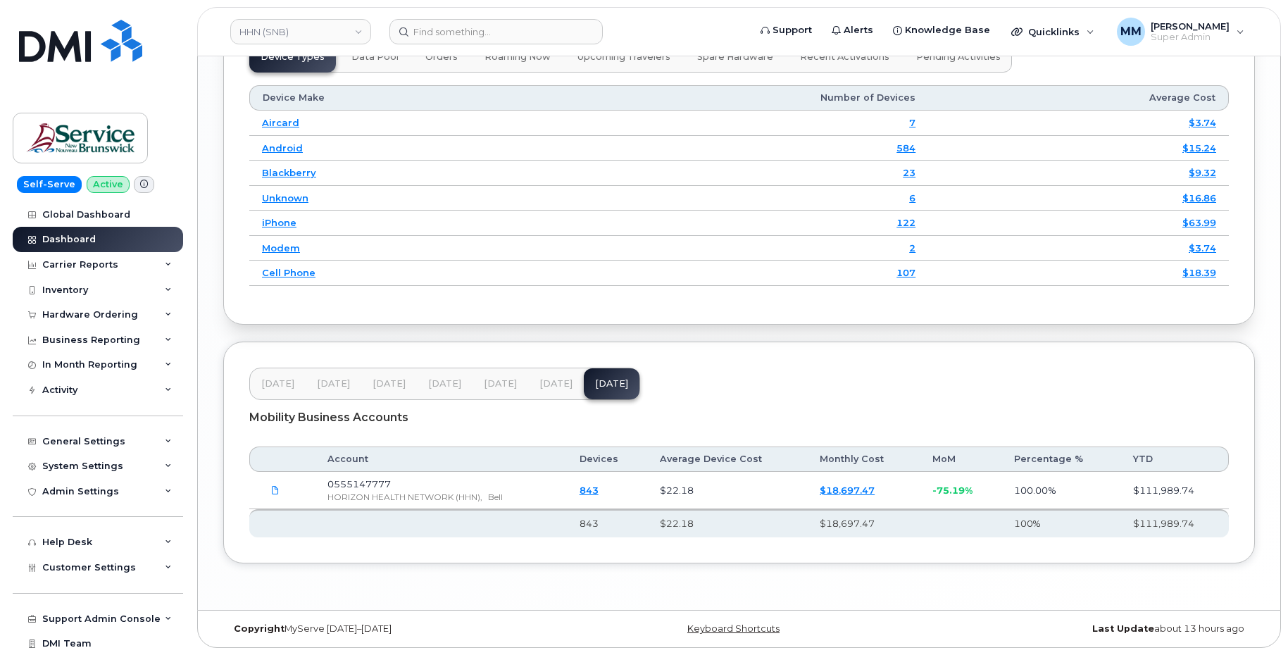
scroll to position [1805, 0]
click at [549, 382] on span "[DATE]" at bounding box center [556, 383] width 33 height 11
click at [609, 380] on span "[DATE]" at bounding box center [611, 383] width 33 height 11
click at [315, 23] on link "HHN (SNB)" at bounding box center [300, 31] width 141 height 25
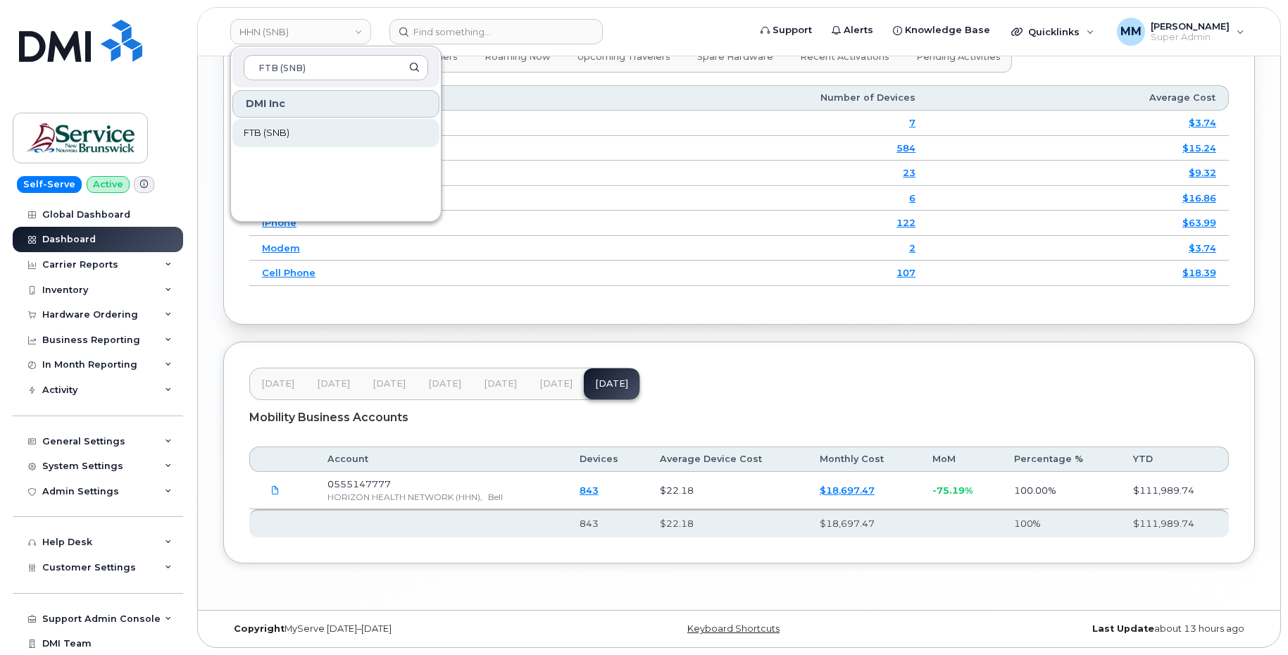
type input "FTB (SNB)"
click at [278, 133] on span "FTB (SNB)" at bounding box center [267, 133] width 46 height 14
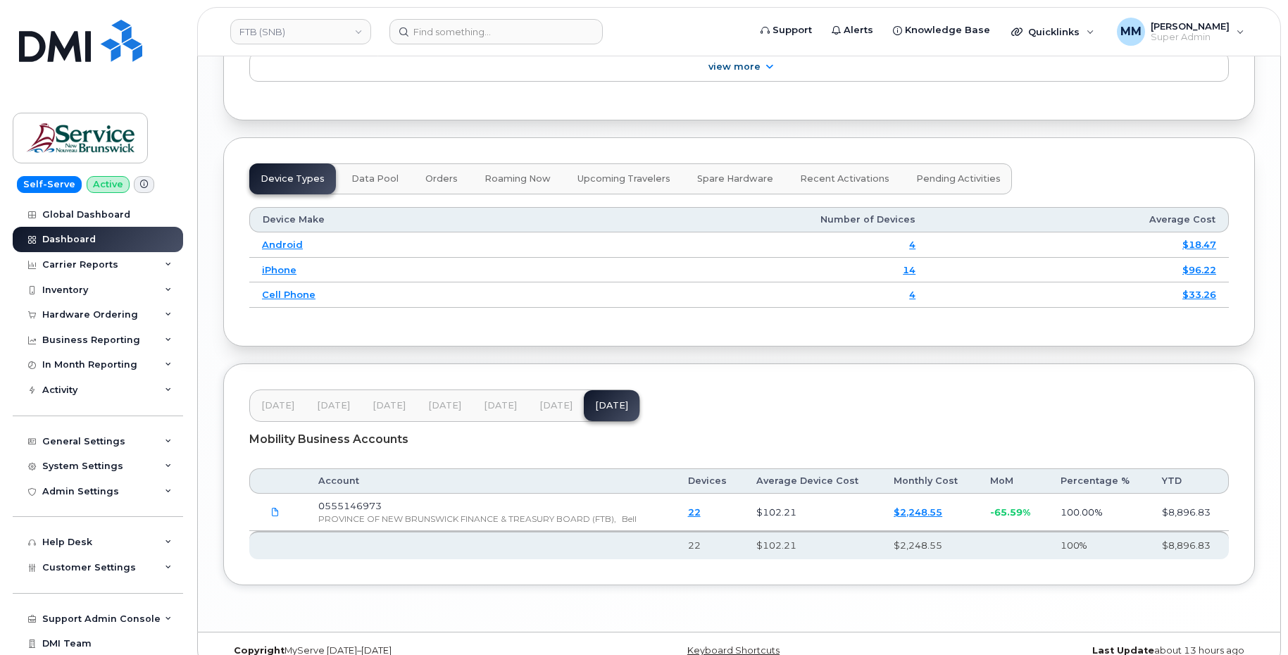
scroll to position [1705, 0]
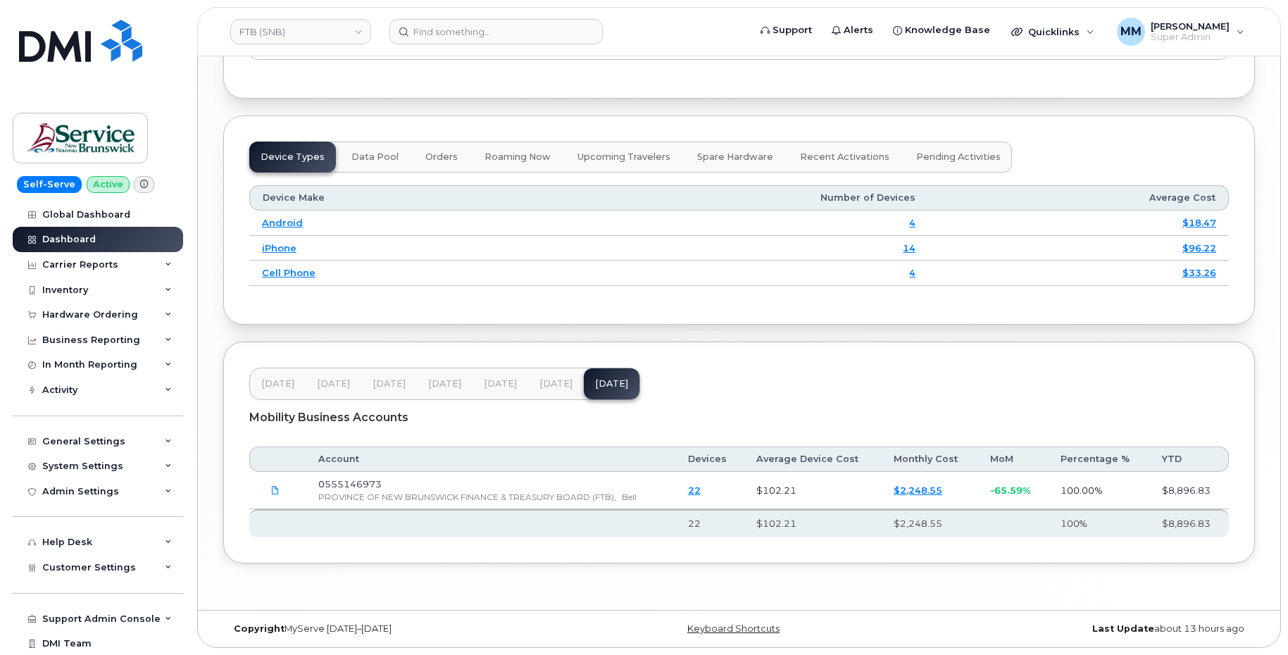
click at [548, 379] on span "[DATE]" at bounding box center [556, 383] width 33 height 11
click at [604, 387] on span "[DATE]" at bounding box center [611, 383] width 33 height 11
click at [308, 26] on link "FTB (SNB)" at bounding box center [300, 31] width 141 height 25
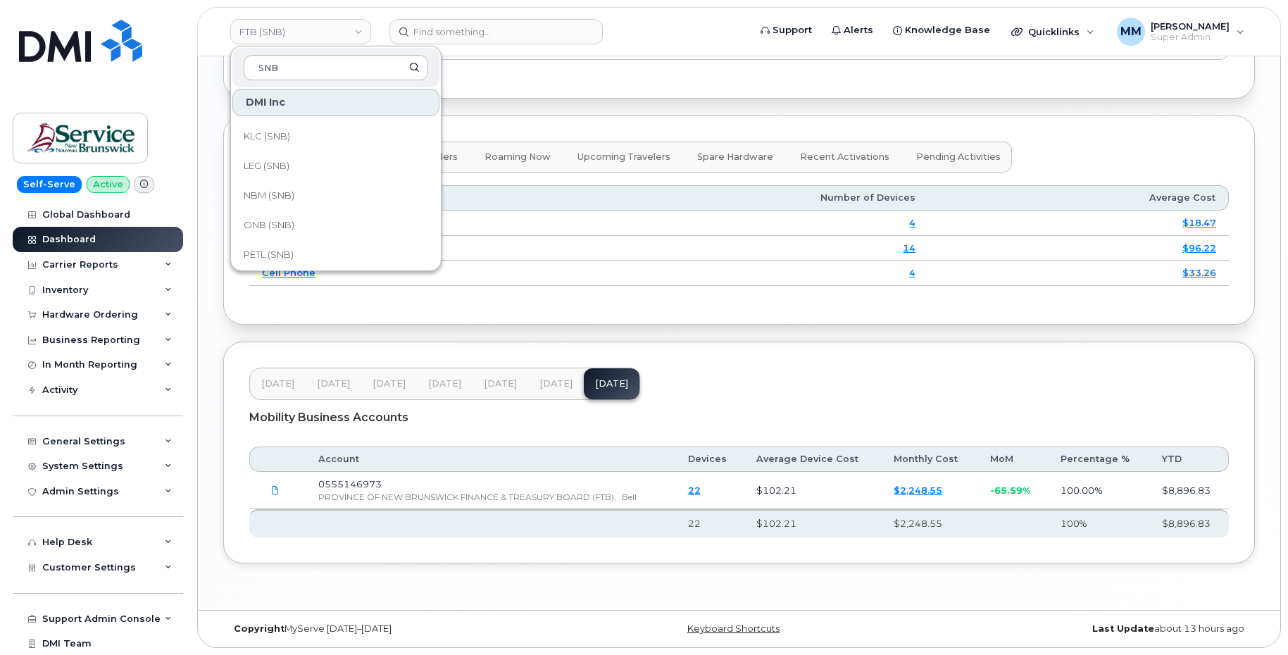
scroll to position [683, 0]
type input "SNB"
click at [373, 160] on span "Service [GEOGRAPHIC_DATA] (SNB)" at bounding box center [325, 160] width 162 height 27
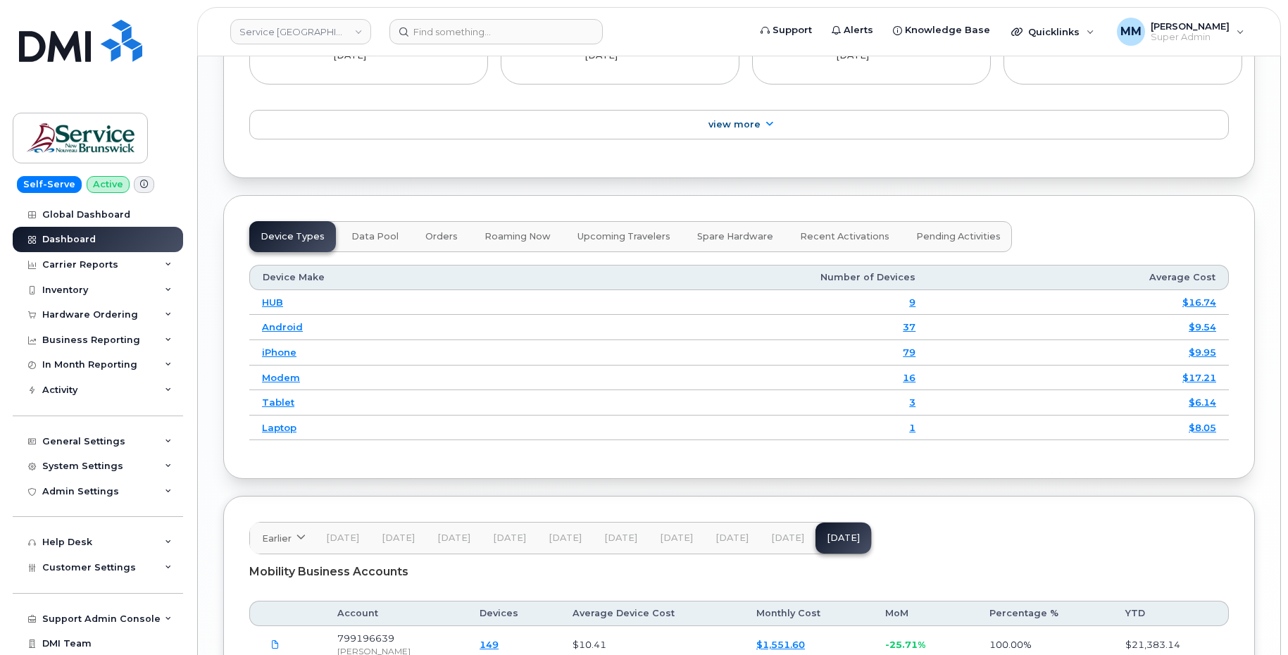
scroll to position [1831, 0]
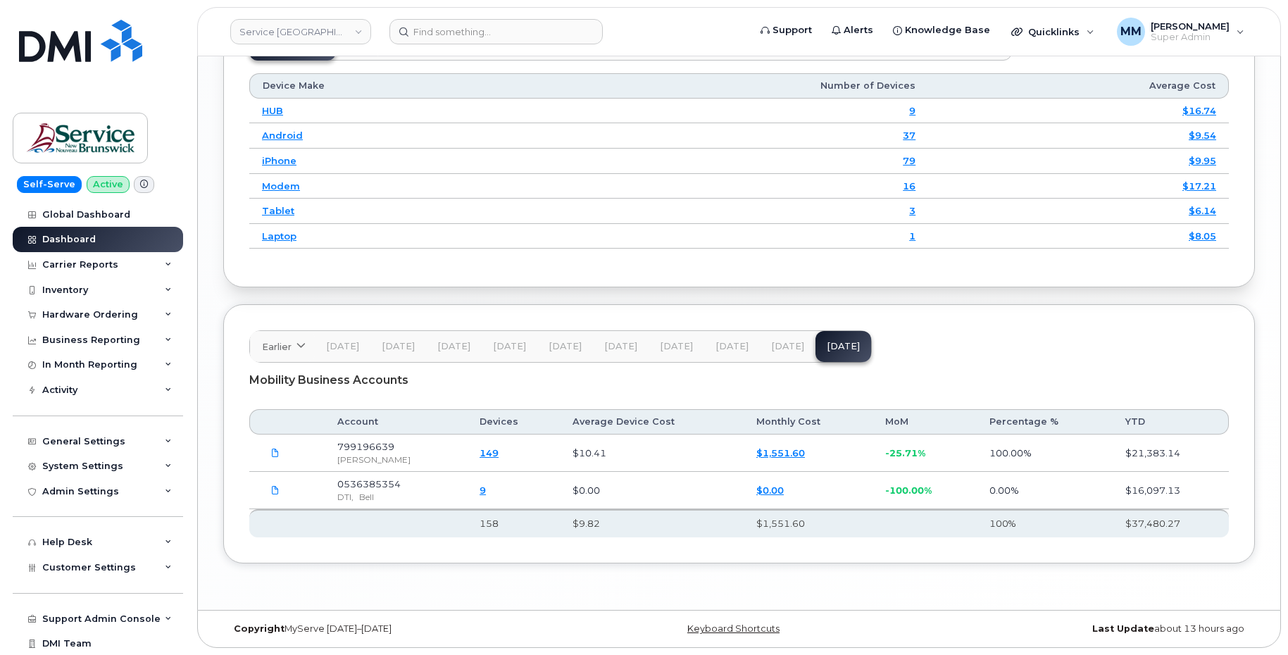
click at [785, 352] on span "[DATE]" at bounding box center [787, 346] width 33 height 11
click at [738, 362] on button "[DATE]" at bounding box center [732, 346] width 56 height 31
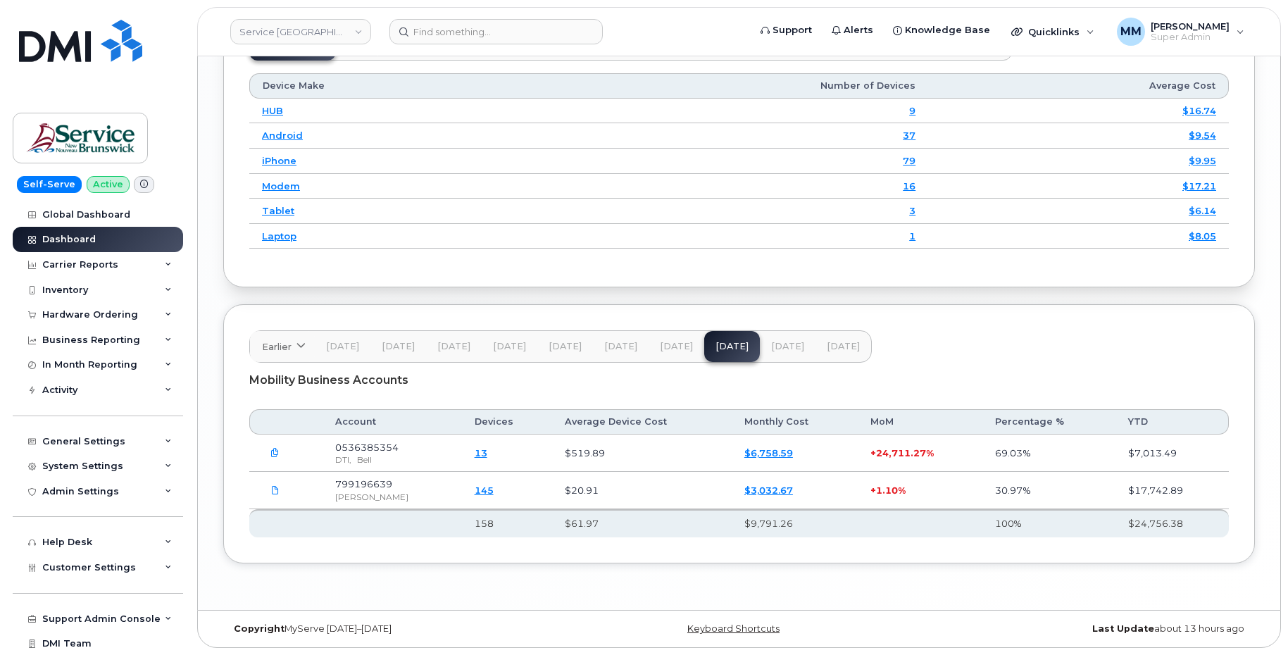
click at [782, 352] on span "[DATE]" at bounding box center [787, 346] width 33 height 11
